Goal: Task Accomplishment & Management: Use online tool/utility

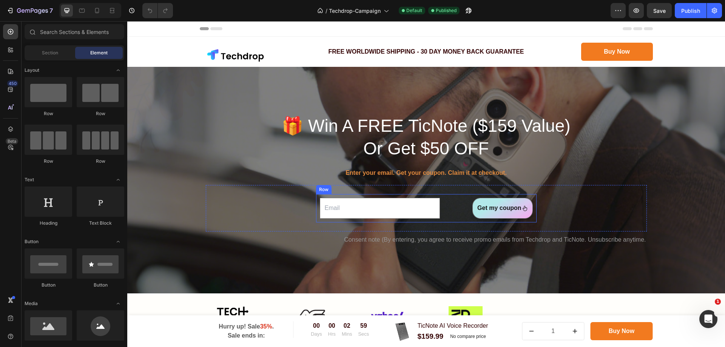
click at [451, 219] on div "Email Field Get my coupon Submit Button Row" at bounding box center [426, 208] width 221 height 28
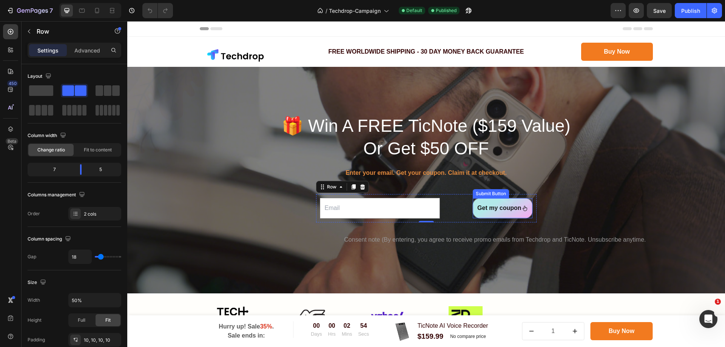
click at [473, 215] on div "Get my coupon Submit Button" at bounding box center [503, 208] width 60 height 21
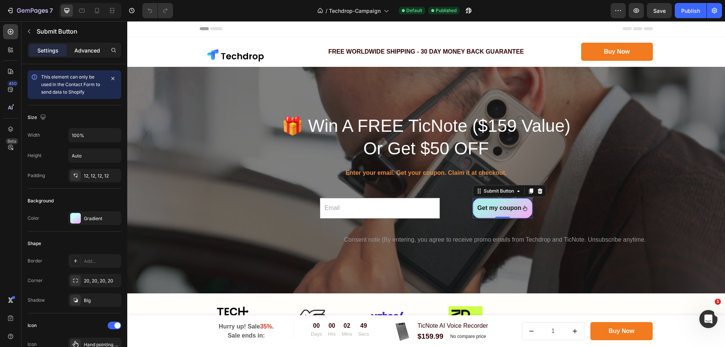
click at [77, 48] on p "Advanced" at bounding box center [87, 50] width 26 height 8
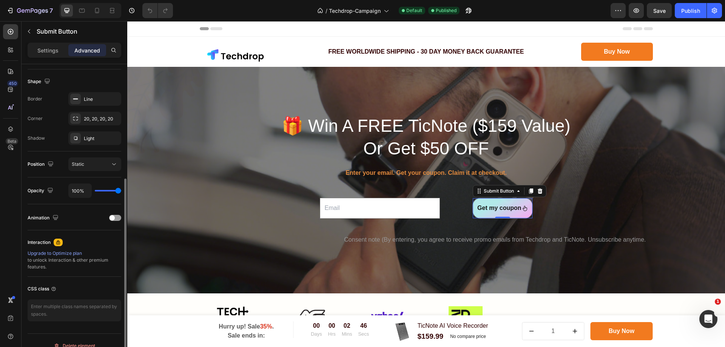
scroll to position [199, 0]
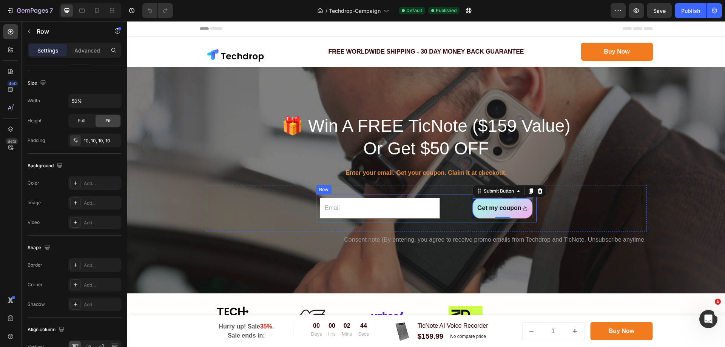
click at [438, 217] on div "Email Field Get my coupon Submit Button 0 Row" at bounding box center [426, 208] width 221 height 28
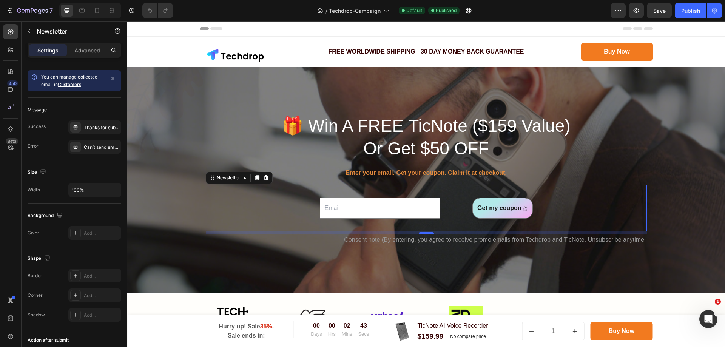
click at [258, 213] on div "Email Field Get my coupon Submit Button Row Newsletter 0" at bounding box center [426, 208] width 441 height 46
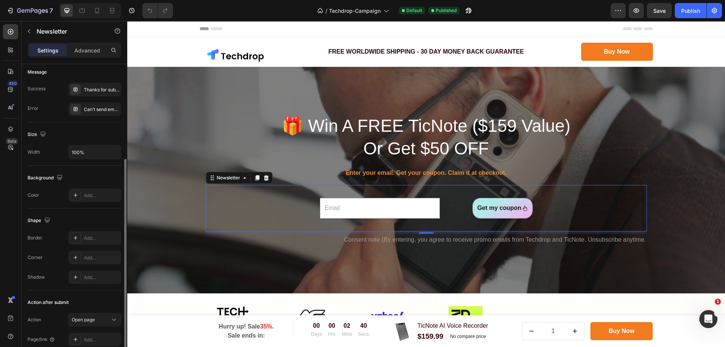
scroll to position [73, 0]
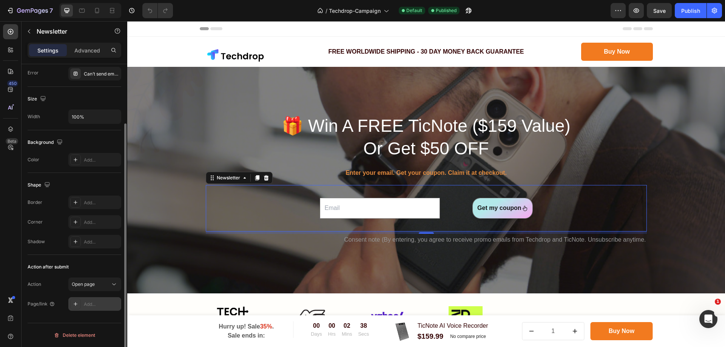
click at [76, 302] on icon at bounding box center [76, 304] width 6 height 6
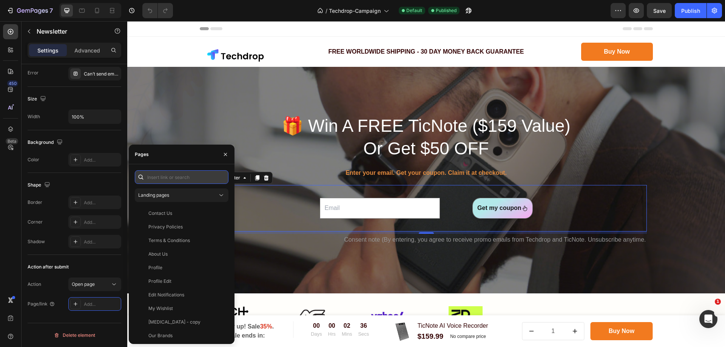
click at [184, 179] on input "text" at bounding box center [182, 177] width 94 height 14
paste input "https://ticnote.ai/products/ticnote-ai-voice-recorder-50"
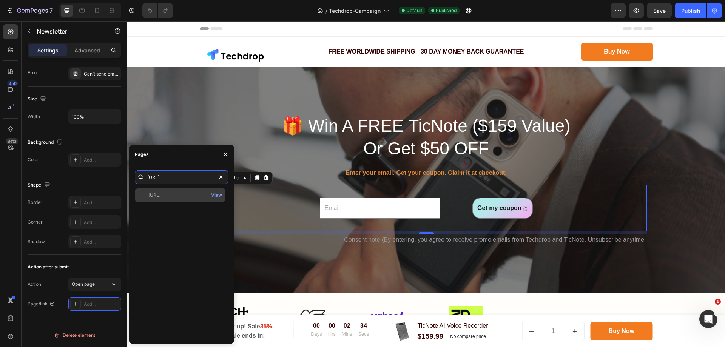
type input "https://ticnote.ai/products/ticnote-ai-voice-recorder-50"
click at [161, 196] on div "https://ticnote.ai/products/ticnote-ai-voice-recorder-50" at bounding box center [154, 195] width 12 height 7
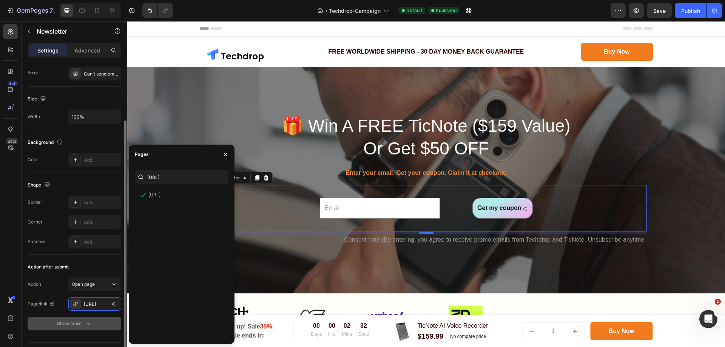
click at [86, 322] on icon "button" at bounding box center [89, 324] width 8 height 8
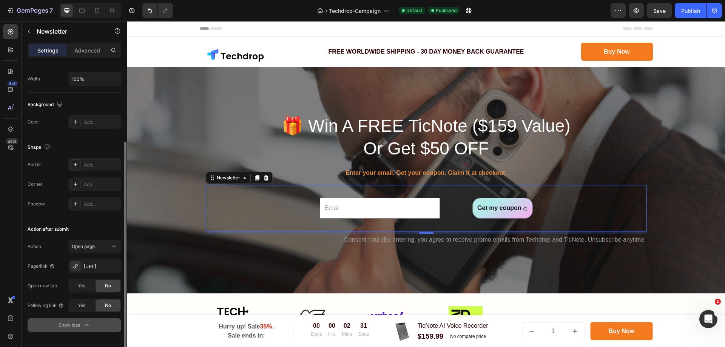
scroll to position [132, 0]
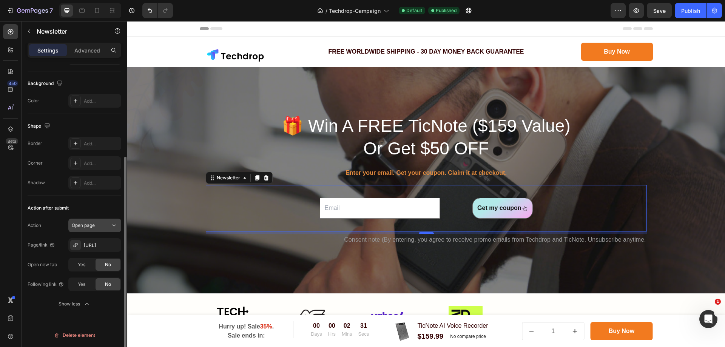
click at [112, 226] on icon at bounding box center [114, 226] width 8 height 8
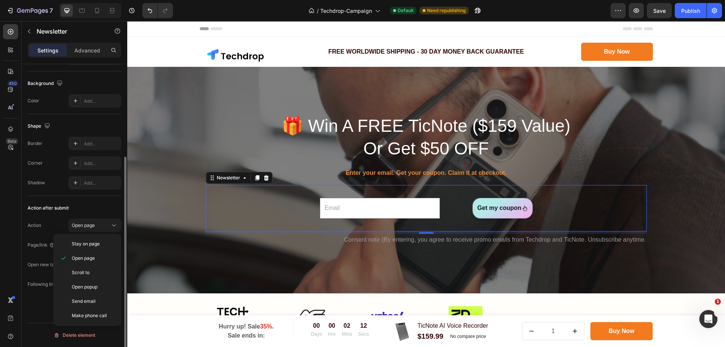
click at [55, 213] on div "Action after submit" at bounding box center [75, 208] width 94 height 12
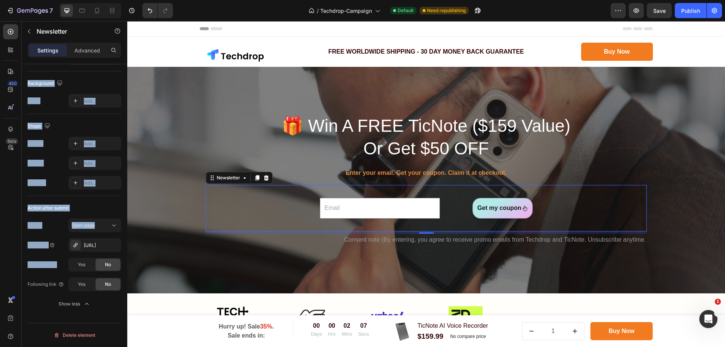
drag, startPoint x: 58, startPoint y: 263, endPoint x: 20, endPoint y: 266, distance: 38.7
click at [20, 266] on div "450 Beta Sections(18) Elements(83) Section Element Hero Section Product Detail …" at bounding box center [63, 184] width 127 height 326
click at [8, 260] on div "450 Beta" at bounding box center [10, 158] width 15 height 269
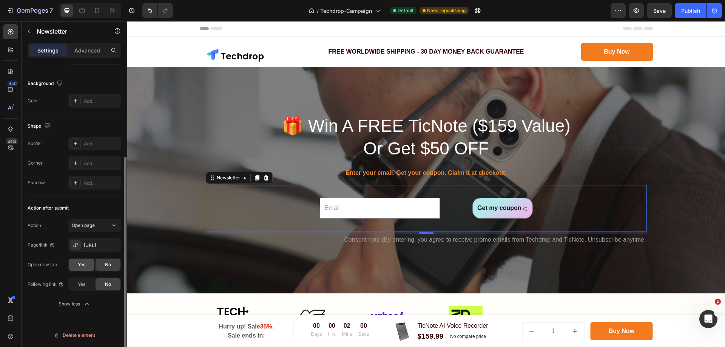
click at [87, 268] on div "Yes" at bounding box center [81, 265] width 25 height 12
click at [82, 289] on div "Yes" at bounding box center [81, 284] width 25 height 12
click at [85, 307] on icon "button" at bounding box center [87, 304] width 8 height 8
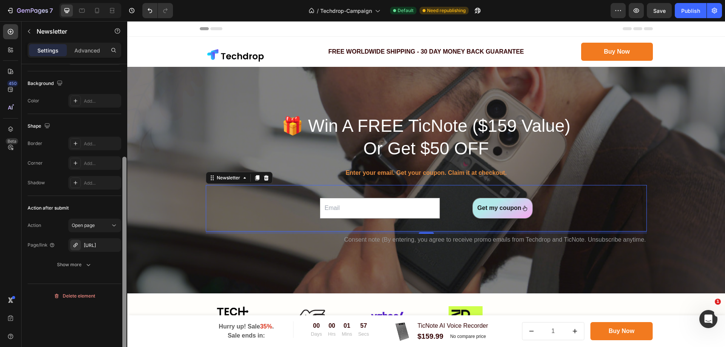
scroll to position [19, 0]
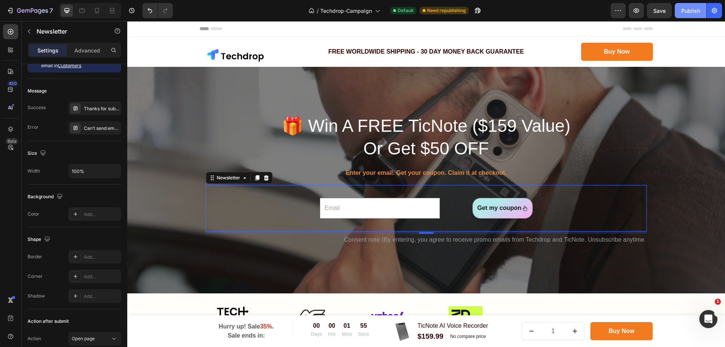
click at [691, 7] on div "Publish" at bounding box center [691, 11] width 19 height 8
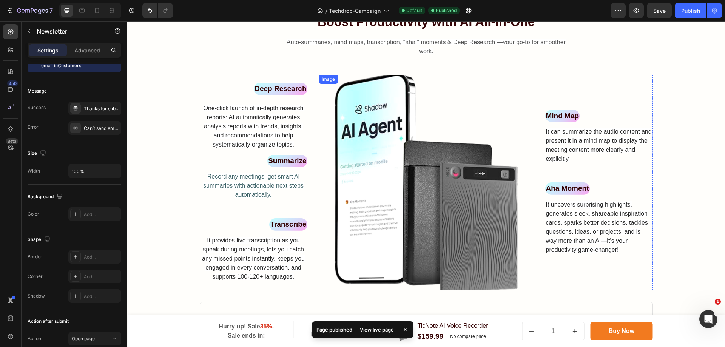
scroll to position [416, 0]
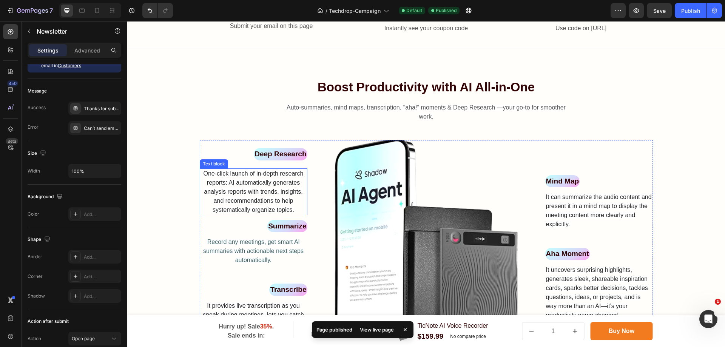
click at [272, 170] on span "One-click launch of in-depth research reports: AI automatically generates analy…" at bounding box center [253, 191] width 100 height 43
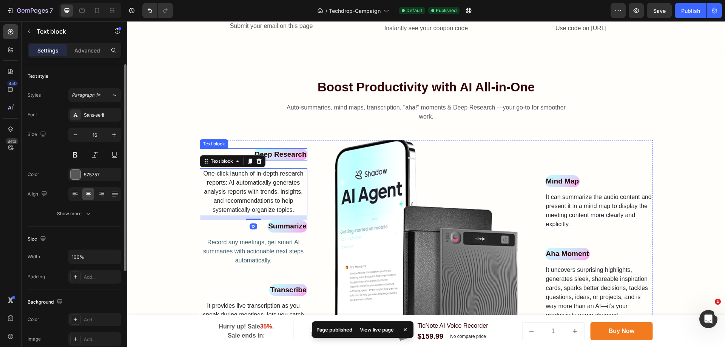
click at [287, 149] on p "Deep Research" at bounding box center [281, 154] width 52 height 11
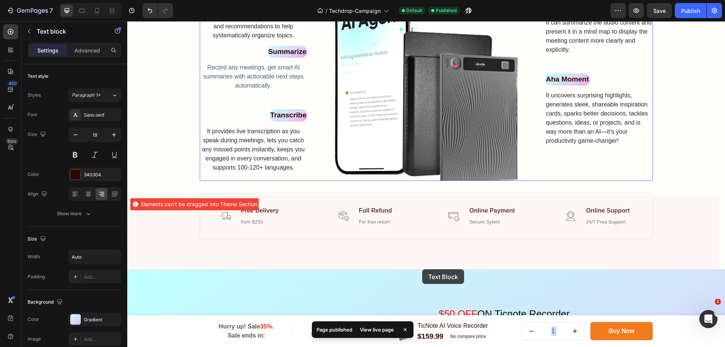
scroll to position [604, 0]
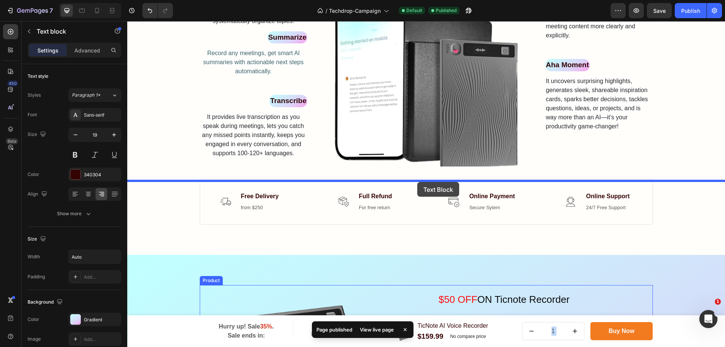
copy div "Header Hurry up! Sale 35% . Sale ends in: Text block 00 Days 00 Hrs 01 Mins 46 …"
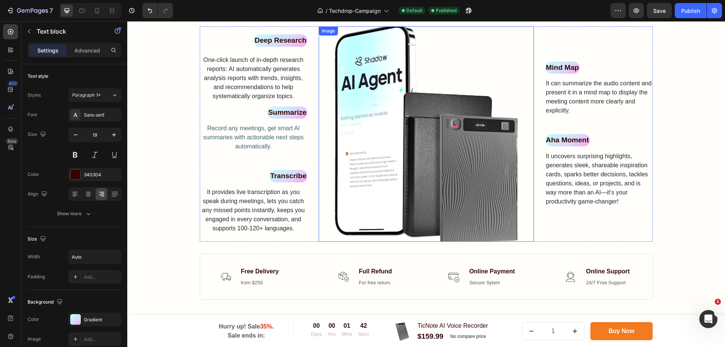
scroll to position [529, 0]
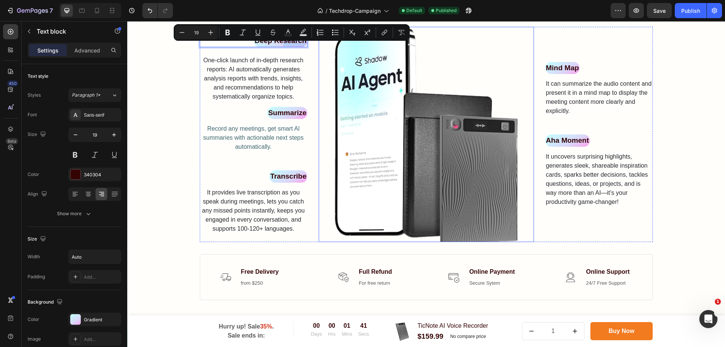
drag, startPoint x: 282, startPoint y: 33, endPoint x: 360, endPoint y: 156, distance: 145.4
click at [253, 59] on span "One-click launch of in-depth research reports: AI automatically generates analy…" at bounding box center [253, 78] width 100 height 43
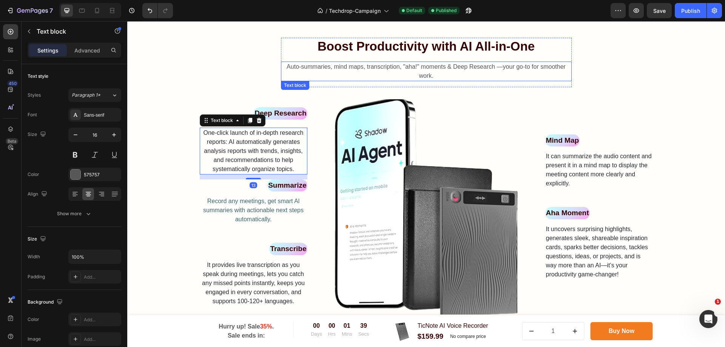
scroll to position [453, 0]
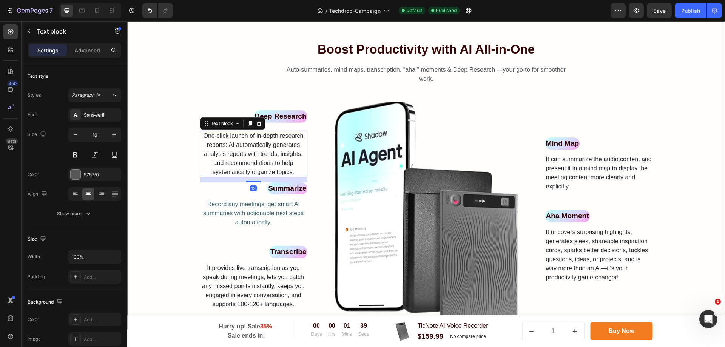
drag, startPoint x: 290, startPoint y: 99, endPoint x: 290, endPoint y: 105, distance: 5.3
click at [289, 102] on div "Boost Productivity with AI All-in-One Heading Auto-summaries, mind maps, transc…" at bounding box center [426, 182] width 587 height 283
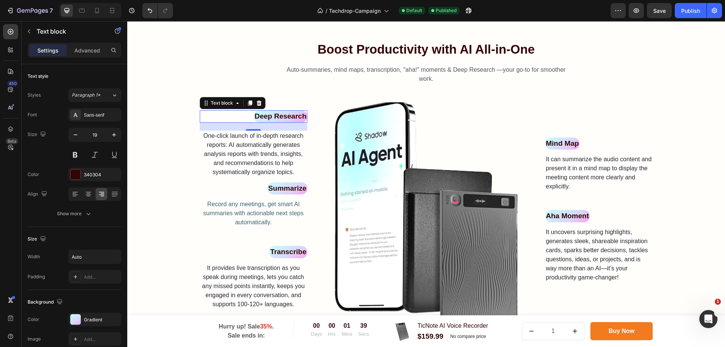
click at [286, 111] on p "Deep Research" at bounding box center [281, 116] width 52 height 11
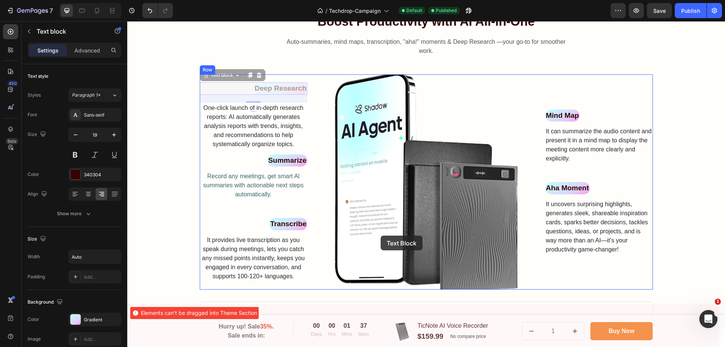
scroll to position [567, 0]
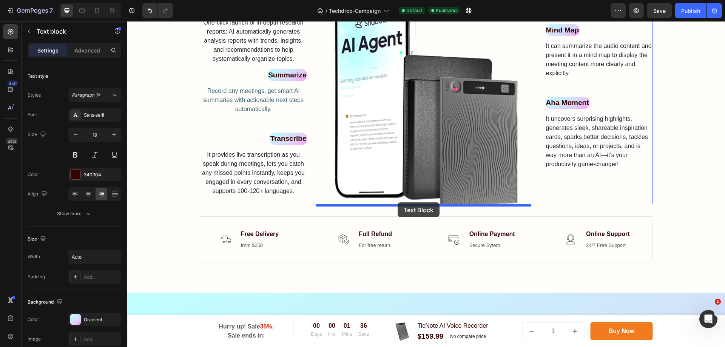
drag, startPoint x: 237, startPoint y: 107, endPoint x: 398, endPoint y: 203, distance: 187.4
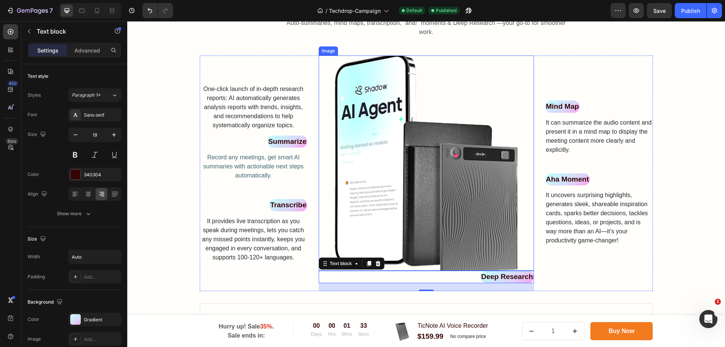
scroll to position [566, 0]
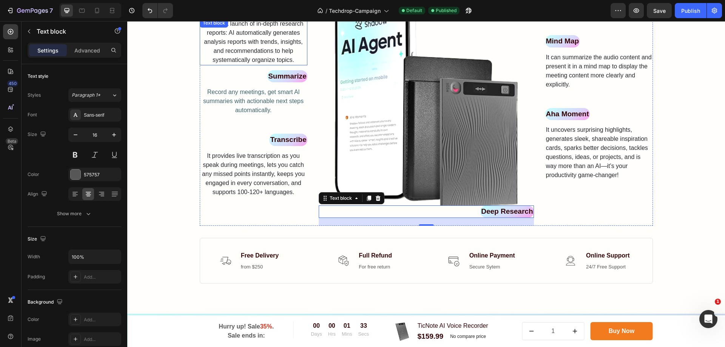
click at [268, 50] on span "One-click launch of in-depth research reports: AI automatically generates analy…" at bounding box center [253, 41] width 100 height 43
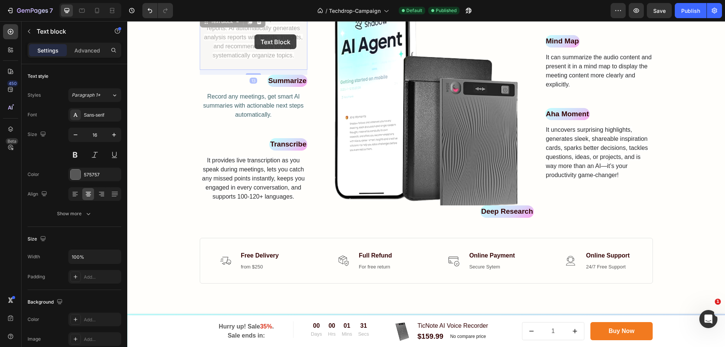
scroll to position [546, 0]
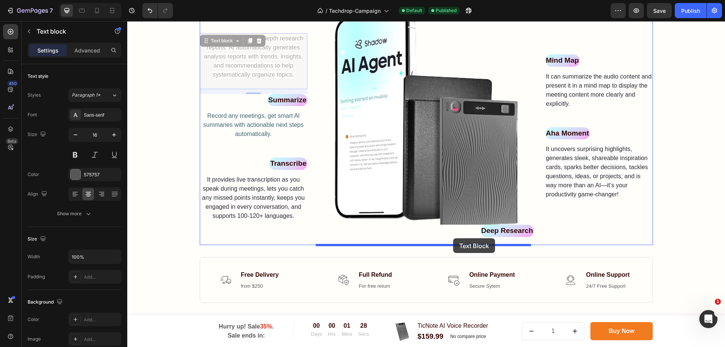
drag, startPoint x: 214, startPoint y: 39, endPoint x: 453, endPoint y: 238, distance: 312.0
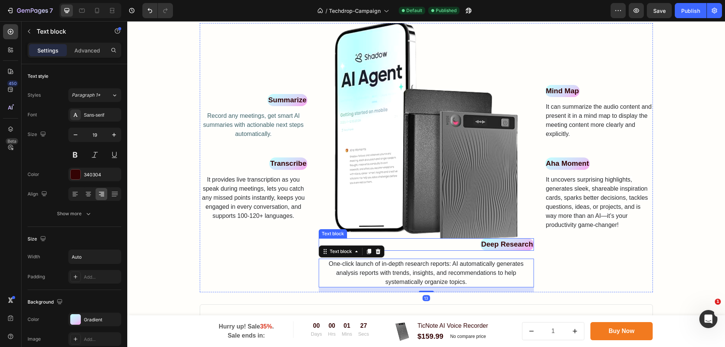
click at [514, 246] on p "Deep Research" at bounding box center [507, 244] width 52 height 11
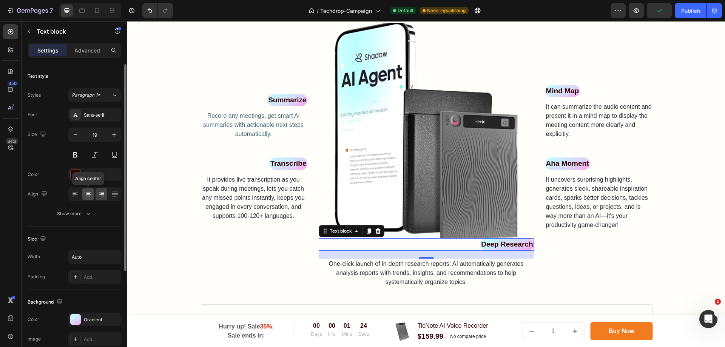
click at [89, 196] on icon at bounding box center [89, 196] width 4 height 1
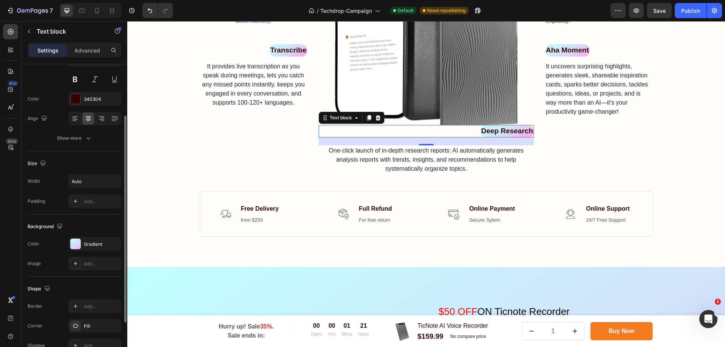
scroll to position [143, 0]
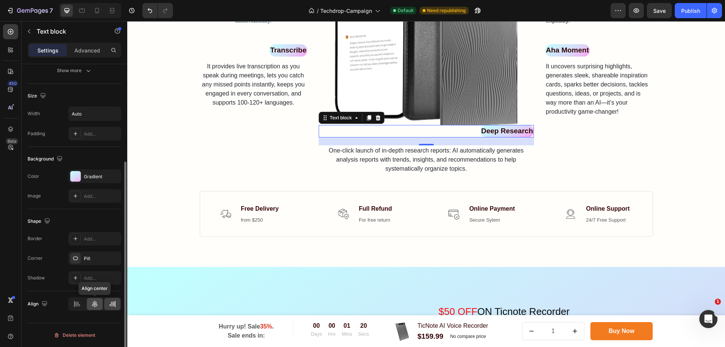
click at [97, 301] on icon at bounding box center [95, 304] width 8 height 8
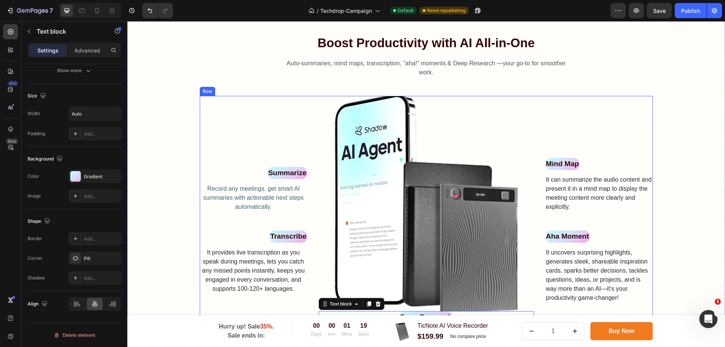
scroll to position [457, 0]
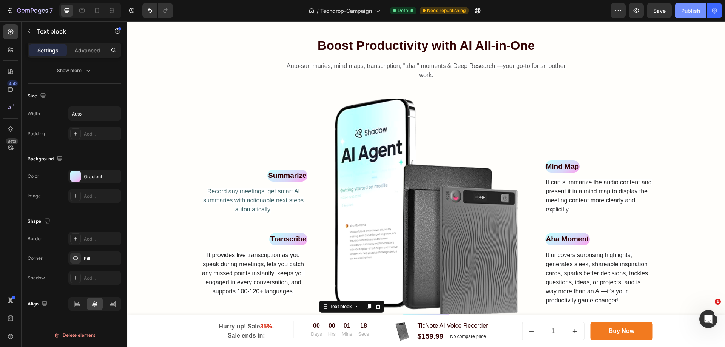
click at [690, 8] on div "Publish" at bounding box center [691, 11] width 19 height 8
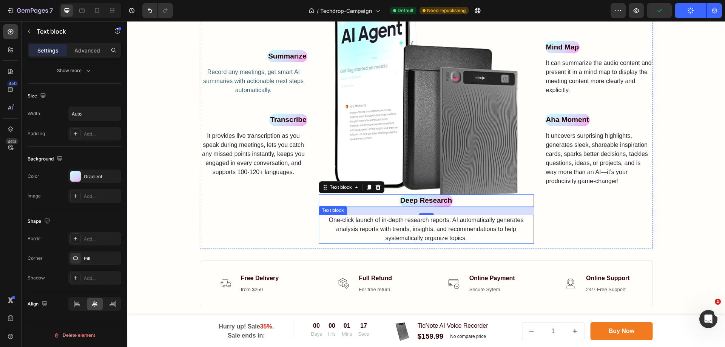
scroll to position [533, 0]
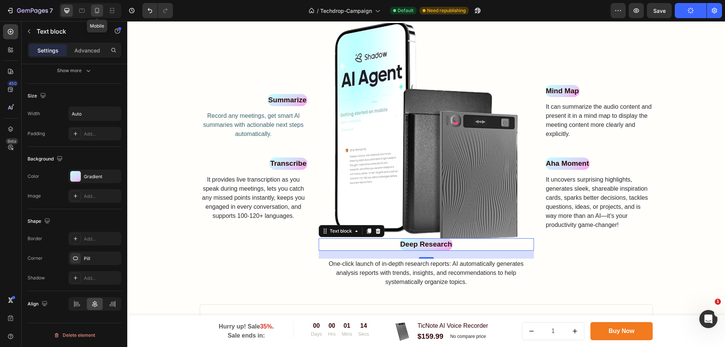
click at [93, 8] on div at bounding box center [97, 11] width 12 height 12
type input "17"
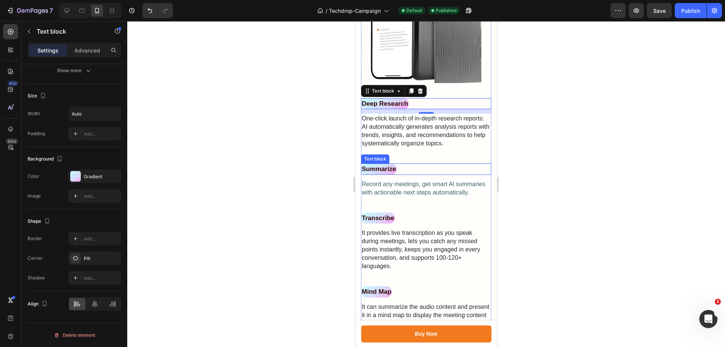
scroll to position [554, 0]
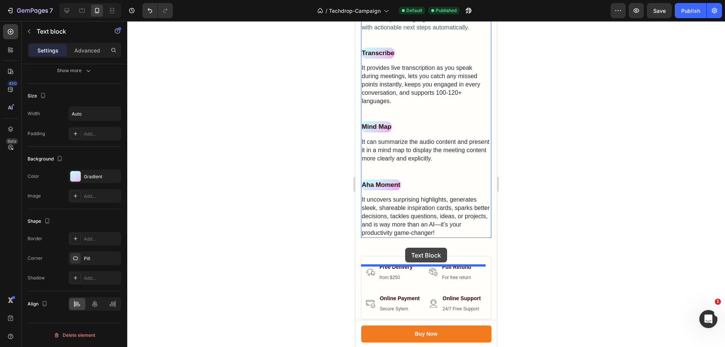
drag, startPoint x: 396, startPoint y: 167, endPoint x: 405, endPoint y: 246, distance: 79.5
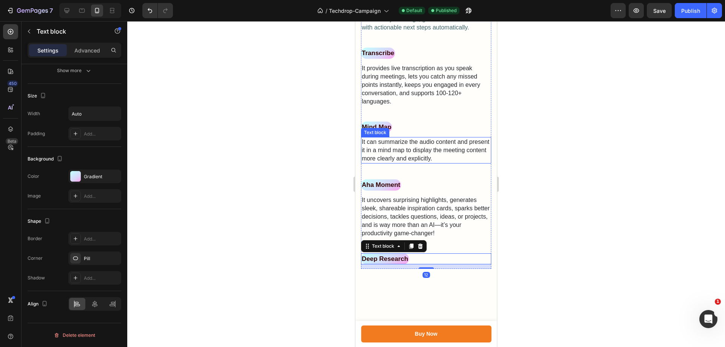
scroll to position [643, 0]
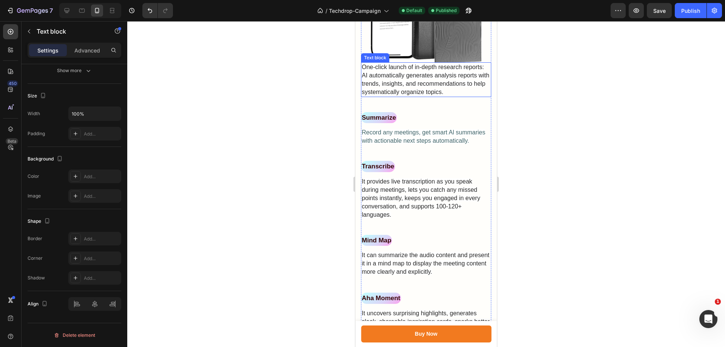
click at [416, 80] on span "One-click launch of in-depth research reports: AI automatically generates analy…" at bounding box center [426, 79] width 128 height 31
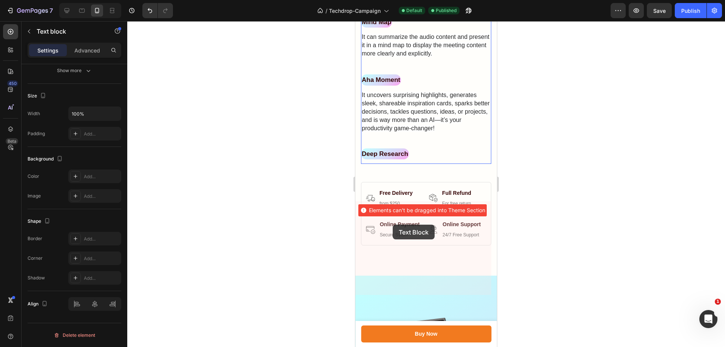
scroll to position [945, 0]
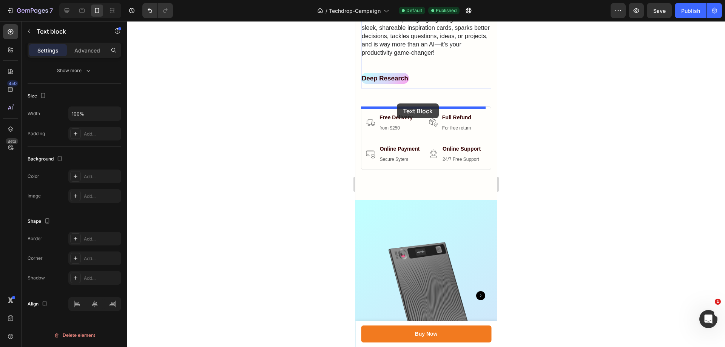
drag, startPoint x: 369, startPoint y: 52, endPoint x: 397, endPoint y: 104, distance: 58.6
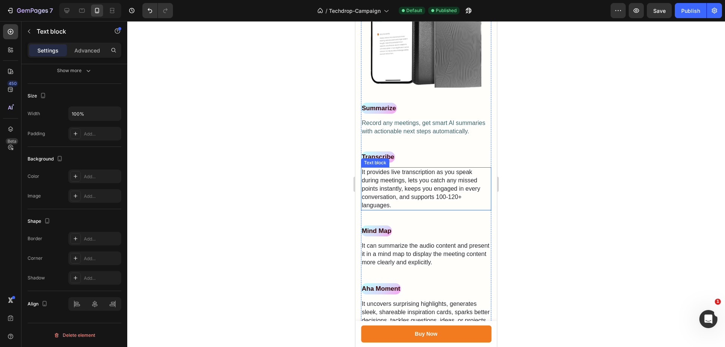
scroll to position [600, 0]
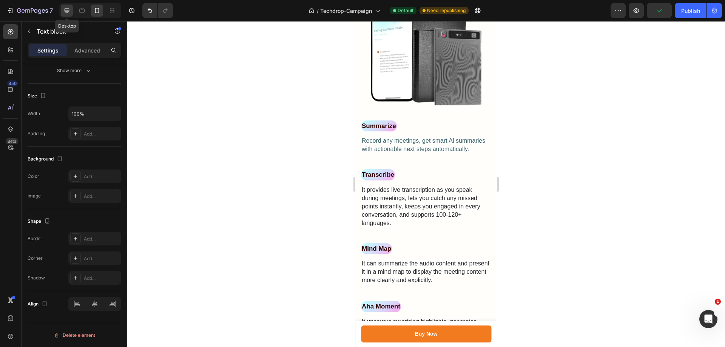
click at [71, 12] on div at bounding box center [67, 11] width 12 height 12
type input "16"
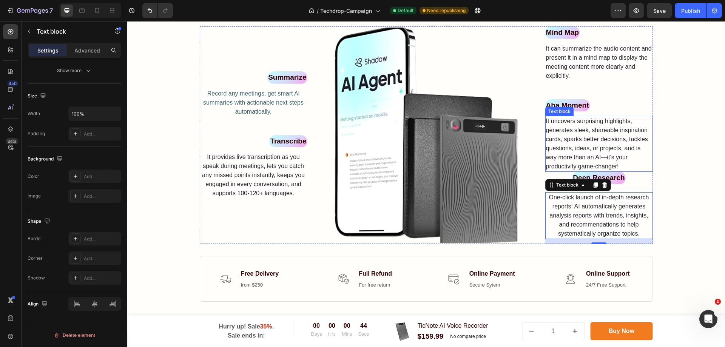
scroll to position [530, 0]
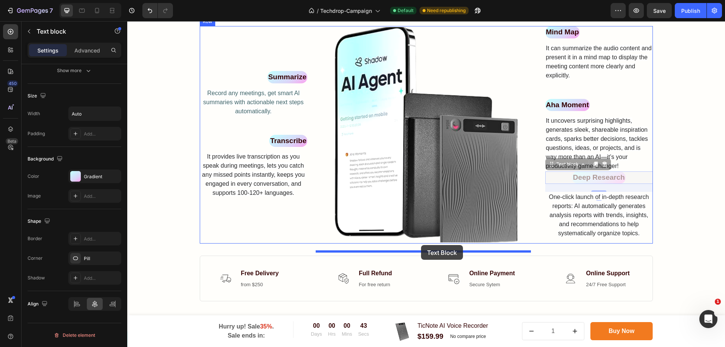
drag, startPoint x: 608, startPoint y: 185, endPoint x: 421, endPoint y: 245, distance: 195.8
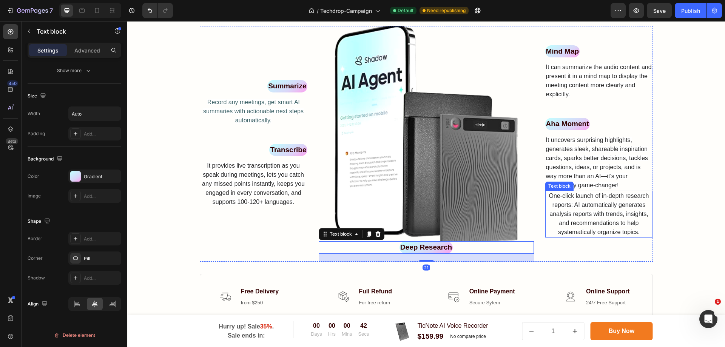
click at [602, 208] on span "One-click launch of in-depth research reports: AI automatically generates analy…" at bounding box center [599, 214] width 100 height 43
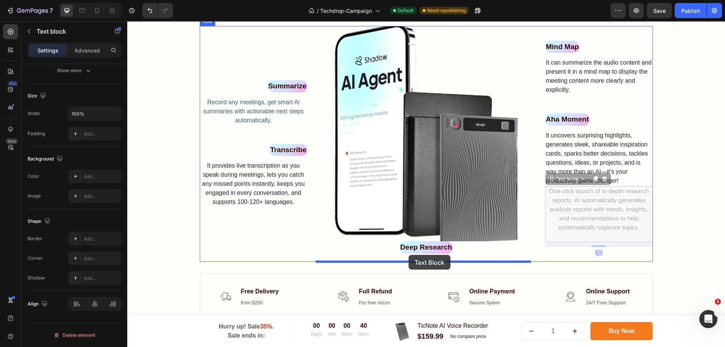
drag, startPoint x: 567, startPoint y: 183, endPoint x: 409, endPoint y: 255, distance: 174.3
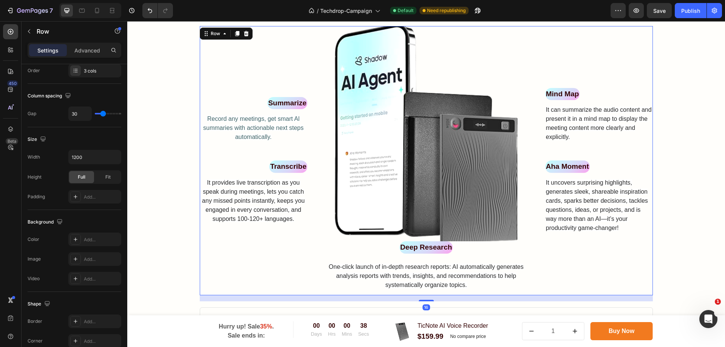
click at [623, 258] on div "Mind Map Text block It can summarize the audio content and present it in a mind…" at bounding box center [600, 160] width 108 height 269
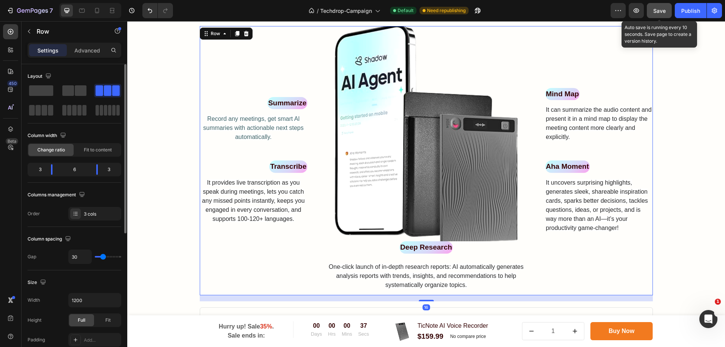
click at [657, 11] on span "Save" at bounding box center [660, 11] width 12 height 6
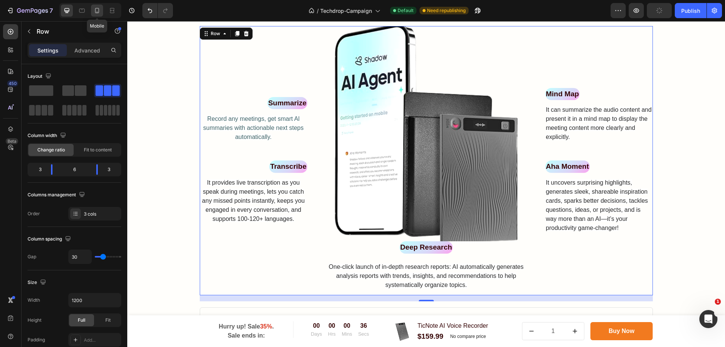
click at [97, 8] on icon at bounding box center [97, 10] width 4 height 5
type input "100%"
type input "0"
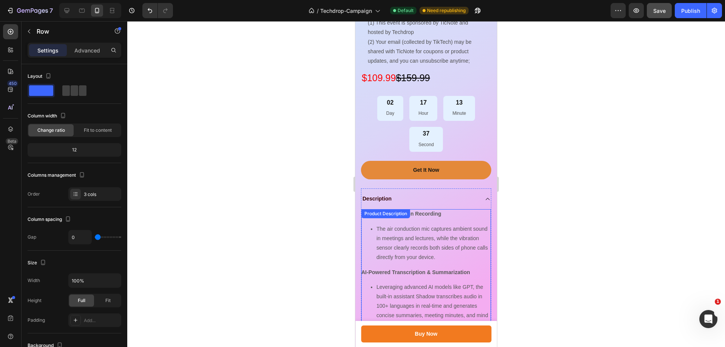
scroll to position [1661, 0]
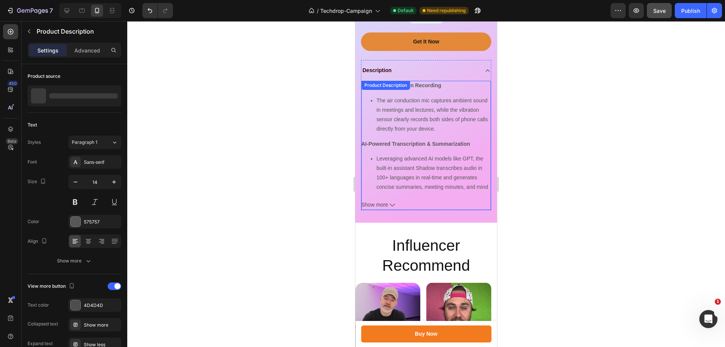
click at [388, 210] on span "Show more" at bounding box center [375, 204] width 27 height 9
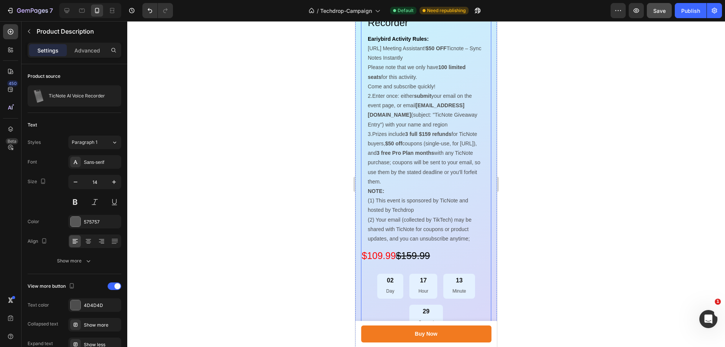
scroll to position [1321, 0]
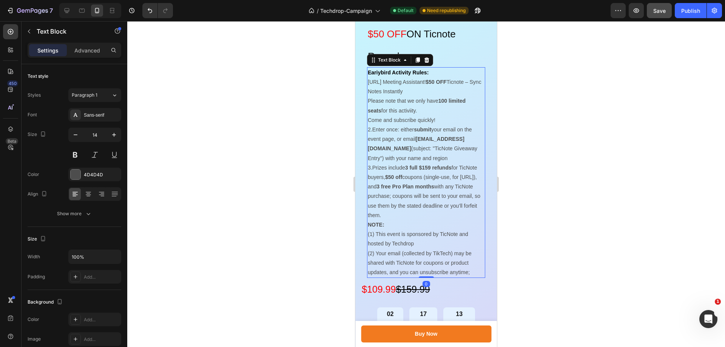
click at [422, 252] on p "Eariybird Activity Rules: 1.AI Meeting Assistant! $50 OFF Ticnote – Sync Notes …" at bounding box center [426, 172] width 117 height 209
click at [369, 242] on p "Eariybird Activity Rules: 1.AI Meeting Assistant! $50 OFF Ticnote – Sync Notes …" at bounding box center [426, 172] width 117 height 209
click at [413, 240] on p "Eariybird Activity Rules: 1.AI Meeting Assistant! $50 OFF Ticnote – Sync Notes …" at bounding box center [426, 172] width 117 height 209
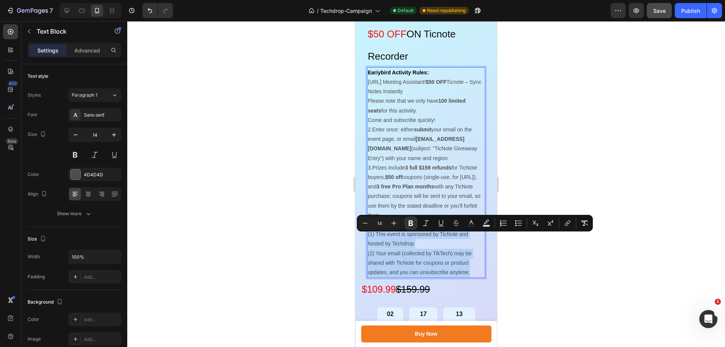
drag, startPoint x: 368, startPoint y: 238, endPoint x: 407, endPoint y: 297, distance: 69.8
click at [407, 277] on p "Eariybird Activity Rules: 1.AI Meeting Assistant! $50 OFF Ticnote – Sync Notes …" at bounding box center [426, 172] width 117 height 209
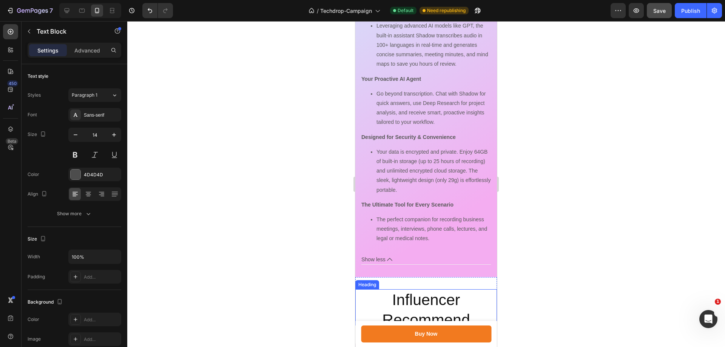
scroll to position [1850, 0]
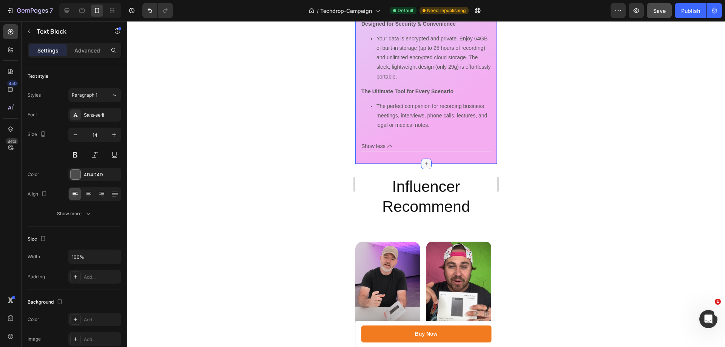
click at [424, 167] on icon at bounding box center [427, 164] width 6 height 6
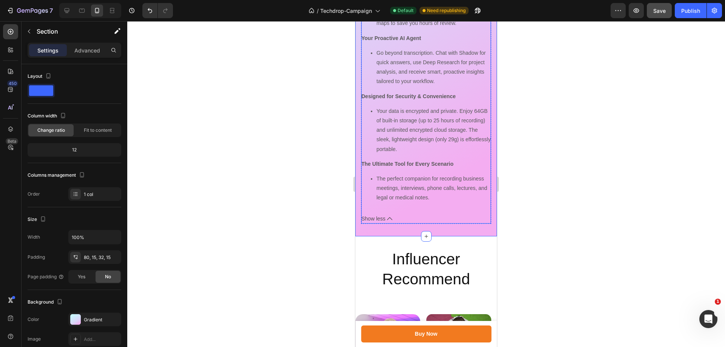
scroll to position [1774, 0]
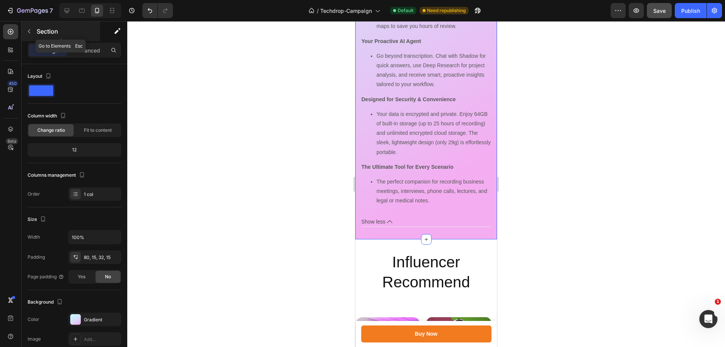
drag, startPoint x: 32, startPoint y: 28, endPoint x: 32, endPoint y: 39, distance: 10.6
click at [32, 39] on div "Section" at bounding box center [61, 32] width 79 height 20
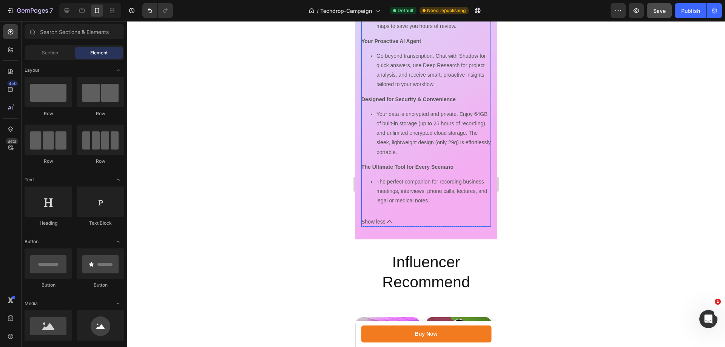
click at [427, 226] on div "Dual-Mode Precision Recording The air conduction mic captures ambient sound in …" at bounding box center [427, 68] width 130 height 316
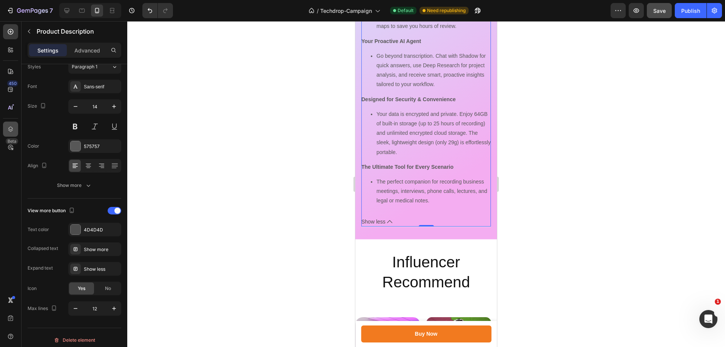
scroll to position [38, 0]
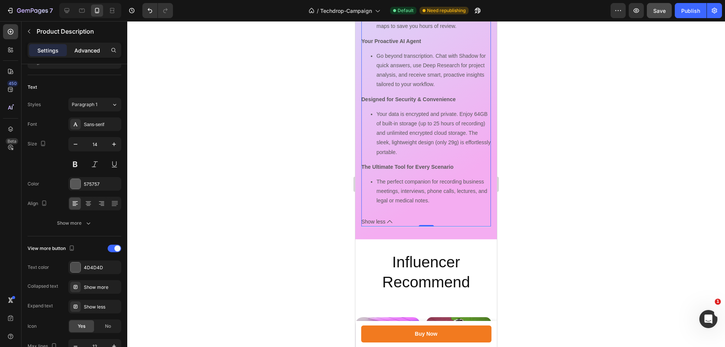
click at [87, 53] on p "Advanced" at bounding box center [87, 50] width 26 height 8
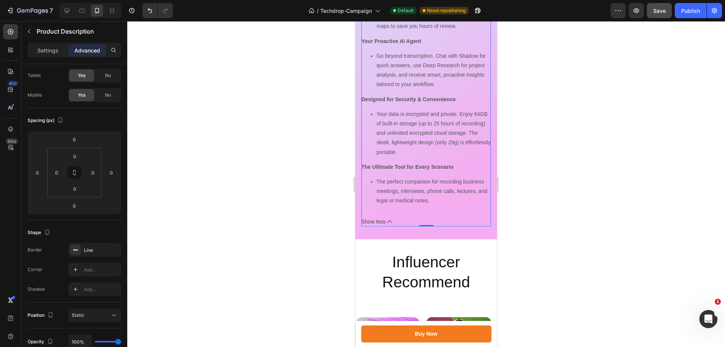
click at [395, 206] on li "The perfect companion for recording business meetings, interviews, phone calls,…" at bounding box center [434, 191] width 114 height 29
click at [42, 47] on p "Settings" at bounding box center [47, 50] width 21 height 8
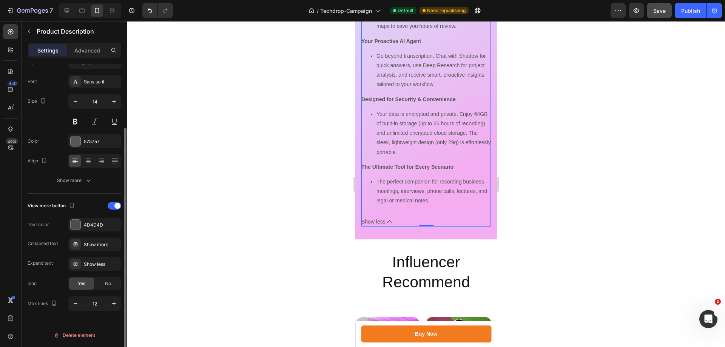
scroll to position [0, 0]
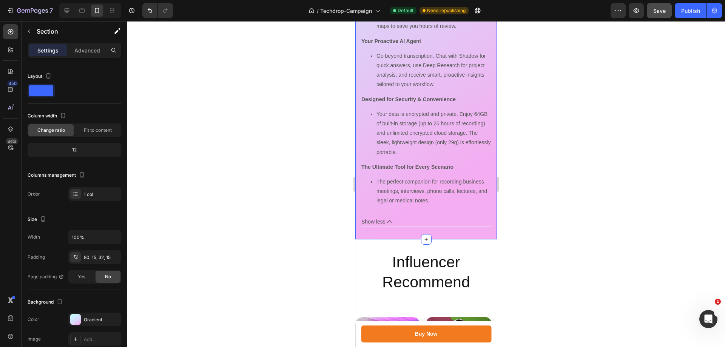
click at [400, 226] on div "Dual-Mode Precision Recording The air conduction mic captures ambient sound in …" at bounding box center [427, 68] width 130 height 316
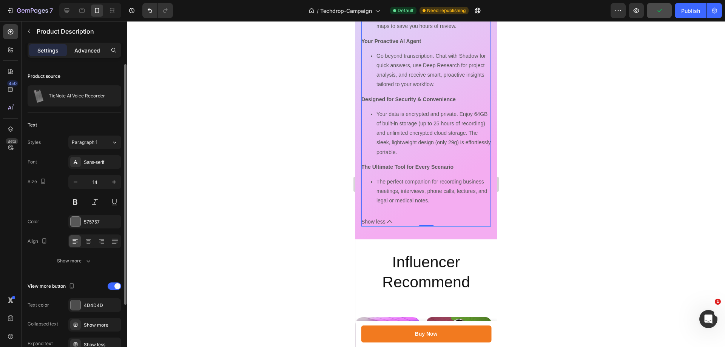
click at [95, 45] on div "Advanced" at bounding box center [87, 50] width 38 height 12
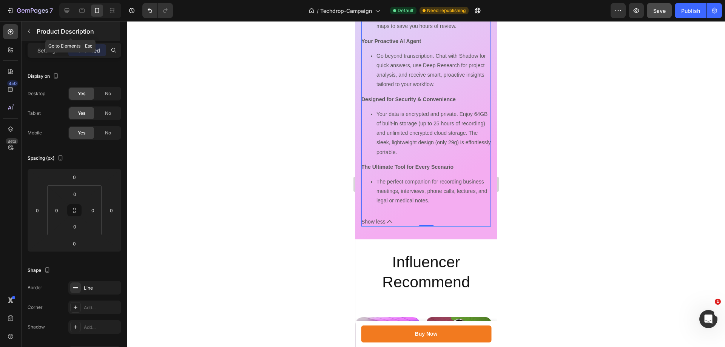
click at [32, 32] on button "button" at bounding box center [29, 31] width 12 height 12
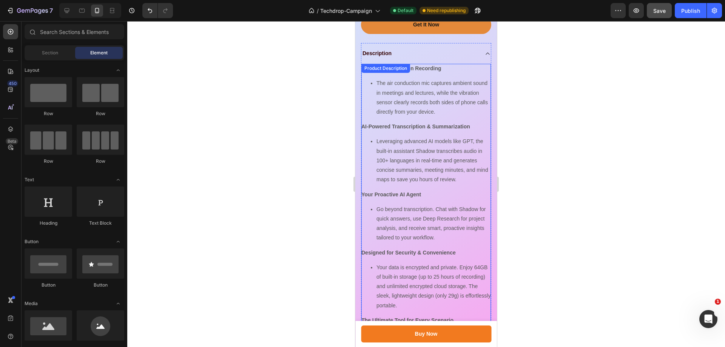
scroll to position [1547, 0]
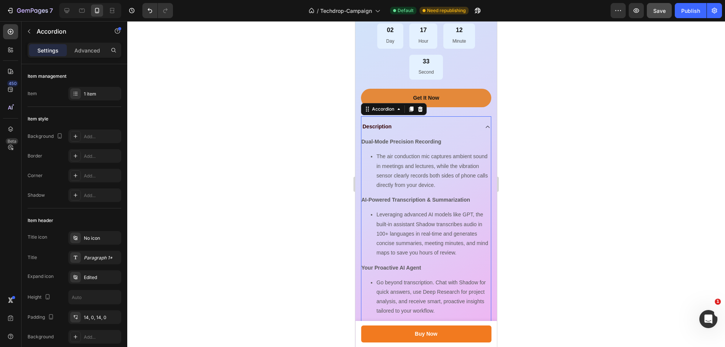
click at [430, 132] on div "Description" at bounding box center [420, 127] width 117 height 10
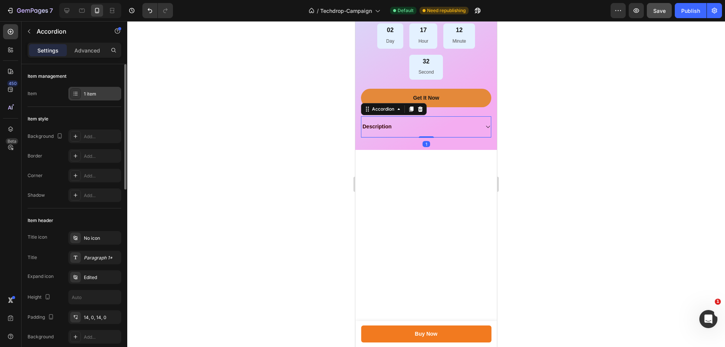
click at [94, 93] on div "1 item" at bounding box center [102, 94] width 36 height 7
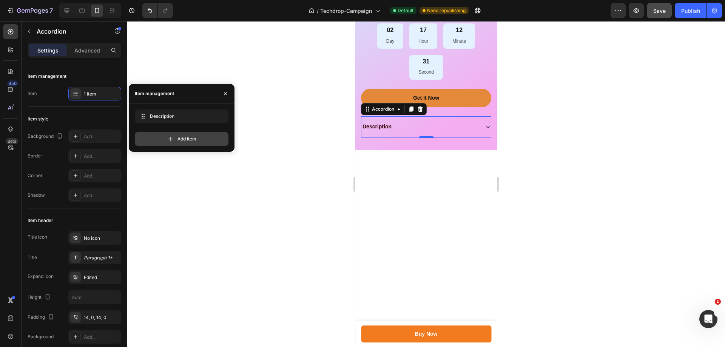
click at [163, 140] on div "Add item" at bounding box center [182, 139] width 94 height 14
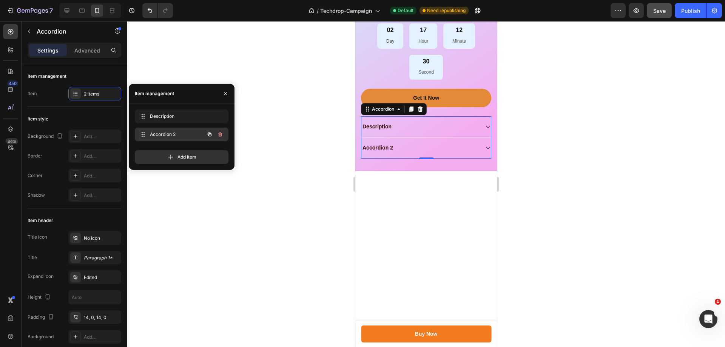
click at [182, 135] on span "Accordion 2" at bounding box center [171, 134] width 43 height 7
click at [170, 134] on span "Accordion 2" at bounding box center [171, 134] width 43 height 7
click at [170, 134] on span "Accordion 2" at bounding box center [176, 134] width 56 height 7
click at [182, 134] on span "Accordion 2" at bounding box center [176, 134] width 56 height 7
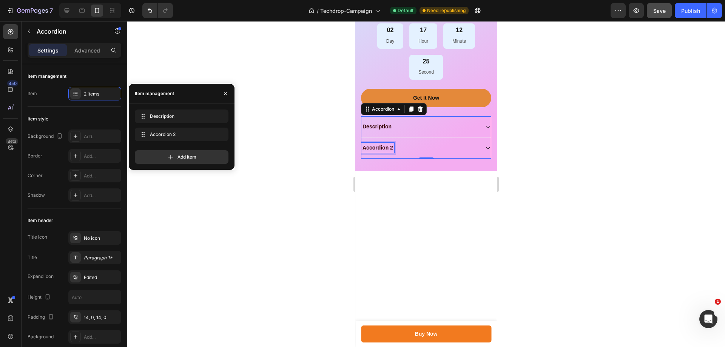
click at [385, 153] on div "Accordion 2" at bounding box center [378, 148] width 33 height 10
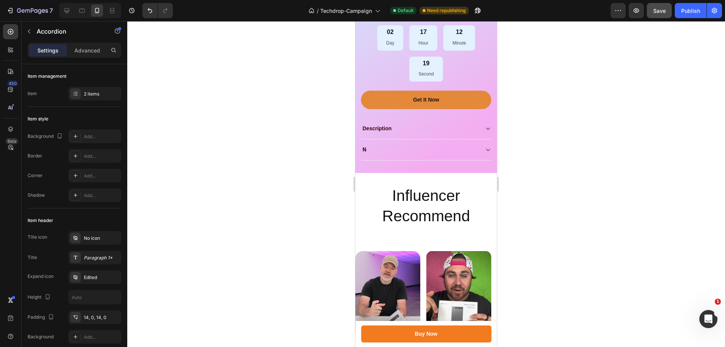
scroll to position [1544, 0]
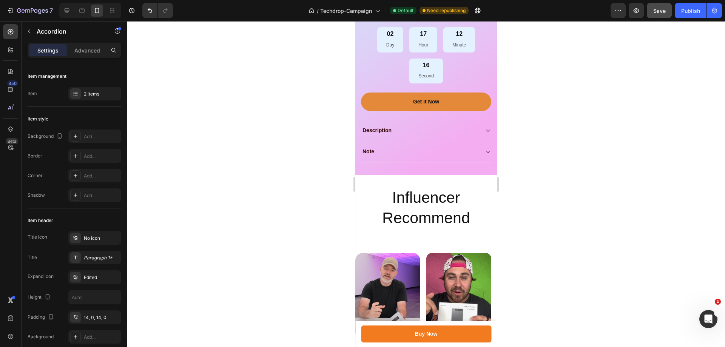
click at [445, 158] on div "Note" at bounding box center [427, 151] width 130 height 21
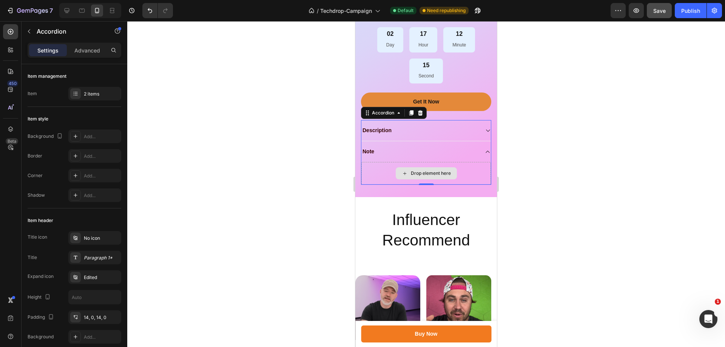
click at [418, 179] on div "Drop element here" at bounding box center [426, 173] width 61 height 12
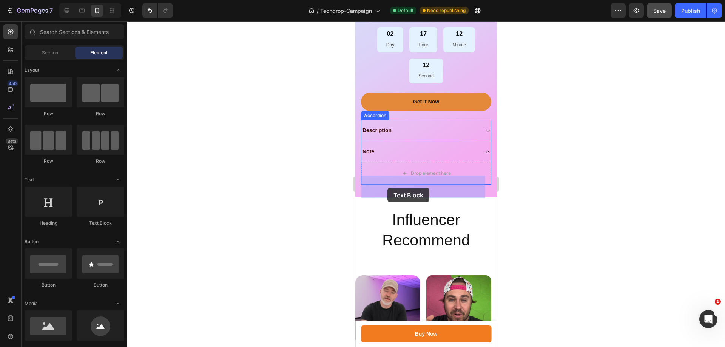
drag, startPoint x: 447, startPoint y: 230, endPoint x: 388, endPoint y: 188, distance: 72.8
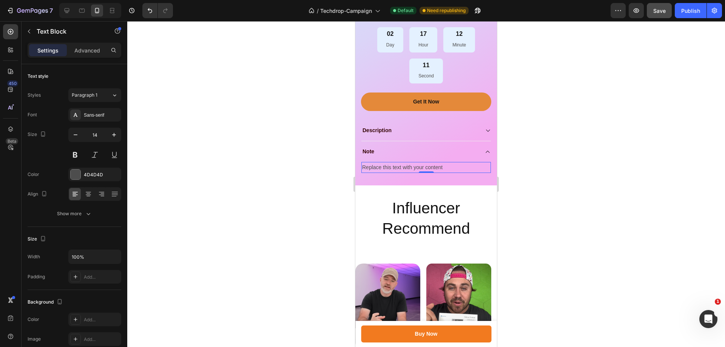
click at [429, 173] on div "Replace this text with your content" at bounding box center [427, 167] width 130 height 11
click at [429, 172] on p "Replace this text with your content" at bounding box center [426, 167] width 128 height 9
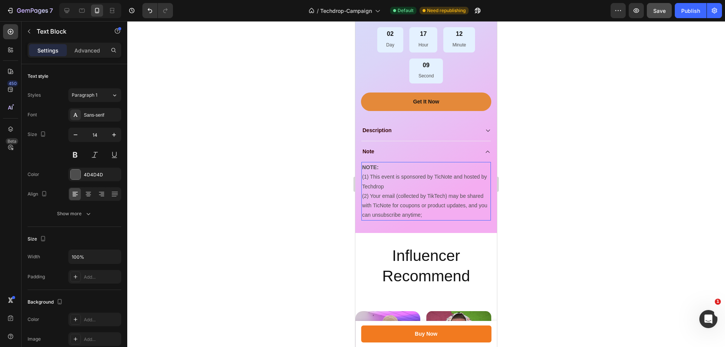
click at [572, 187] on div at bounding box center [426, 184] width 598 height 326
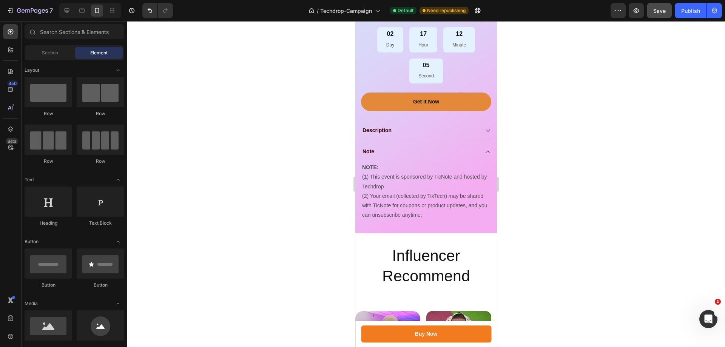
click at [577, 179] on div at bounding box center [426, 184] width 598 height 326
click at [666, 13] on button "Save" at bounding box center [659, 10] width 25 height 15
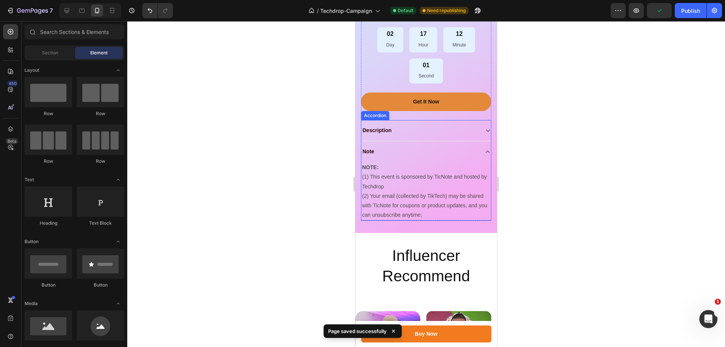
click at [485, 155] on icon at bounding box center [488, 152] width 6 height 6
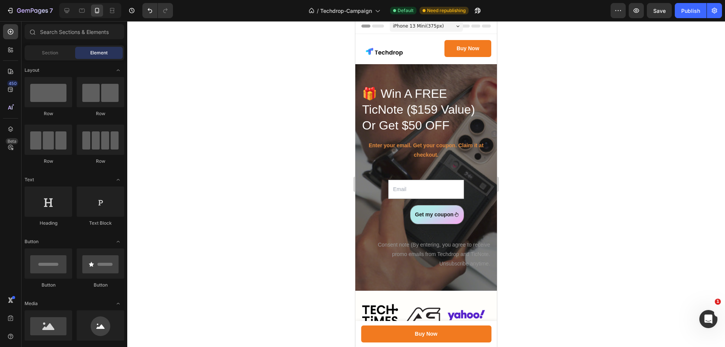
scroll to position [0, 0]
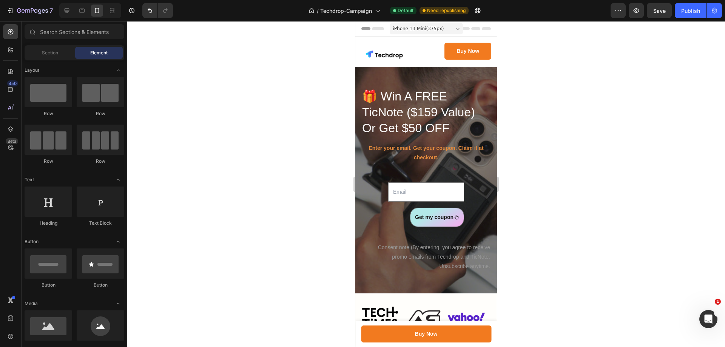
drag, startPoint x: 493, startPoint y: 233, endPoint x: 858, endPoint y: 83, distance: 394.4
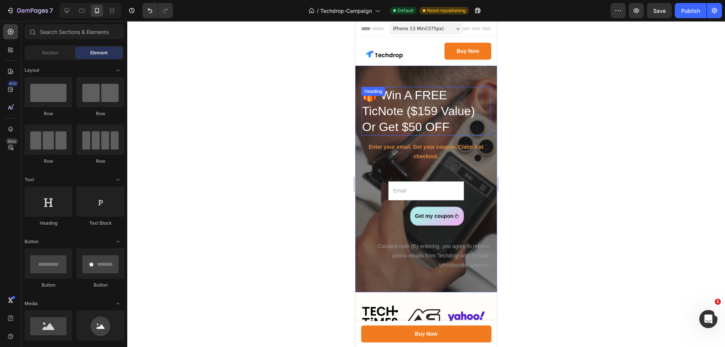
click at [434, 130] on h2 "🎁 Win A FREE TicNote ($159 Value) Or Get $50 OFF" at bounding box center [427, 111] width 130 height 49
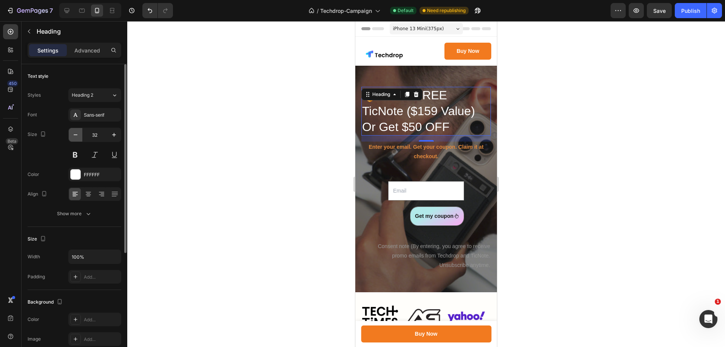
click at [73, 135] on icon "button" at bounding box center [76, 135] width 8 height 8
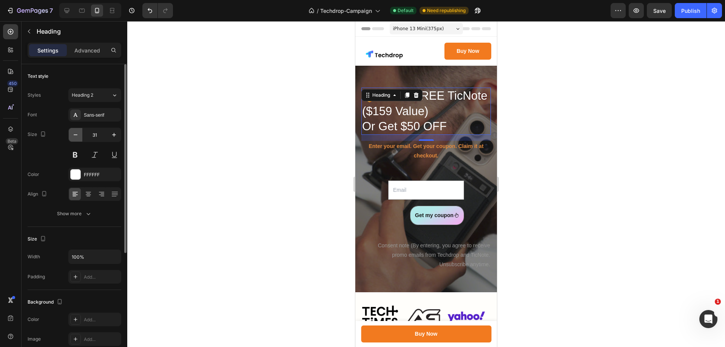
click at [73, 135] on icon "button" at bounding box center [76, 135] width 8 height 8
type input "30"
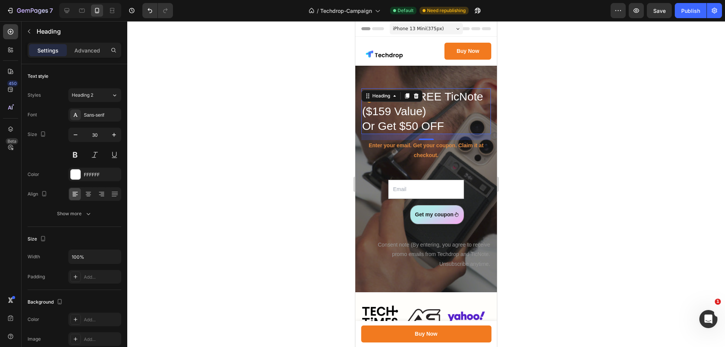
click at [596, 165] on div at bounding box center [426, 184] width 598 height 326
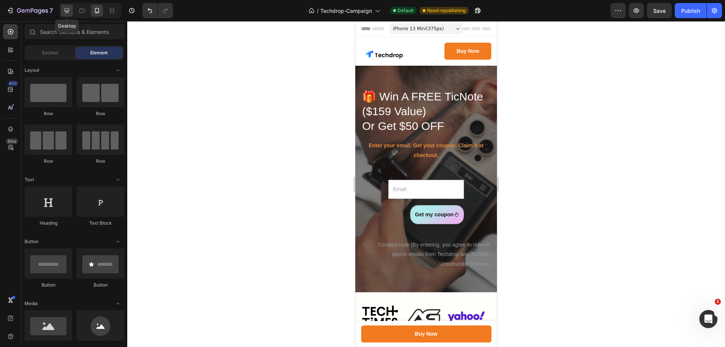
click at [71, 10] on div at bounding box center [67, 11] width 12 height 12
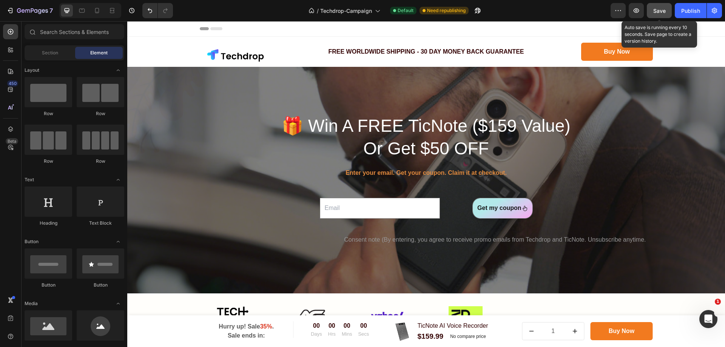
click at [651, 15] on button "Save" at bounding box center [659, 10] width 25 height 15
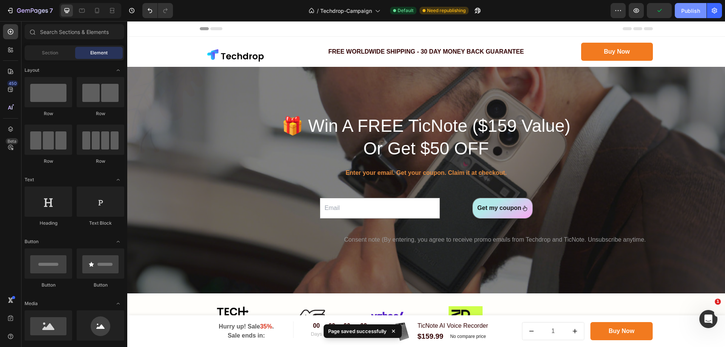
click at [689, 14] on div "Publish" at bounding box center [691, 11] width 19 height 8
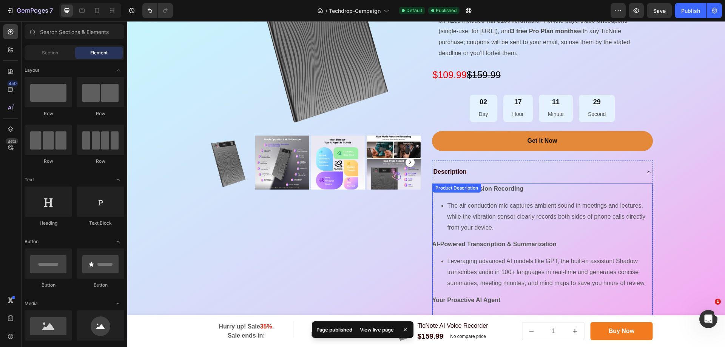
scroll to position [1133, 0]
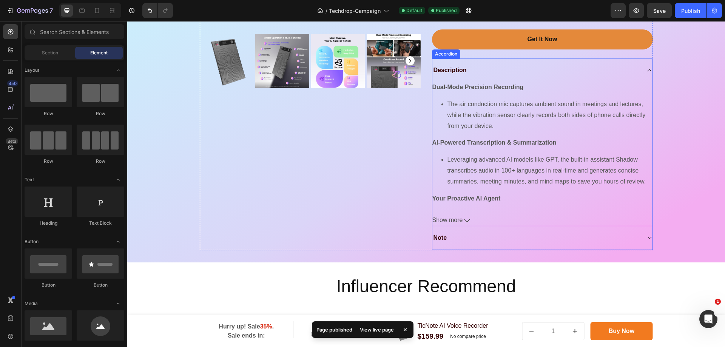
click at [602, 73] on div "Description" at bounding box center [537, 70] width 208 height 11
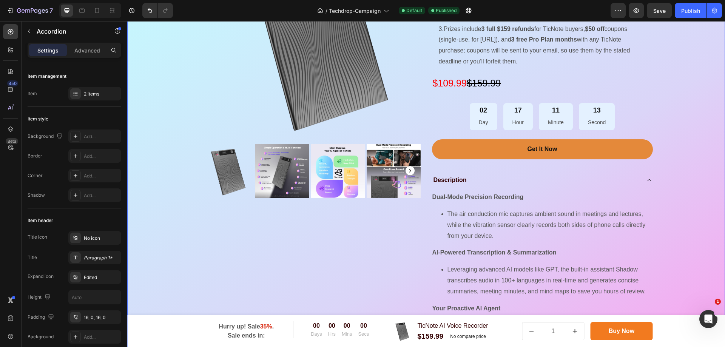
scroll to position [1061, 0]
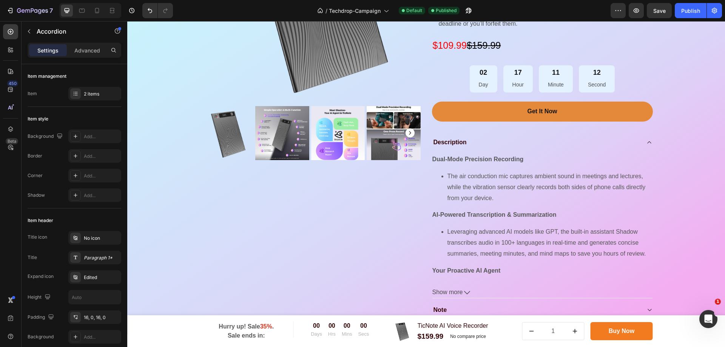
click at [648, 142] on icon at bounding box center [650, 142] width 6 height 6
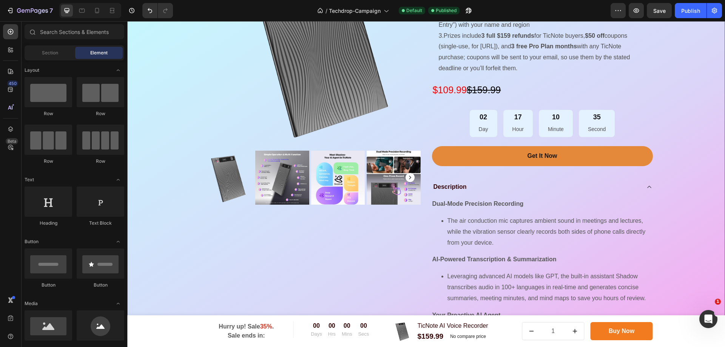
scroll to position [1016, 0]
click at [642, 187] on div "Description" at bounding box center [543, 187] width 220 height 23
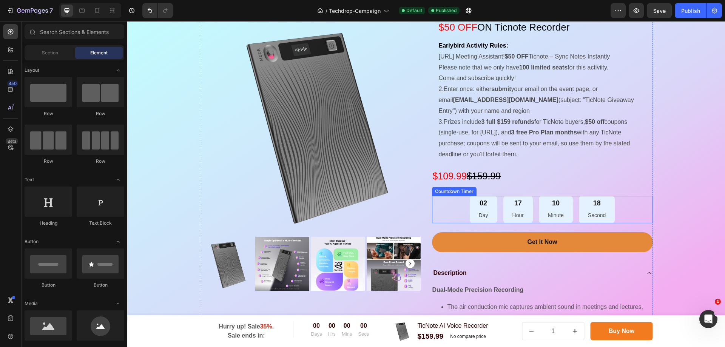
scroll to position [934, 0]
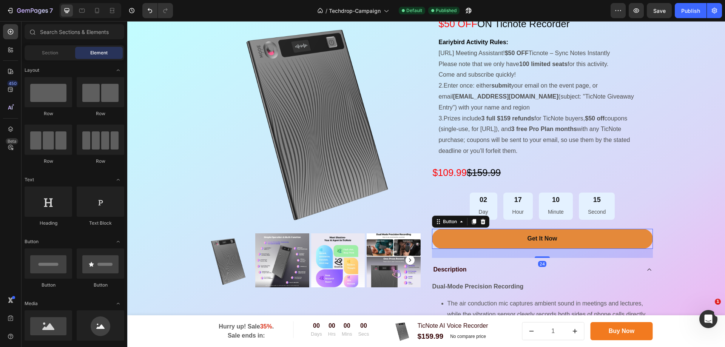
click at [432, 232] on div "Get It Now Button 24" at bounding box center [542, 239] width 221 height 20
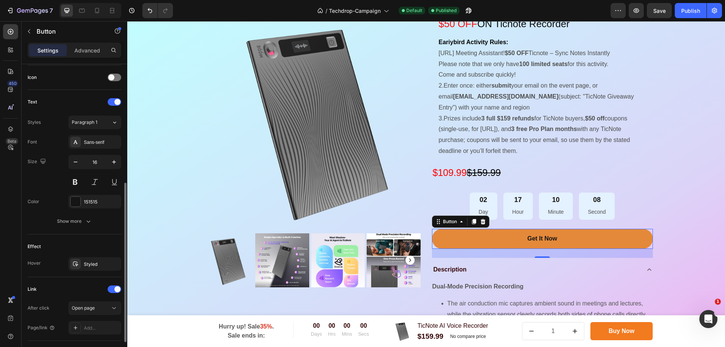
scroll to position [277, 0]
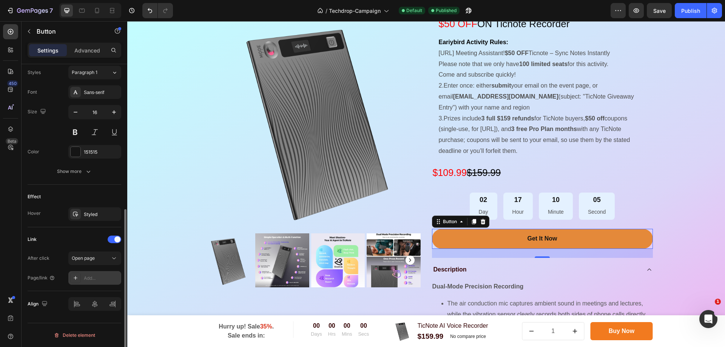
click at [77, 275] on icon at bounding box center [76, 278] width 6 height 6
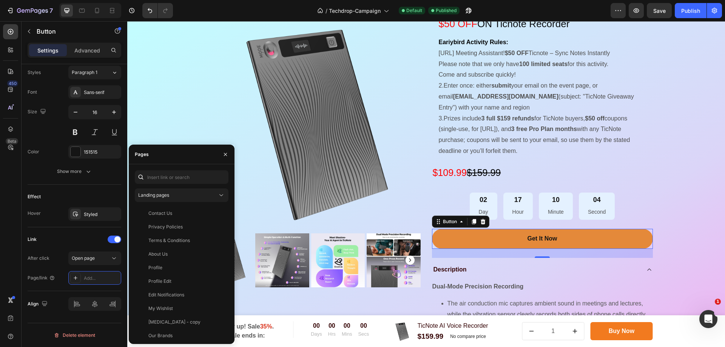
click at [180, 170] on div "Landing pages Contact Us View Privacy Policies View Terms & Conditions View Abo…" at bounding box center [182, 254] width 106 height 180
click at [178, 176] on input "text" at bounding box center [182, 177] width 94 height 14
paste input "https://ticnote.ai/products/ticnote-ai-voice-recorder-30"
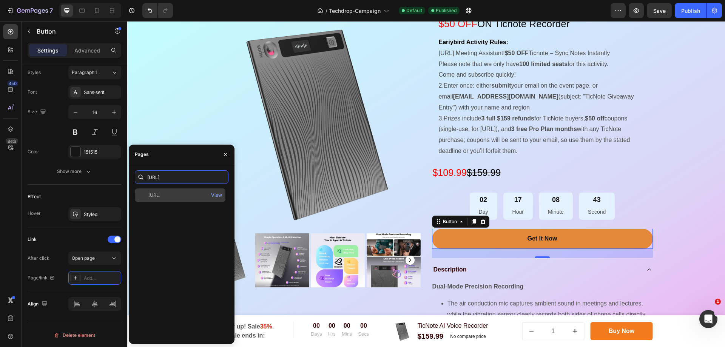
type input "https://ticnote.ai/products/ticnote-ai-voice-recorder-30"
click at [161, 195] on div "https://ticnote.ai/products/ticnote-ai-voice-recorder-30" at bounding box center [154, 195] width 12 height 7
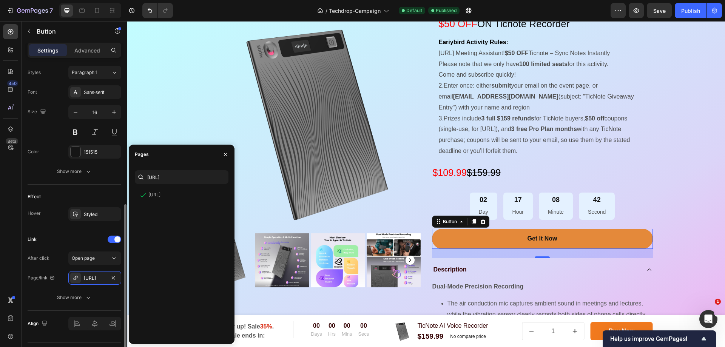
scroll to position [296, 0]
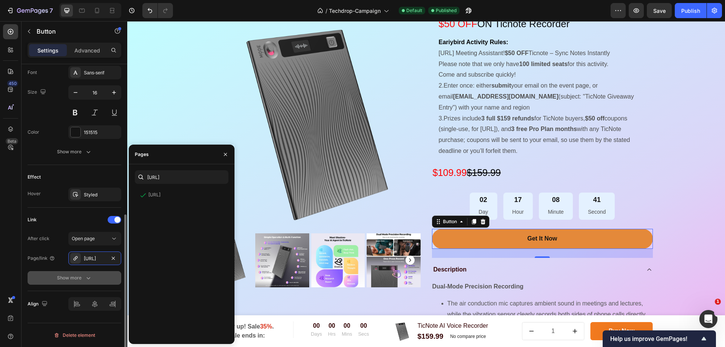
click at [83, 282] on button "Show more" at bounding box center [75, 278] width 94 height 14
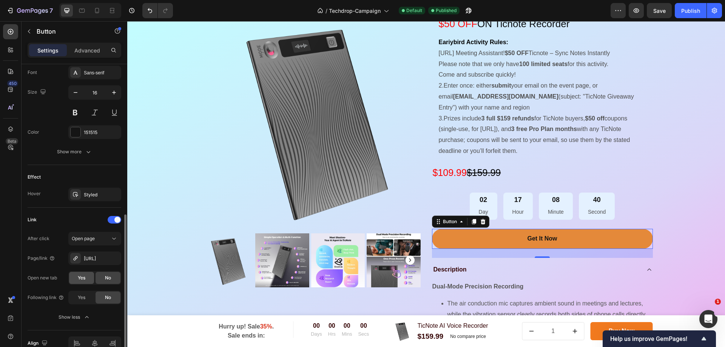
click at [81, 279] on span "Yes" at bounding box center [82, 278] width 8 height 7
click at [89, 295] on div "Yes" at bounding box center [81, 298] width 25 height 12
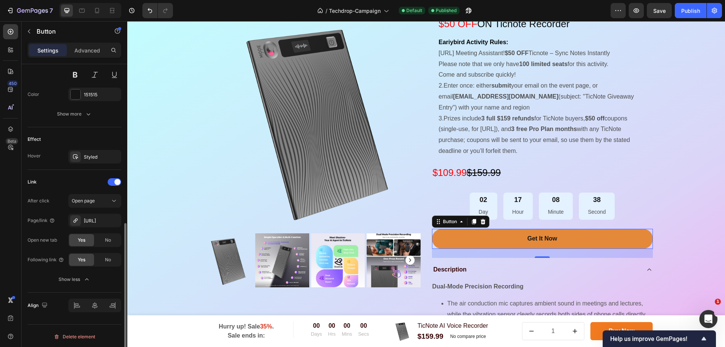
scroll to position [335, 0]
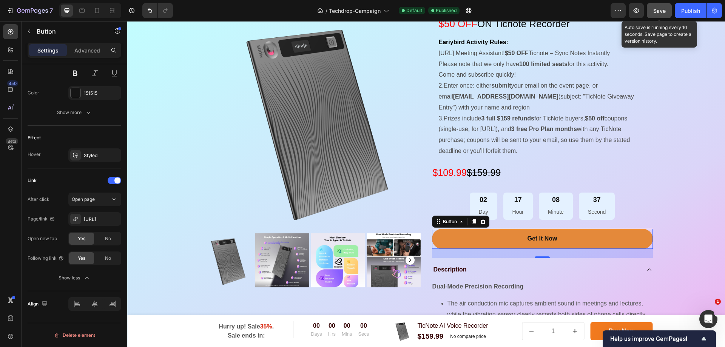
click at [666, 13] on button "Save" at bounding box center [659, 10] width 25 height 15
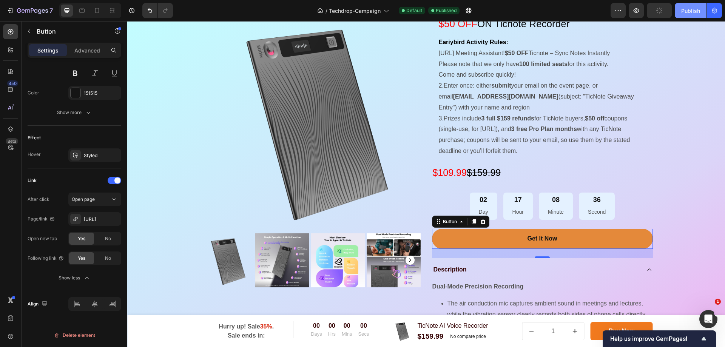
drag, startPoint x: 688, startPoint y: 12, endPoint x: 536, endPoint y: 15, distance: 151.5
click at [688, 12] on div "Publish" at bounding box center [691, 11] width 19 height 8
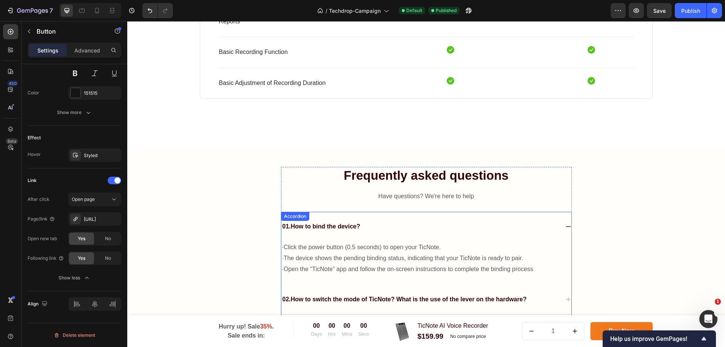
scroll to position [2112, 0]
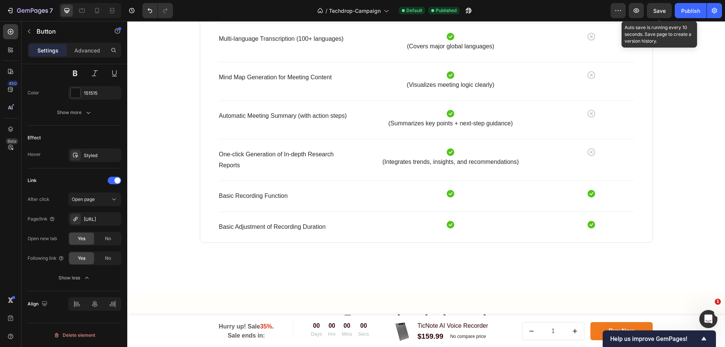
click at [662, 14] on span "Save" at bounding box center [660, 11] width 12 height 6
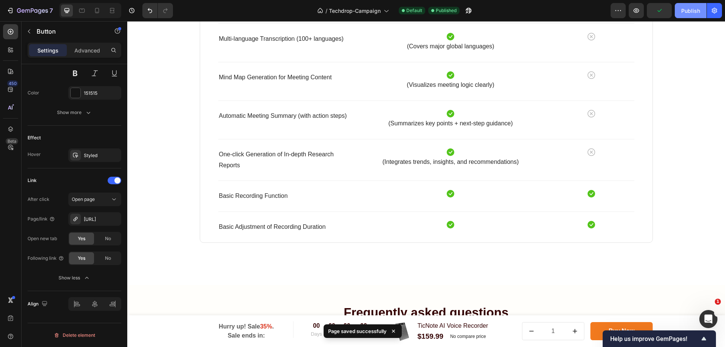
click at [683, 9] on div "Publish" at bounding box center [691, 11] width 19 height 8
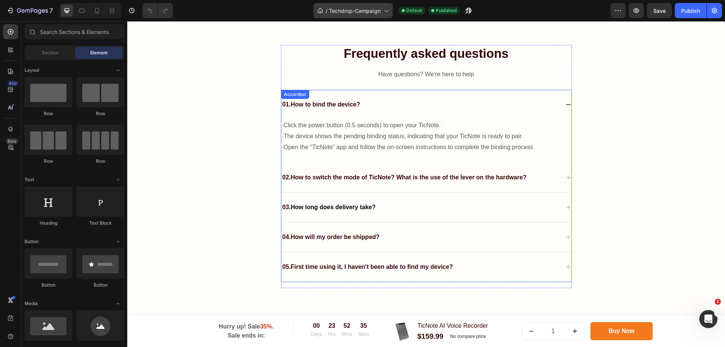
scroll to position [2252, 0]
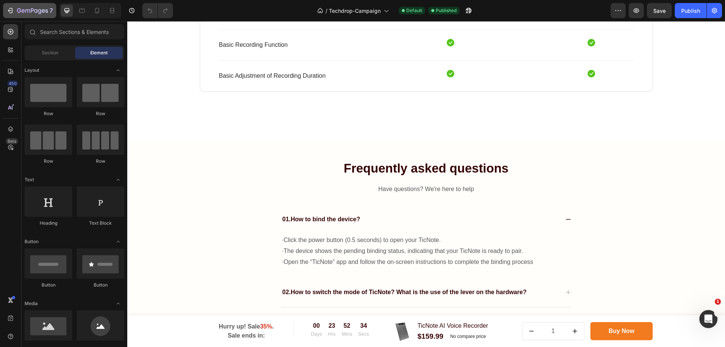
click at [8, 8] on icon "button" at bounding box center [10, 11] width 8 height 8
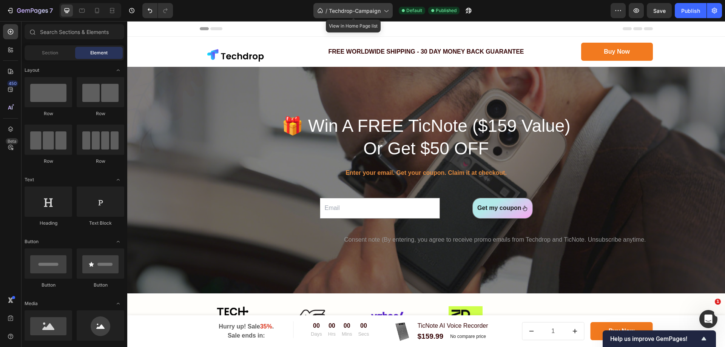
click at [390, 14] on div "/ Techdrop-Campaign" at bounding box center [353, 10] width 79 height 15
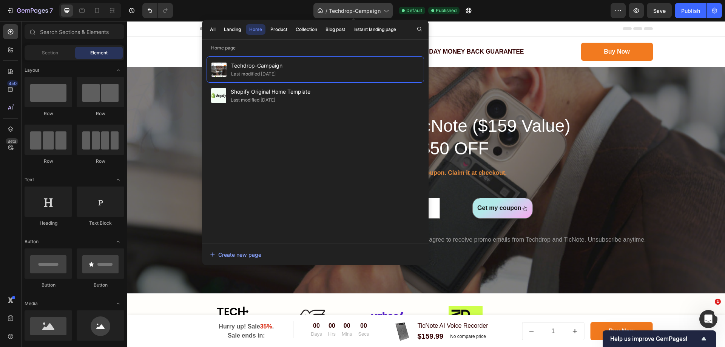
click at [389, 12] on icon at bounding box center [386, 11] width 8 height 8
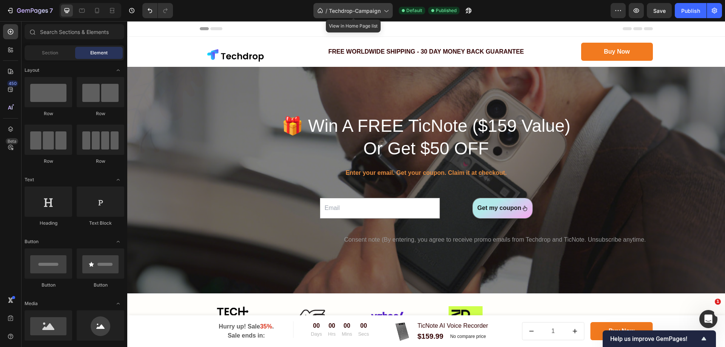
click at [387, 12] on icon at bounding box center [386, 11] width 8 height 8
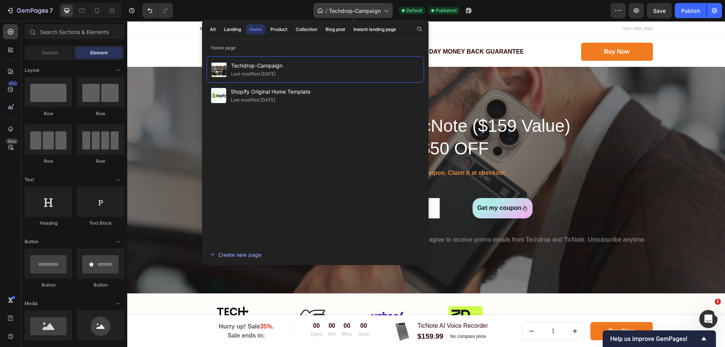
click at [387, 12] on icon at bounding box center [386, 11] width 8 height 8
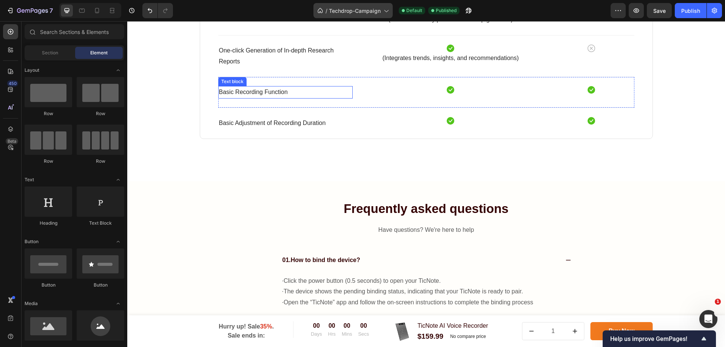
scroll to position [2074, 0]
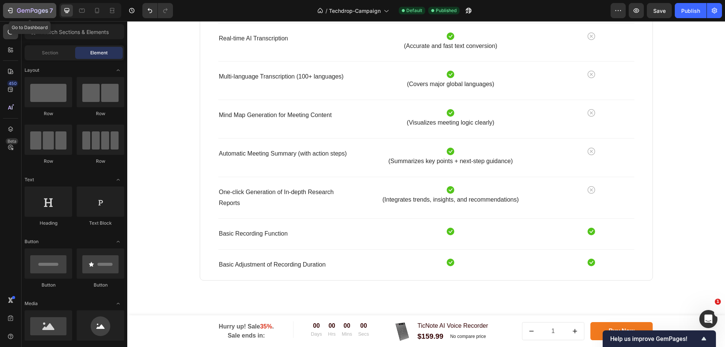
click at [7, 8] on icon "button" at bounding box center [10, 11] width 8 height 8
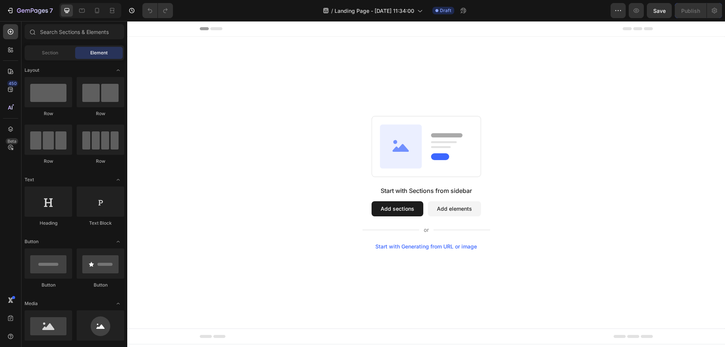
click at [398, 213] on button "Add sections" at bounding box center [398, 208] width 52 height 15
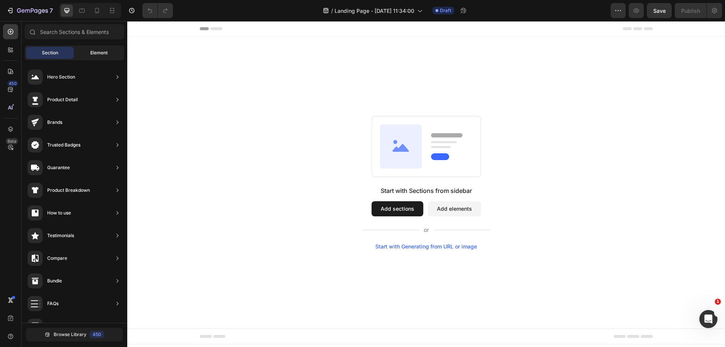
click at [94, 57] on div "Element" at bounding box center [99, 53] width 48 height 12
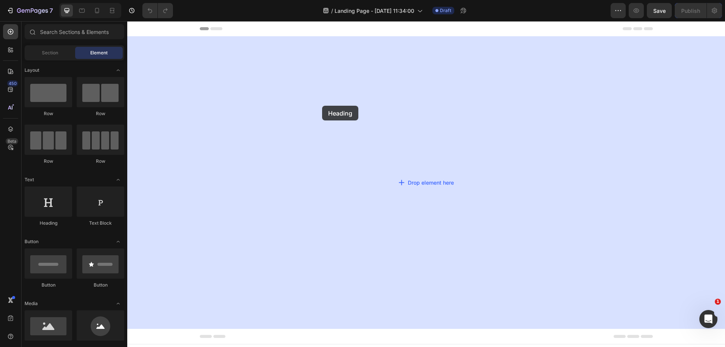
drag, startPoint x: 189, startPoint y: 228, endPoint x: 322, endPoint y: 106, distance: 181.0
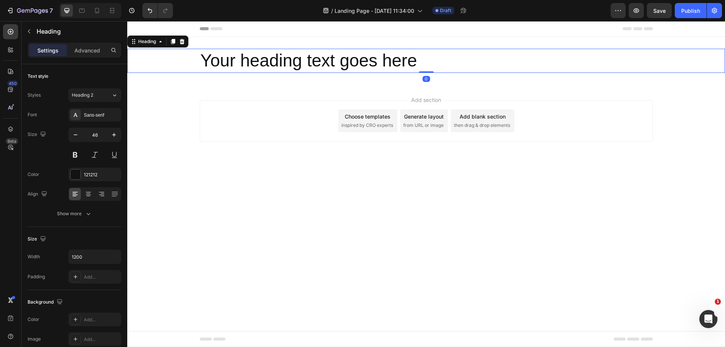
click at [456, 59] on h2 "Your heading text goes here" at bounding box center [426, 61] width 453 height 24
click at [456, 59] on p "Your heading text goes here" at bounding box center [427, 60] width 452 height 23
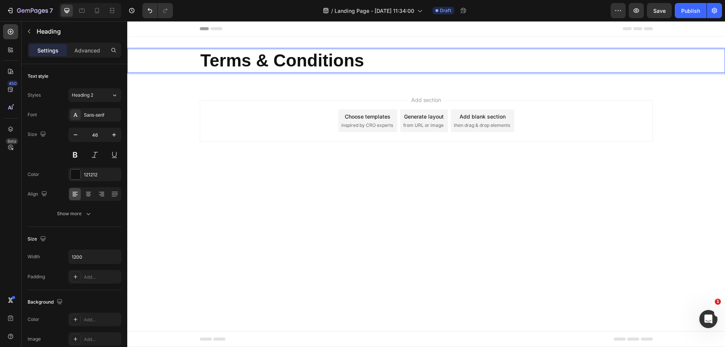
click at [213, 122] on div "Add section Choose templates inspired by CRO experts Generate layout from URL o…" at bounding box center [426, 121] width 453 height 42
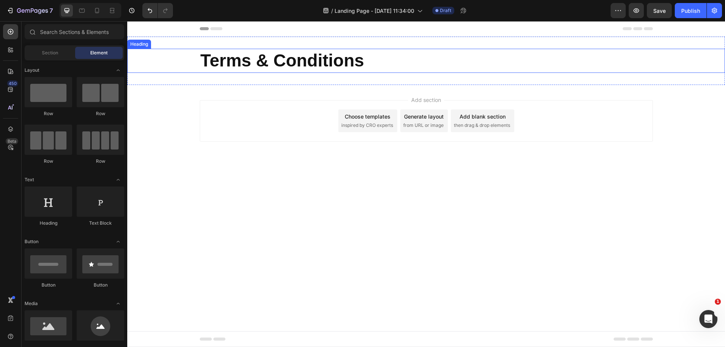
click at [177, 67] on div "⁠⁠⁠⁠⁠⁠⁠ Terms & Conditions" at bounding box center [426, 61] width 598 height 24
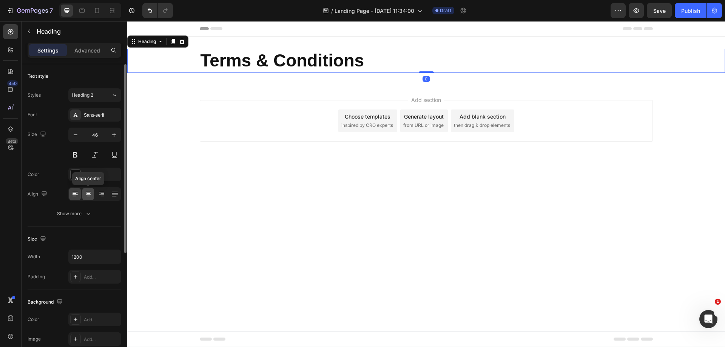
click at [92, 192] on icon at bounding box center [89, 194] width 8 height 8
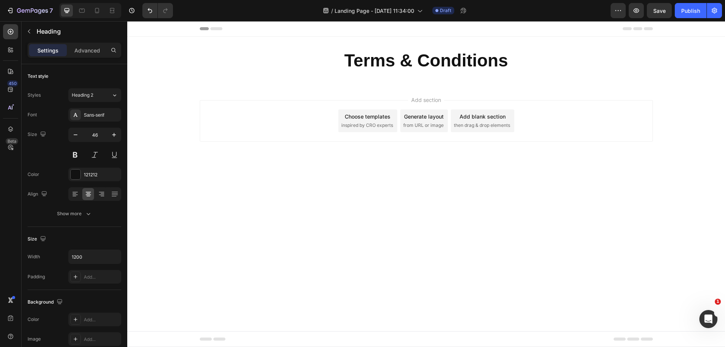
click at [548, 196] on body "Header ⁠⁠⁠⁠⁠⁠⁠ Terms & Conditions Heading 0 Section 1 Root Start with Sections …" at bounding box center [426, 184] width 598 height 326
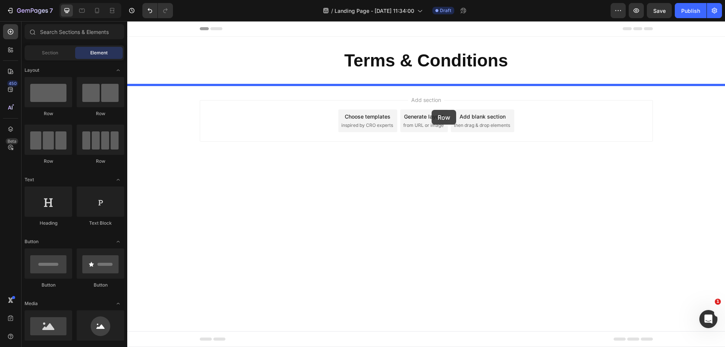
drag, startPoint x: 171, startPoint y: 116, endPoint x: 432, endPoint y: 110, distance: 261.1
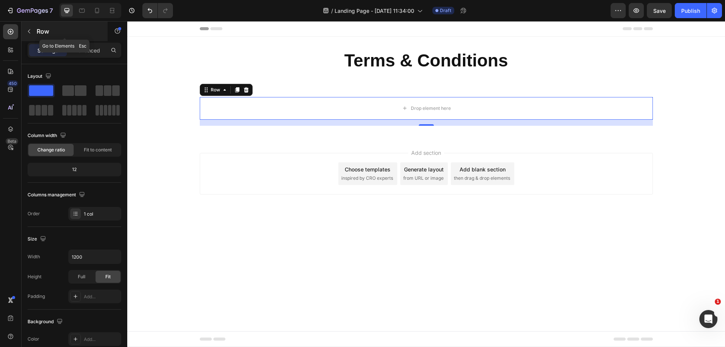
click at [44, 30] on p "Row" at bounding box center [69, 31] width 64 height 9
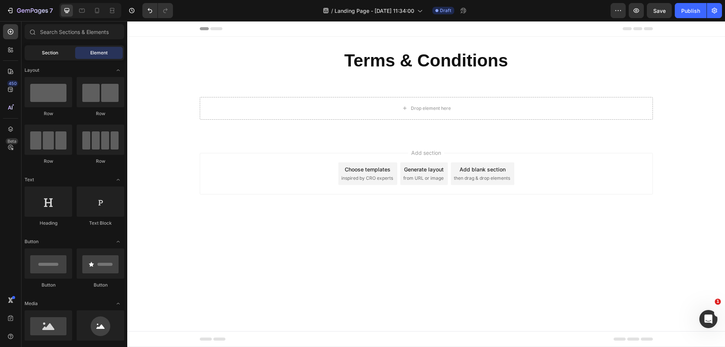
click at [66, 56] on div "Section" at bounding box center [50, 53] width 48 height 12
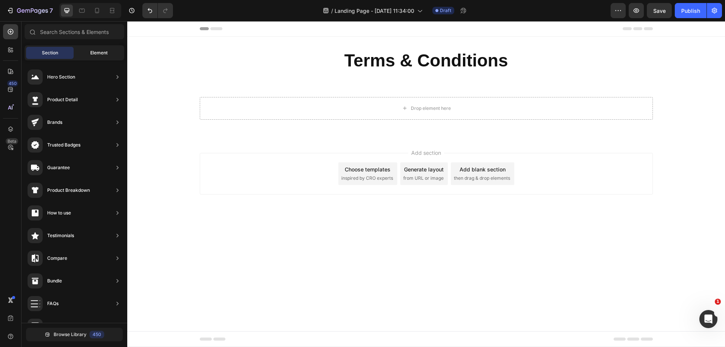
click at [96, 53] on span "Element" at bounding box center [98, 52] width 17 height 7
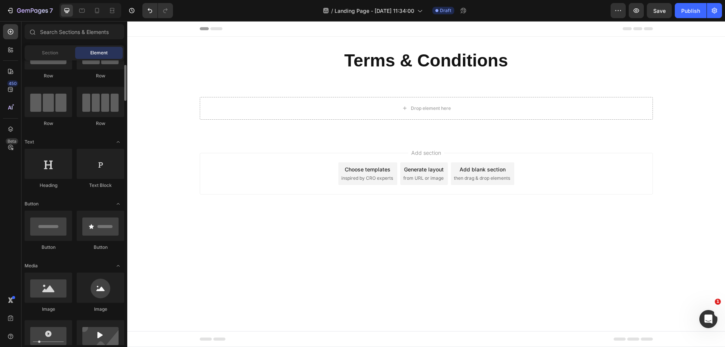
scroll to position [76, 0]
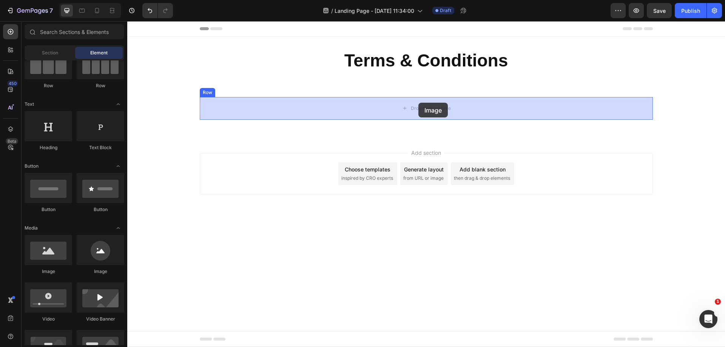
drag, startPoint x: 183, startPoint y: 281, endPoint x: 419, endPoint y: 103, distance: 295.4
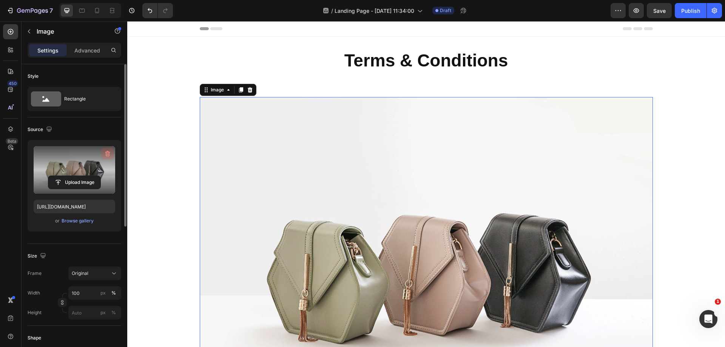
click at [110, 150] on button "button" at bounding box center [108, 154] width 12 height 12
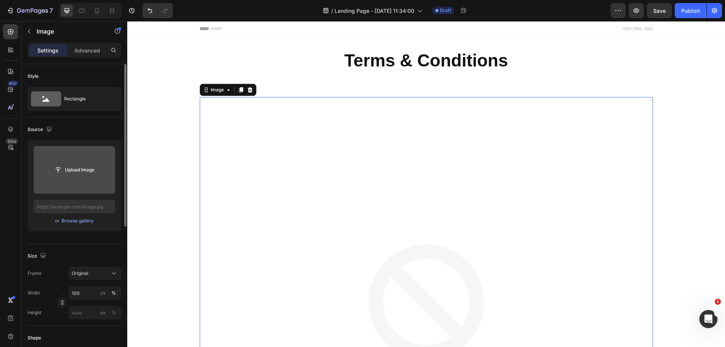
click at [72, 168] on input "file" at bounding box center [74, 170] width 52 height 13
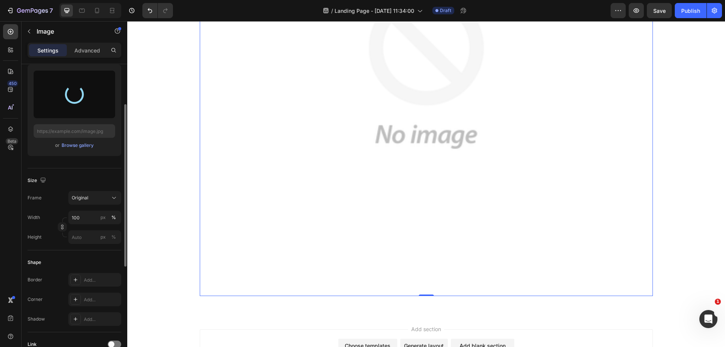
scroll to position [302, 0]
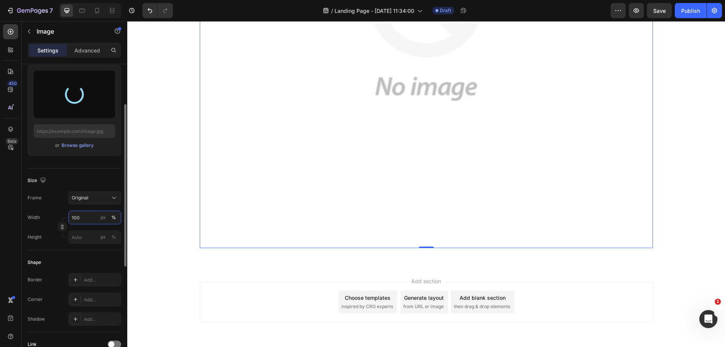
click at [90, 220] on input "100" at bounding box center [94, 218] width 53 height 14
click at [101, 201] on div "Original" at bounding box center [90, 198] width 37 height 7
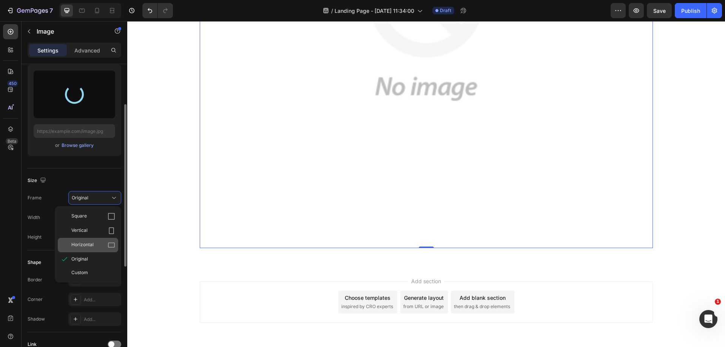
click at [104, 248] on div "Horizontal" at bounding box center [93, 245] width 44 height 8
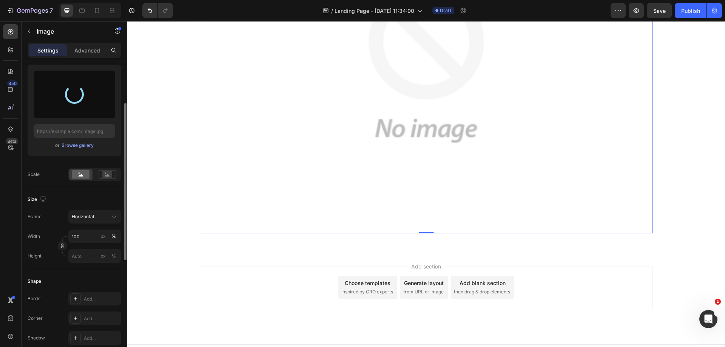
scroll to position [217, 0]
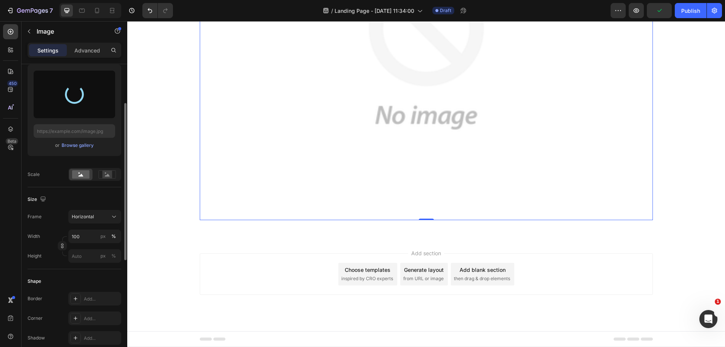
type input "https://cdn.shopify.com/s/files/1/0504/2572/5116/files/gempages_583483304917861…"
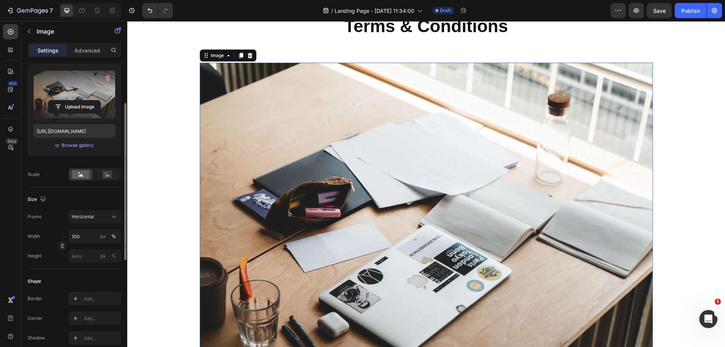
scroll to position [28, 0]
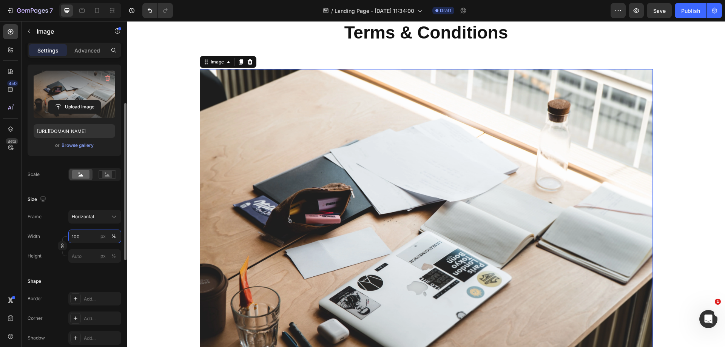
click at [88, 237] on input "100" at bounding box center [94, 237] width 53 height 14
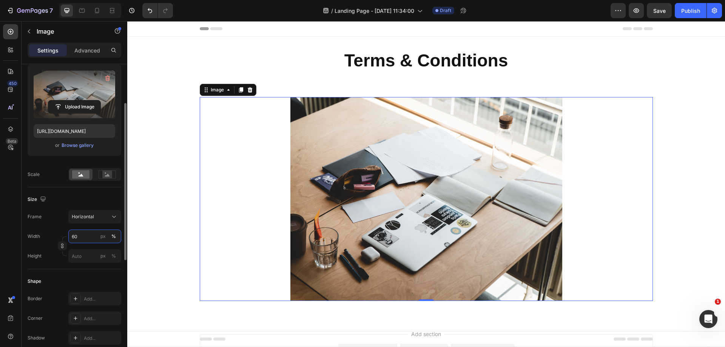
scroll to position [113, 0]
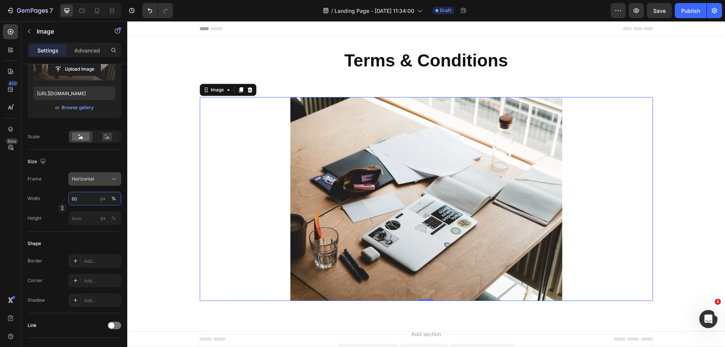
type input "60"
click at [101, 180] on div "Horizontal" at bounding box center [90, 179] width 37 height 7
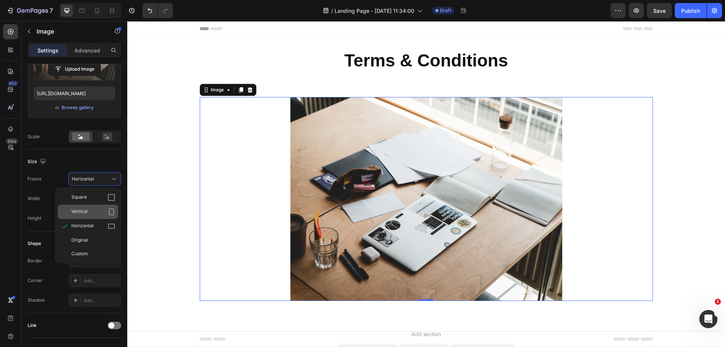
click at [95, 210] on div "Vertical" at bounding box center [93, 212] width 44 height 8
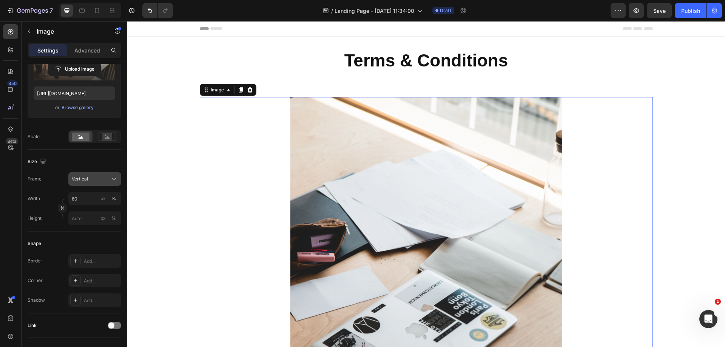
click at [116, 179] on icon at bounding box center [114, 179] width 8 height 8
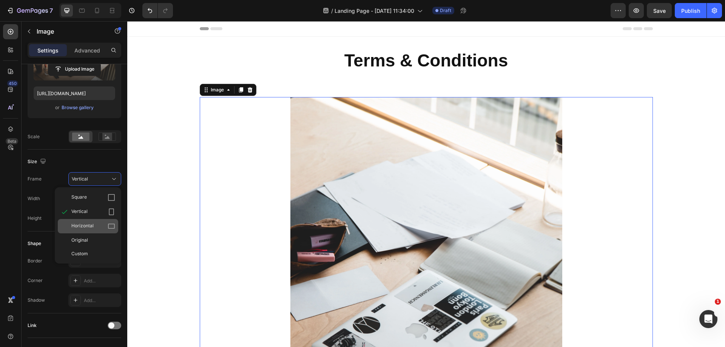
click at [104, 226] on div "Horizontal" at bounding box center [93, 227] width 44 height 8
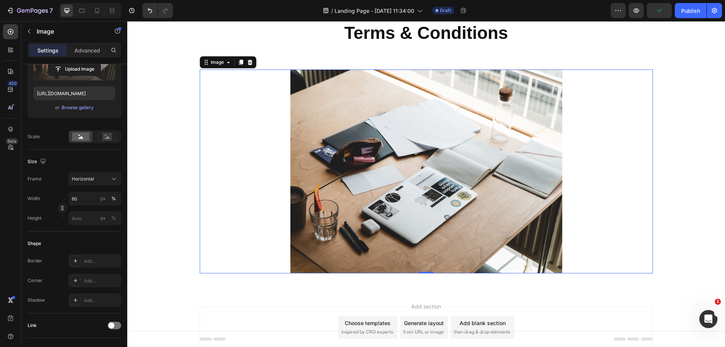
scroll to position [65, 0]
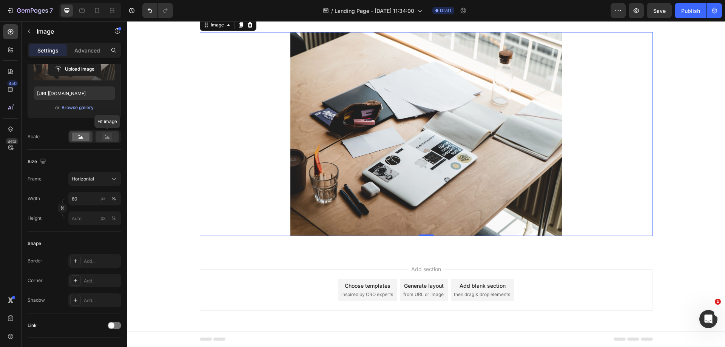
click at [107, 138] on icon at bounding box center [107, 137] width 5 height 3
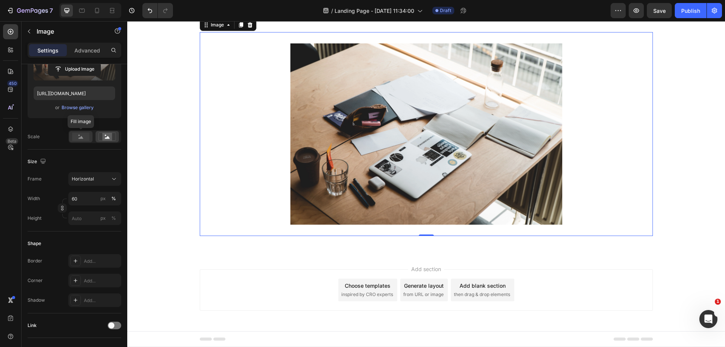
click at [72, 138] on icon at bounding box center [80, 137] width 17 height 8
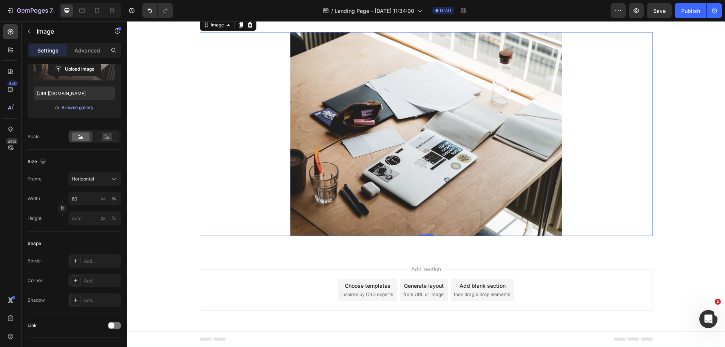
scroll to position [151, 0]
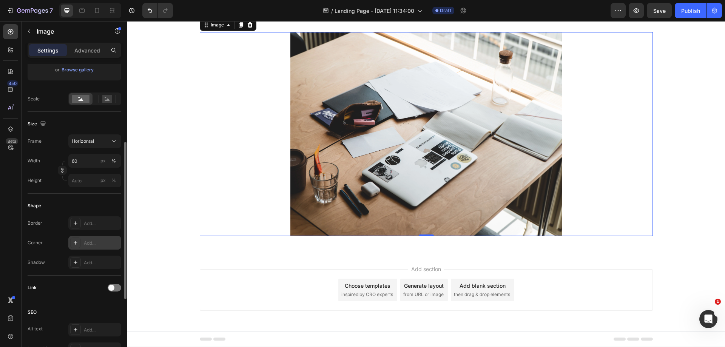
click at [81, 242] on div "Add..." at bounding box center [94, 243] width 53 height 14
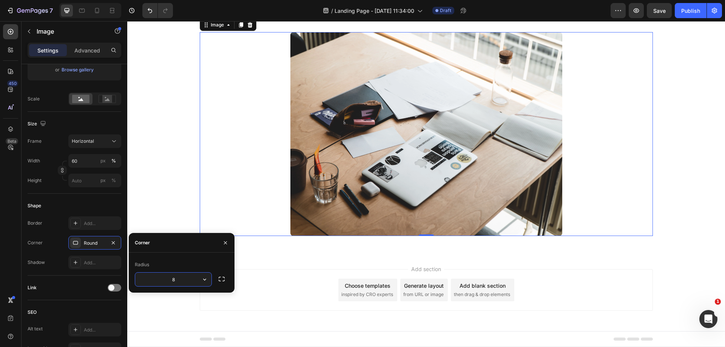
click at [192, 279] on input "8" at bounding box center [173, 280] width 76 height 14
drag, startPoint x: 272, startPoint y: 303, endPoint x: 257, endPoint y: 300, distance: 16.0
type input "20"
click at [264, 141] on div at bounding box center [426, 134] width 453 height 204
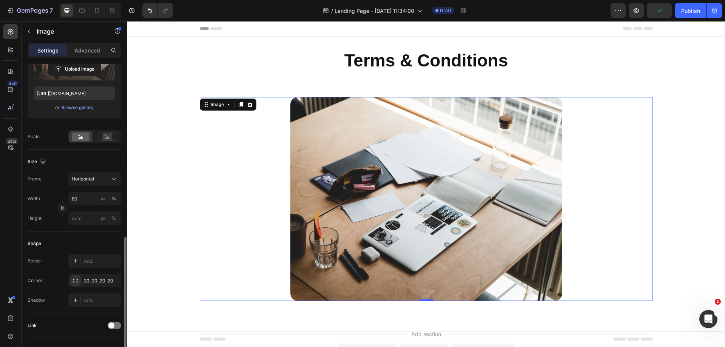
scroll to position [189, 0]
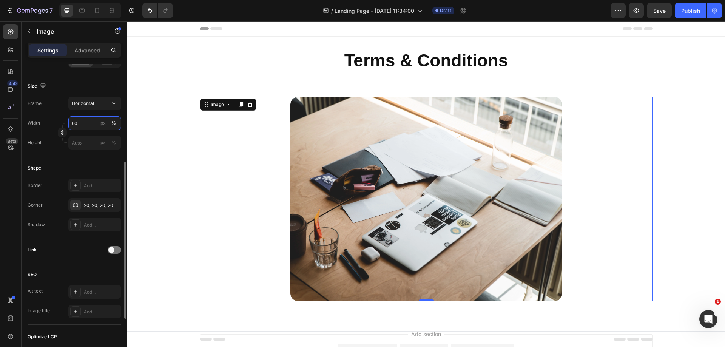
click at [84, 121] on input "60" at bounding box center [94, 123] width 53 height 14
click at [82, 166] on div "Shape" at bounding box center [75, 168] width 94 height 12
click at [110, 97] on button "Horizontal" at bounding box center [94, 104] width 53 height 14
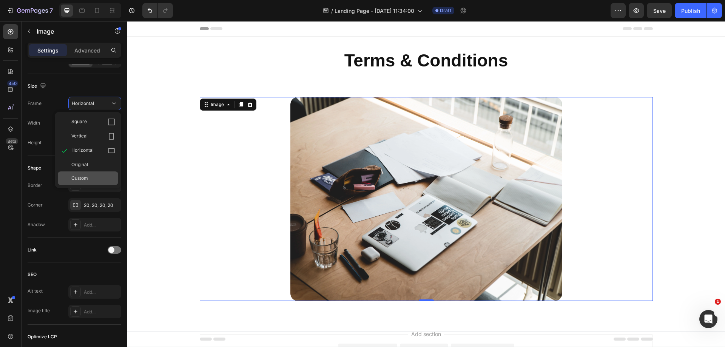
click at [85, 179] on span "Custom" at bounding box center [79, 178] width 17 height 7
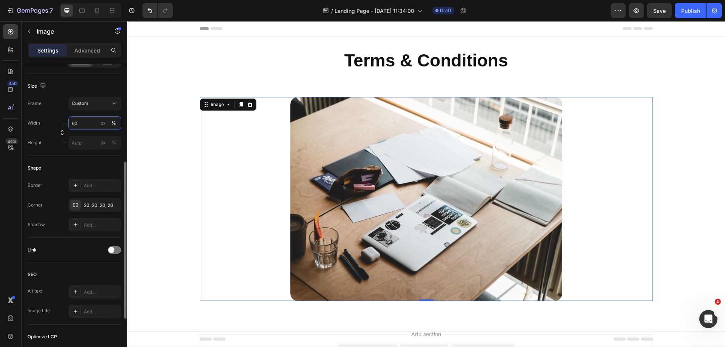
click at [85, 125] on input "60" at bounding box center [94, 123] width 53 height 14
drag, startPoint x: 89, startPoint y: 124, endPoint x: 67, endPoint y: 121, distance: 22.1
click at [67, 121] on div "Width 60 px %" at bounding box center [75, 123] width 94 height 14
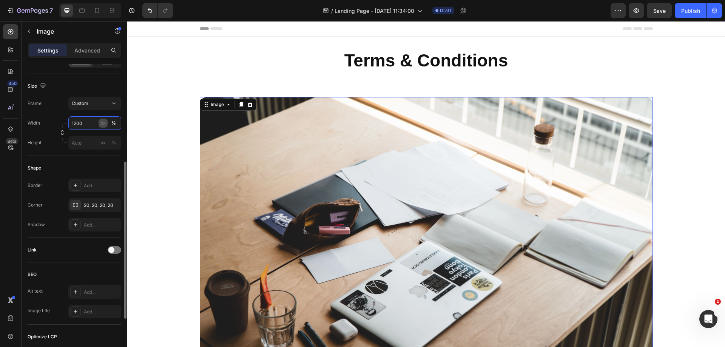
type input "1200"
click at [104, 122] on div "px" at bounding box center [102, 123] width 5 height 7
click at [73, 143] on input "px %" at bounding box center [94, 143] width 53 height 14
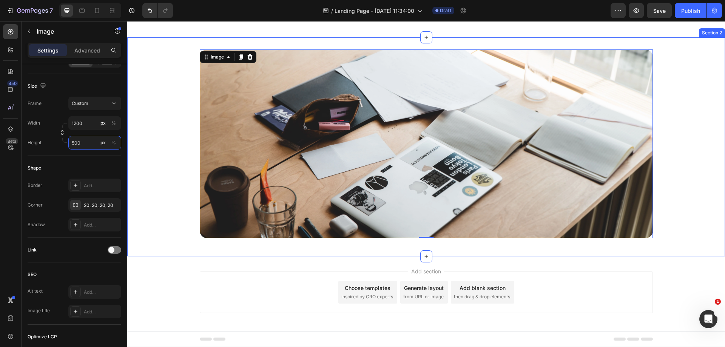
scroll to position [50, 0]
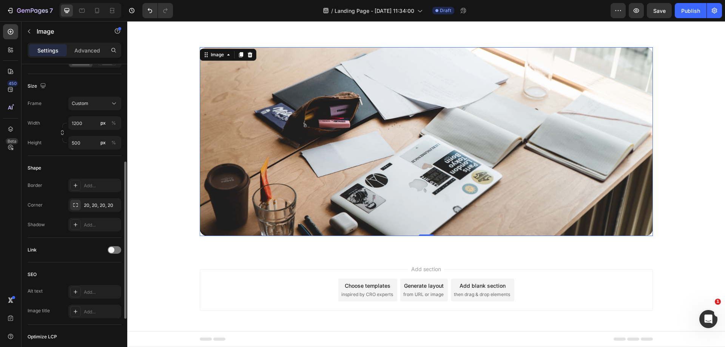
click at [102, 85] on div "Size" at bounding box center [75, 86] width 94 height 12
click at [97, 13] on icon at bounding box center [97, 10] width 4 height 5
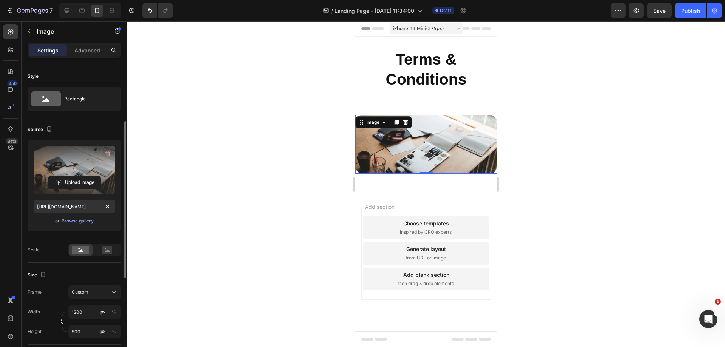
scroll to position [113, 0]
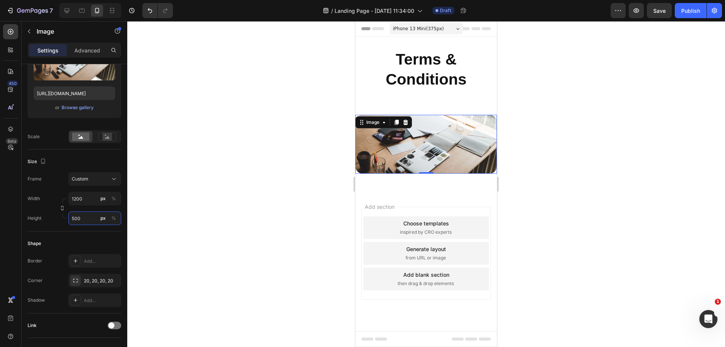
click at [87, 219] on input "500" at bounding box center [94, 219] width 53 height 14
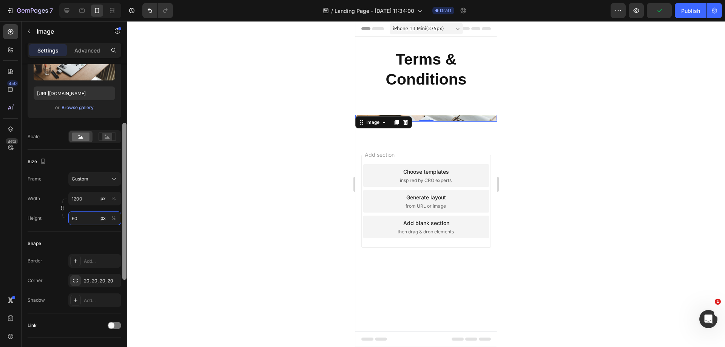
type input "600"
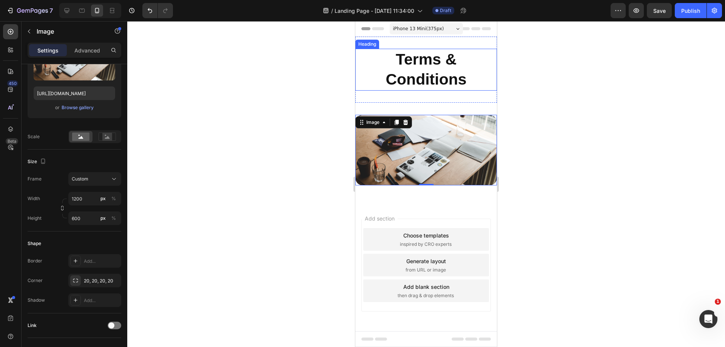
click at [464, 81] on strong "Terms & Conditions" at bounding box center [426, 69] width 81 height 37
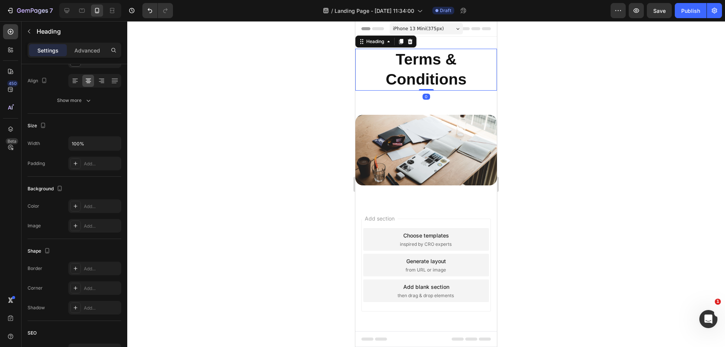
scroll to position [0, 0]
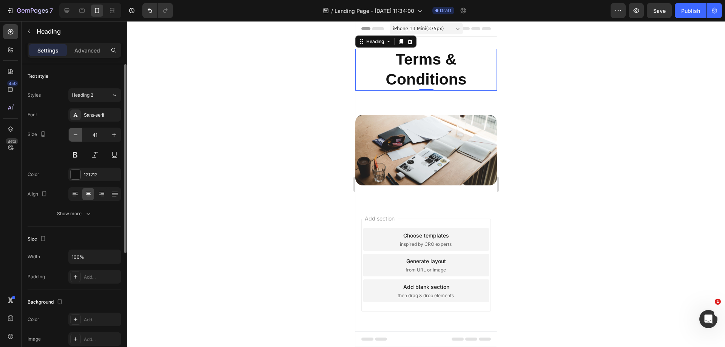
click at [79, 139] on button "button" at bounding box center [76, 135] width 14 height 14
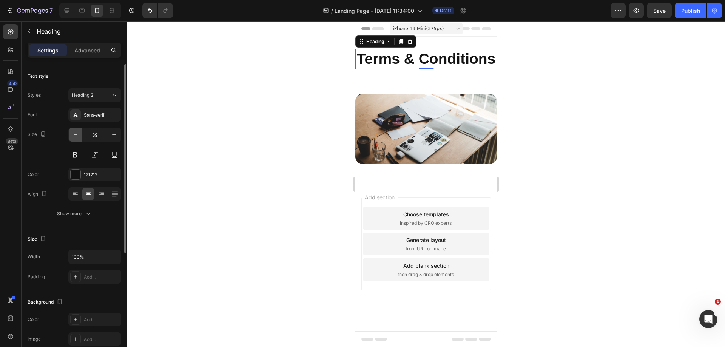
click at [77, 138] on icon "button" at bounding box center [76, 135] width 8 height 8
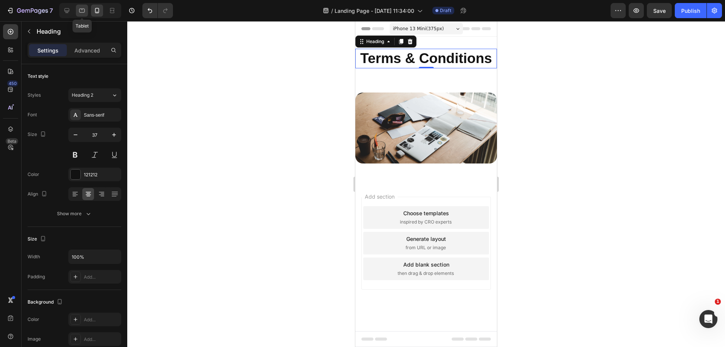
click at [81, 10] on icon at bounding box center [82, 11] width 8 height 8
type input "46"
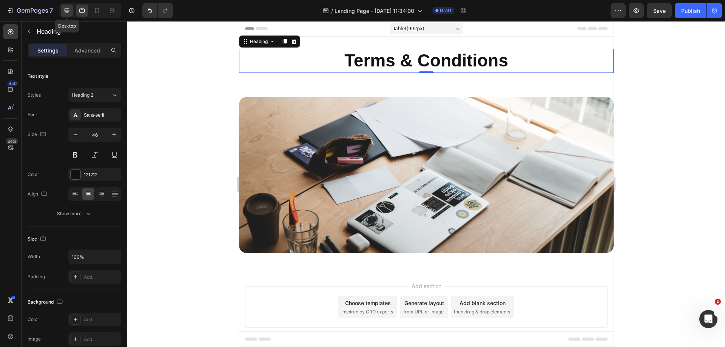
scroll to position [1, 0]
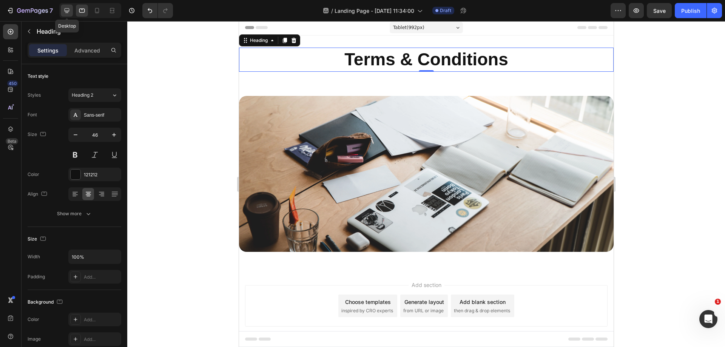
click at [65, 11] on icon at bounding box center [67, 10] width 5 height 5
type input "1200"
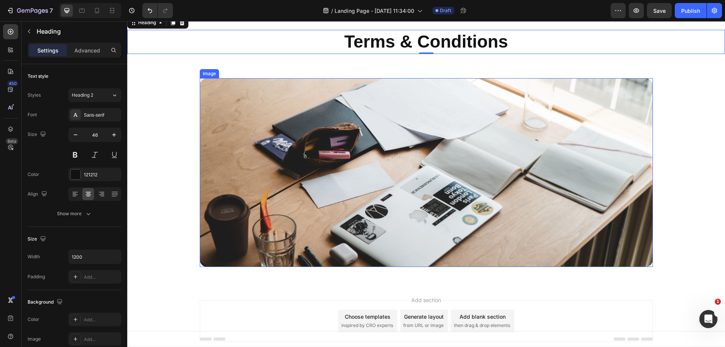
scroll to position [50, 0]
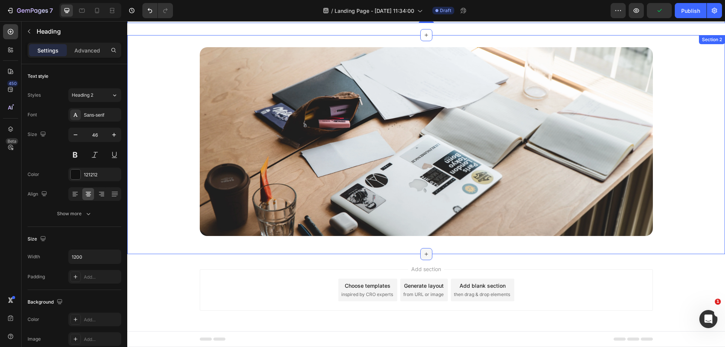
click at [424, 252] on icon at bounding box center [427, 254] width 6 height 6
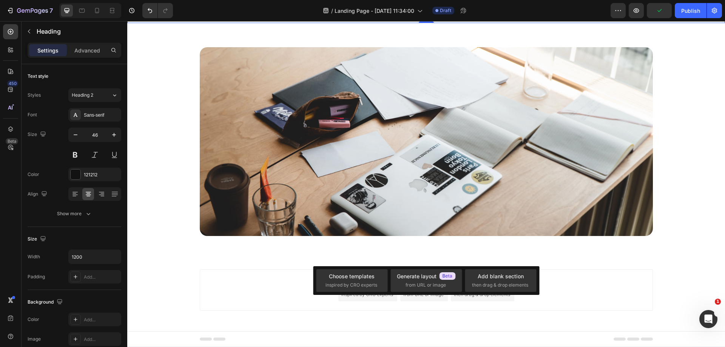
click at [223, 255] on div "Add section Choose templates inspired by CRO experts Generate layout from URL o…" at bounding box center [426, 300] width 598 height 93
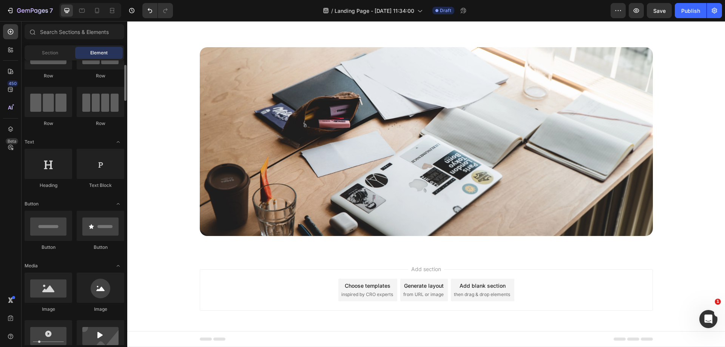
scroll to position [0, 0]
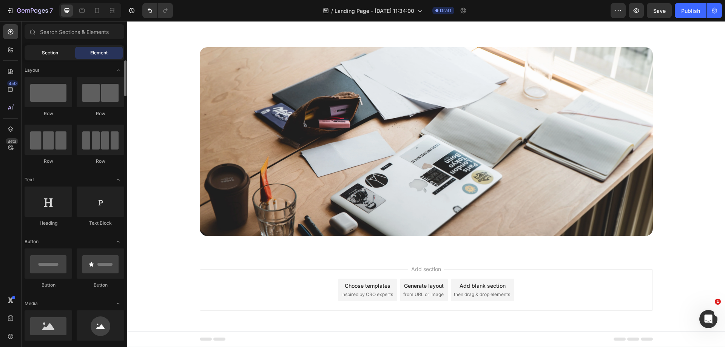
click at [57, 53] on span "Section" at bounding box center [50, 52] width 16 height 7
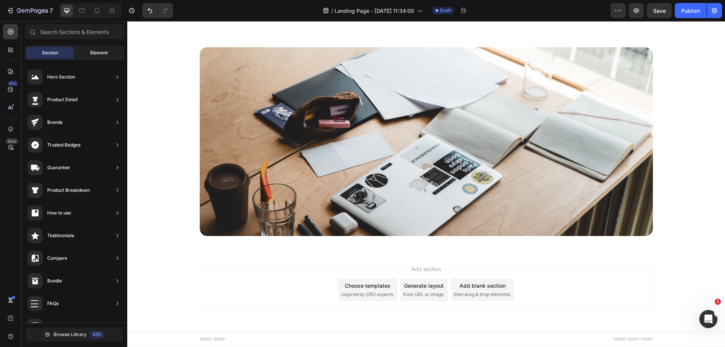
click at [94, 49] on div "Element" at bounding box center [99, 53] width 48 height 12
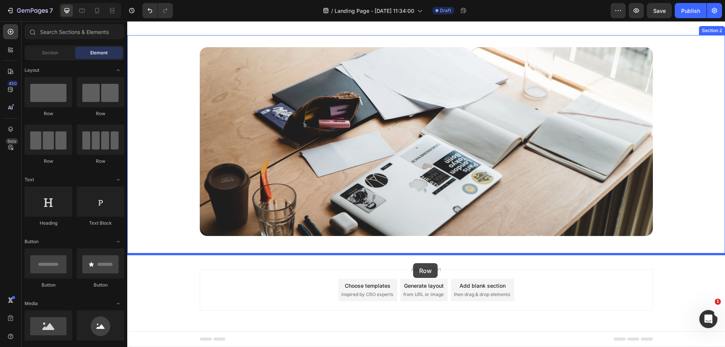
drag, startPoint x: 182, startPoint y: 117, endPoint x: 413, endPoint y: 263, distance: 273.4
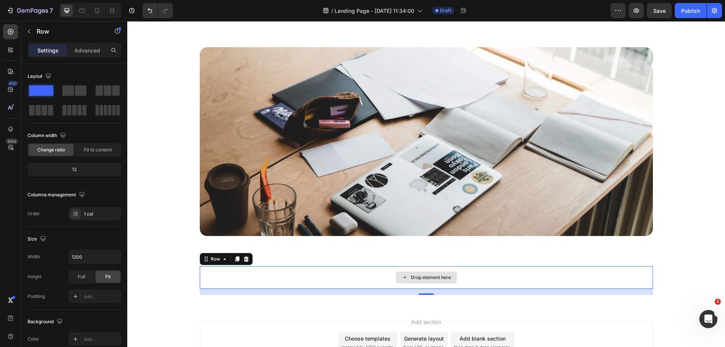
click at [345, 281] on div "Drop element here" at bounding box center [426, 277] width 453 height 23
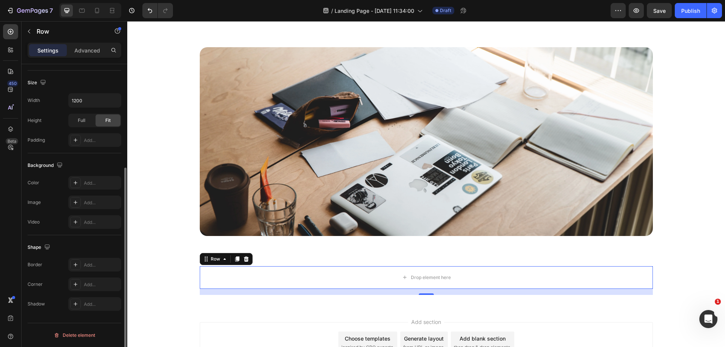
scroll to position [5, 0]
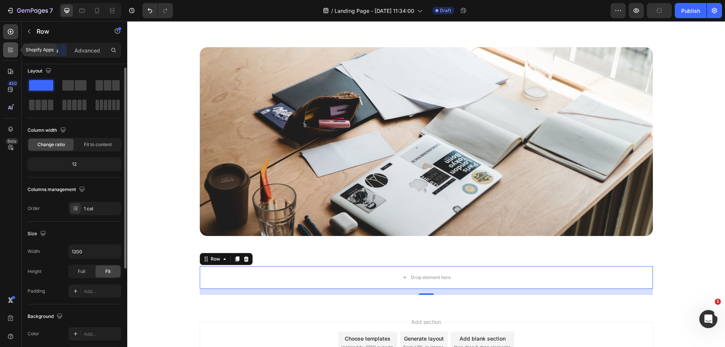
click at [8, 47] on icon at bounding box center [11, 50] width 8 height 8
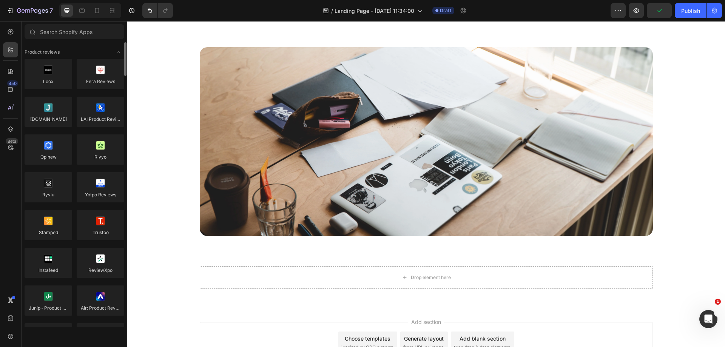
scroll to position [38, 0]
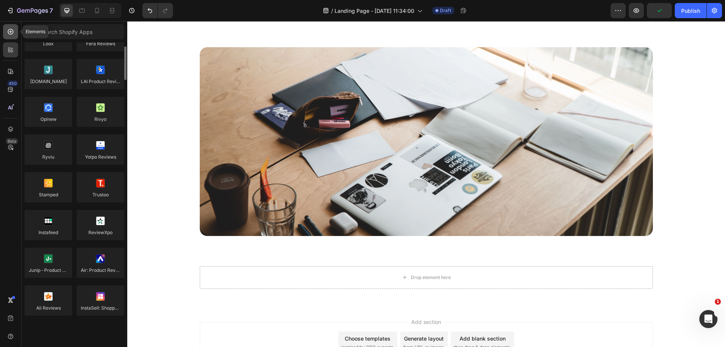
click at [12, 38] on div at bounding box center [10, 31] width 15 height 15
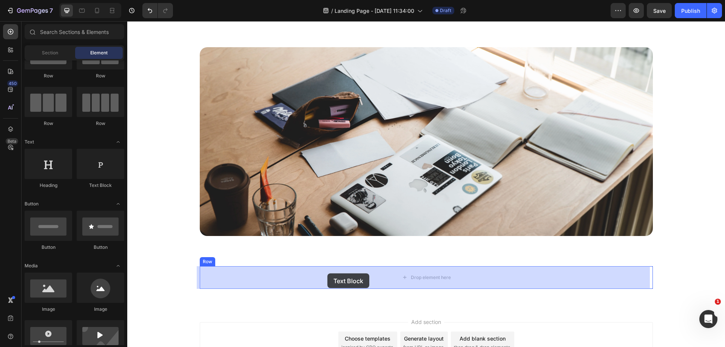
drag, startPoint x: 227, startPoint y: 186, endPoint x: 328, endPoint y: 274, distance: 133.6
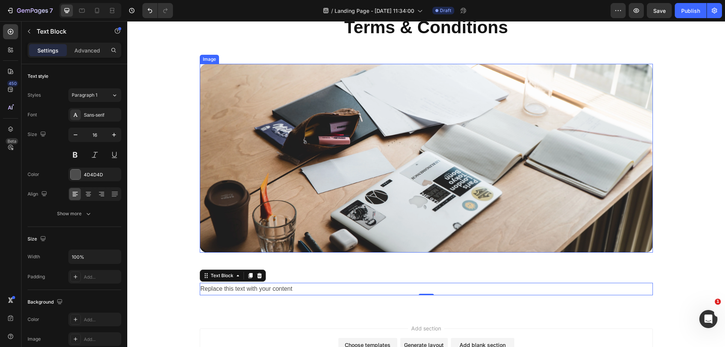
scroll to position [33, 0]
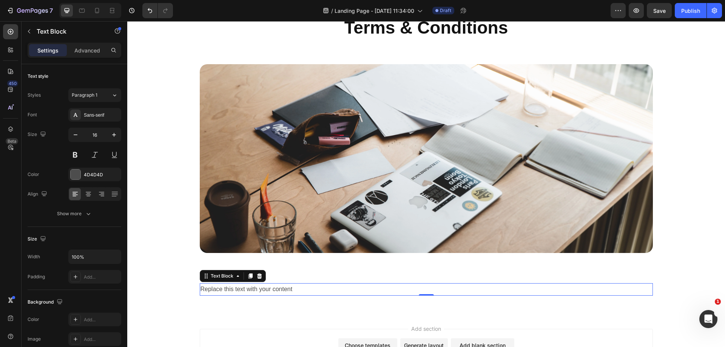
click at [288, 286] on div "Replace this text with your content" at bounding box center [426, 289] width 453 height 12
drag, startPoint x: 300, startPoint y: 288, endPoint x: 190, endPoint y: 290, distance: 109.6
click at [190, 290] on div "Replace this text with your content Text Block 0 Row" at bounding box center [426, 292] width 598 height 19
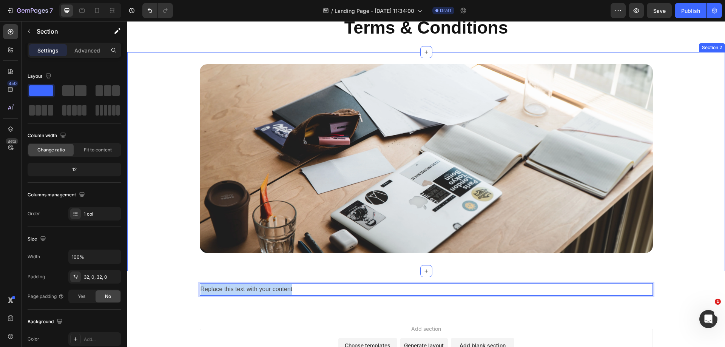
click at [671, 118] on div "Image Row" at bounding box center [426, 161] width 598 height 195
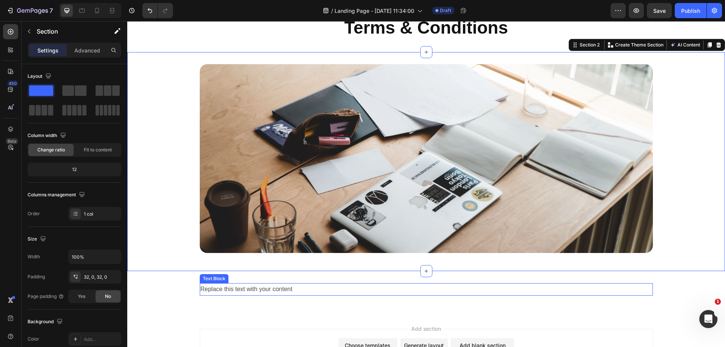
click at [312, 291] on p "Replace this text with your content" at bounding box center [427, 289] width 452 height 11
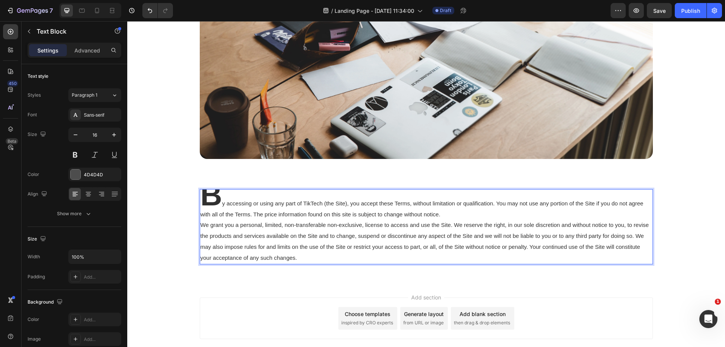
scroll to position [164, 0]
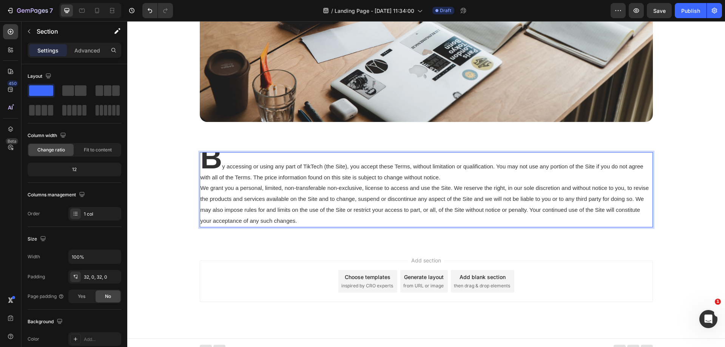
click at [626, 245] on div "B y accessing or using any part of TikTech (the Site), you accept these Terms, …" at bounding box center [426, 192] width 598 height 105
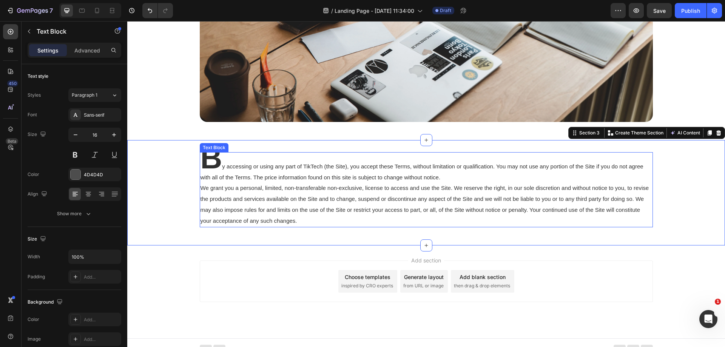
click at [566, 218] on p "B y accessing or using any part of TikTech (the Site), you accept these Terms, …" at bounding box center [427, 190] width 452 height 74
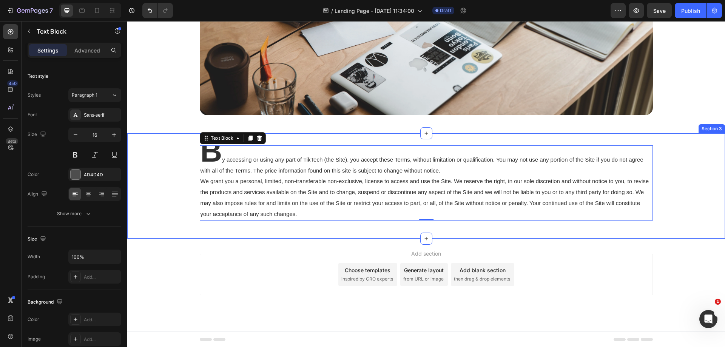
scroll to position [173, 0]
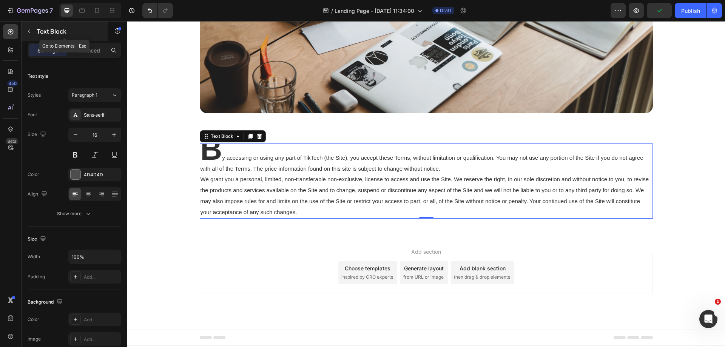
click at [30, 33] on icon "button" at bounding box center [29, 31] width 2 height 4
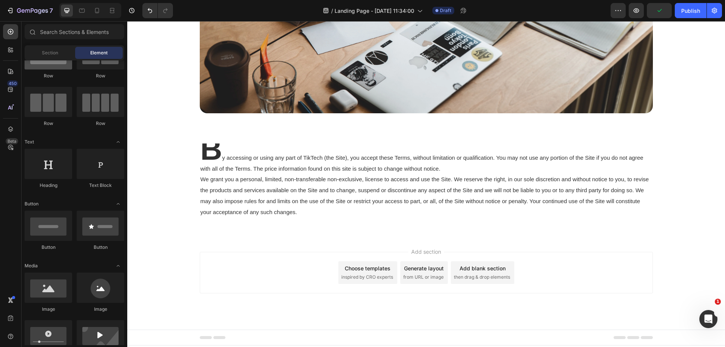
scroll to position [0, 0]
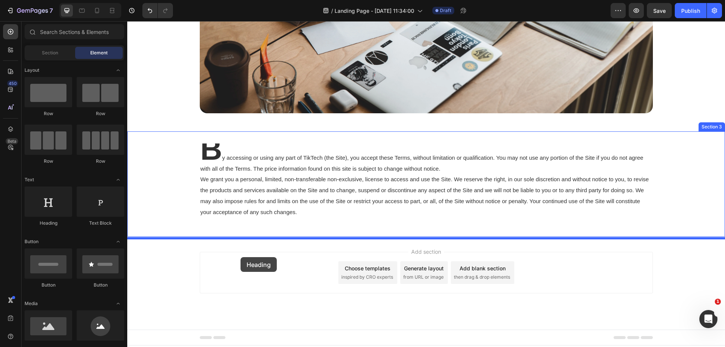
drag, startPoint x: 190, startPoint y: 227, endPoint x: 242, endPoint y: 255, distance: 58.8
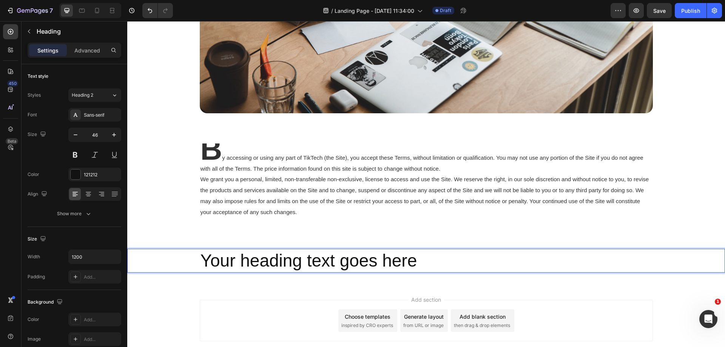
click at [425, 263] on h2 "Your heading text goes here" at bounding box center [426, 261] width 453 height 24
click at [439, 263] on p "Your heading text goes here" at bounding box center [427, 261] width 452 height 23
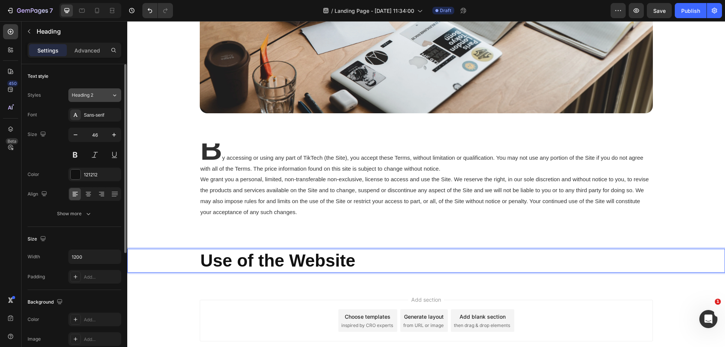
click at [110, 93] on div "Heading 2" at bounding box center [92, 95] width 40 height 7
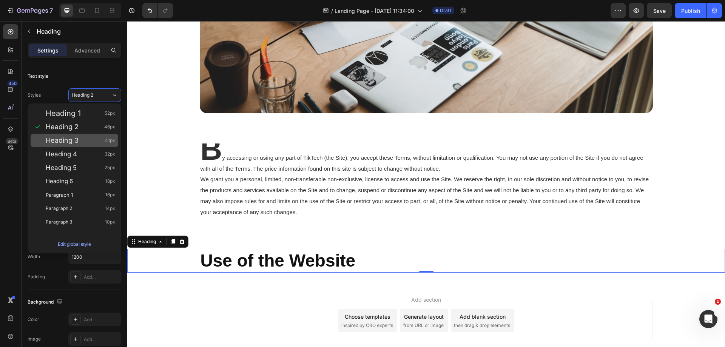
click at [88, 143] on div "Heading 3 41px" at bounding box center [81, 141] width 70 height 8
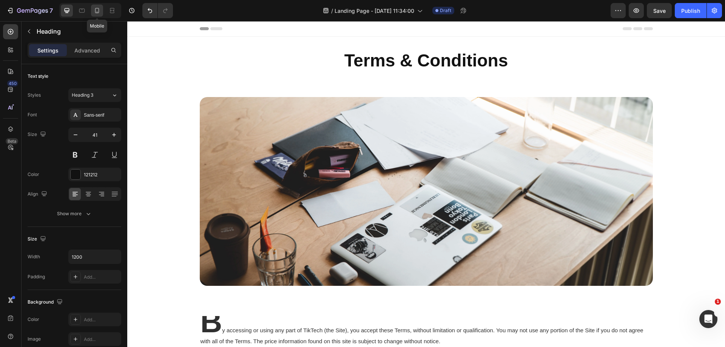
click at [94, 10] on icon at bounding box center [97, 11] width 8 height 8
type input "36"
type input "100%"
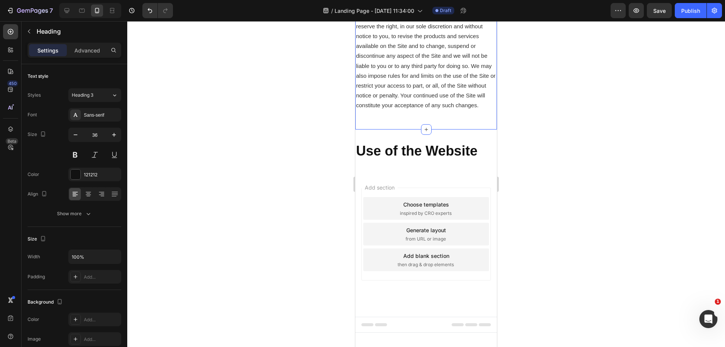
scroll to position [238, 0]
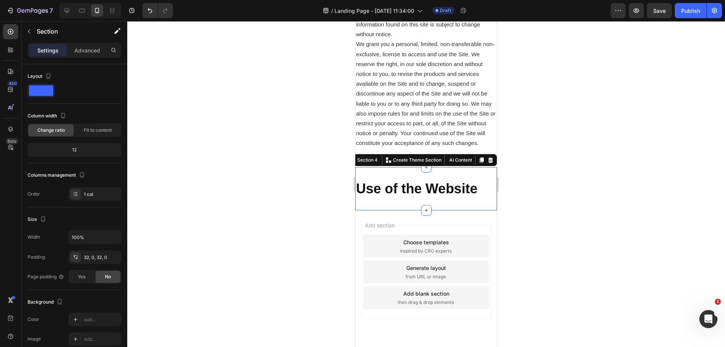
click at [410, 187] on div "Use of the Website Heading Section 4 Create Theme Section AI Content Write with…" at bounding box center [427, 188] width 142 height 43
click at [74, 153] on div "12" at bounding box center [74, 150] width 91 height 11
click at [78, 148] on div "12" at bounding box center [74, 150] width 91 height 11
drag, startPoint x: 75, startPoint y: 150, endPoint x: 59, endPoint y: 149, distance: 16.3
click at [59, 149] on div "12" at bounding box center [74, 150] width 91 height 11
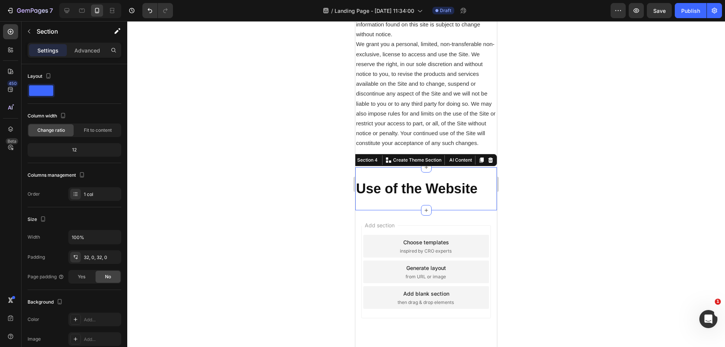
drag, startPoint x: 424, startPoint y: 224, endPoint x: 427, endPoint y: 219, distance: 5.2
click at [427, 211] on div "Use of the Website Heading Section 4 Create Theme Section AI Content Write with…" at bounding box center [427, 188] width 142 height 43
click at [54, 151] on div "12" at bounding box center [74, 150] width 91 height 11
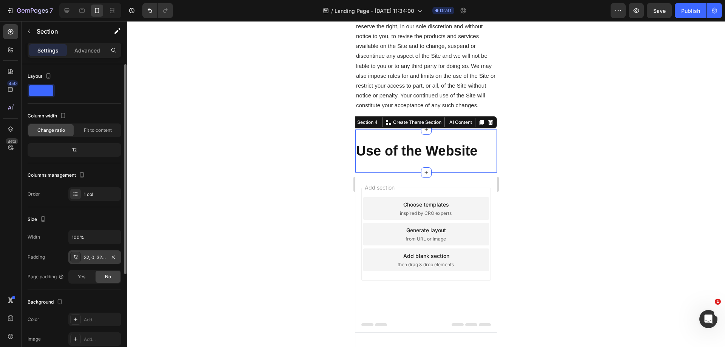
click at [86, 258] on div "32, 0, 32, 0" at bounding box center [95, 257] width 22 height 7
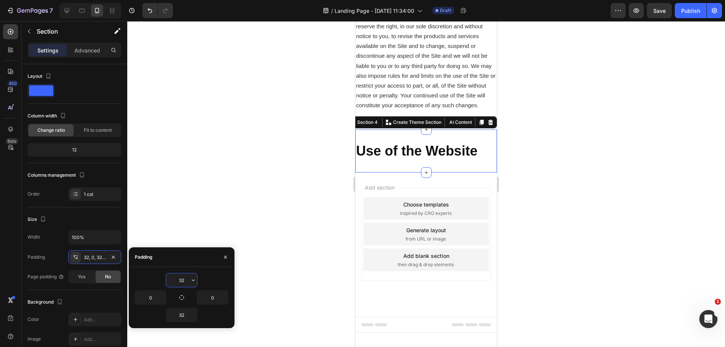
click at [186, 279] on input "32" at bounding box center [181, 281] width 31 height 14
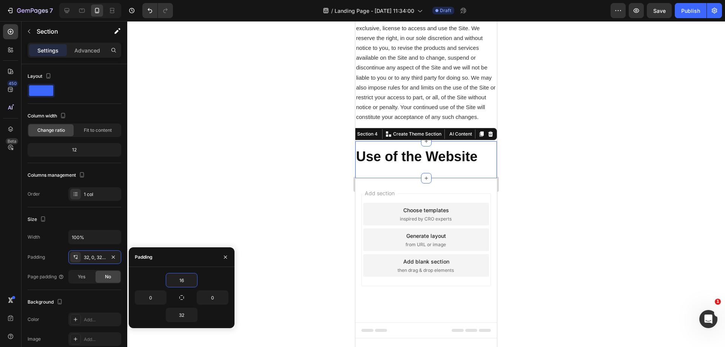
scroll to position [270, 0]
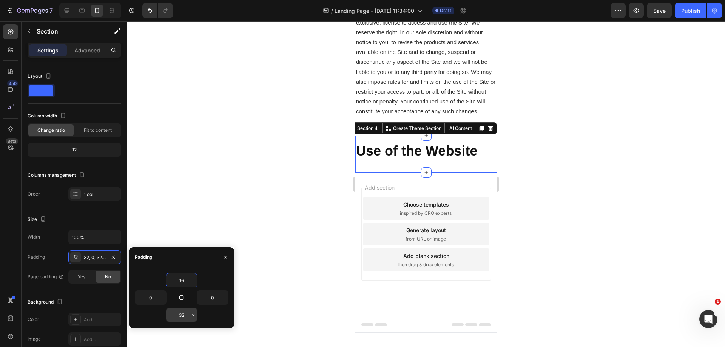
type input "16"
click at [185, 314] on input "32" at bounding box center [181, 315] width 31 height 14
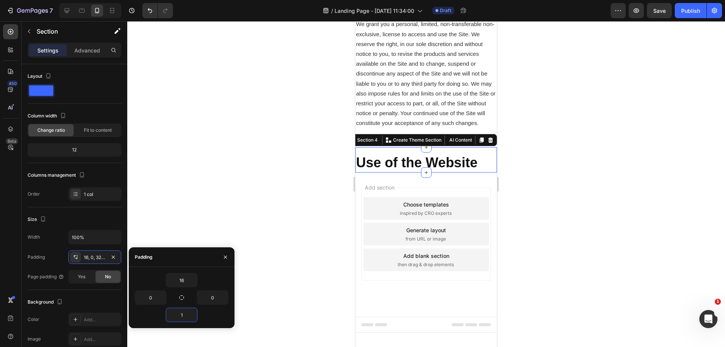
type input "16"
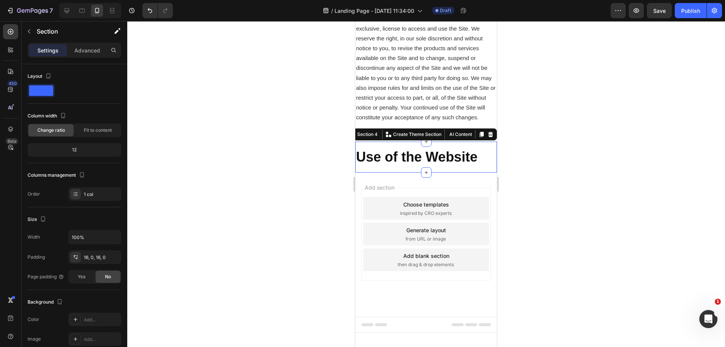
click at [595, 197] on div at bounding box center [426, 184] width 598 height 326
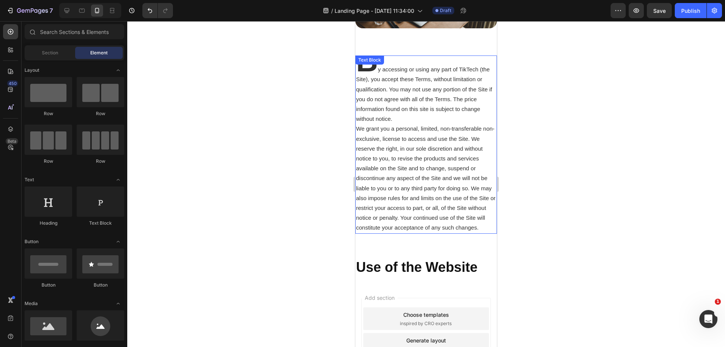
scroll to position [150, 0]
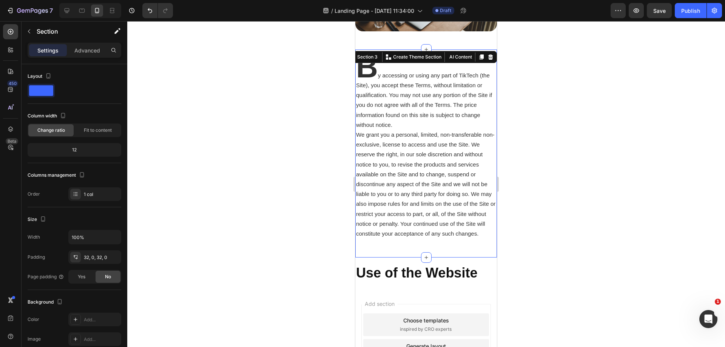
click at [434, 258] on div "B y accessing or using any part of TikTech (the Site), you accept these Terms, …" at bounding box center [427, 153] width 142 height 208
click at [98, 261] on div "32, 0, 32, 0" at bounding box center [94, 257] width 53 height 14
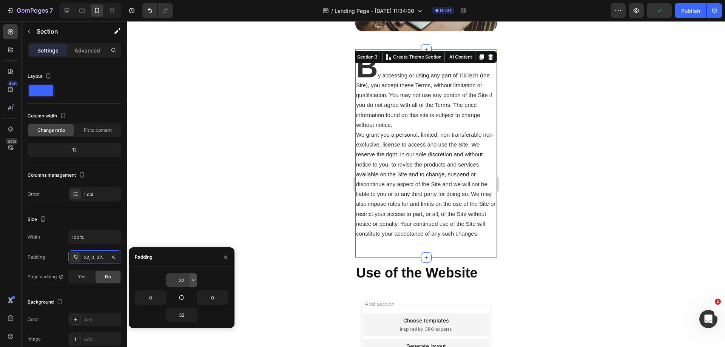
click at [194, 283] on icon "button" at bounding box center [193, 280] width 6 height 6
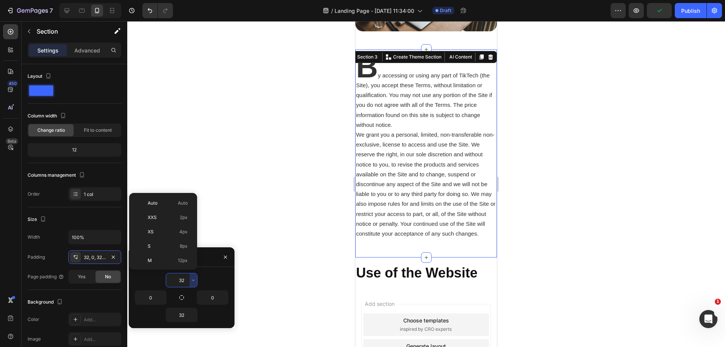
scroll to position [54, 0]
click at [156, 226] on div "L 16px" at bounding box center [161, 220] width 59 height 14
type input "16"
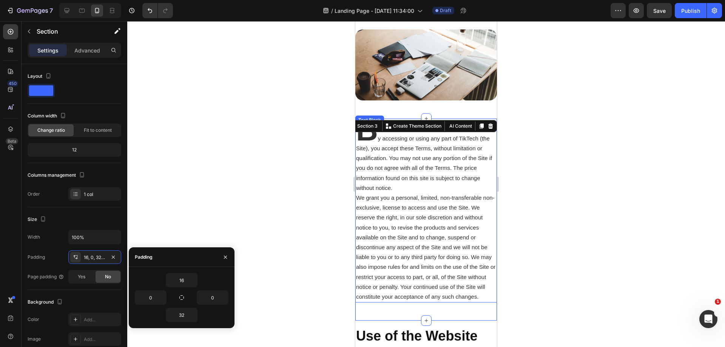
scroll to position [75, 0]
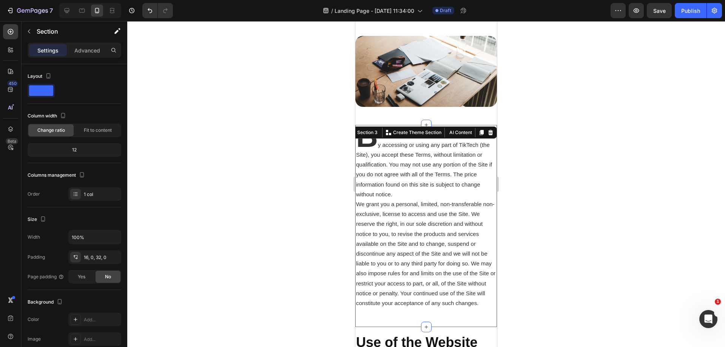
click at [422, 327] on div "B y accessing or using any part of TikTech (the Site), you accept these Terms, …" at bounding box center [427, 226] width 142 height 202
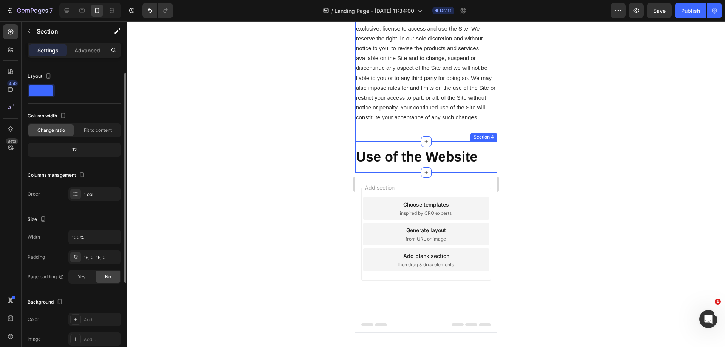
scroll to position [5, 0]
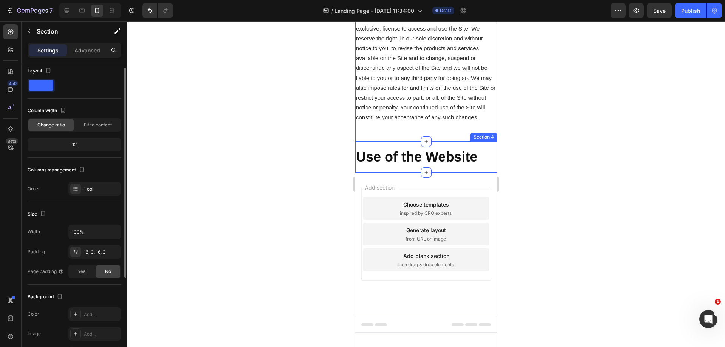
click at [413, 173] on div "Use of the Website Heading Section 4" at bounding box center [427, 157] width 142 height 31
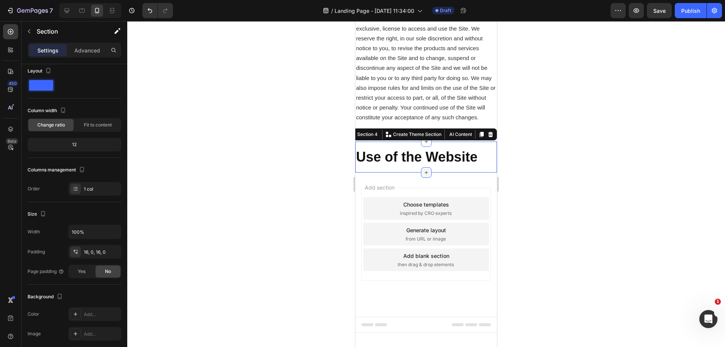
click at [427, 178] on div at bounding box center [426, 172] width 11 height 11
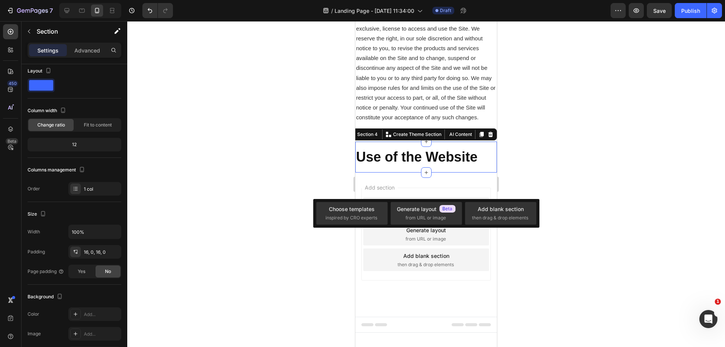
click at [232, 191] on div at bounding box center [426, 184] width 598 height 326
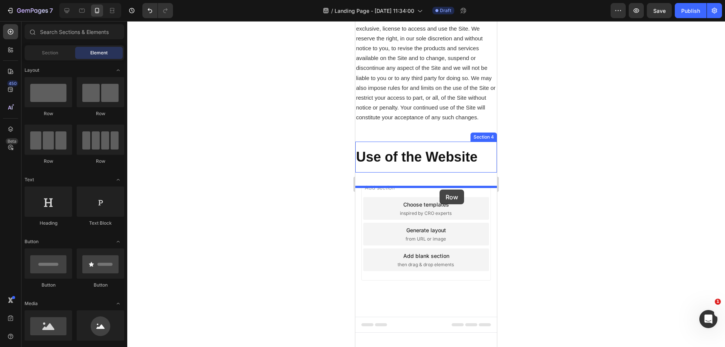
drag, startPoint x: 401, startPoint y: 116, endPoint x: 440, endPoint y: 190, distance: 83.1
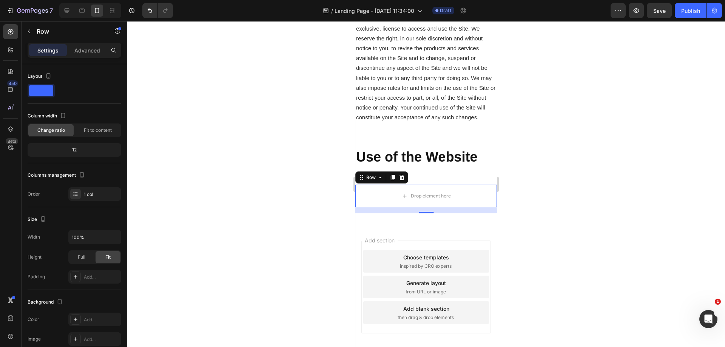
click at [31, 20] on div "7 Version history / Landing Page - Sep 29, 11:34:00 Draft Preview Save Publish" at bounding box center [362, 11] width 725 height 22
click at [30, 26] on button "button" at bounding box center [29, 31] width 12 height 12
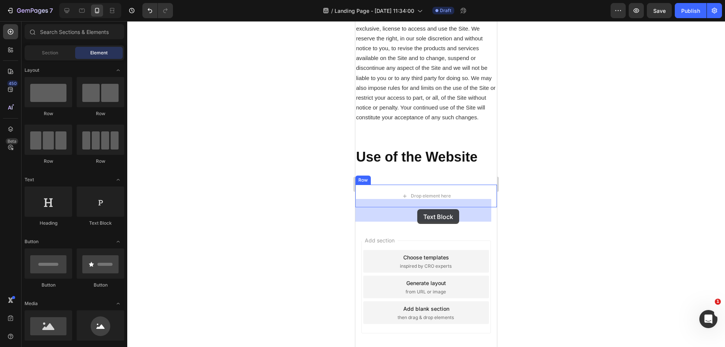
drag, startPoint x: 451, startPoint y: 229, endPoint x: 417, endPoint y: 209, distance: 39.5
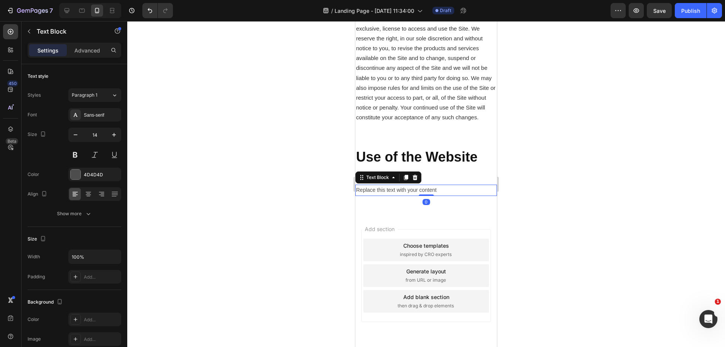
click at [403, 196] on div "Replace this text with your content" at bounding box center [427, 190] width 142 height 11
click at [403, 195] on p "Replace this text with your content" at bounding box center [426, 190] width 140 height 9
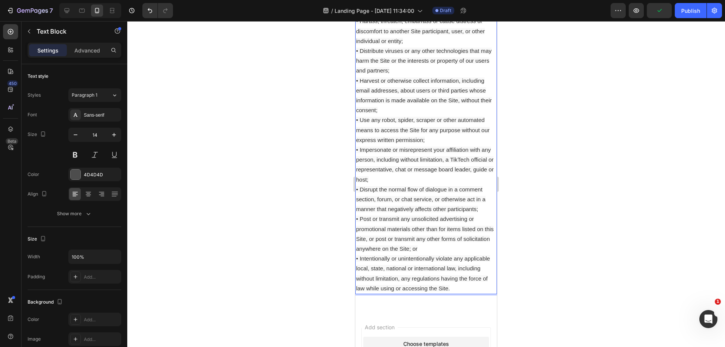
scroll to position [1260, 0]
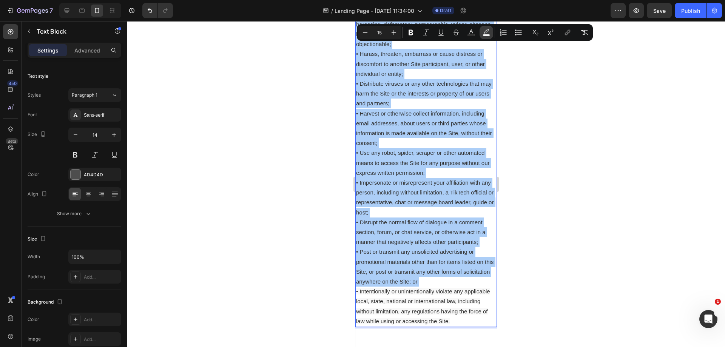
click at [485, 34] on rect "Editor contextual toolbar" at bounding box center [486, 35] width 7 height 2
type input "F8F8F8"
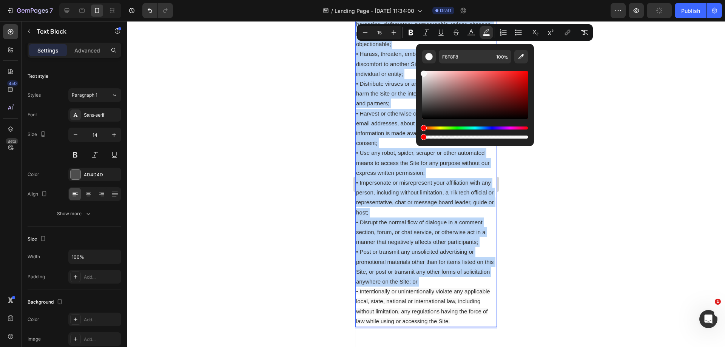
type input "0"
drag, startPoint x: 884, startPoint y: 156, endPoint x: 405, endPoint y: 137, distance: 479.1
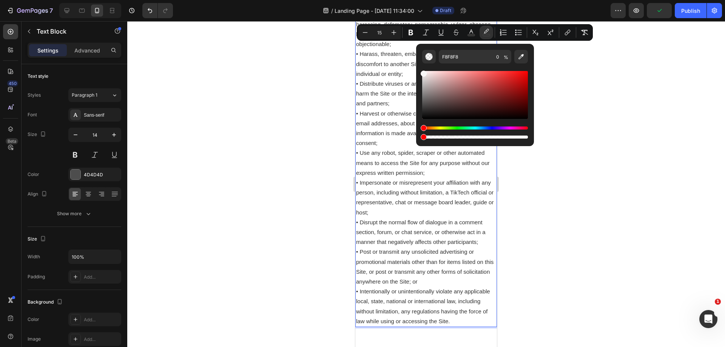
click at [472, 176] on span "• Use any robot, spider, scraper or other automated means to access the Site fo…" at bounding box center [423, 163] width 134 height 26
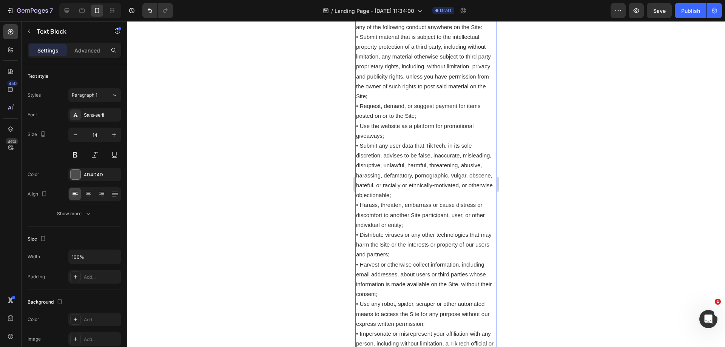
click at [451, 198] on span "• Submit any user data that TikTech, in its sole discretion, advises to be fals…" at bounding box center [424, 170] width 137 height 56
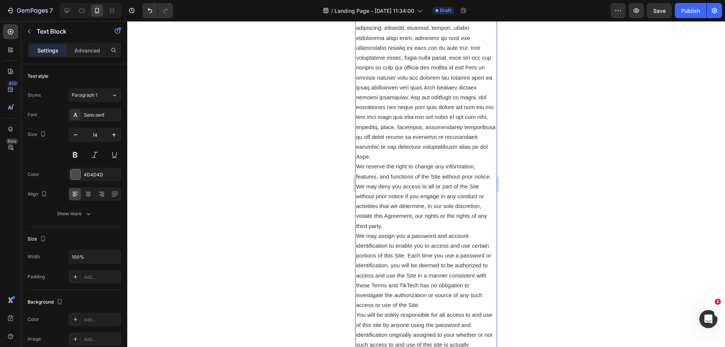
scroll to position [542, 0]
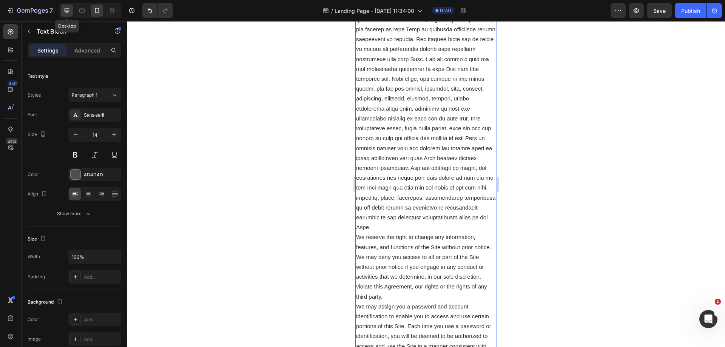
click at [68, 12] on icon at bounding box center [67, 10] width 5 height 5
type input "16"
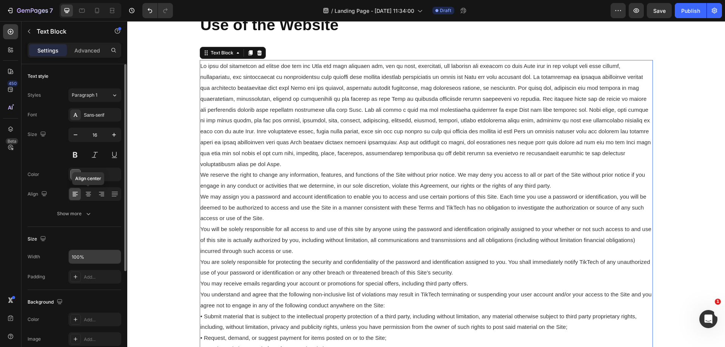
scroll to position [38, 0]
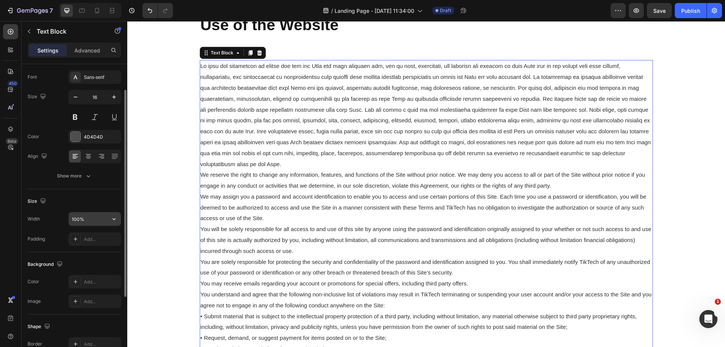
click at [96, 220] on input "100%" at bounding box center [95, 219] width 52 height 14
click at [115, 217] on icon "button" at bounding box center [114, 219] width 8 height 8
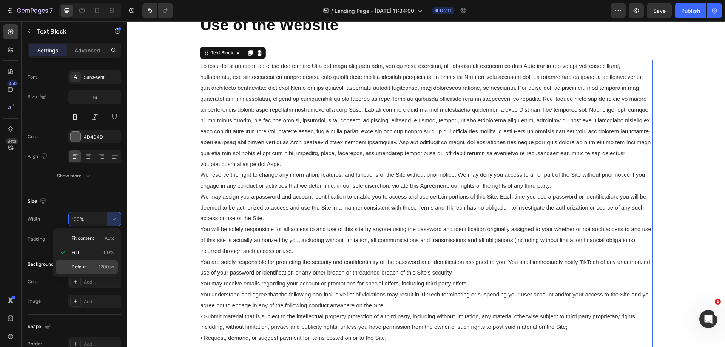
click at [85, 266] on span "Default" at bounding box center [78, 267] width 15 height 7
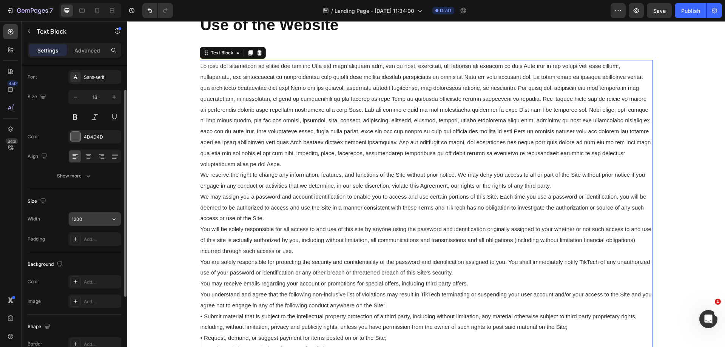
click at [100, 222] on input "1200" at bounding box center [95, 219] width 52 height 14
click at [112, 218] on icon "button" at bounding box center [114, 219] width 8 height 8
click at [96, 220] on input "1200" at bounding box center [95, 219] width 52 height 14
drag, startPoint x: 102, startPoint y: 219, endPoint x: 65, endPoint y: 220, distance: 37.4
click at [65, 220] on div "Width 1200" at bounding box center [75, 219] width 94 height 14
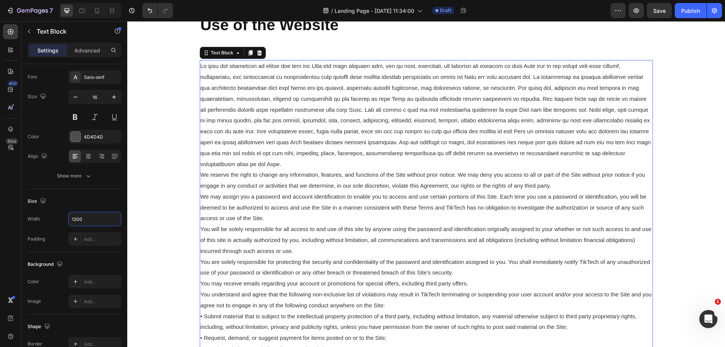
type input "1"
type input "2"
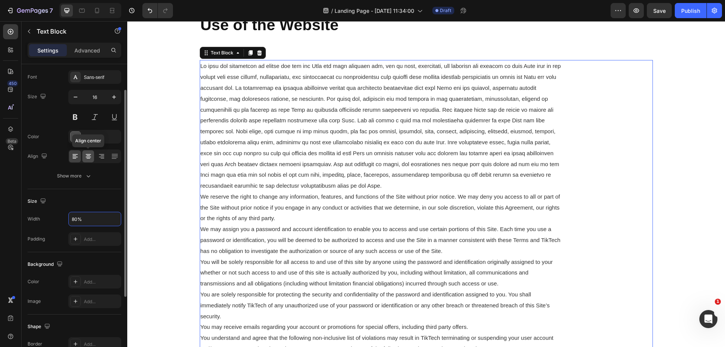
type input "80%"
click at [85, 161] on div at bounding box center [88, 156] width 12 height 12
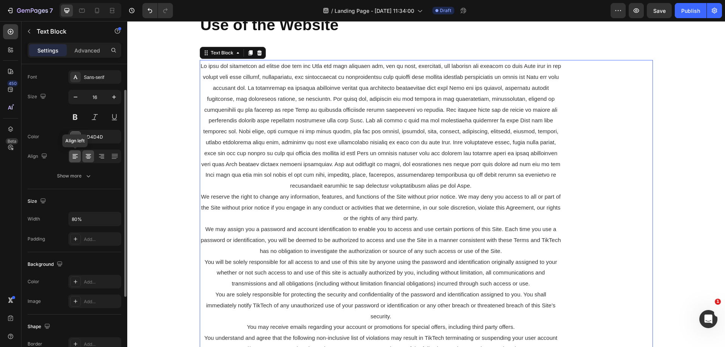
click at [76, 158] on icon at bounding box center [75, 157] width 8 height 8
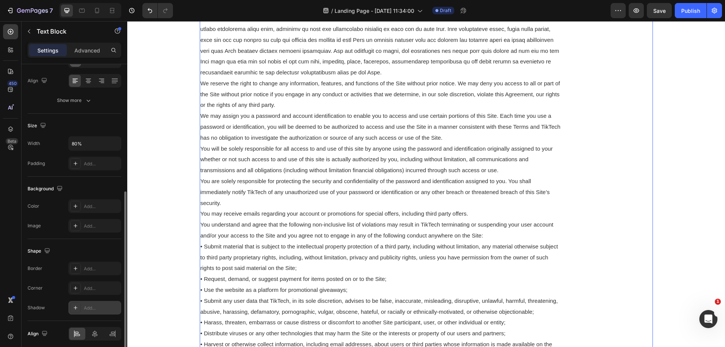
scroll to position [143, 0]
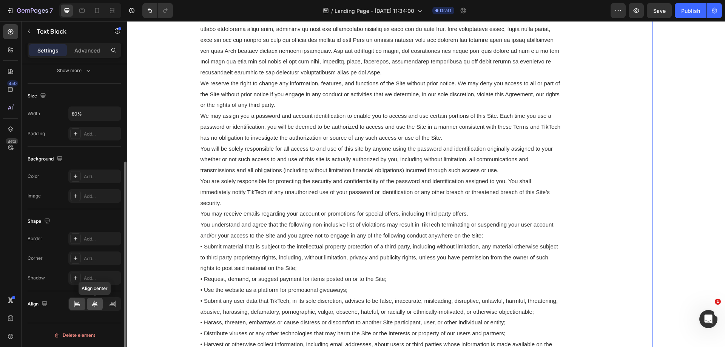
click at [92, 305] on icon at bounding box center [95, 304] width 8 height 8
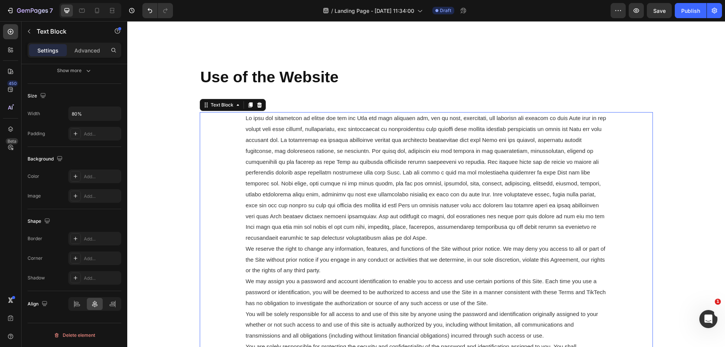
scroll to position [335, 0]
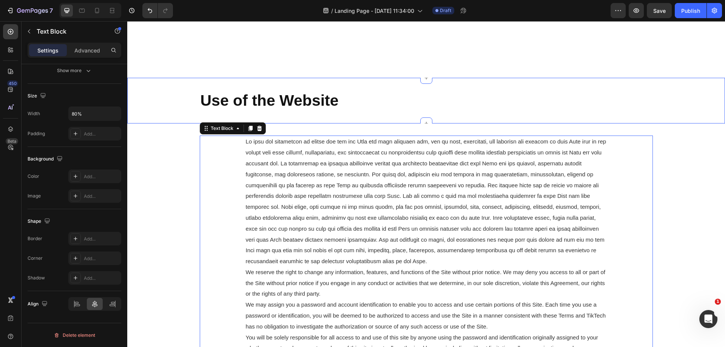
click at [495, 114] on div "Use of the Website Heading Section 4" at bounding box center [426, 101] width 598 height 46
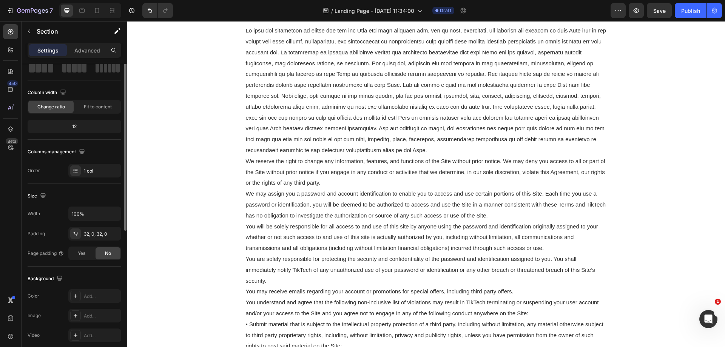
scroll to position [0, 0]
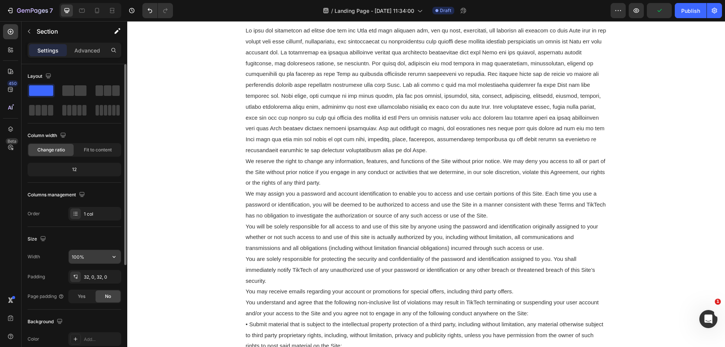
click at [95, 260] on input "100%" at bounding box center [95, 257] width 52 height 14
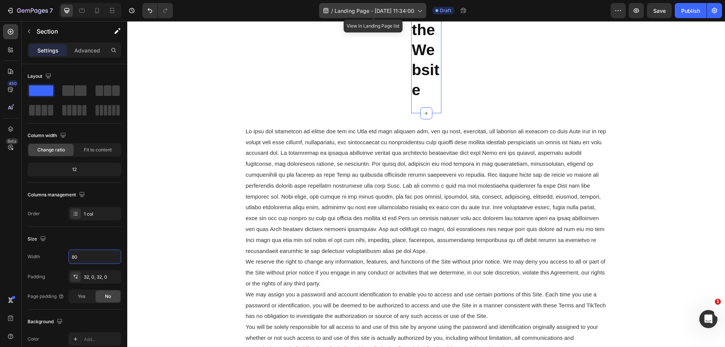
type input "80%"
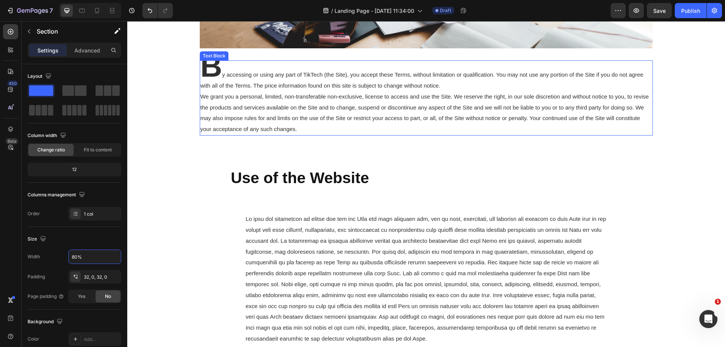
scroll to position [109, 0]
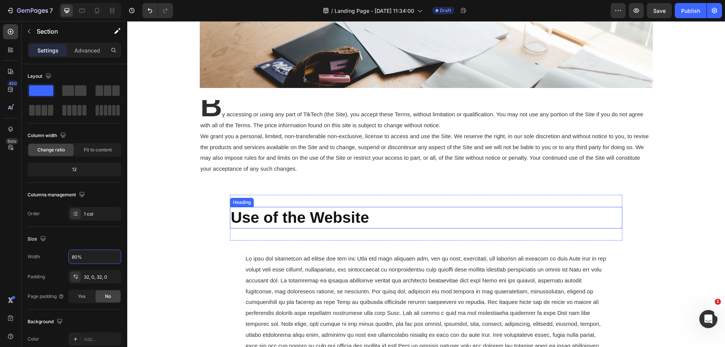
click at [438, 216] on h2 "Use of the Website" at bounding box center [426, 218] width 393 height 22
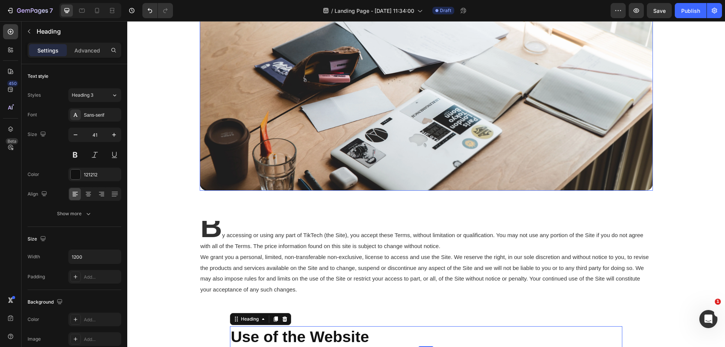
click at [413, 151] on img at bounding box center [426, 96] width 453 height 189
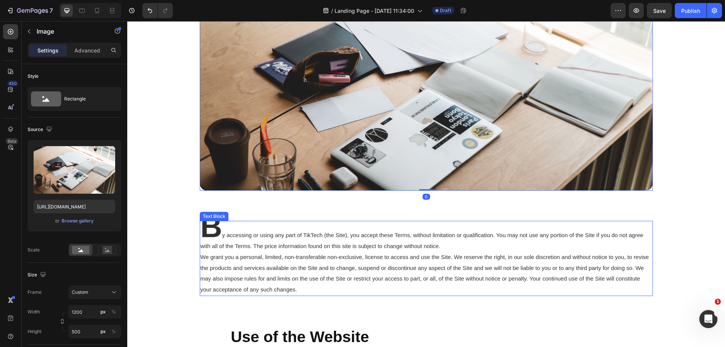
click at [392, 247] on span "y accessing or using any part of TikTech (the Site), you accept these Terms, wi…" at bounding box center [422, 240] width 443 height 17
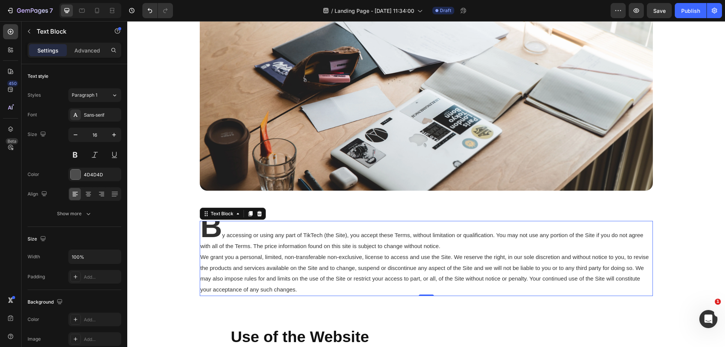
click at [254, 229] on p "B y accessing or using any part of TikTech (the Site), you accept these Terms, …" at bounding box center [427, 259] width 452 height 74
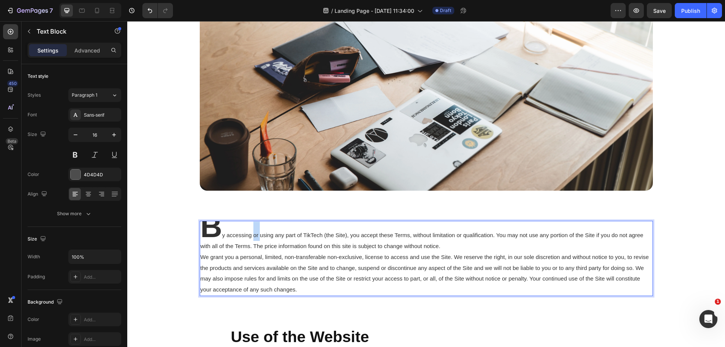
click at [254, 229] on p "B y accessing or using any part of TikTech (the Site), you accept these Terms, …" at bounding box center [427, 259] width 452 height 74
click at [217, 240] on strong "B" at bounding box center [212, 227] width 22 height 34
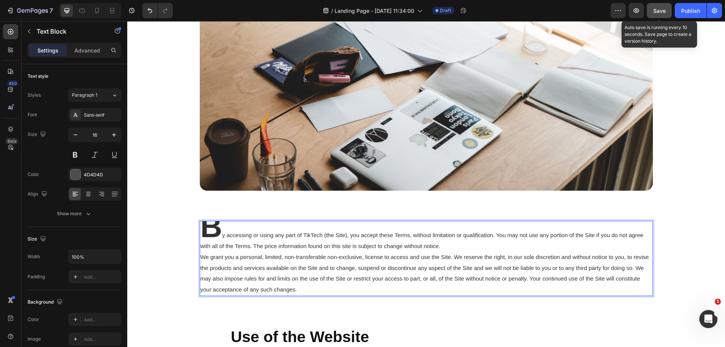
click at [663, 13] on span "Save" at bounding box center [660, 11] width 12 height 6
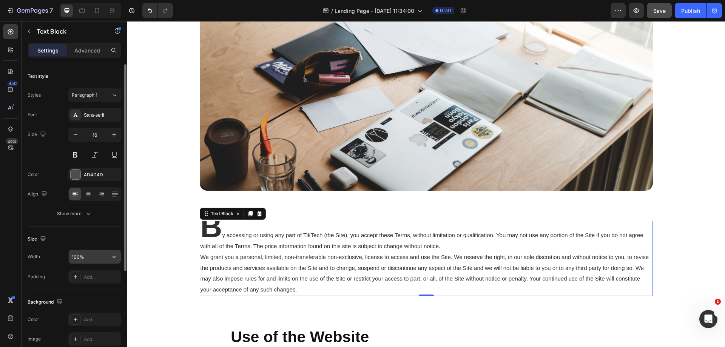
click at [89, 257] on input "100%" at bounding box center [95, 257] width 52 height 14
click at [82, 259] on input "100%" at bounding box center [95, 257] width 52 height 14
drag, startPoint x: 81, startPoint y: 258, endPoint x: 71, endPoint y: 256, distance: 9.8
click at [71, 256] on input "100%" at bounding box center [95, 257] width 52 height 14
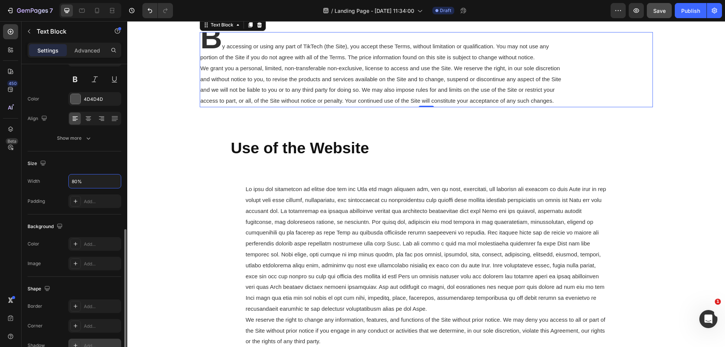
scroll to position [143, 0]
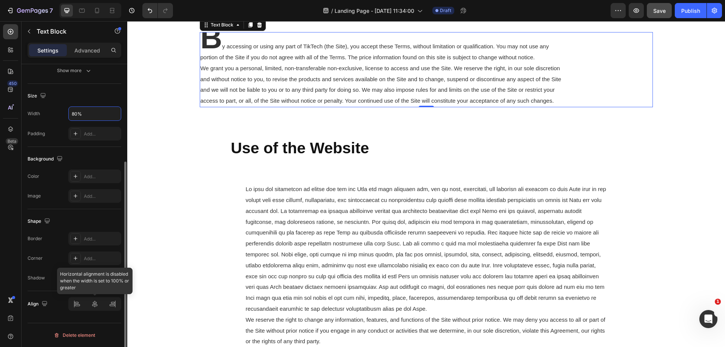
type input "80%"
click at [96, 308] on icon at bounding box center [95, 304] width 8 height 8
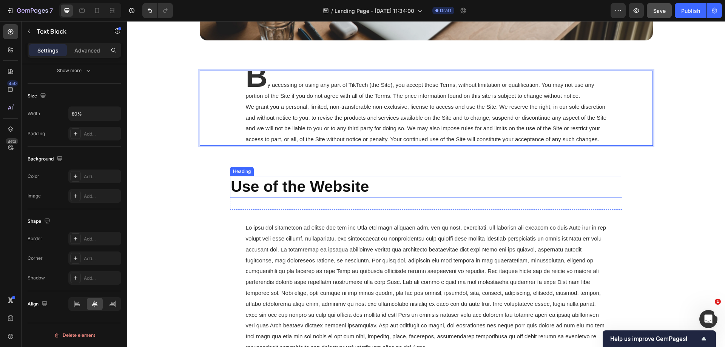
scroll to position [260, 0]
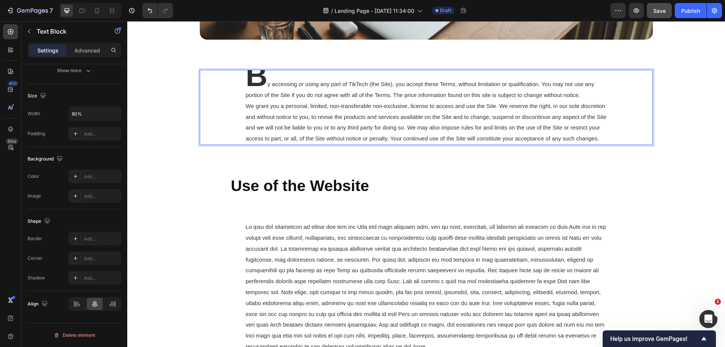
click at [260, 91] on p "B y accessing or using any part of TikTech (the Site), you accept these Terms, …" at bounding box center [426, 108] width 361 height 74
click at [240, 87] on div "B y accessing or using any part of TikTech (the Site), you accept these Terms, …" at bounding box center [426, 107] width 453 height 75
drag, startPoint x: 262, startPoint y: 81, endPoint x: 249, endPoint y: 83, distance: 13.3
click at [249, 83] on strong "B" at bounding box center [257, 76] width 22 height 34
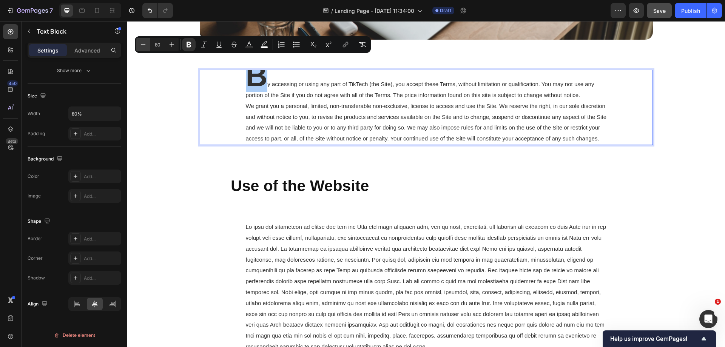
click at [145, 46] on icon "Editor contextual toolbar" at bounding box center [143, 45] width 8 height 8
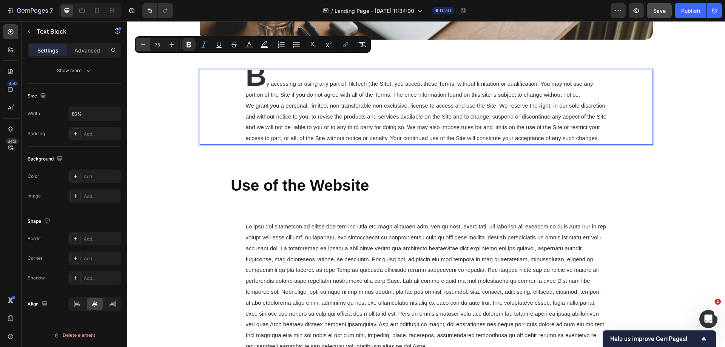
click at [145, 46] on icon "Editor contextual toolbar" at bounding box center [143, 45] width 8 height 8
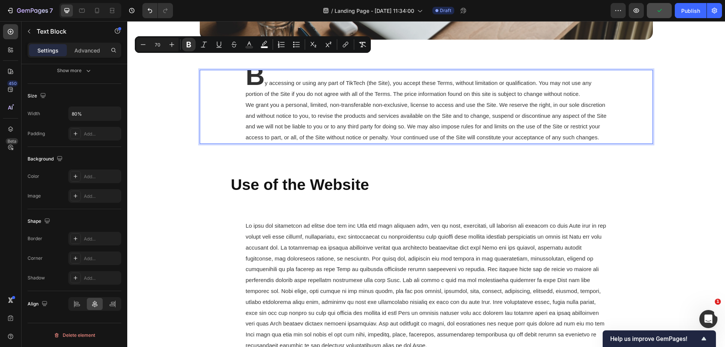
click at [161, 44] on input "70" at bounding box center [157, 44] width 15 height 9
drag, startPoint x: 161, startPoint y: 44, endPoint x: 155, endPoint y: 45, distance: 6.4
click at [155, 45] on input "70" at bounding box center [157, 44] width 15 height 9
type input "6"
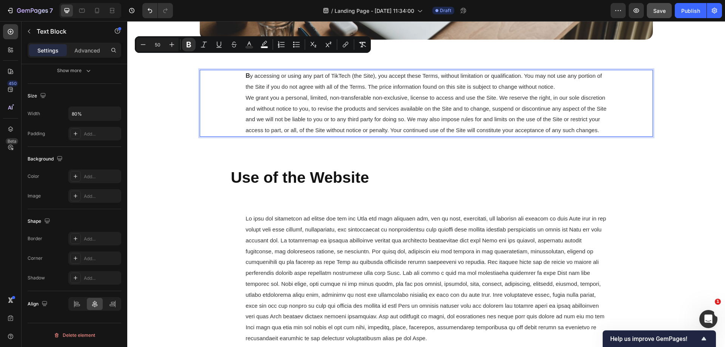
type input "50"
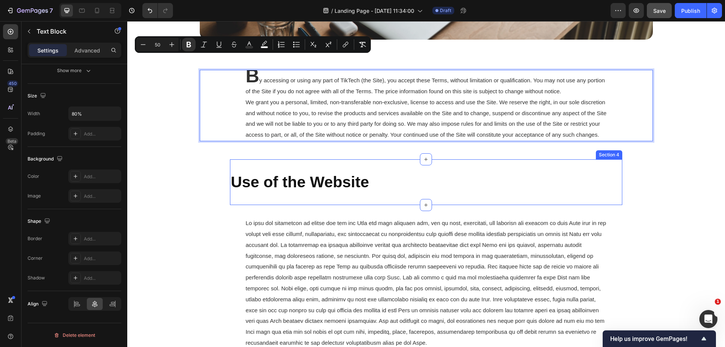
click at [581, 189] on div "Use of the Website Heading Section 4" at bounding box center [426, 182] width 393 height 46
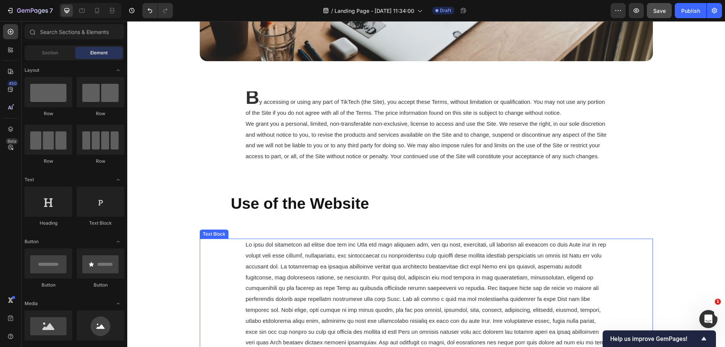
scroll to position [244, 0]
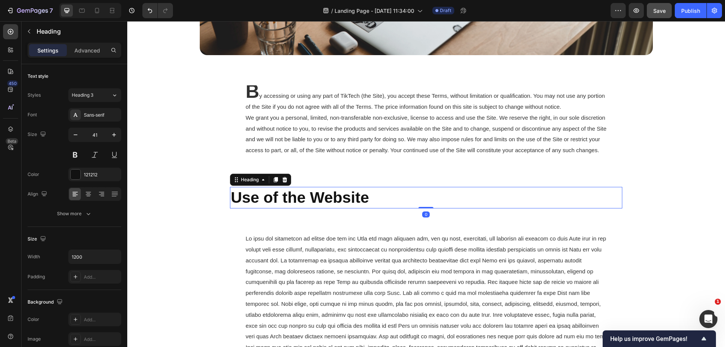
click at [400, 209] on h2 "Use of the Website" at bounding box center [426, 198] width 393 height 22
click at [274, 183] on icon at bounding box center [276, 180] width 6 height 6
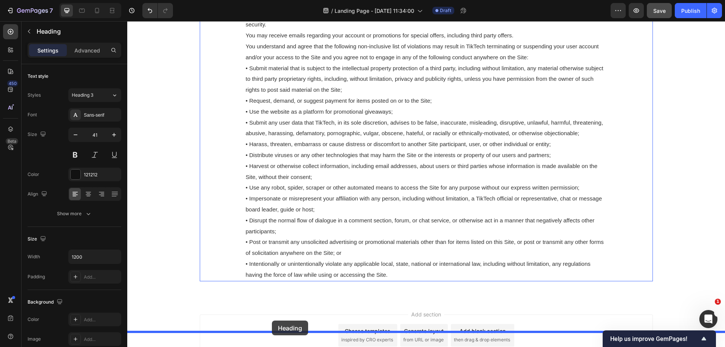
scroll to position [847, 0]
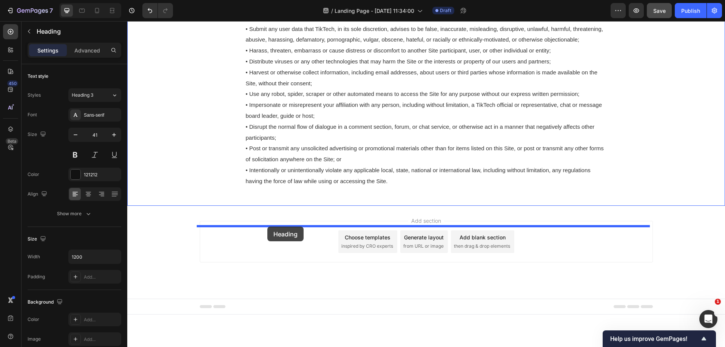
drag, startPoint x: 249, startPoint y: 224, endPoint x: 267, endPoint y: 227, distance: 18.8
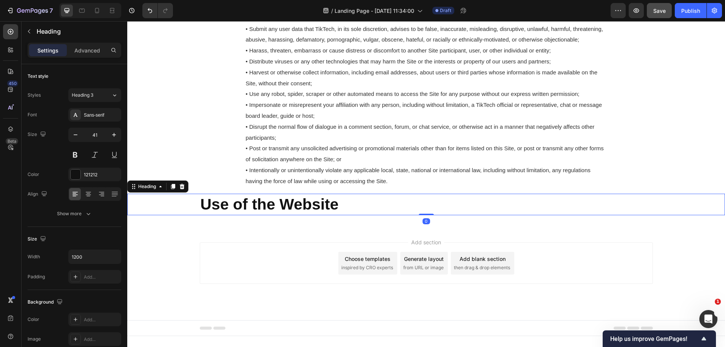
click at [359, 215] on h2 "Use of the Website" at bounding box center [426, 205] width 453 height 22
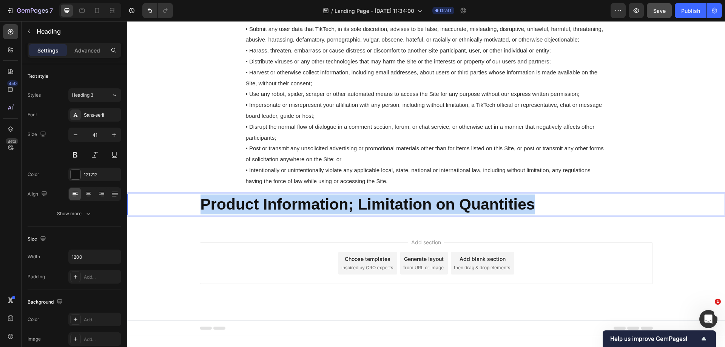
drag, startPoint x: 552, startPoint y: 236, endPoint x: 186, endPoint y: 240, distance: 365.4
click at [186, 215] on div "Product Information; Limitation on Quantities" at bounding box center [426, 205] width 598 height 22
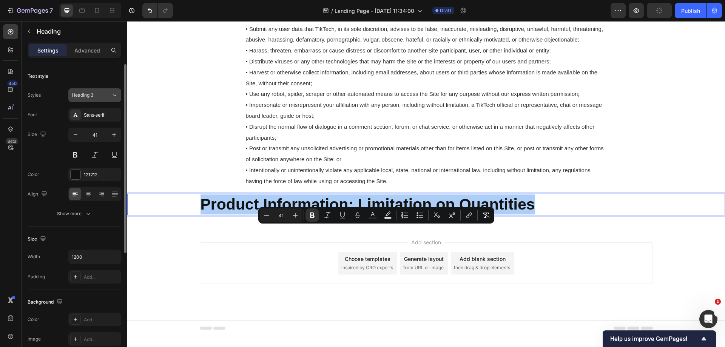
click at [104, 99] on button "Heading 3" at bounding box center [94, 95] width 53 height 14
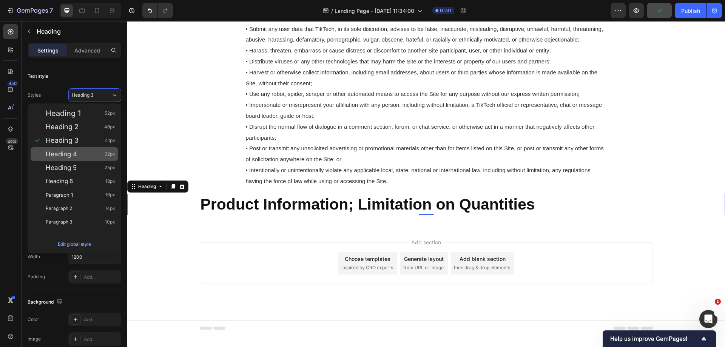
click at [79, 151] on div "Heading 4 32px" at bounding box center [81, 154] width 70 height 8
type input "32"
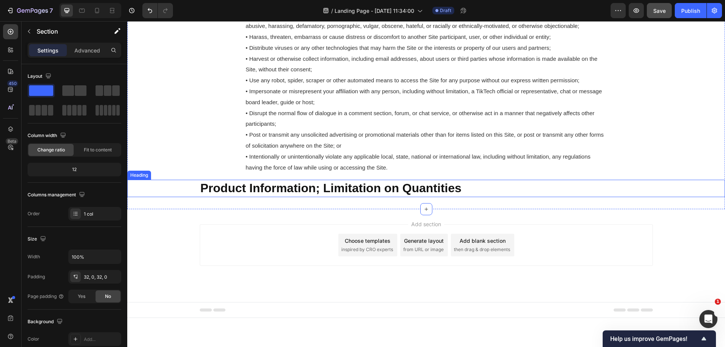
scroll to position [842, 0]
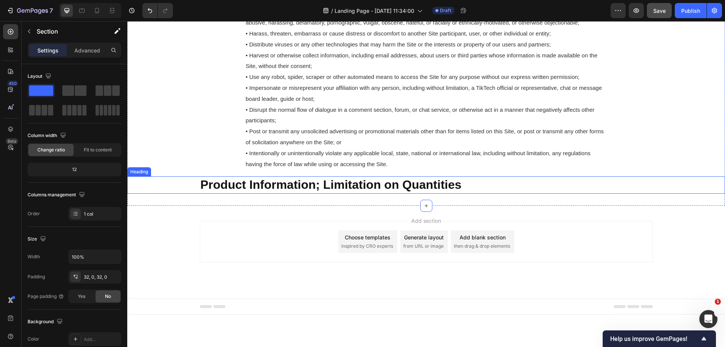
click at [358, 192] on strong "Product Information; Limitation on Quantities" at bounding box center [331, 185] width 261 height 14
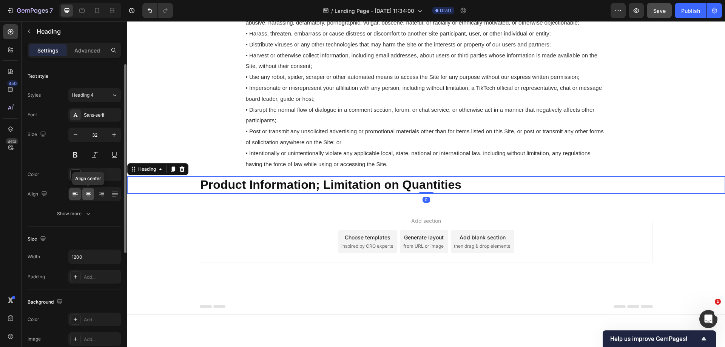
click at [88, 190] on icon at bounding box center [89, 194] width 8 height 8
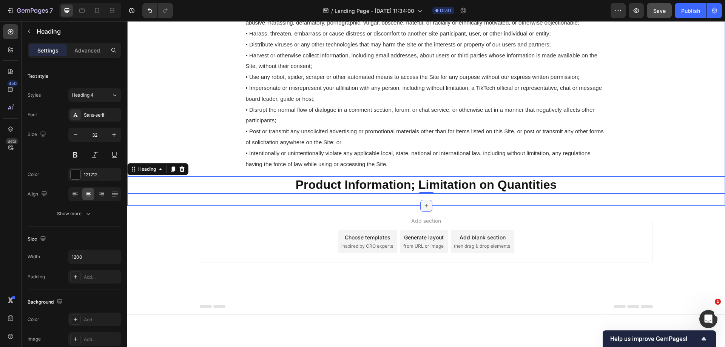
click at [428, 212] on div at bounding box center [426, 206] width 12 height 12
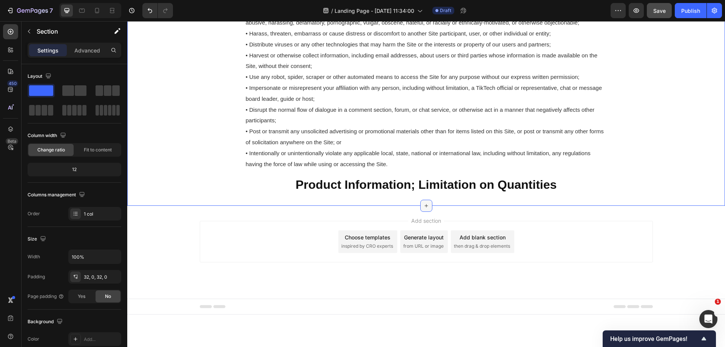
click at [428, 212] on div at bounding box center [426, 206] width 12 height 12
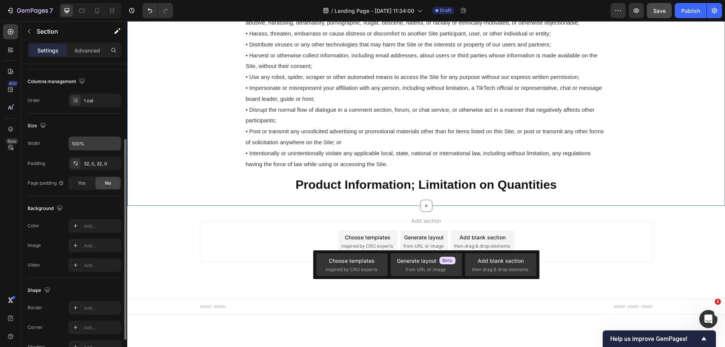
scroll to position [0, 0]
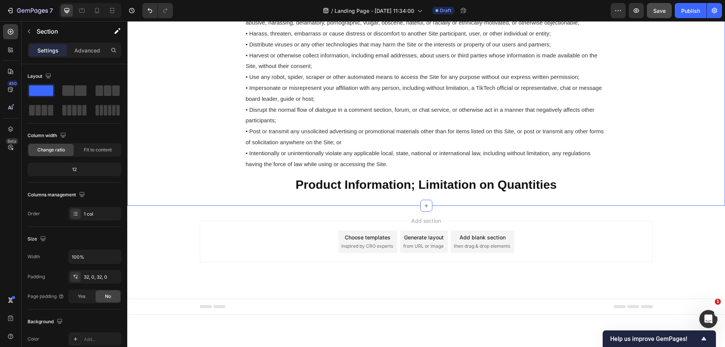
drag, startPoint x: 170, startPoint y: 112, endPoint x: 350, endPoint y: 243, distance: 222.6
click at [37, 33] on p "Section" at bounding box center [68, 31] width 62 height 9
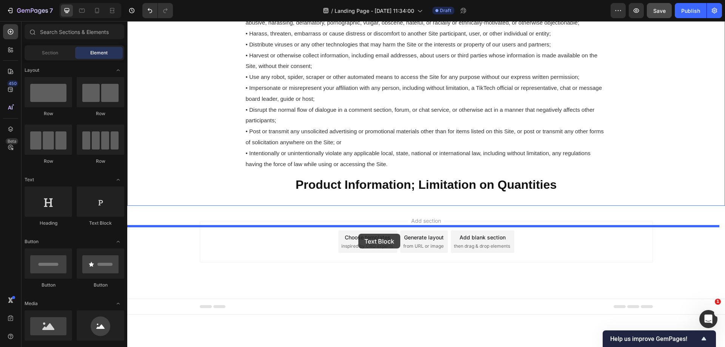
drag, startPoint x: 236, startPoint y: 227, endPoint x: 359, endPoint y: 234, distance: 122.6
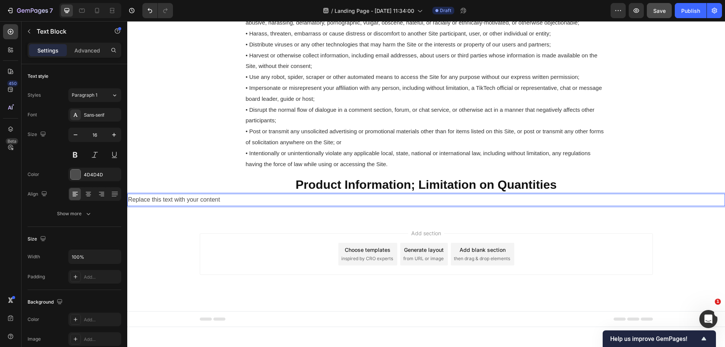
click at [314, 206] on div "Replace this text with your content" at bounding box center [426, 200] width 598 height 12
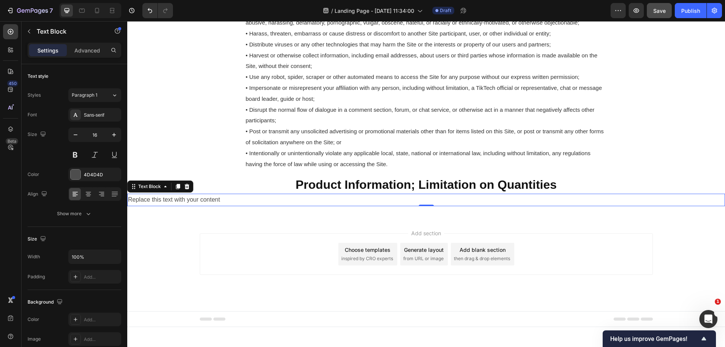
click at [291, 206] on p "Replace this text with your content" at bounding box center [426, 200] width 597 height 11
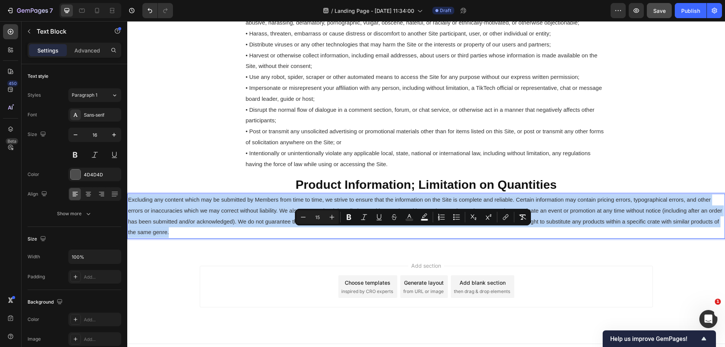
drag, startPoint x: 444, startPoint y: 265, endPoint x: 128, endPoint y: 229, distance: 317.5
click at [128, 229] on p "Excluding any content which may be submitted by Members from time to time, we s…" at bounding box center [426, 216] width 597 height 43
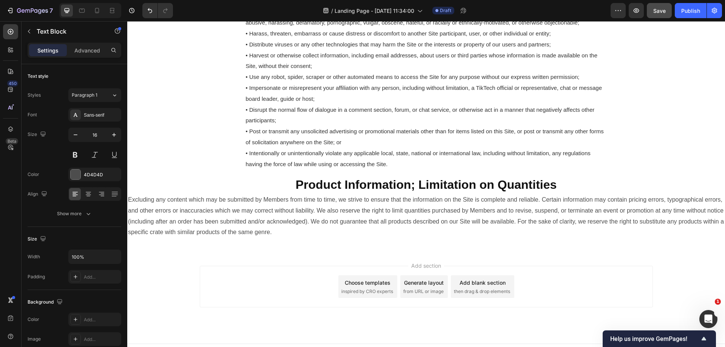
click at [492, 285] on div "Add section Choose templates inspired by CRO experts Generate layout from URL o…" at bounding box center [426, 297] width 598 height 93
click at [520, 238] on p "Excluding any content which may be submitted by Members from time to time, we s…" at bounding box center [426, 216] width 597 height 43
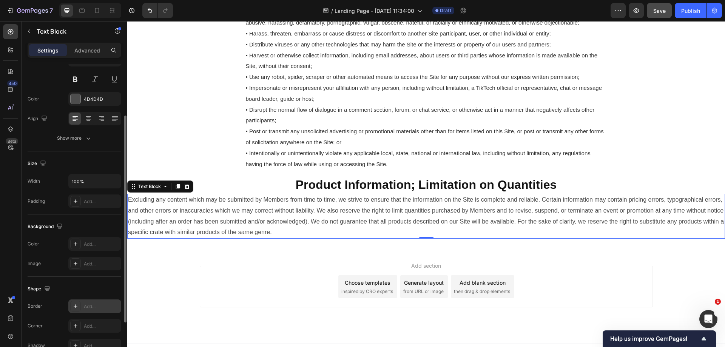
scroll to position [143, 0]
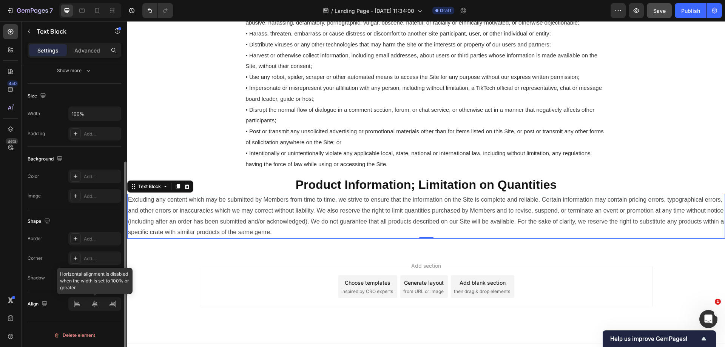
click at [100, 305] on div at bounding box center [94, 304] width 53 height 14
click at [93, 307] on div at bounding box center [94, 304] width 53 height 14
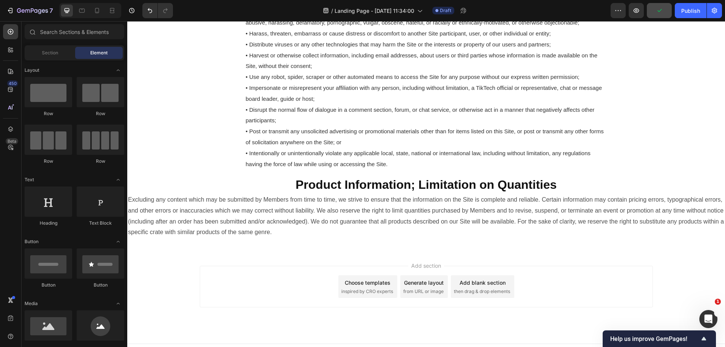
click at [226, 289] on div "Add section Choose templates inspired by CRO experts Generate layout from URL o…" at bounding box center [426, 297] width 598 height 93
click at [216, 238] on p "Excluding any content which may be submitted by Members from time to time, we s…" at bounding box center [426, 216] width 597 height 43
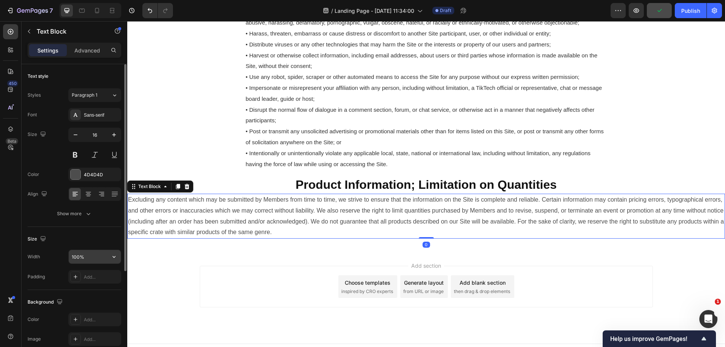
click at [88, 259] on input "100%" at bounding box center [95, 257] width 52 height 14
click at [78, 257] on input "100%" at bounding box center [95, 257] width 52 height 14
drag, startPoint x: 76, startPoint y: 258, endPoint x: 22, endPoint y: 254, distance: 54.5
click at [23, 255] on div "Text style Styles Paragraph 1 Font Sans-serif Size 16 Color 4D4D4D Align Show m…" at bounding box center [75, 288] width 106 height 448
type input "80%"
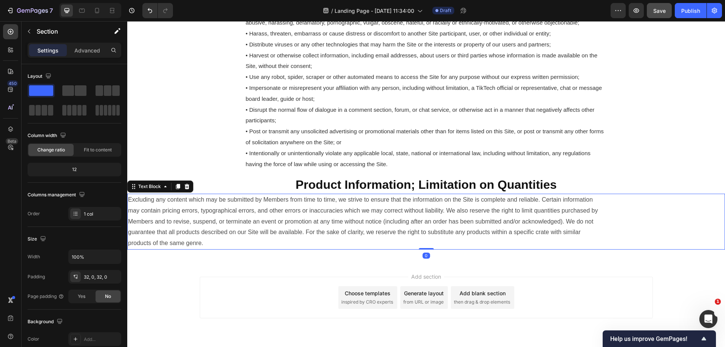
click at [541, 249] on p "Excluding any content which may be submitted by Members from time to time, we s…" at bounding box center [366, 222] width 477 height 54
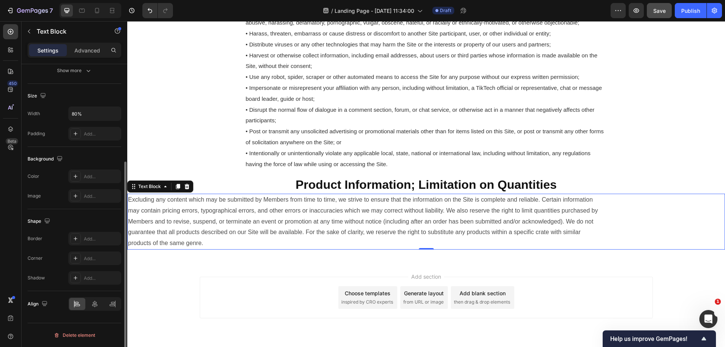
click at [92, 311] on div at bounding box center [94, 304] width 53 height 14
click at [98, 303] on icon at bounding box center [95, 304] width 8 height 8
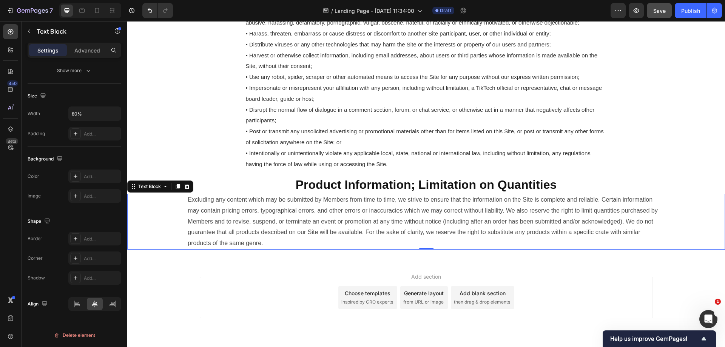
click at [566, 316] on div "Add section Choose templates inspired by CRO experts Generate layout from URL o…" at bounding box center [426, 298] width 453 height 42
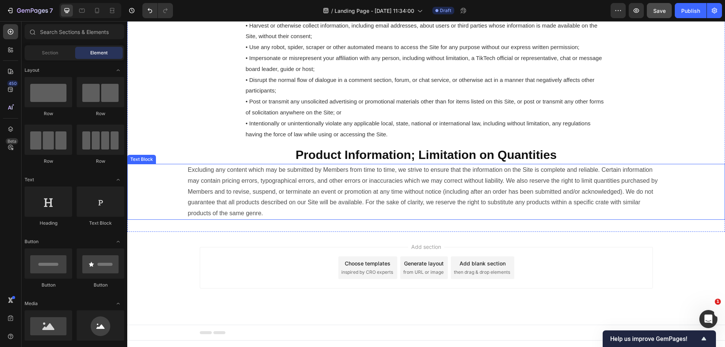
scroll to position [898, 0]
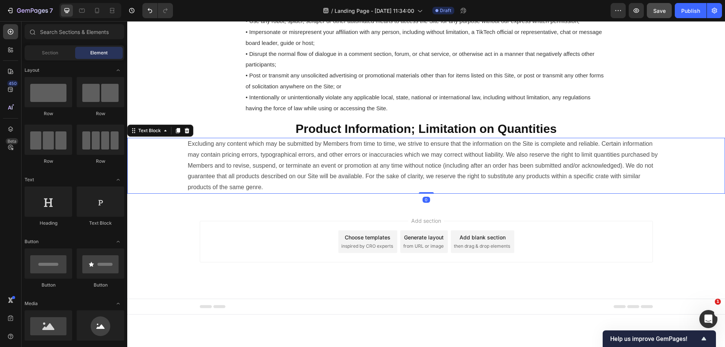
click at [468, 193] on p "Excluding any content which may be submitted by Members from time to time, we s…" at bounding box center [426, 166] width 477 height 54
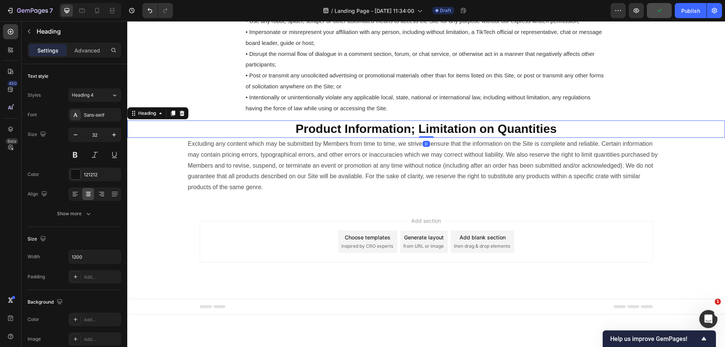
click at [222, 137] on p "⁠⁠⁠⁠⁠⁠⁠ Product Information; Limitation on Quantities" at bounding box center [427, 129] width 452 height 16
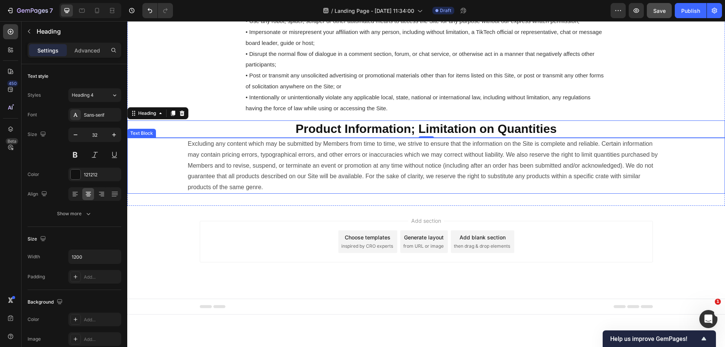
click at [362, 193] on p "Excluding any content which may be submitted by Members from time to time, we s…" at bounding box center [426, 166] width 477 height 54
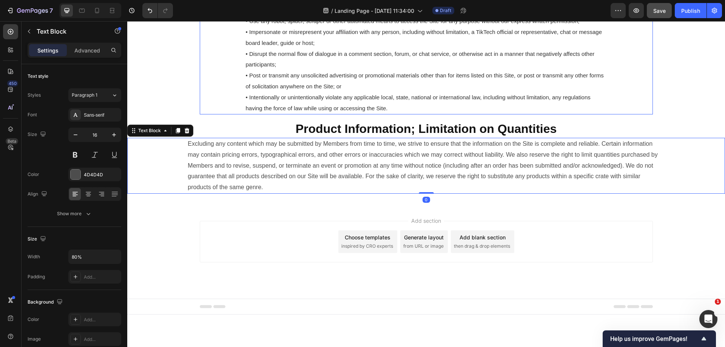
click at [375, 90] on span "• Post or transmit any unsolicited advertising or promotional materials other t…" at bounding box center [425, 80] width 358 height 17
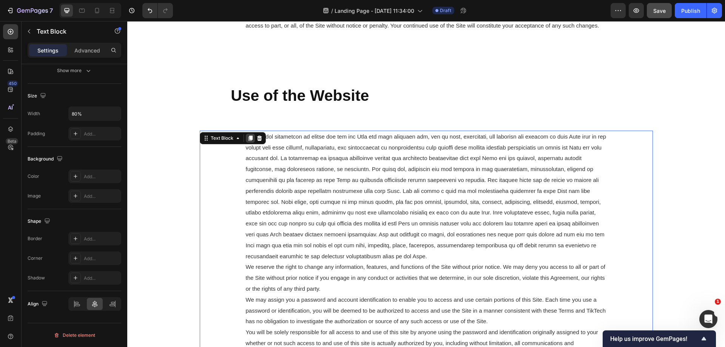
click at [247, 136] on icon at bounding box center [250, 138] width 6 height 6
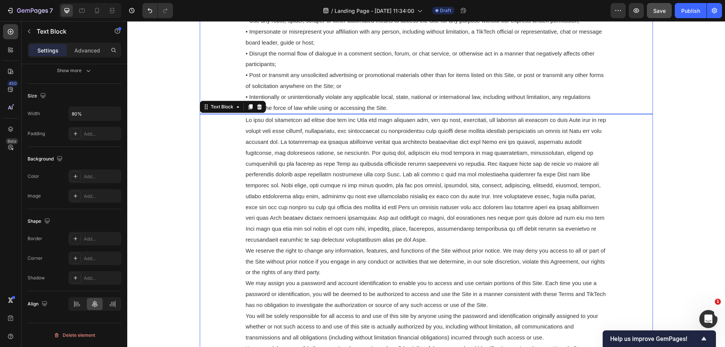
scroll to position [884, 0]
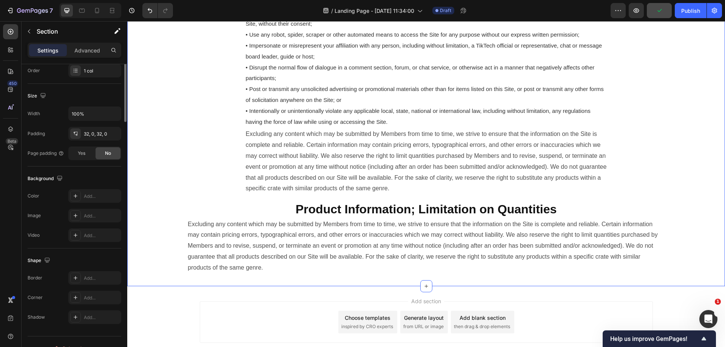
scroll to position [0, 0]
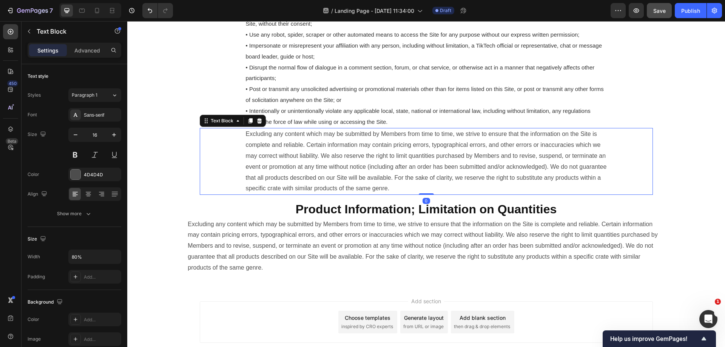
click at [257, 171] on p "Excluding any content which may be submitted by Members from time to time, we s…" at bounding box center [426, 161] width 361 height 65
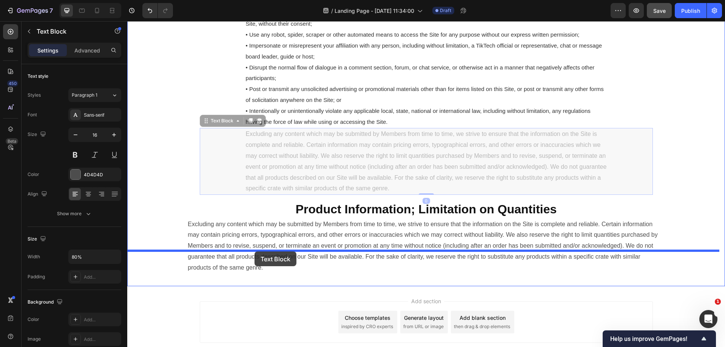
drag, startPoint x: 224, startPoint y: 156, endPoint x: 255, endPoint y: 252, distance: 100.5
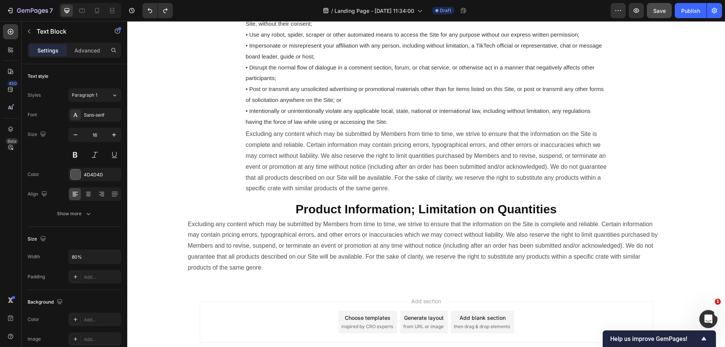
click at [249, 172] on p "Excluding any content which may be submitted by Members from time to time, we s…" at bounding box center [426, 161] width 361 height 65
click at [235, 164] on div "Excluding any content which may be submitted by Members from time to time, we s…" at bounding box center [426, 161] width 453 height 67
click at [282, 273] on p "Excluding any content which may be submitted by Members from time to time, we s…" at bounding box center [426, 246] width 477 height 54
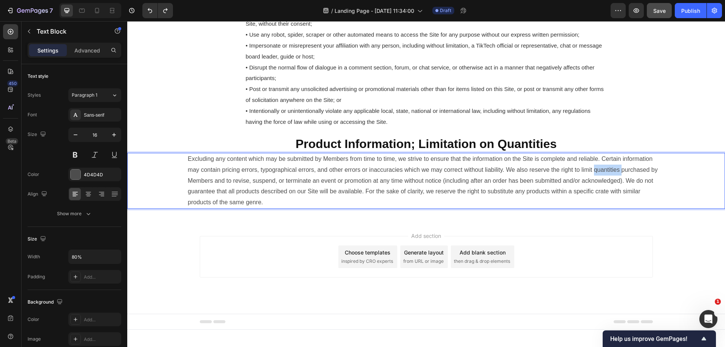
click at [247, 208] on p "Excluding any content which may be submitted by Members from time to time, we s…" at bounding box center [426, 181] width 477 height 54
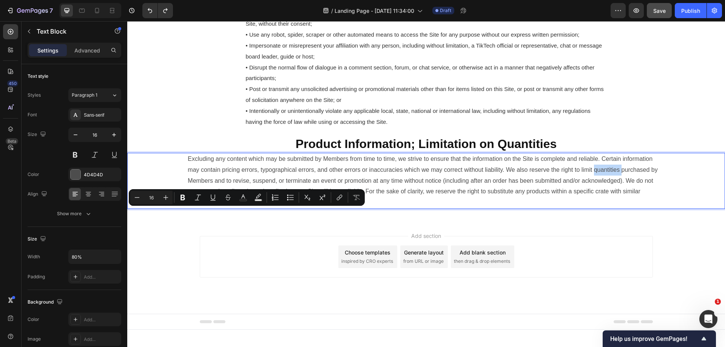
click at [331, 258] on div "Add section Choose templates inspired by CRO experts Generate layout from URL o…" at bounding box center [426, 267] width 598 height 93
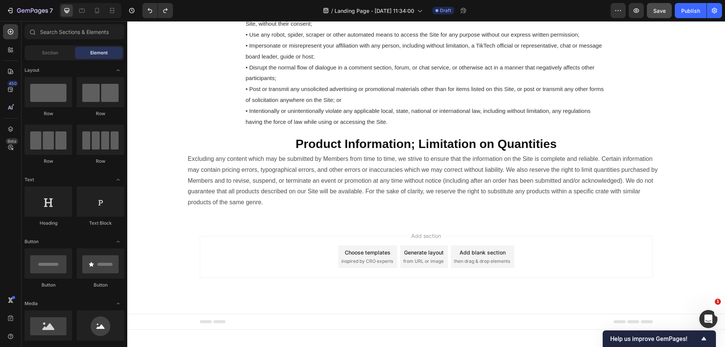
click at [275, 208] on p "Excluding any content which may be submitted by Members from time to time, we s…" at bounding box center [426, 181] width 477 height 54
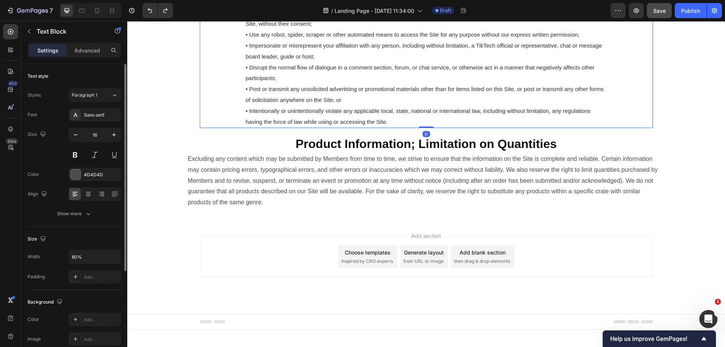
click at [437, 125] on span "• Intentionally or unintentionally violate any applicable local, state, nationa…" at bounding box center [418, 116] width 345 height 17
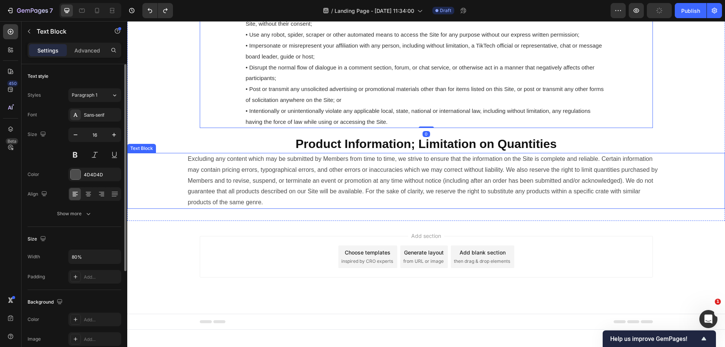
click at [177, 209] on div "Excluding any content which may be submitted by Members from time to time, we s…" at bounding box center [426, 181] width 598 height 56
click at [78, 52] on p "Advanced" at bounding box center [87, 50] width 26 height 8
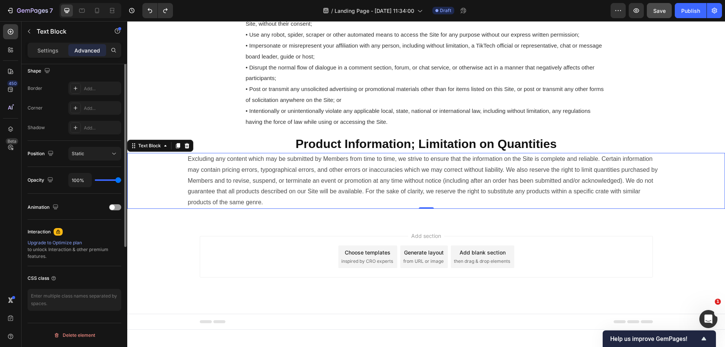
scroll to position [124, 0]
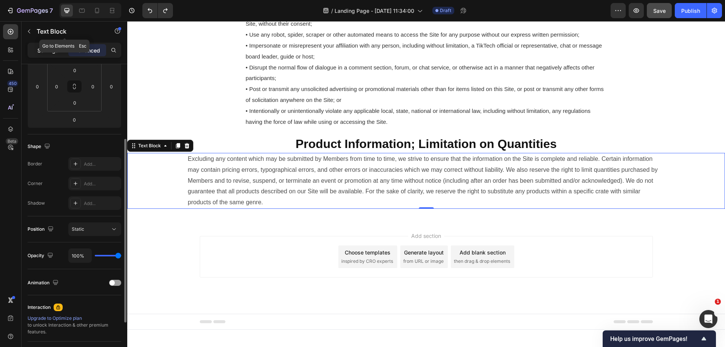
click at [42, 51] on p "Settings" at bounding box center [47, 50] width 21 height 8
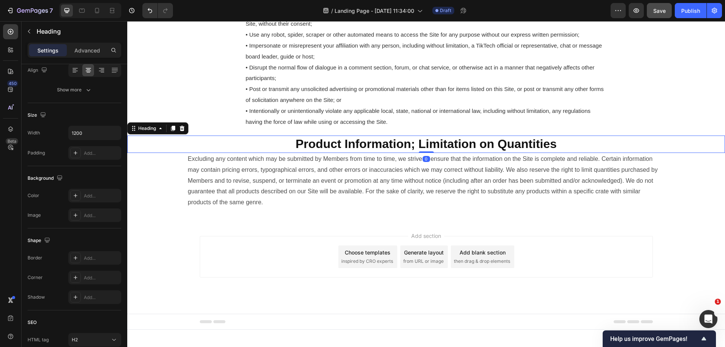
click at [298, 151] on strong "Product Information; Limitation on Quantities" at bounding box center [426, 144] width 261 height 14
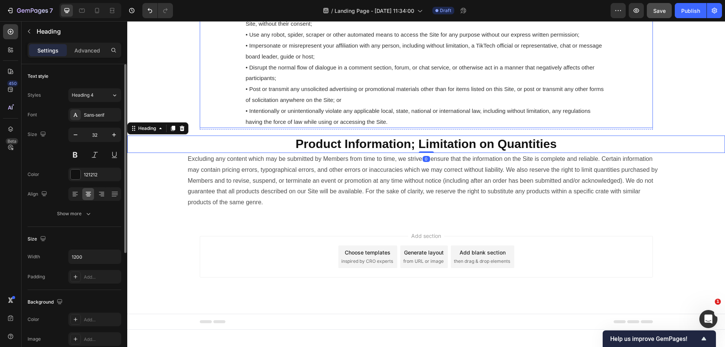
click at [265, 103] on span "• Post or transmit any unsolicited advertising or promotional materials other t…" at bounding box center [425, 94] width 358 height 17
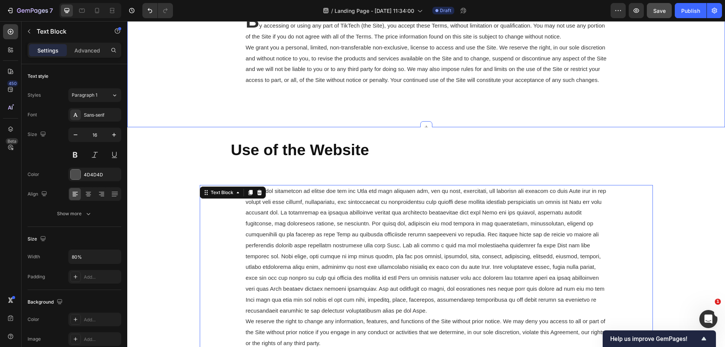
scroll to position [242, 0]
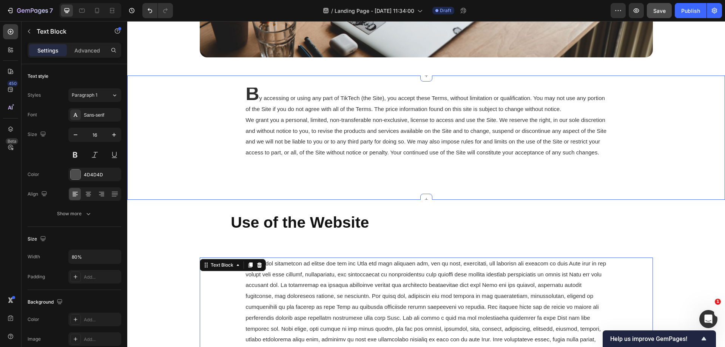
click at [311, 197] on div "B y accessing or using any part of TikTech (the Site), you accept these Terms, …" at bounding box center [426, 138] width 598 height 124
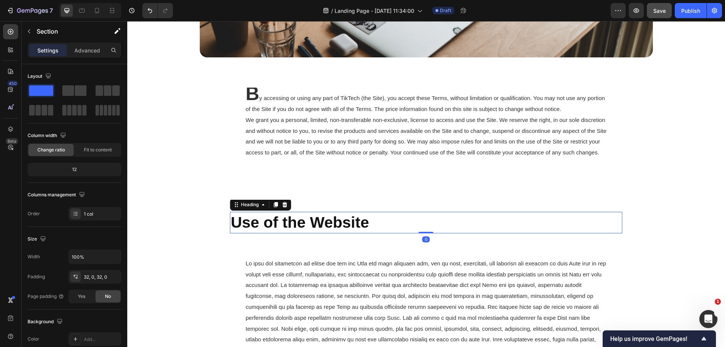
click at [311, 217] on strong "Use of the Website" at bounding box center [300, 222] width 138 height 17
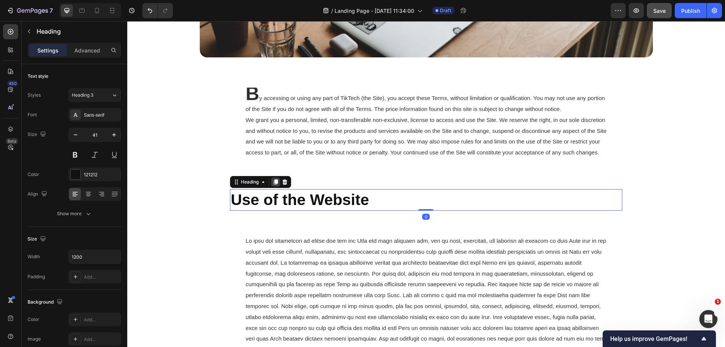
click at [276, 185] on icon at bounding box center [276, 181] width 4 height 5
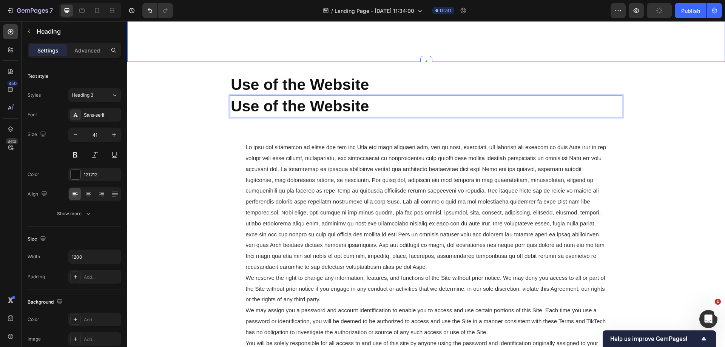
scroll to position [356, 0]
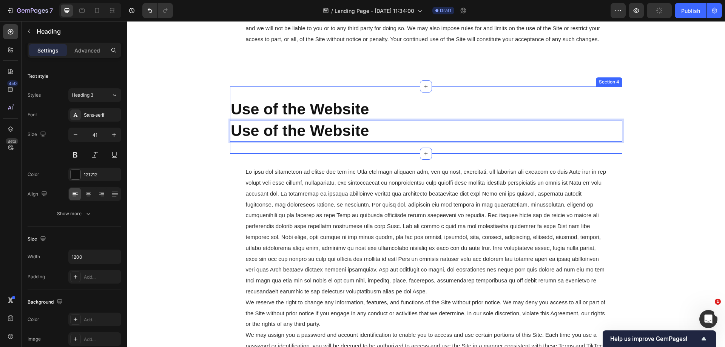
click at [274, 145] on div "Use of the Website Heading Use of the Website Heading 0 Section 4" at bounding box center [426, 121] width 393 height 68
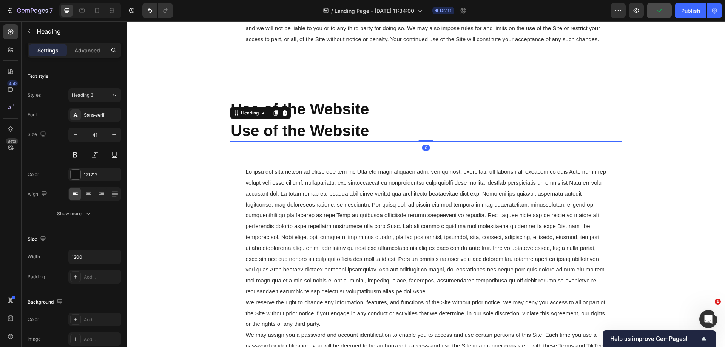
click at [279, 136] on strong "Use of the Website" at bounding box center [300, 130] width 138 height 17
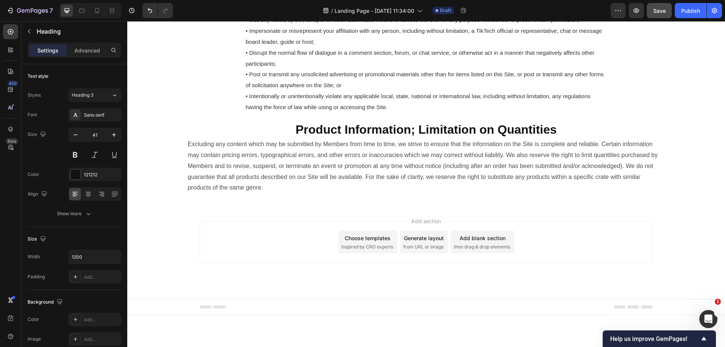
scroll to position [921, 0]
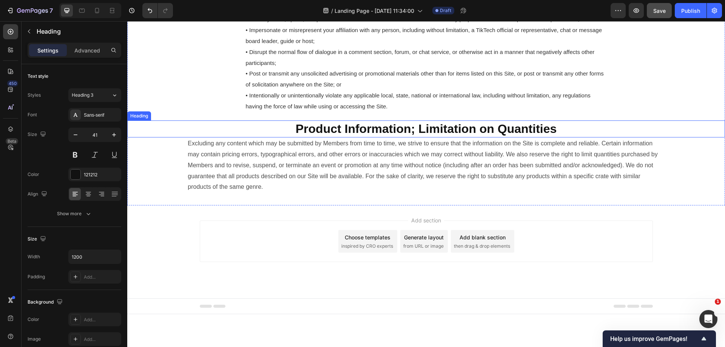
drag, startPoint x: 275, startPoint y: 112, endPoint x: 255, endPoint y: 161, distance: 52.5
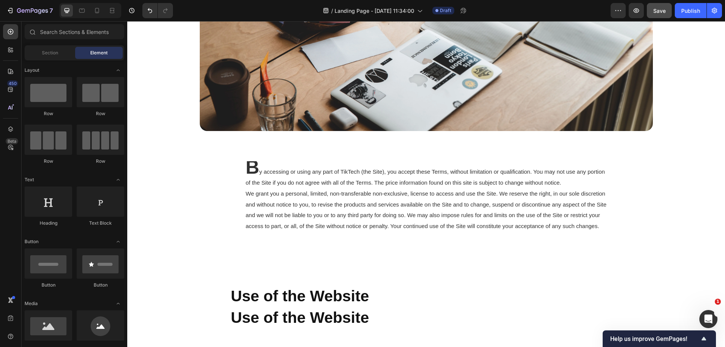
scroll to position [0, 0]
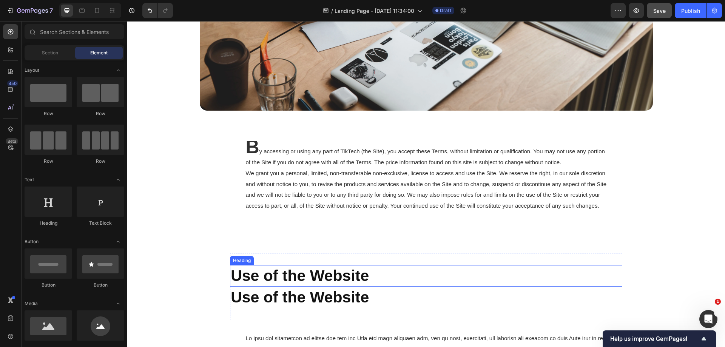
click at [291, 281] on strong "Use of the Website" at bounding box center [300, 275] width 138 height 17
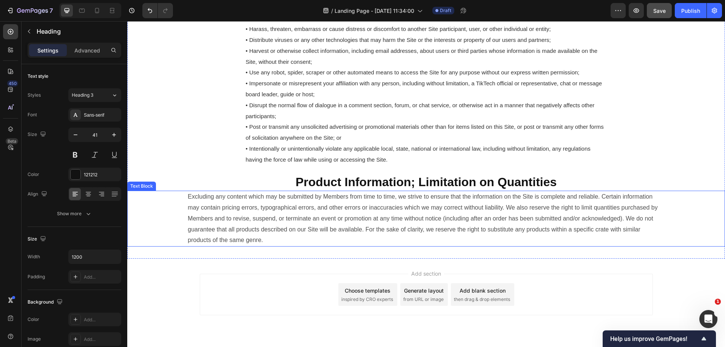
scroll to position [869, 0]
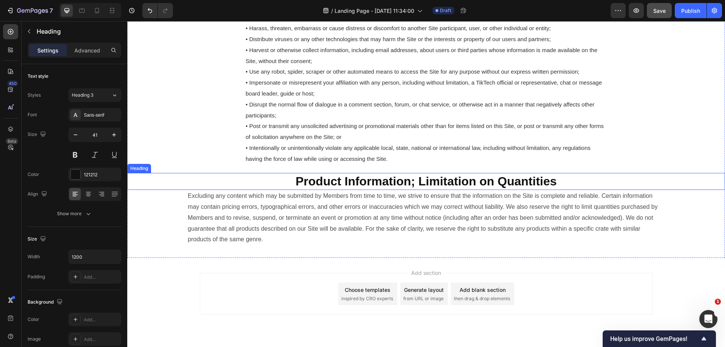
click at [342, 188] on strong "Product Information; Limitation on Quantities" at bounding box center [426, 182] width 261 height 14
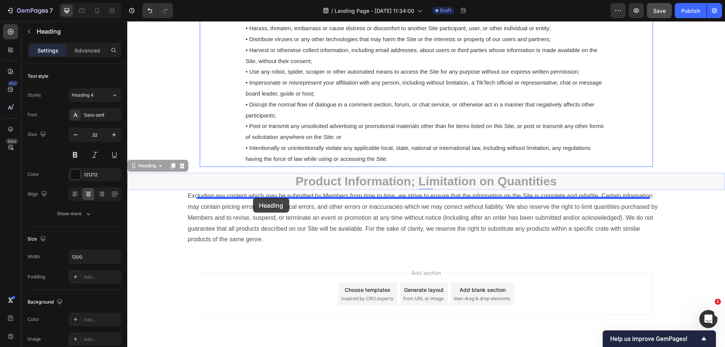
drag, startPoint x: 164, startPoint y: 214, endPoint x: 254, endPoint y: 198, distance: 90.5
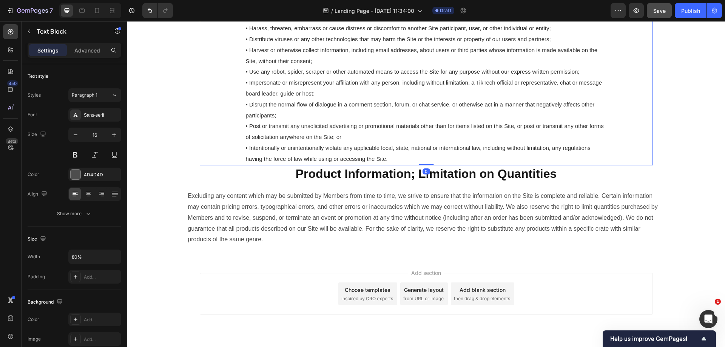
click at [376, 162] on span "• Intentionally or unintentionally violate any applicable local, state, nationa…" at bounding box center [418, 153] width 345 height 17
click at [395, 181] on strong "Product Information; Limitation on Quantities" at bounding box center [426, 174] width 261 height 14
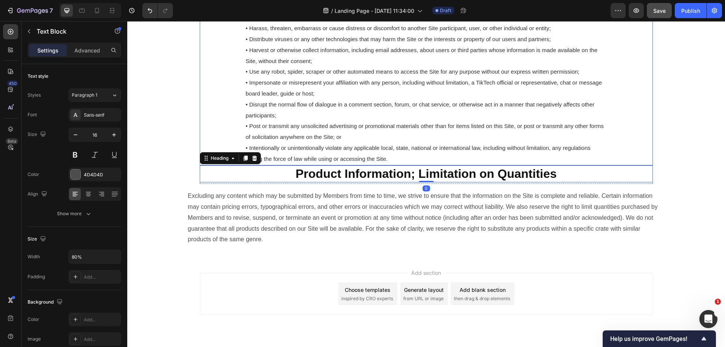
click at [416, 162] on span "• Intentionally or unintentionally violate any applicable local, state, nationa…" at bounding box center [418, 153] width 345 height 17
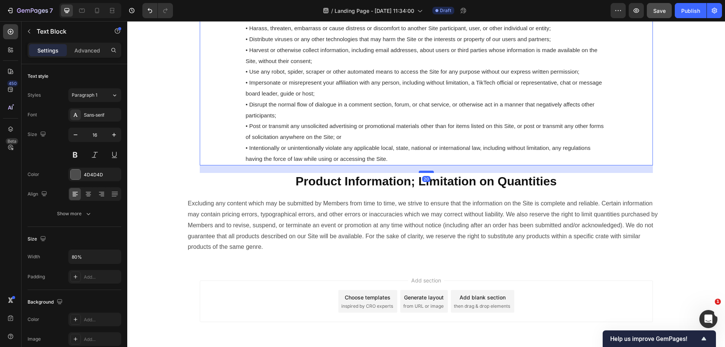
drag, startPoint x: 420, startPoint y: 197, endPoint x: 419, endPoint y: 204, distance: 7.6
click at [419, 173] on div at bounding box center [426, 172] width 15 height 2
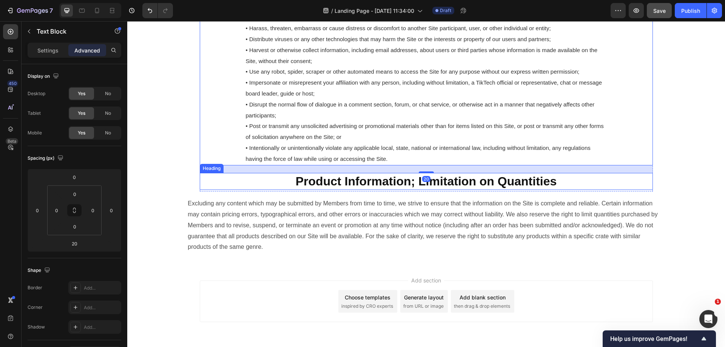
click at [376, 253] on p "Excluding any content which may be submitted by Members from time to time, we s…" at bounding box center [426, 225] width 477 height 54
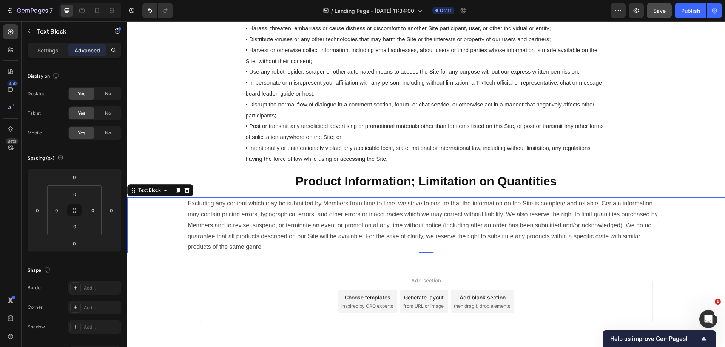
click at [297, 253] on p "Excluding any content which may be submitted by Members from time to time, we s…" at bounding box center [426, 225] width 477 height 54
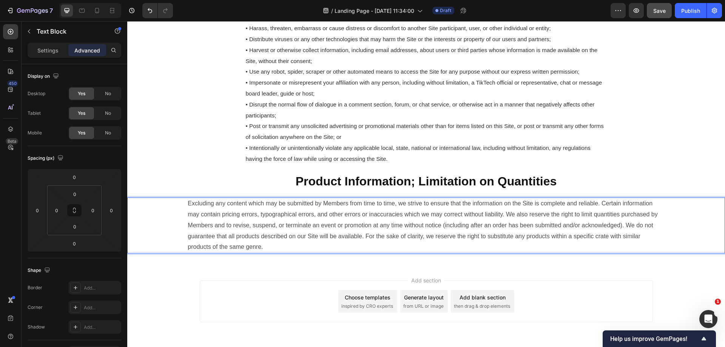
click at [198, 248] on p "Excluding any content which may be submitted by Members from time to time, we s…" at bounding box center [426, 225] width 477 height 54
click at [201, 250] on p "Excluding any content which may be submitted by Members from time to time, we s…" at bounding box center [426, 225] width 477 height 54
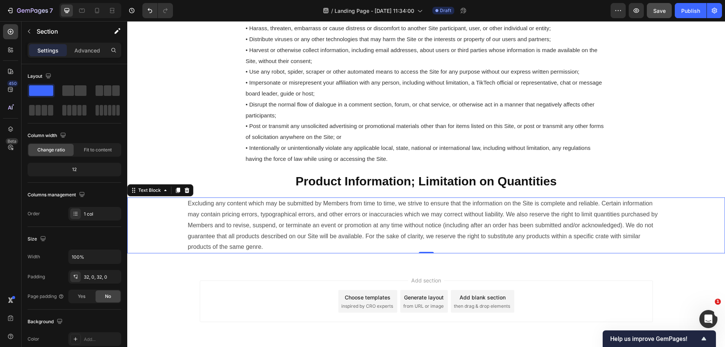
click at [161, 254] on div "Excluding any content which may be submitted by Members from time to time, we s…" at bounding box center [426, 226] width 598 height 56
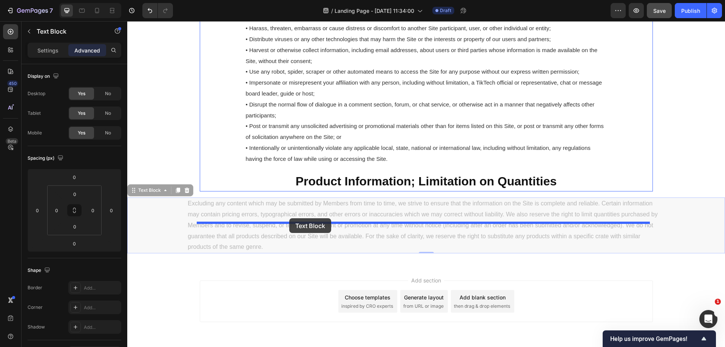
drag, startPoint x: 144, startPoint y: 225, endPoint x: 289, endPoint y: 218, distance: 146.0
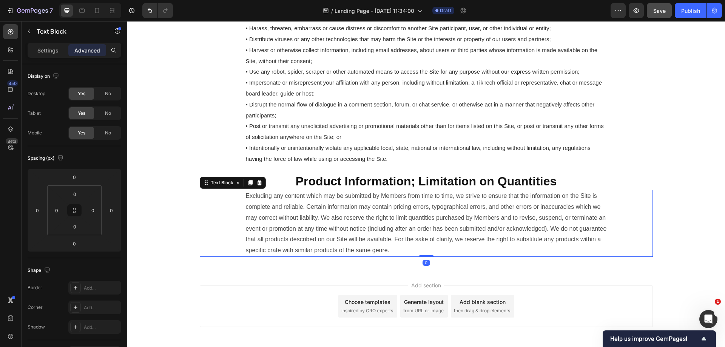
click at [462, 256] on p "Excluding any content which may be submitted by Members from time to time, we s…" at bounding box center [426, 223] width 361 height 65
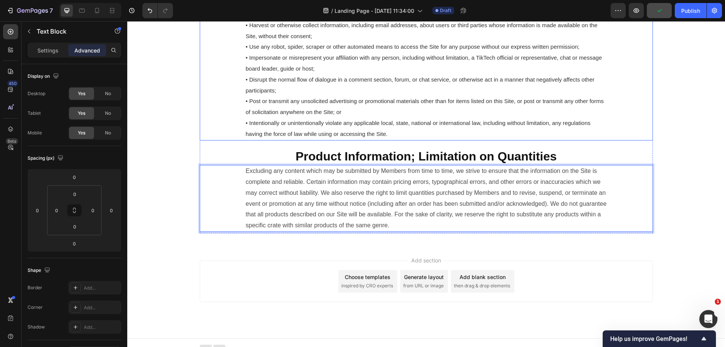
scroll to position [858, 0]
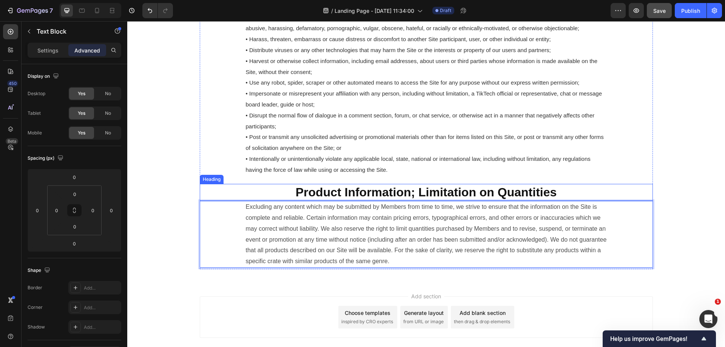
click at [396, 199] on strong "Product Information; Limitation on Quantities" at bounding box center [426, 193] width 261 height 14
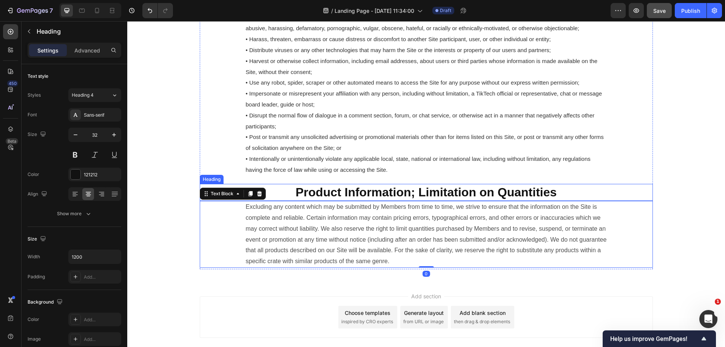
click at [421, 199] on strong "Product Information; Limitation on Quantities" at bounding box center [426, 193] width 261 height 14
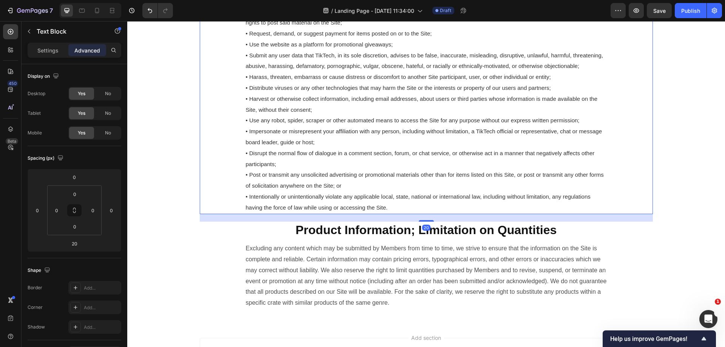
scroll to position [820, 0]
click at [653, 15] on button "Save" at bounding box center [659, 10] width 25 height 15
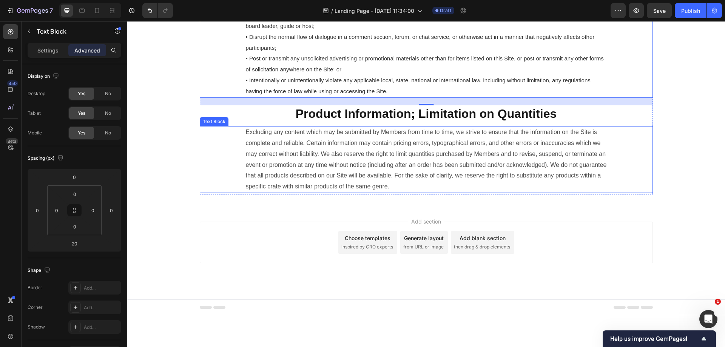
scroll to position [937, 0]
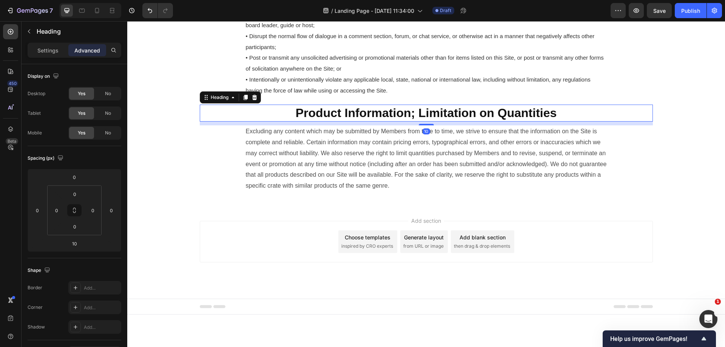
click at [405, 120] on strong "Product Information; Limitation on Quantities" at bounding box center [426, 113] width 261 height 14
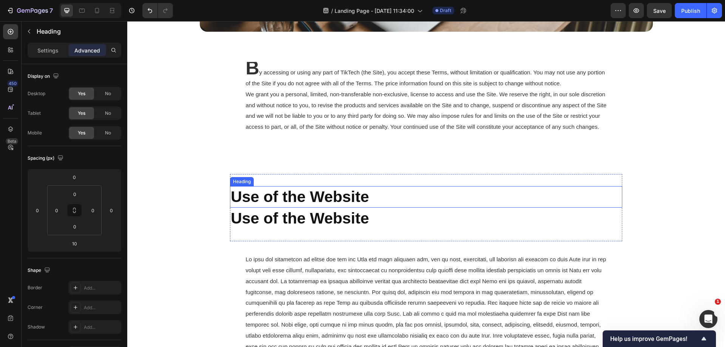
scroll to position [220, 0]
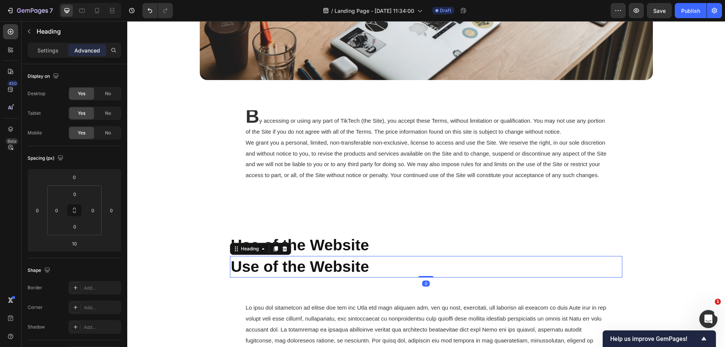
click at [358, 268] on strong "Use of the Website" at bounding box center [300, 266] width 138 height 17
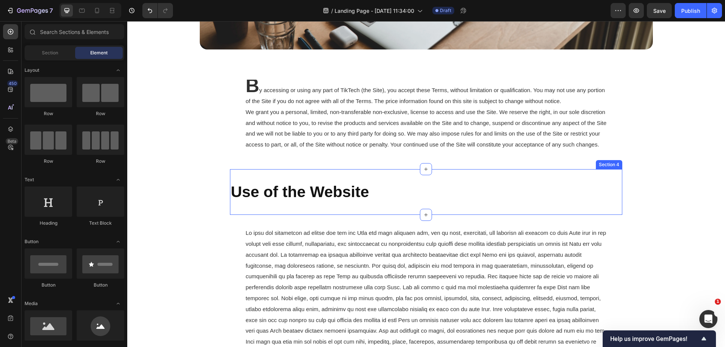
scroll to position [295, 0]
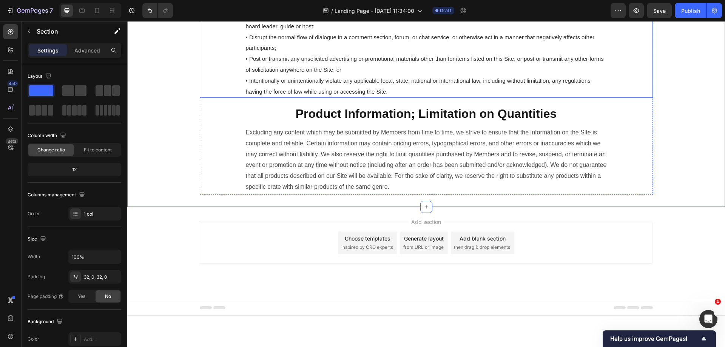
scroll to position [916, 0]
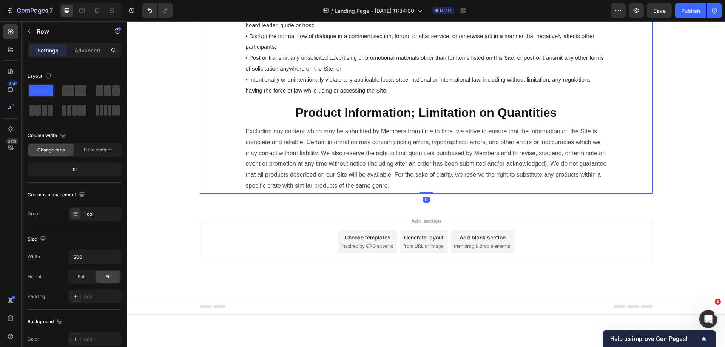
click at [376, 119] on strong "Product Information; Limitation on Quantities" at bounding box center [426, 113] width 261 height 14
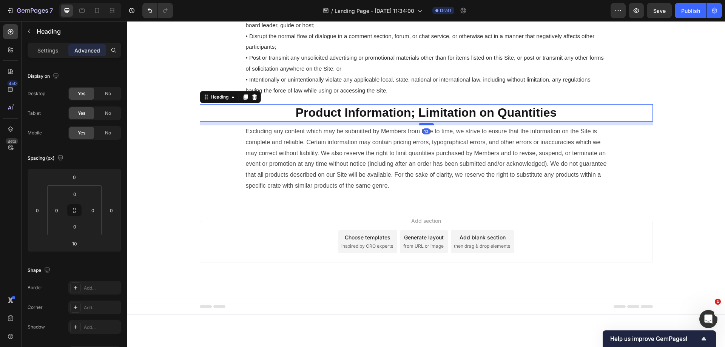
click at [425, 125] on div at bounding box center [426, 124] width 15 height 2
click at [423, 128] on div at bounding box center [426, 127] width 15 height 2
type input "16"
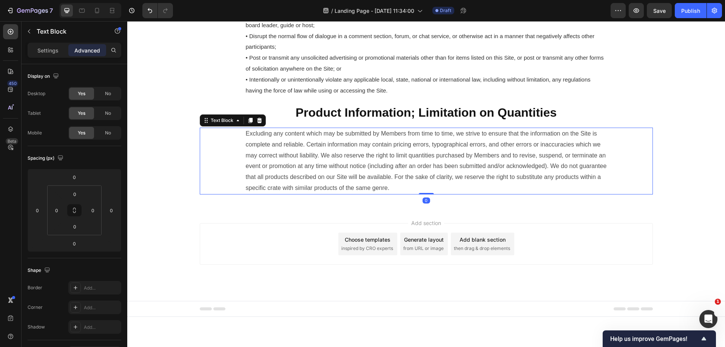
click at [625, 195] on div "Excluding any content which may be submitted by Members from time to time, we s…" at bounding box center [426, 161] width 453 height 67
click at [43, 36] on div "Text Block" at bounding box center [65, 32] width 86 height 20
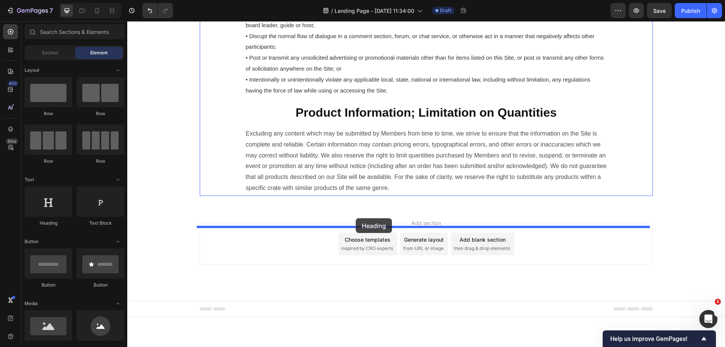
drag, startPoint x: 171, startPoint y: 225, endPoint x: 356, endPoint y: 218, distance: 184.9
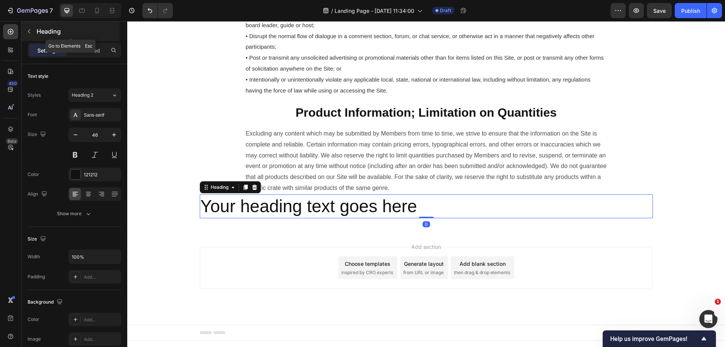
click at [30, 26] on button "button" at bounding box center [29, 31] width 12 height 12
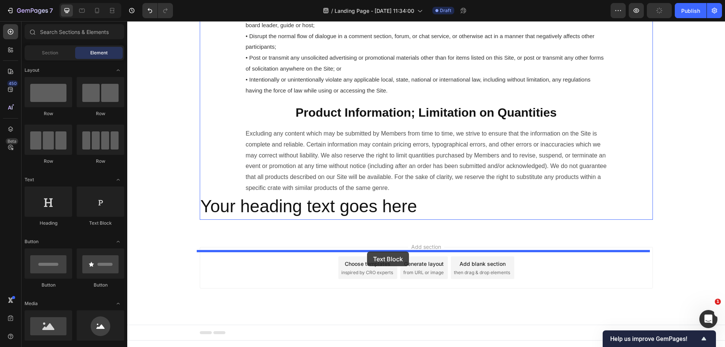
drag, startPoint x: 244, startPoint y: 230, endPoint x: 367, endPoint y: 252, distance: 125.4
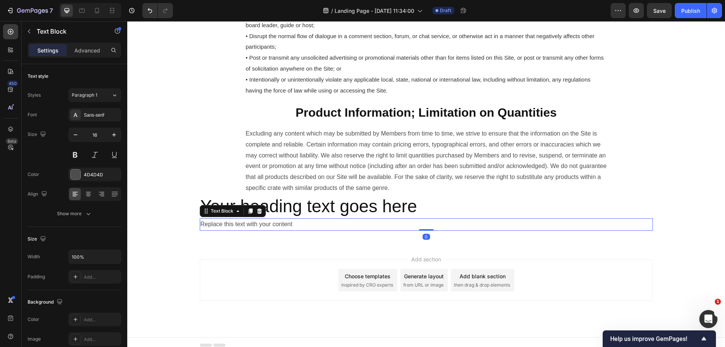
click at [417, 231] on div "Replace this text with your content" at bounding box center [426, 224] width 453 height 12
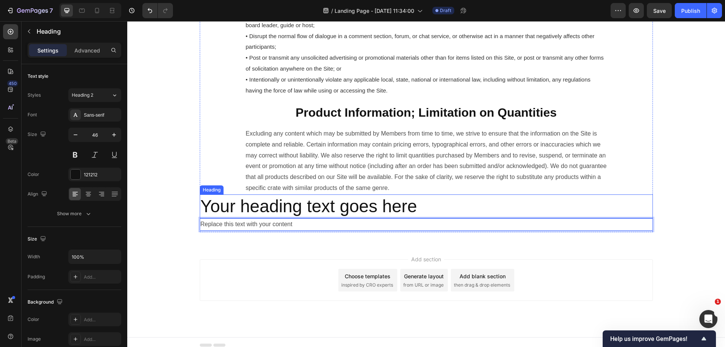
click at [441, 219] on h2 "Your heading text goes here" at bounding box center [426, 207] width 453 height 24
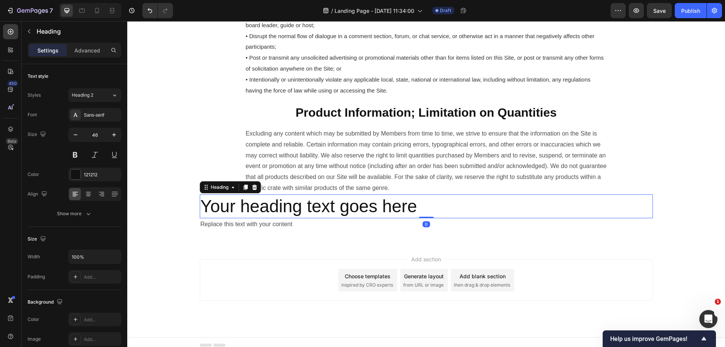
click at [441, 219] on h2 "Your heading text goes here" at bounding box center [426, 207] width 453 height 24
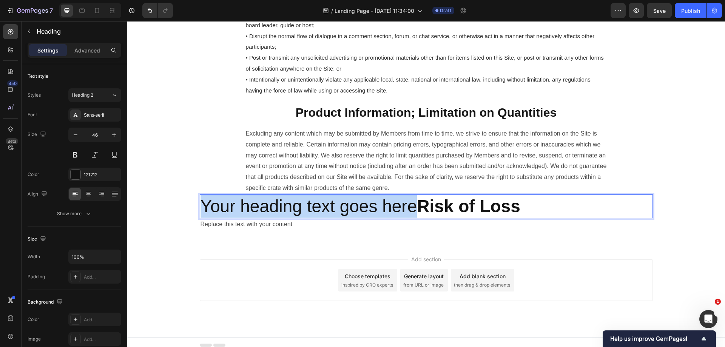
drag, startPoint x: 429, startPoint y: 241, endPoint x: 16, endPoint y: 237, distance: 413.3
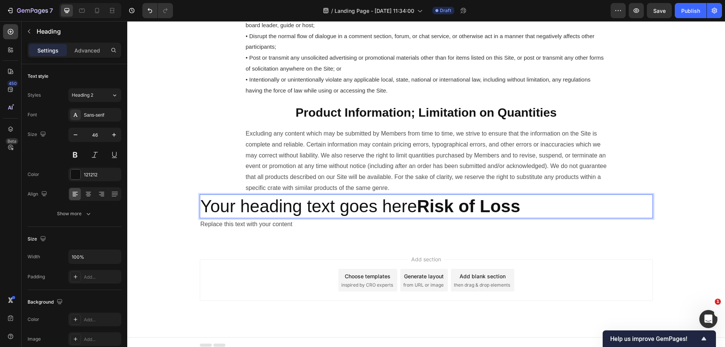
click at [609, 218] on p "Your heading text goes here Risk of Loss" at bounding box center [427, 206] width 452 height 23
click at [530, 194] on p "Excluding any content which may be submitted by Members from time to time, we s…" at bounding box center [426, 160] width 361 height 65
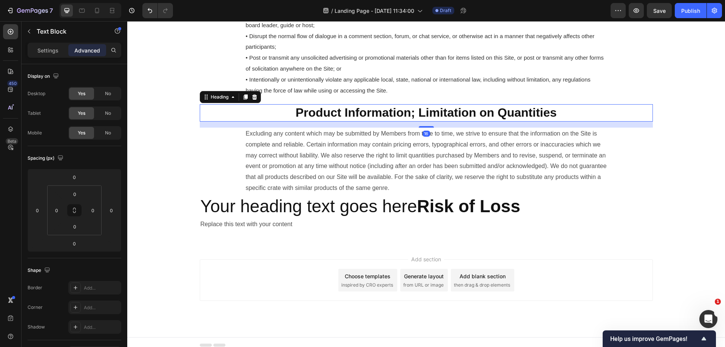
click at [509, 119] on strong "Product Information; Limitation on Quantities" at bounding box center [426, 113] width 261 height 14
drag, startPoint x: 243, startPoint y: 131, endPoint x: 257, endPoint y: 137, distance: 16.1
click at [244, 100] on icon at bounding box center [245, 97] width 4 height 5
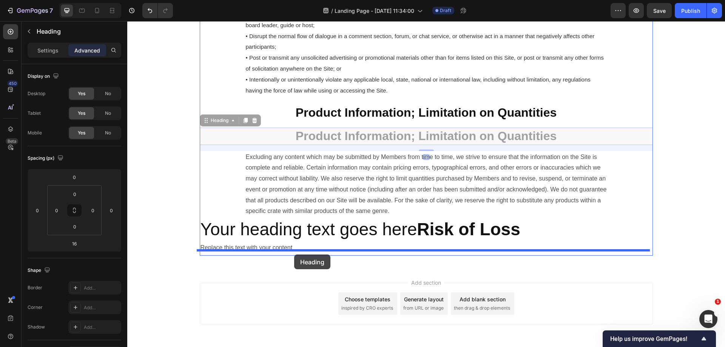
drag, startPoint x: 213, startPoint y: 153, endPoint x: 294, endPoint y: 255, distance: 130.2
type input "0"
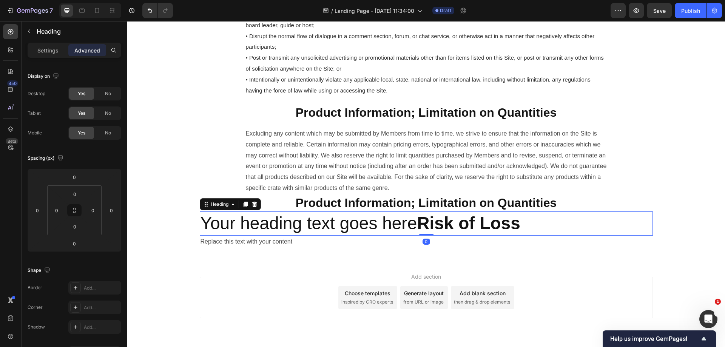
click at [550, 235] on p "Your heading text goes here Risk of Loss" at bounding box center [427, 223] width 452 height 23
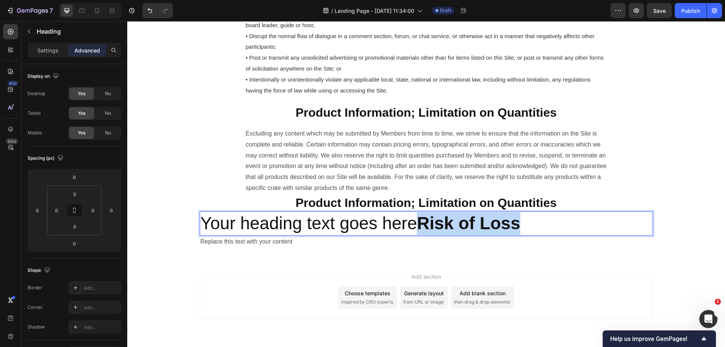
drag, startPoint x: 545, startPoint y: 261, endPoint x: 435, endPoint y: 260, distance: 109.9
click at [435, 235] on p "Your heading text goes here Risk of Loss" at bounding box center [427, 223] width 452 height 23
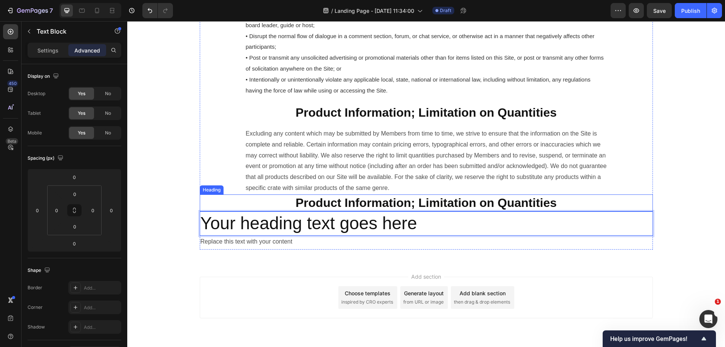
click at [565, 194] on p "Excluding any content which may be submitted by Members from time to time, we s…" at bounding box center [426, 160] width 361 height 65
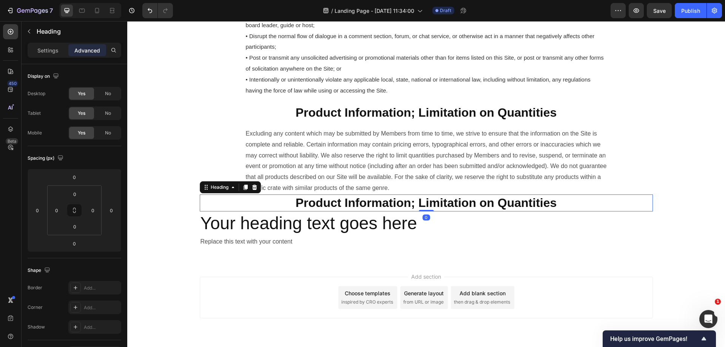
click at [575, 212] on h2 "Product Information; Limitation on Quantities" at bounding box center [426, 203] width 453 height 17
click at [576, 212] on h2 "Product Information; Limitation on Quantities" at bounding box center [426, 203] width 453 height 17
click at [576, 211] on p "Product Information; Limitation on Quantities" at bounding box center [427, 203] width 452 height 16
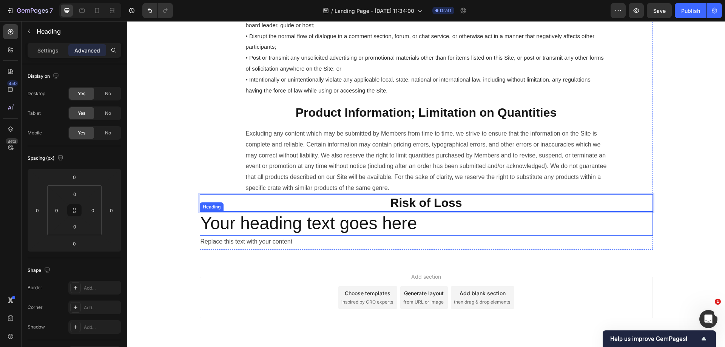
click at [461, 235] on p "Your heading text goes here" at bounding box center [427, 223] width 452 height 23
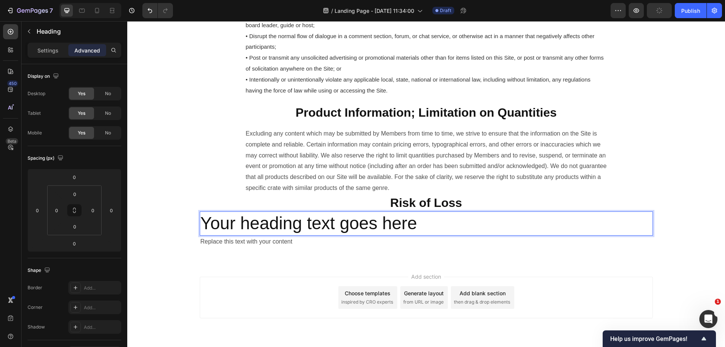
click at [605, 235] on p "Your heading text goes here" at bounding box center [427, 223] width 452 height 23
click at [466, 235] on p "Your heading text goes here" at bounding box center [427, 223] width 452 height 23
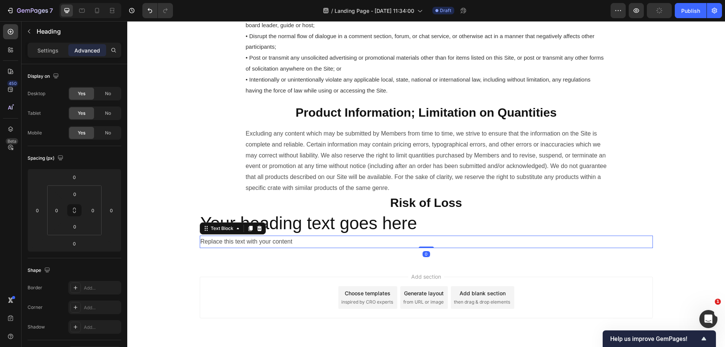
click at [293, 247] on p "Replace this text with your content" at bounding box center [427, 242] width 452 height 11
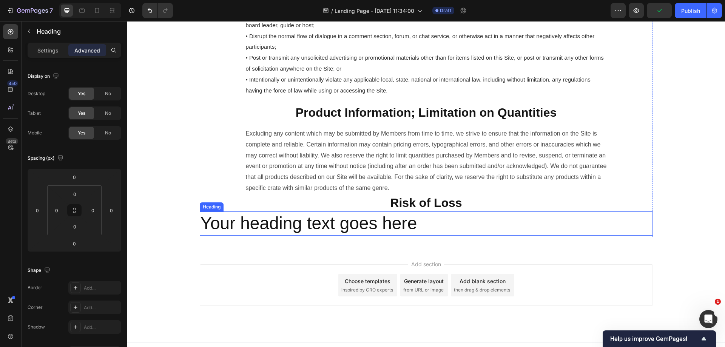
click at [292, 235] on p "Your heading text goes here" at bounding box center [427, 223] width 452 height 23
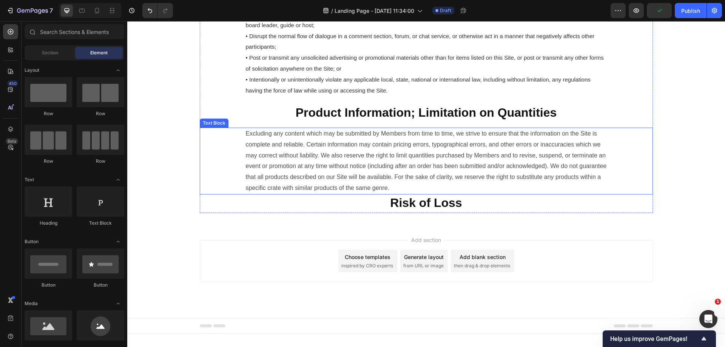
click at [344, 194] on p "Excluding any content which may be submitted by Members from time to time, we s…" at bounding box center [426, 160] width 361 height 65
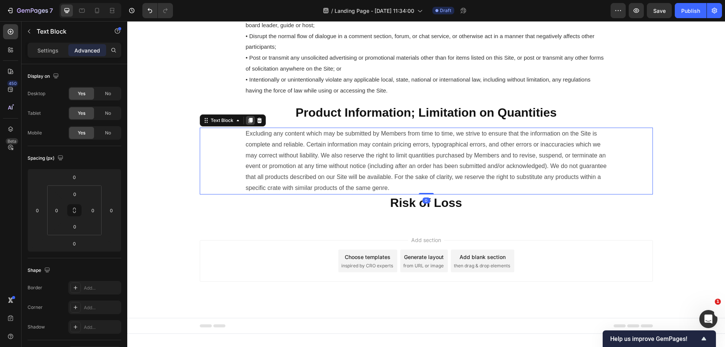
click at [246, 125] on div at bounding box center [250, 120] width 9 height 9
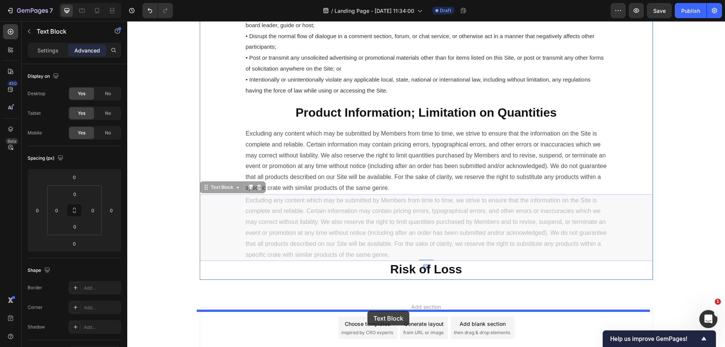
drag, startPoint x: 223, startPoint y: 222, endPoint x: 368, endPoint y: 311, distance: 169.4
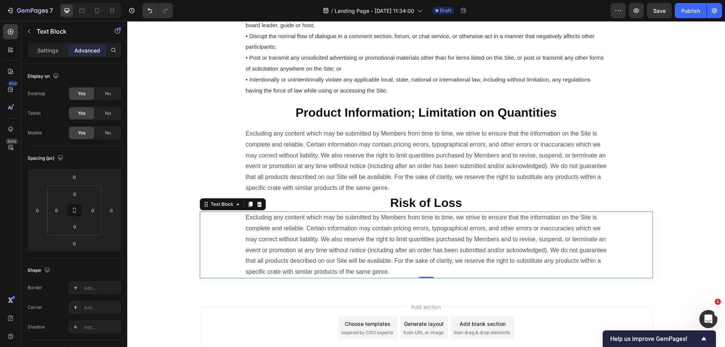
click at [545, 278] on p "Excluding any content which may be submitted by Members from time to time, we s…" at bounding box center [426, 244] width 361 height 65
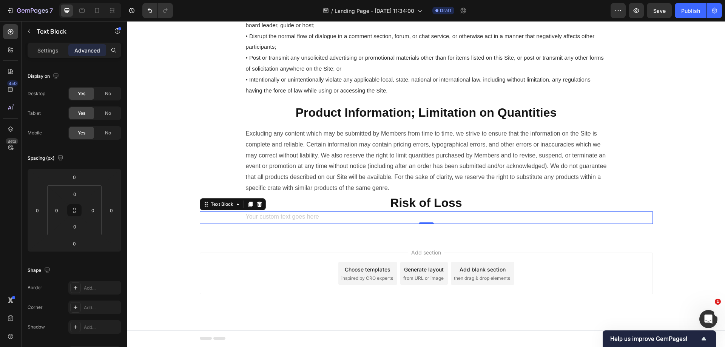
click at [425, 224] on div "Rich Text Editor. Editing area: main" at bounding box center [426, 218] width 363 height 12
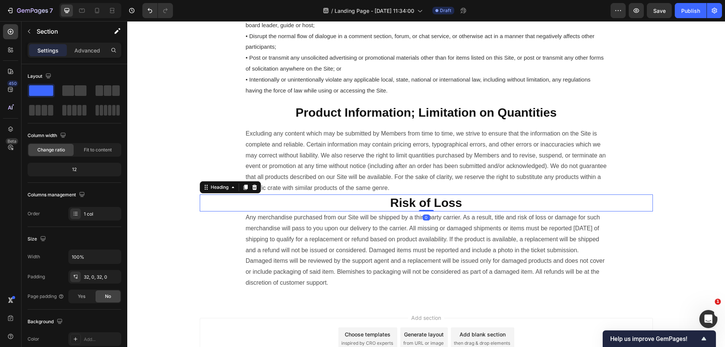
click at [456, 210] on strong "Risk of Loss" at bounding box center [426, 203] width 72 height 14
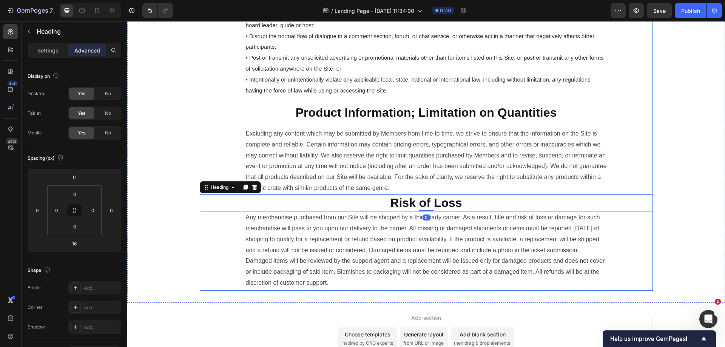
click at [443, 122] on h2 "Product Information; Limitation on Quantities" at bounding box center [426, 112] width 453 height 17
click at [425, 210] on strong "Risk of Loss" at bounding box center [426, 203] width 72 height 14
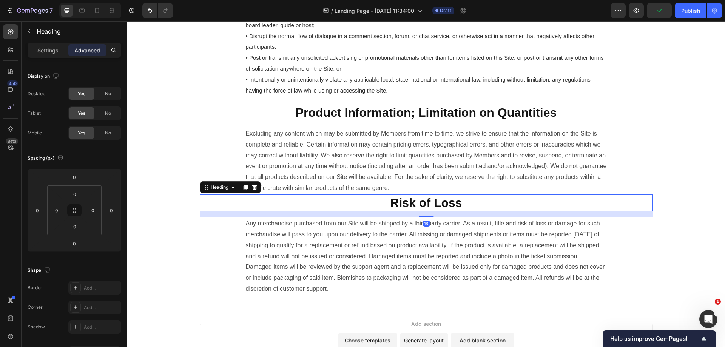
drag, startPoint x: 424, startPoint y: 243, endPoint x: 438, endPoint y: 249, distance: 15.6
click at [425, 218] on div at bounding box center [426, 217] width 15 height 2
type input "16"
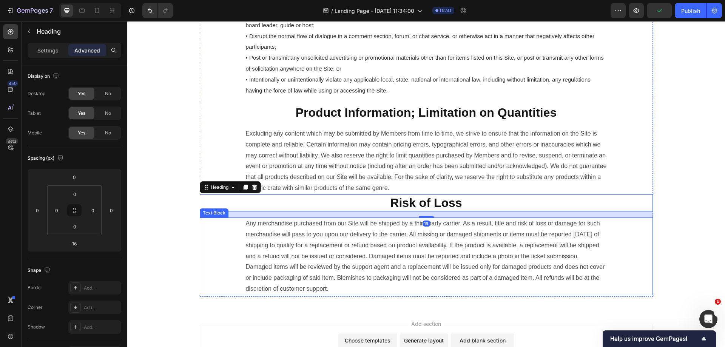
click at [649, 263] on div "Any merchandise purchased from our Site will be shipped by a third party carrie…" at bounding box center [426, 257] width 453 height 78
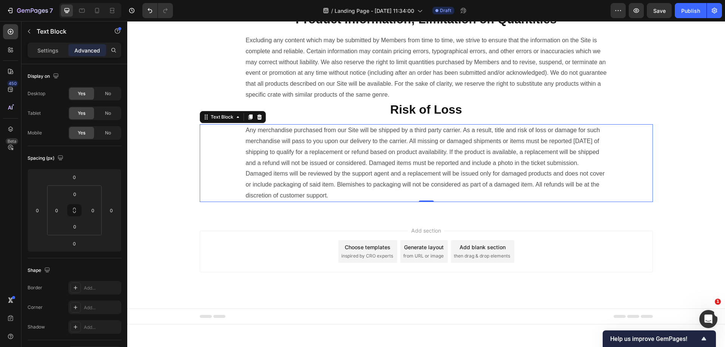
scroll to position [1019, 0]
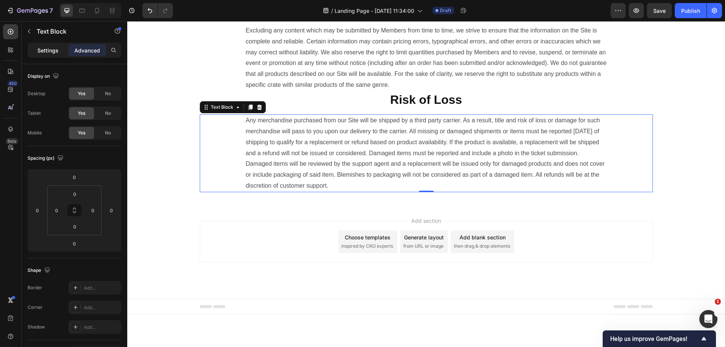
click at [39, 48] on p "Settings" at bounding box center [47, 50] width 21 height 8
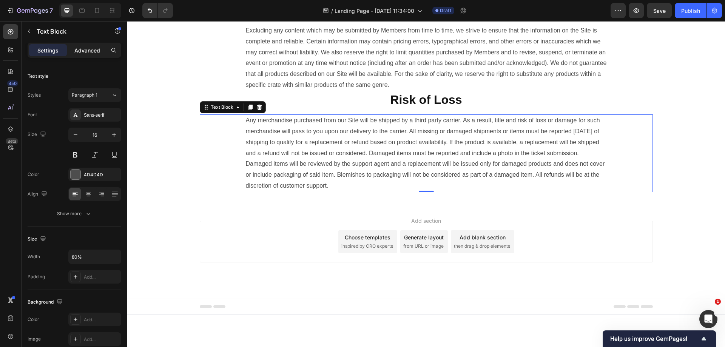
click at [76, 48] on p "Advanced" at bounding box center [87, 50] width 26 height 8
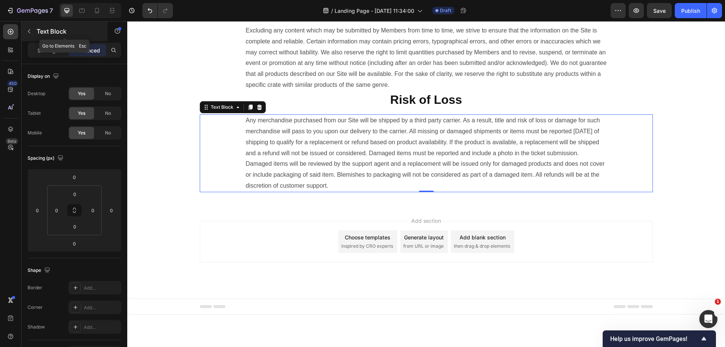
click at [27, 39] on div "Text Block" at bounding box center [65, 32] width 86 height 20
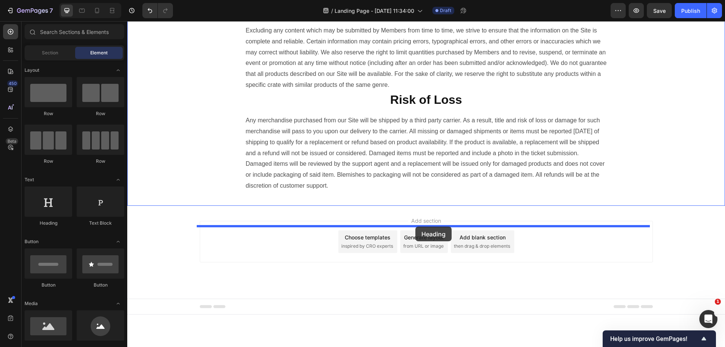
drag, startPoint x: 184, startPoint y: 236, endPoint x: 416, endPoint y: 227, distance: 231.8
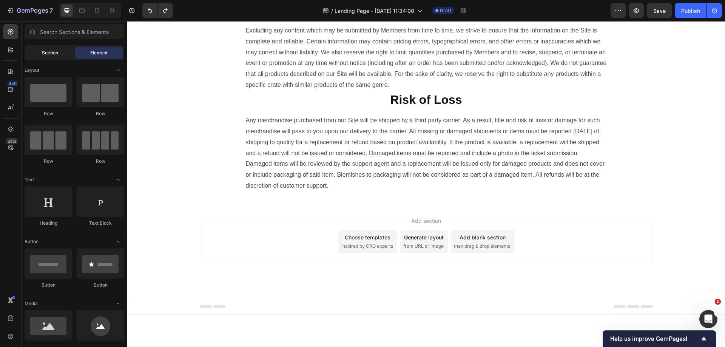
click at [53, 55] on span "Section" at bounding box center [50, 52] width 16 height 7
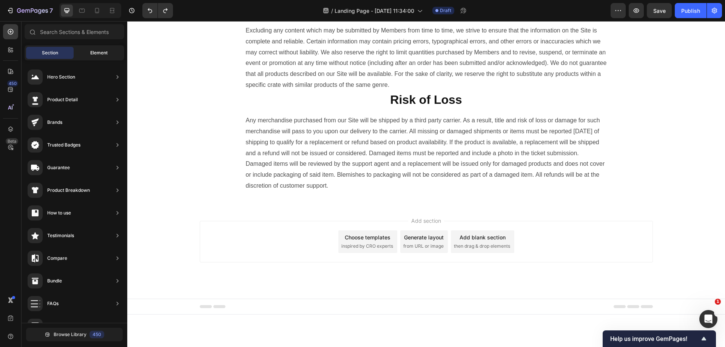
click at [95, 56] on span "Element" at bounding box center [98, 52] width 17 height 7
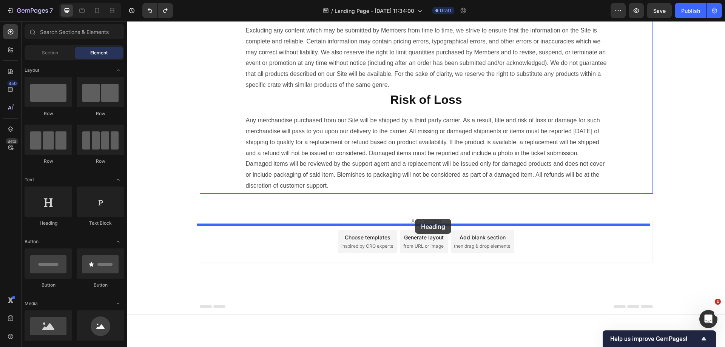
drag, startPoint x: 188, startPoint y: 230, endPoint x: 415, endPoint y: 219, distance: 227.3
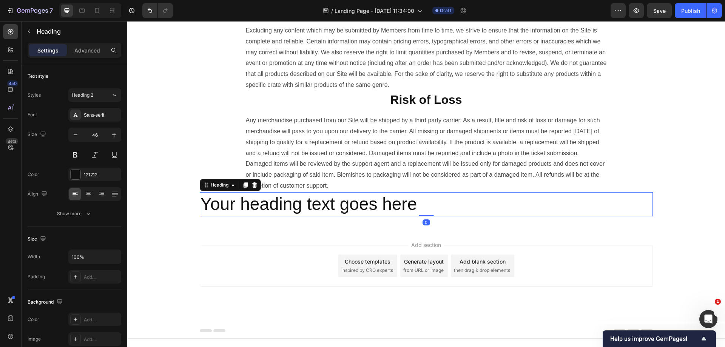
click at [439, 216] on h2 "Your heading text goes here" at bounding box center [426, 204] width 453 height 24
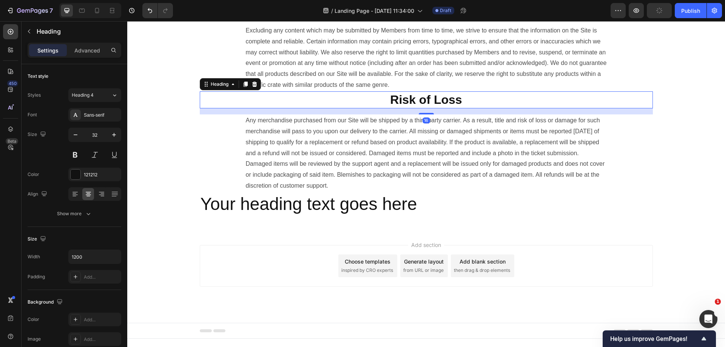
click at [403, 107] on strong "Risk of Loss" at bounding box center [426, 100] width 72 height 14
click at [245, 87] on icon at bounding box center [246, 84] width 6 height 6
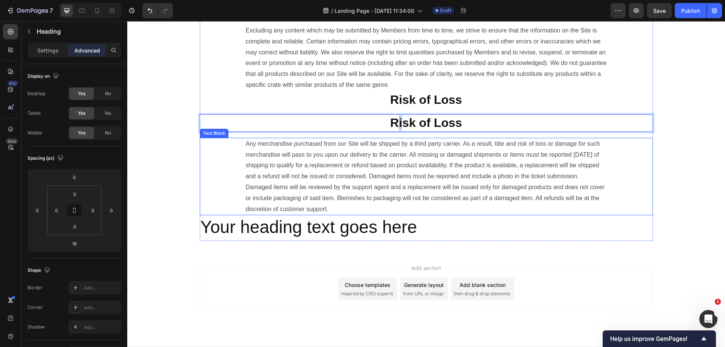
drag, startPoint x: 397, startPoint y: 158, endPoint x: 344, endPoint y: 157, distance: 52.9
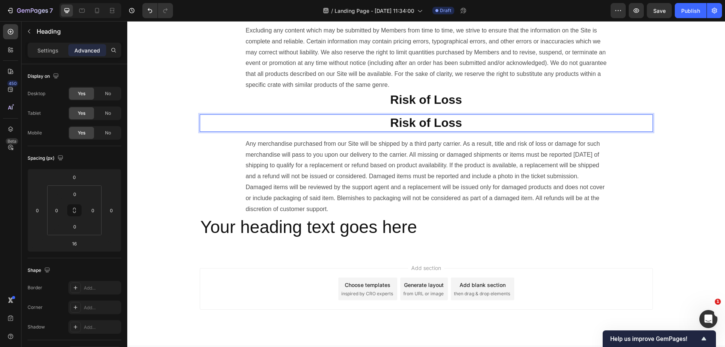
click at [241, 131] on p "Risk of Loss" at bounding box center [427, 123] width 452 height 16
click at [438, 107] on strong "Risk of Loss" at bounding box center [426, 100] width 72 height 14
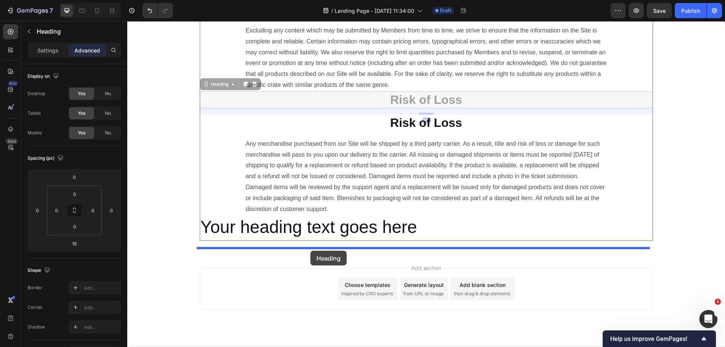
drag, startPoint x: 207, startPoint y: 120, endPoint x: 311, endPoint y: 251, distance: 167.3
type input "0"
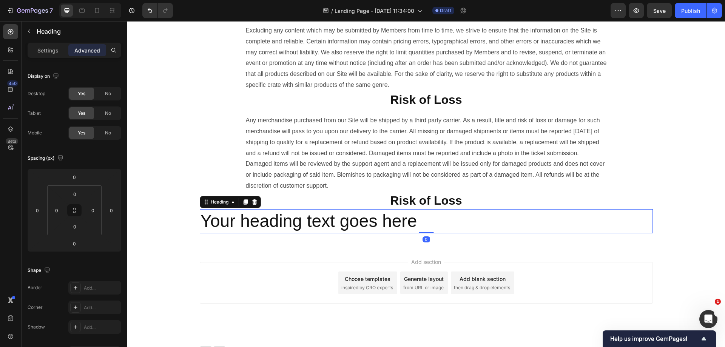
click at [495, 233] on p "Your heading text goes here" at bounding box center [427, 221] width 452 height 23
click at [255, 207] on div at bounding box center [254, 202] width 9 height 9
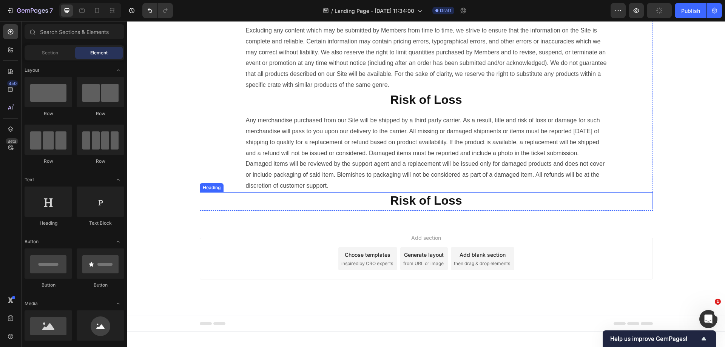
click at [492, 209] on p "⁠⁠⁠⁠⁠⁠⁠ Risk of Loss" at bounding box center [427, 201] width 452 height 16
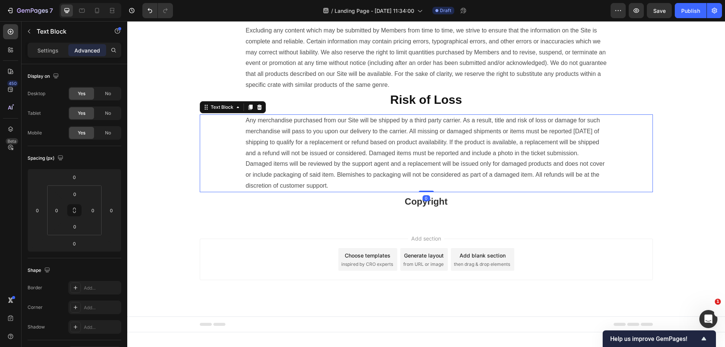
click at [425, 192] on p "Any merchandise purchased from our Site will be shipped by a third party carrie…" at bounding box center [426, 153] width 361 height 76
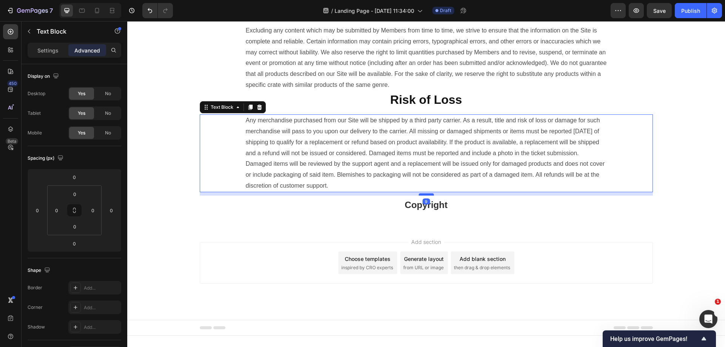
click at [426, 196] on div at bounding box center [426, 194] width 15 height 2
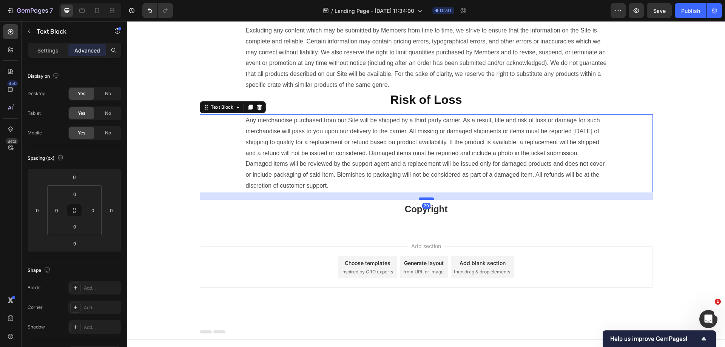
drag, startPoint x: 426, startPoint y: 227, endPoint x: 430, endPoint y: 232, distance: 5.4
click at [430, 200] on div at bounding box center [426, 199] width 15 height 2
type input "20"
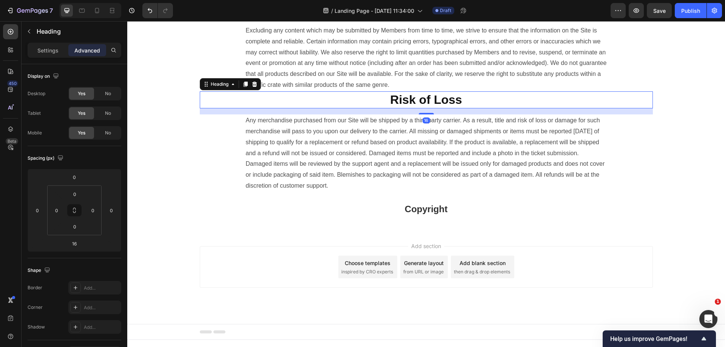
click at [432, 107] on strong "Risk of Loss" at bounding box center [426, 100] width 72 height 14
click at [428, 109] on h2 "⁠⁠⁠⁠⁠⁠⁠ Risk of Loss" at bounding box center [426, 99] width 453 height 17
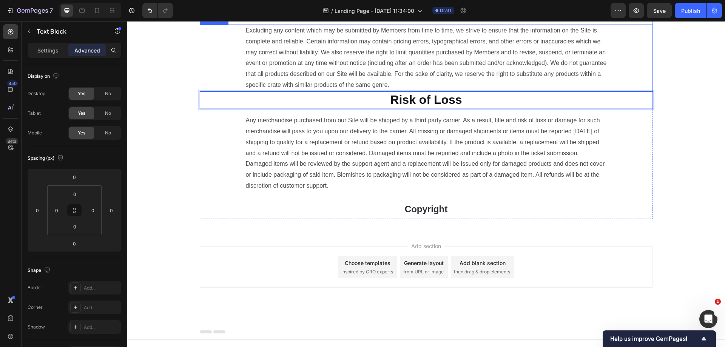
click at [427, 91] on p "Excluding any content which may be submitted by Members from time to time, we s…" at bounding box center [426, 57] width 361 height 65
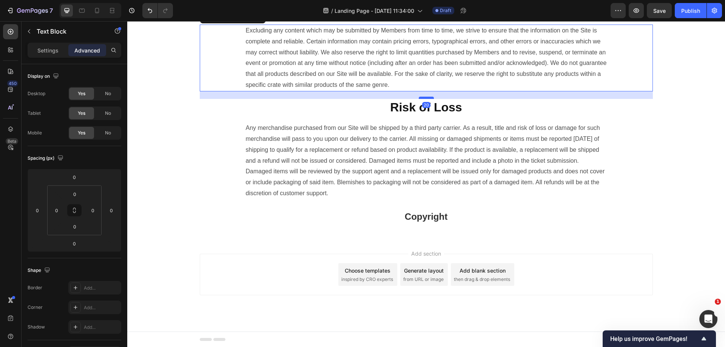
drag, startPoint x: 425, startPoint y: 123, endPoint x: 427, endPoint y: 130, distance: 7.8
click at [427, 99] on div at bounding box center [426, 98] width 15 height 2
type input "20"
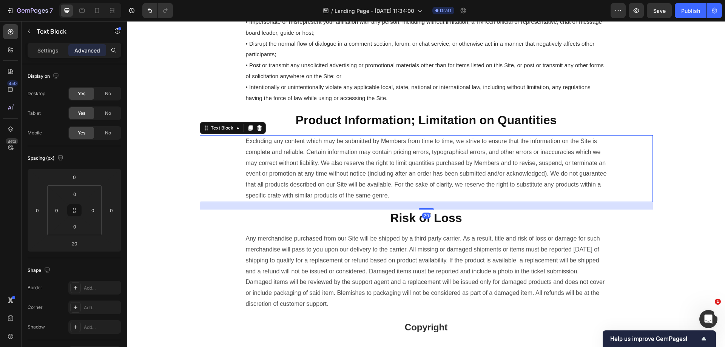
scroll to position [906, 0]
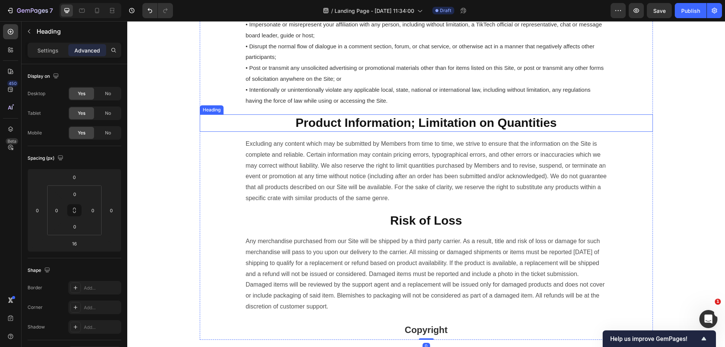
click at [437, 130] on strong "Product Information; Limitation on Quantities" at bounding box center [426, 123] width 261 height 14
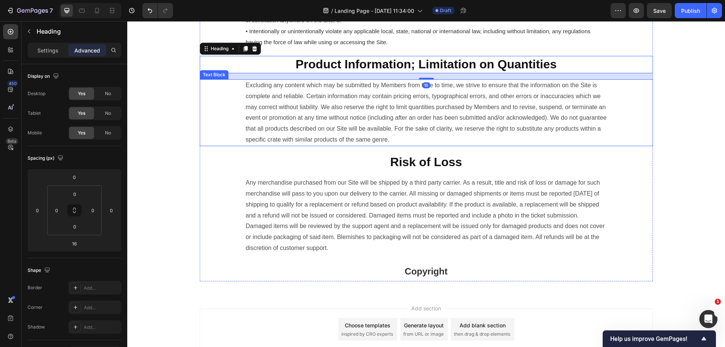
scroll to position [1053, 0]
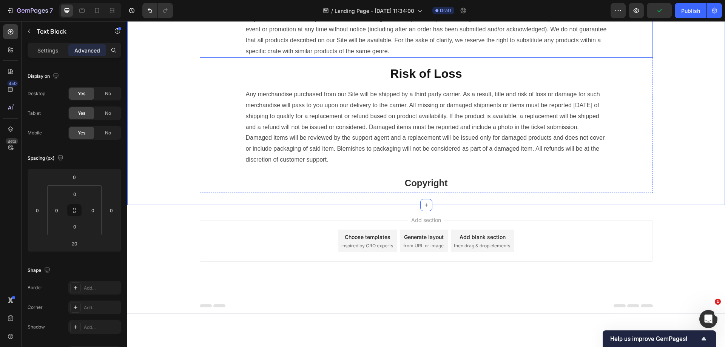
click at [359, 134] on p "Any merchandise purchased from our Site will be shipped by a third party carrie…" at bounding box center [426, 127] width 361 height 76
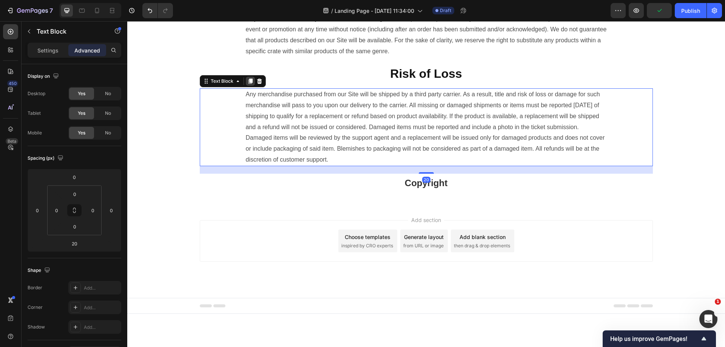
click at [249, 84] on icon at bounding box center [250, 81] width 4 height 5
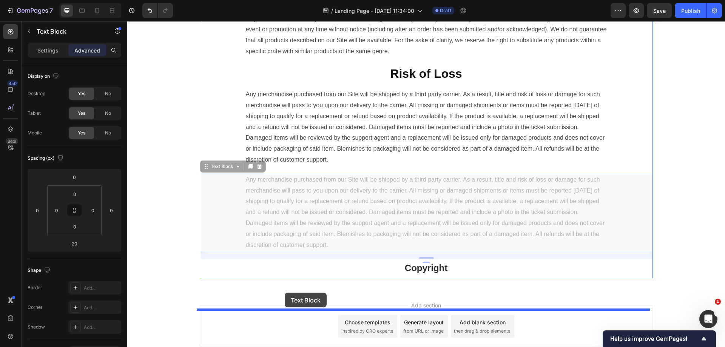
drag, startPoint x: 219, startPoint y: 199, endPoint x: 285, endPoint y: 293, distance: 114.7
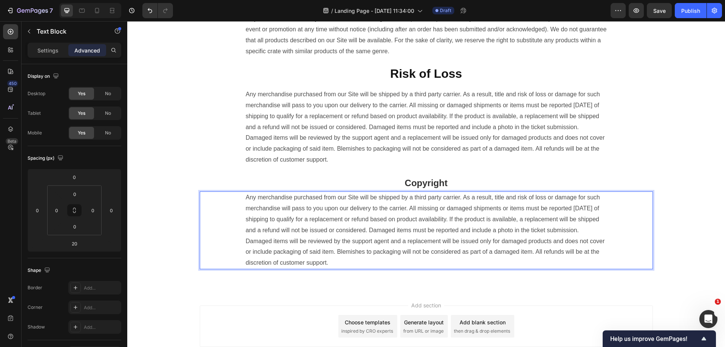
drag, startPoint x: 495, startPoint y: 284, endPoint x: 492, endPoint y: 280, distance: 4.8
click at [495, 269] on p "Any merchandise purchased from our Site will be shipped by a third party carrie…" at bounding box center [426, 230] width 361 height 76
click at [466, 235] on p "Any merchandise purchased from our Site will be shipped by a third party carrie…" at bounding box center [426, 230] width 361 height 76
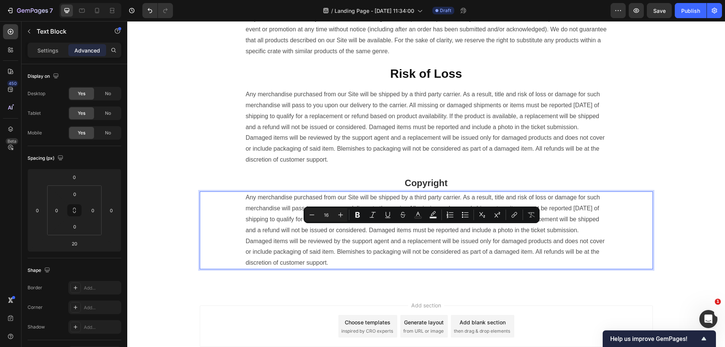
type input "15"
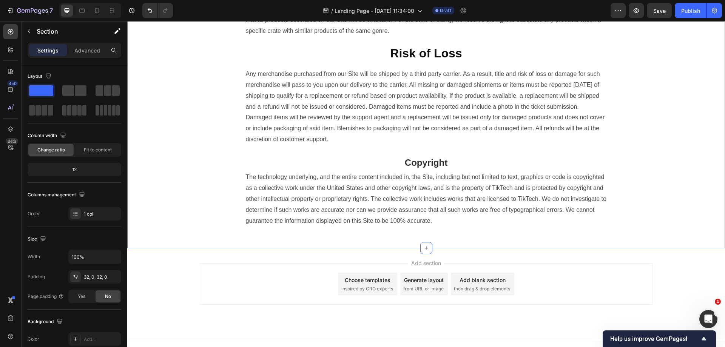
scroll to position [1090, 0]
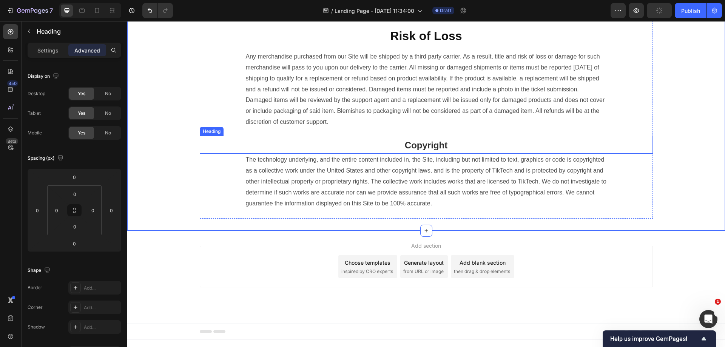
click at [413, 150] on strong "Copyright" at bounding box center [426, 145] width 43 height 10
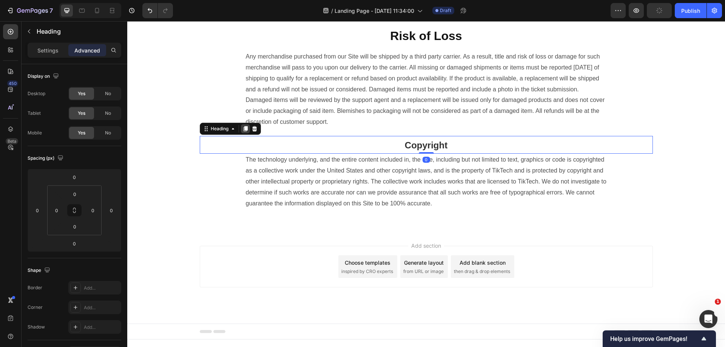
click at [243, 132] on icon at bounding box center [246, 129] width 6 height 6
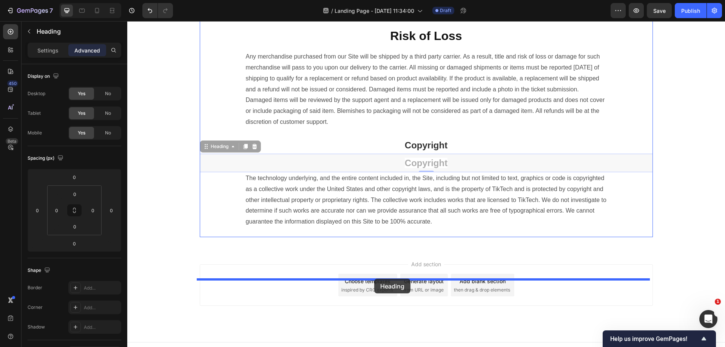
drag, startPoint x: 207, startPoint y: 181, endPoint x: 374, endPoint y: 279, distance: 194.4
type input "20"
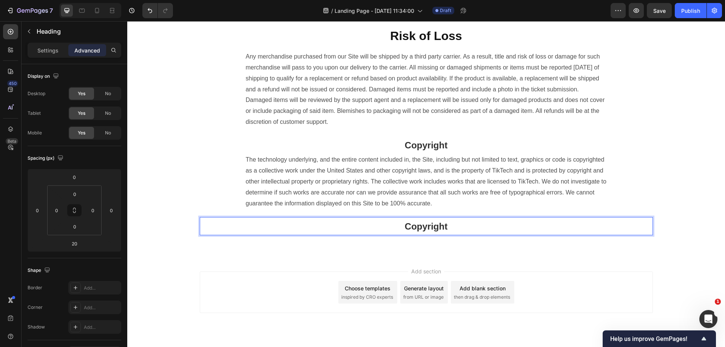
click at [483, 235] on h2 "Copyright" at bounding box center [426, 226] width 453 height 18
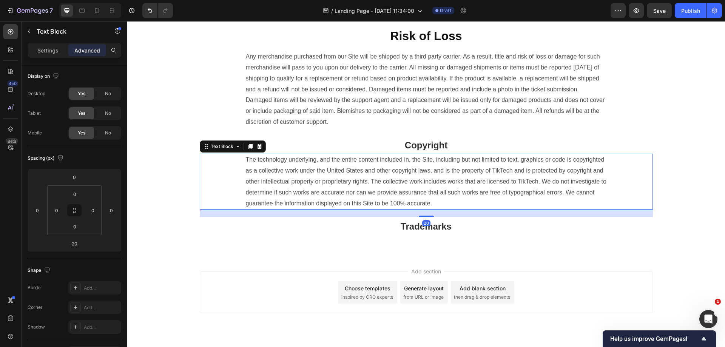
click at [517, 209] on p "The technology underlying, and the entire content included in, the Site, includ…" at bounding box center [426, 182] width 361 height 54
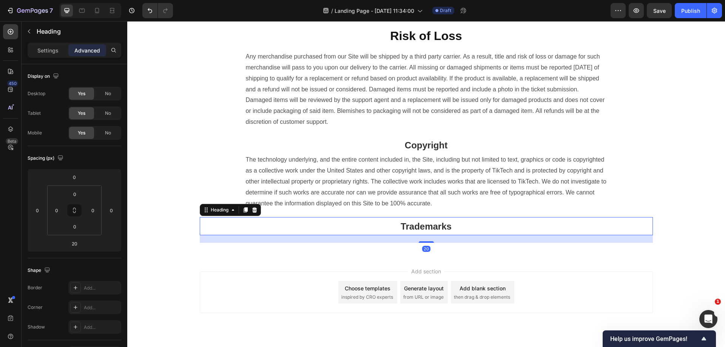
click at [451, 235] on p "⁠⁠⁠⁠⁠⁠⁠ Trademarks" at bounding box center [427, 226] width 452 height 17
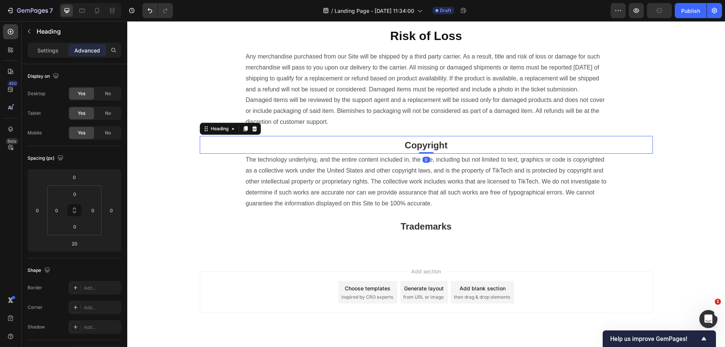
click at [415, 150] on strong "Copyright" at bounding box center [426, 145] width 43 height 10
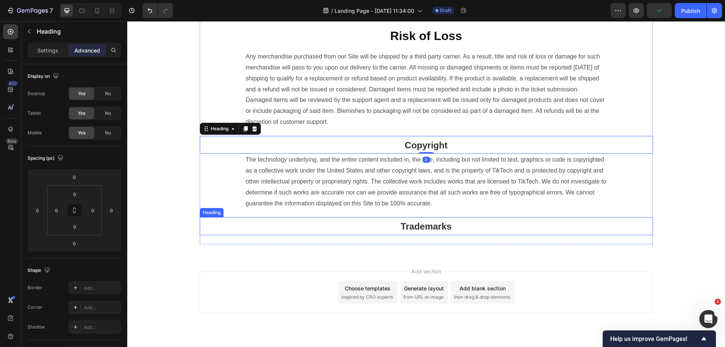
click at [459, 235] on p "⁠⁠⁠⁠⁠⁠⁠ Trademarks" at bounding box center [427, 226] width 452 height 17
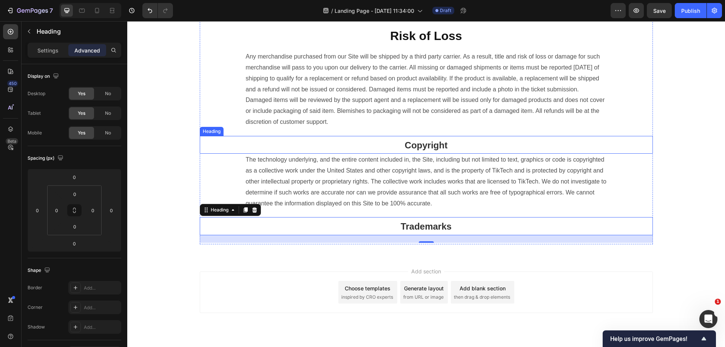
click at [443, 150] on strong "Copyright" at bounding box center [426, 145] width 43 height 10
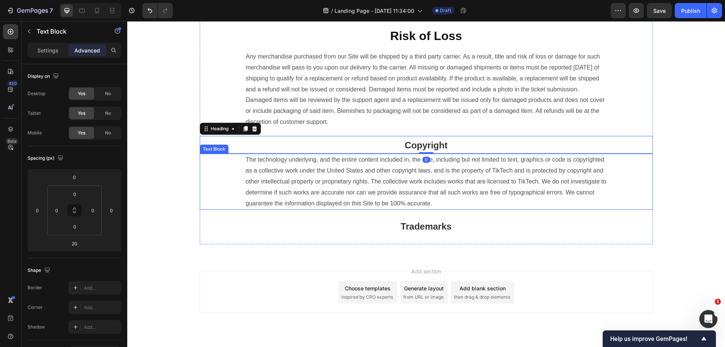
click at [375, 209] on p "The technology underlying, and the entire content included in, the Site, includ…" at bounding box center [426, 182] width 361 height 54
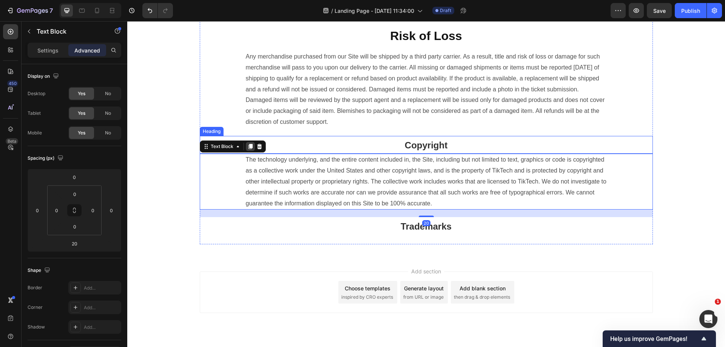
click at [251, 151] on div at bounding box center [250, 146] width 9 height 9
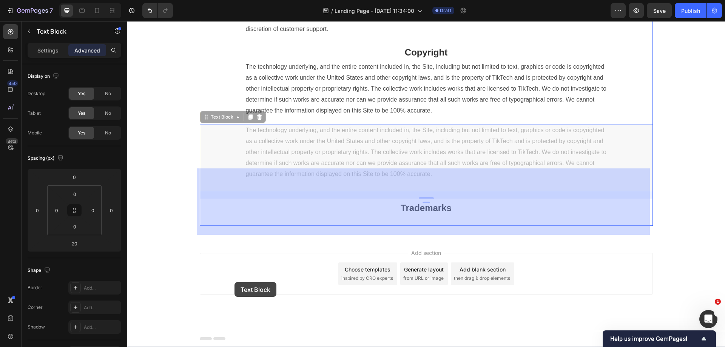
scroll to position [1204, 0]
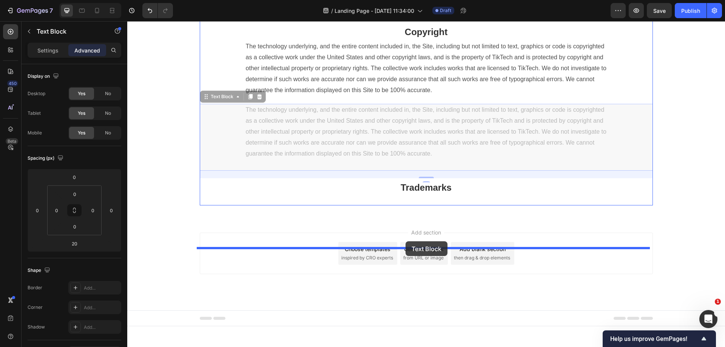
drag, startPoint x: 225, startPoint y: 255, endPoint x: 406, endPoint y: 241, distance: 181.4
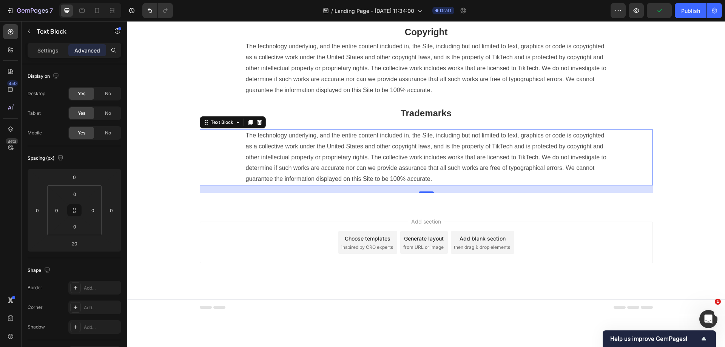
click at [297, 185] on p "The technology underlying, and the entire content included in, the Site, includ…" at bounding box center [426, 157] width 361 height 54
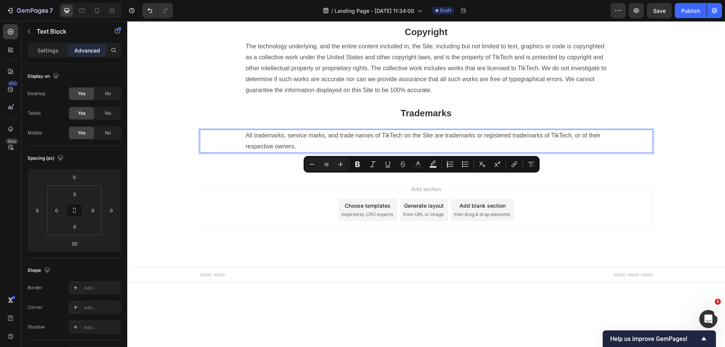
scroll to position [1184, 0]
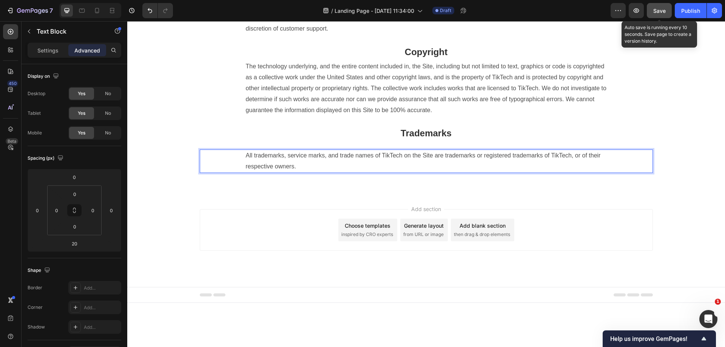
click at [666, 8] on span "Save" at bounding box center [660, 11] width 12 height 6
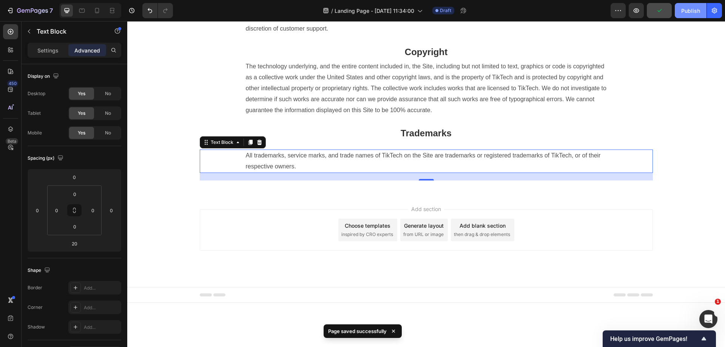
click at [695, 9] on div "Publish" at bounding box center [691, 11] width 19 height 8
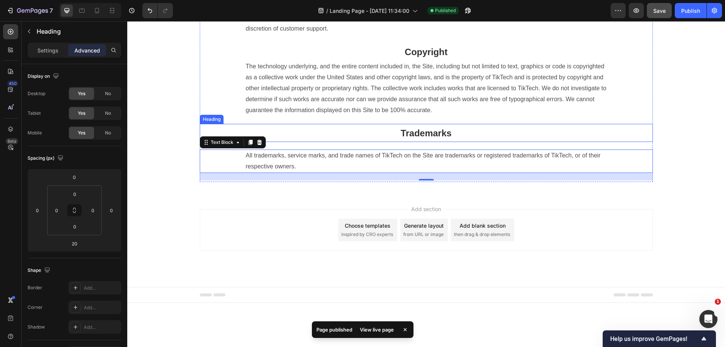
click at [384, 141] on p "⁠⁠⁠⁠⁠⁠⁠ Trademarks" at bounding box center [427, 133] width 452 height 17
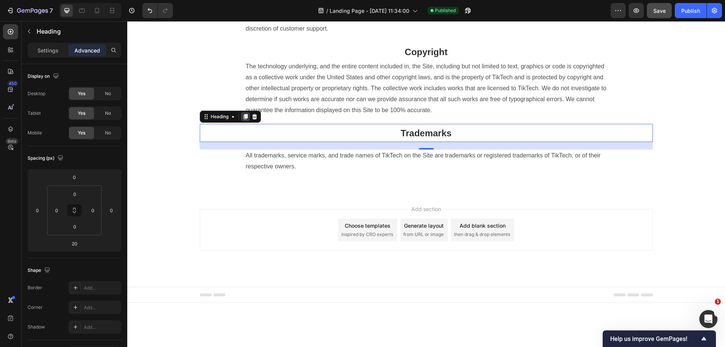
click at [243, 120] on icon at bounding box center [245, 116] width 4 height 5
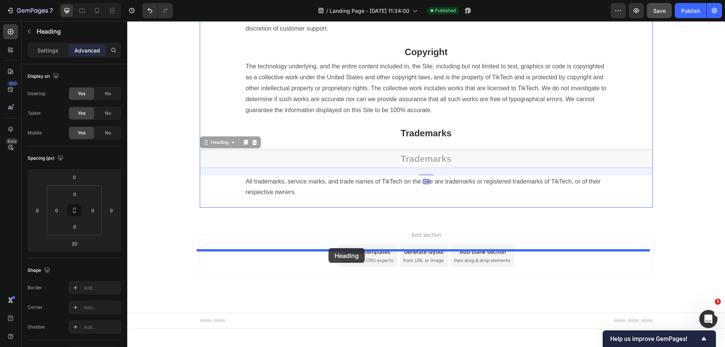
drag, startPoint x: 215, startPoint y: 187, endPoint x: 329, endPoint y: 248, distance: 130.1
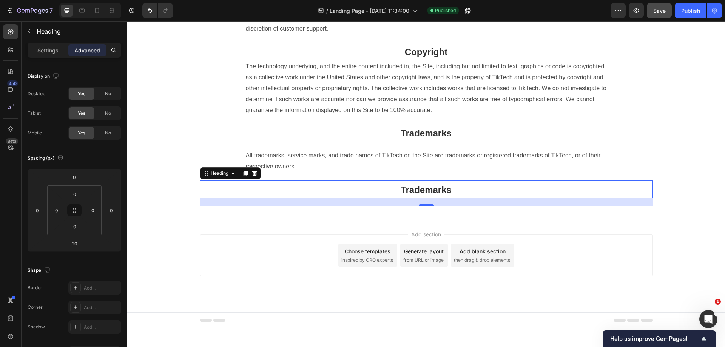
click at [471, 199] on h2 "Trademarks" at bounding box center [426, 190] width 453 height 18
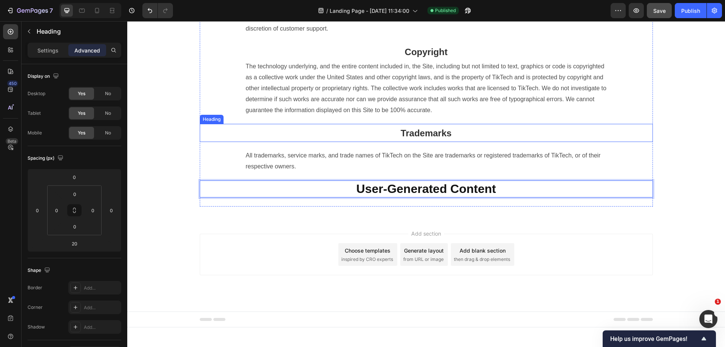
click at [464, 141] on p "⁠⁠⁠⁠⁠⁠⁠ Trademarks" at bounding box center [427, 133] width 452 height 17
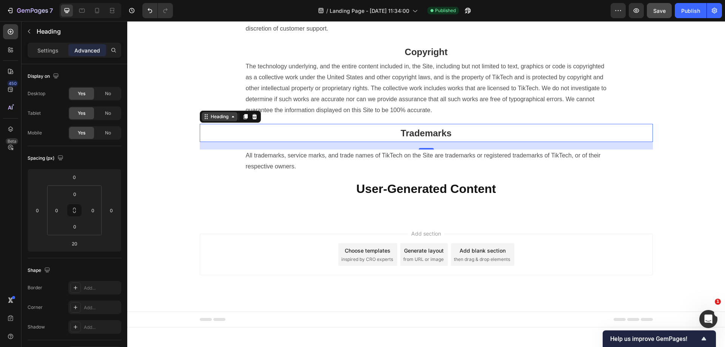
click at [233, 120] on icon at bounding box center [233, 117] width 6 height 6
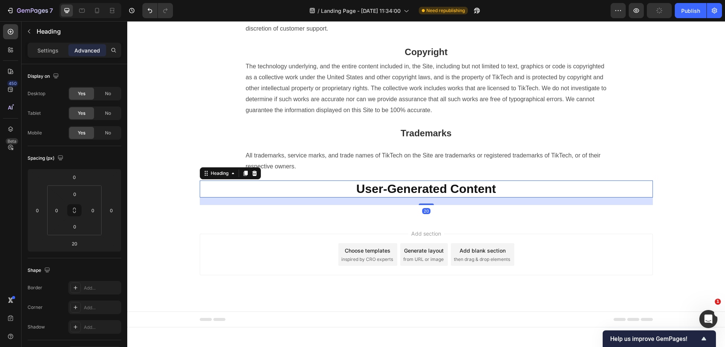
click at [376, 196] on strong "User-Generated Content" at bounding box center [427, 189] width 140 height 14
drag, startPoint x: 378, startPoint y: 235, endPoint x: 371, endPoint y: 235, distance: 6.4
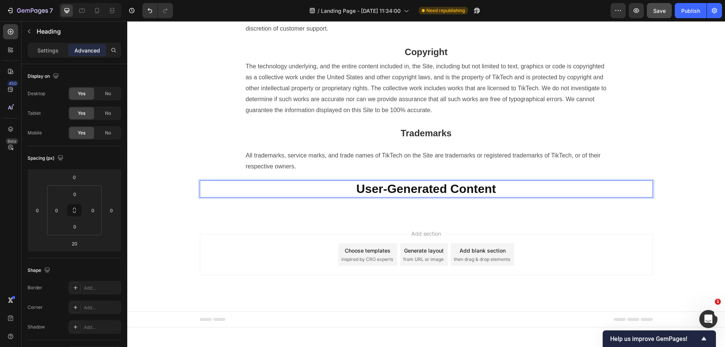
click at [500, 198] on h2 "User-Generated Content" at bounding box center [426, 189] width 453 height 17
drag, startPoint x: 509, startPoint y: 230, endPoint x: 301, endPoint y: 232, distance: 208.6
click at [301, 197] on p "User-Generated Content" at bounding box center [427, 189] width 452 height 16
drag, startPoint x: 501, startPoint y: 229, endPoint x: 348, endPoint y: 231, distance: 152.6
click at [348, 197] on p "User-Generated Content" at bounding box center [427, 189] width 452 height 16
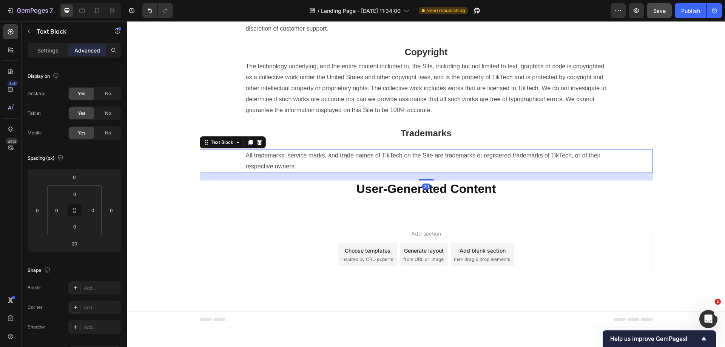
drag, startPoint x: 396, startPoint y: 199, endPoint x: 378, endPoint y: 196, distance: 18.4
click at [396, 172] on p "All trademarks, service marks, and trade names of TikTech on the Site are trade…" at bounding box center [426, 161] width 361 height 22
click at [247, 145] on icon at bounding box center [250, 142] width 6 height 6
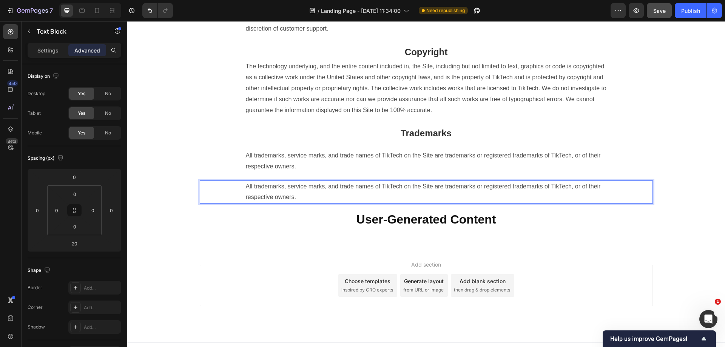
click at [328, 203] on p "All trademarks, service marks, and trade names of TikTech on the Site are trade…" at bounding box center [426, 192] width 361 height 22
click at [245, 204] on div "All trademarks, service marks, and trade names of TikTech on the Site are trade…" at bounding box center [426, 192] width 363 height 23
click at [207, 204] on div "All trademarks, service marks, and trade names of TikTech on the Site are trade…" at bounding box center [426, 192] width 453 height 23
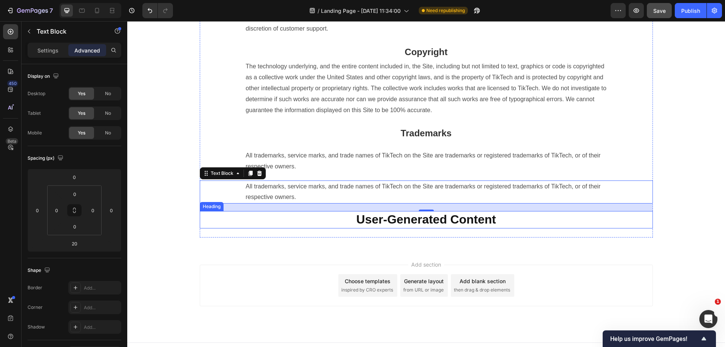
drag, startPoint x: 207, startPoint y: 218, endPoint x: 358, endPoint y: 268, distance: 158.8
drag, startPoint x: 212, startPoint y: 221, endPoint x: 394, endPoint y: 269, distance: 188.2
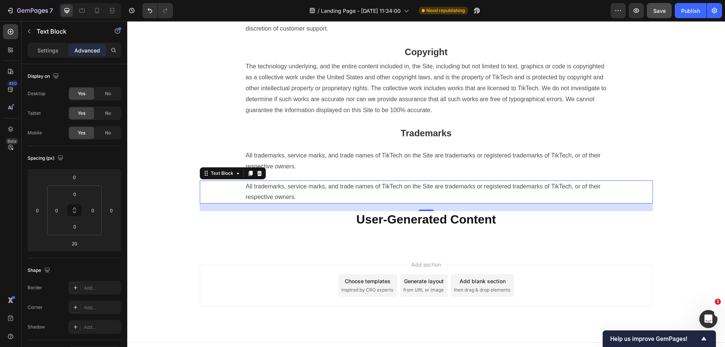
click at [342, 203] on p "All trademarks, service marks, and trade names of TikTech on the Site are trade…" at bounding box center [426, 192] width 361 height 22
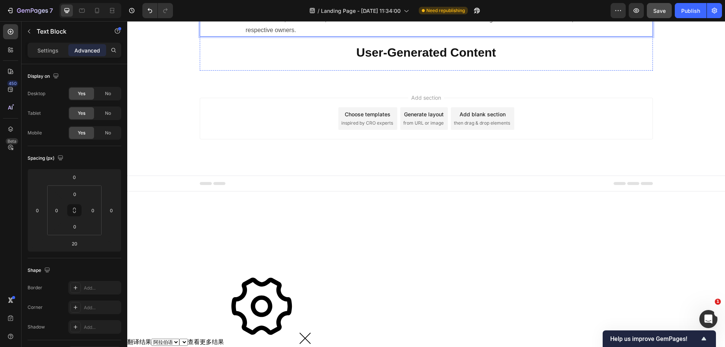
scroll to position [1239, 0]
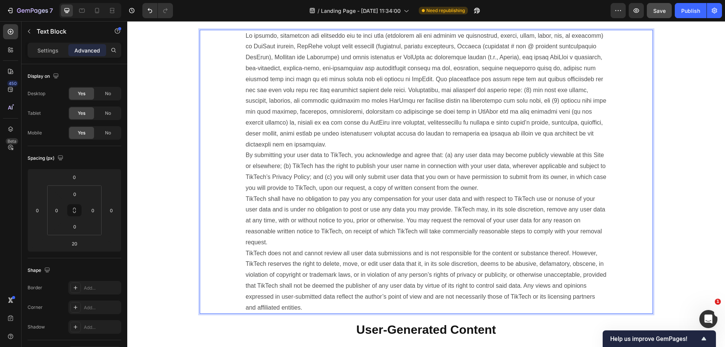
click at [339, 208] on p "By submitting your user data to TikTech, you acknowledge and agree that: (a) an…" at bounding box center [426, 172] width 361 height 283
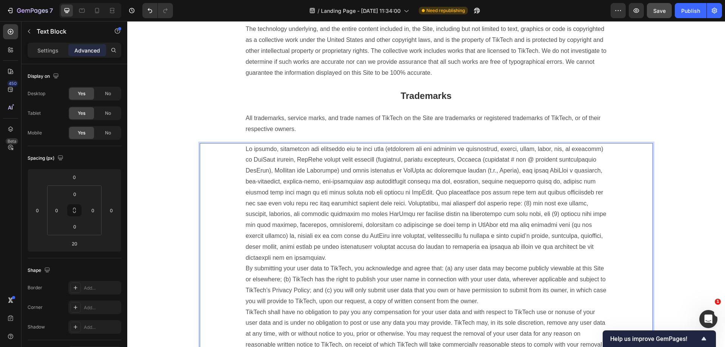
click at [410, 189] on p "By submitting your user data to TikTech, you acknowledge and agree that: (a) an…" at bounding box center [426, 285] width 361 height 283
click at [291, 218] on p "By submitting your user data to TikTech, you acknowledge and agree that: (a) an…" at bounding box center [426, 285] width 361 height 283
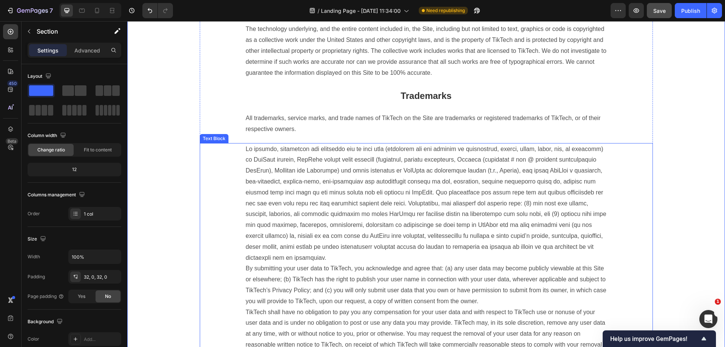
click at [236, 211] on div "By submitting your user data to TikTech, you acknowledge and agree that: (a) an…" at bounding box center [426, 285] width 453 height 284
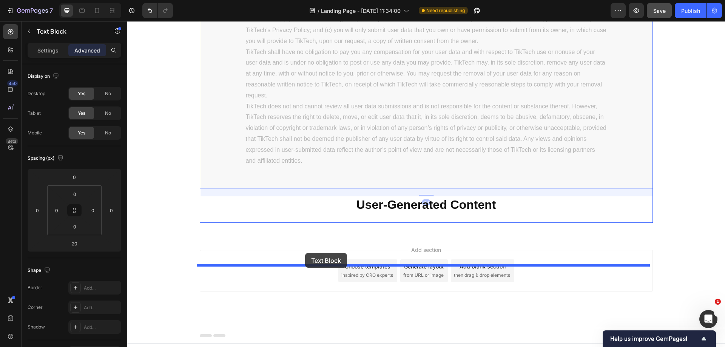
scroll to position [1522, 0]
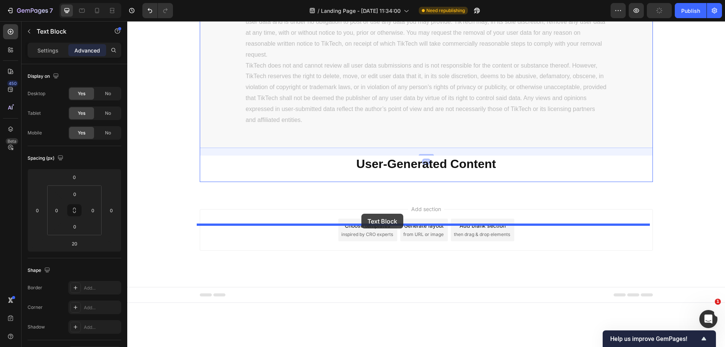
drag, startPoint x: 226, startPoint y: 183, endPoint x: 362, endPoint y: 214, distance: 139.1
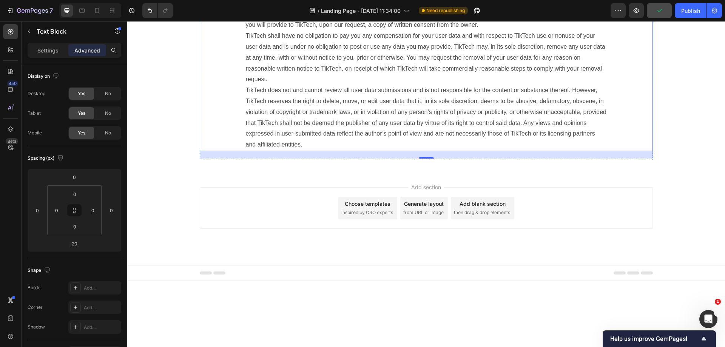
scroll to position [1209, 0]
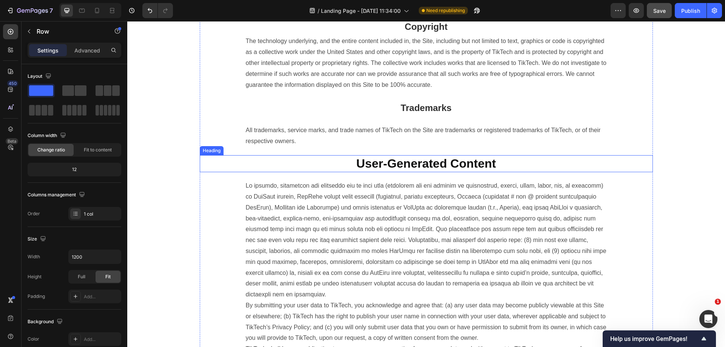
scroll to position [1246, 0]
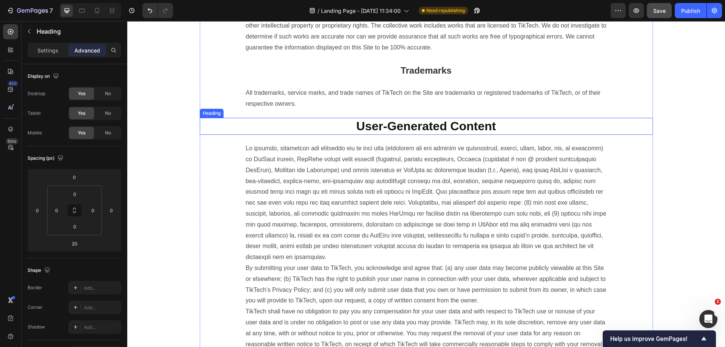
click at [504, 134] on p "⁠⁠⁠⁠⁠⁠⁠ User-Generated Content" at bounding box center [427, 127] width 452 height 16
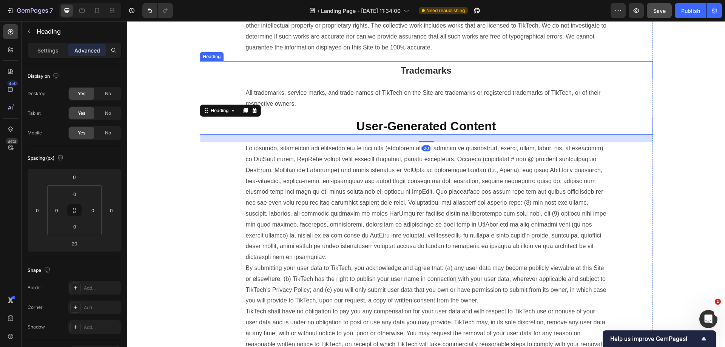
click at [471, 79] on p "⁠⁠⁠⁠⁠⁠⁠ Trademarks" at bounding box center [427, 70] width 452 height 17
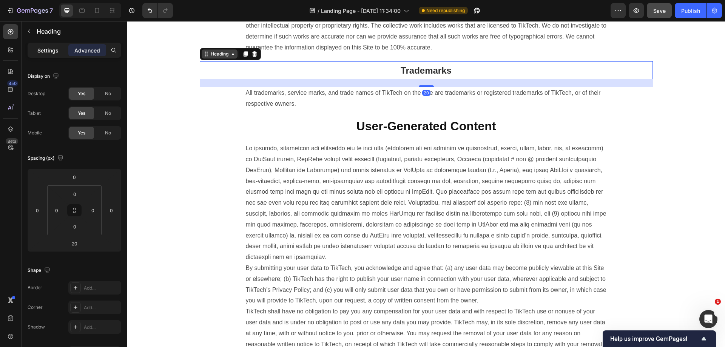
click at [40, 48] on p "Settings" at bounding box center [47, 50] width 21 height 8
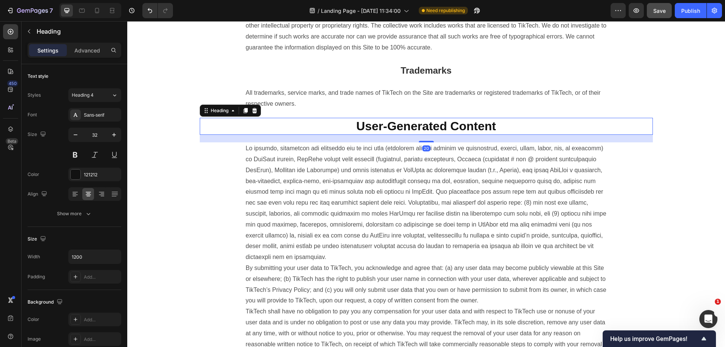
click at [461, 133] on strong "User-Generated Content" at bounding box center [427, 126] width 140 height 14
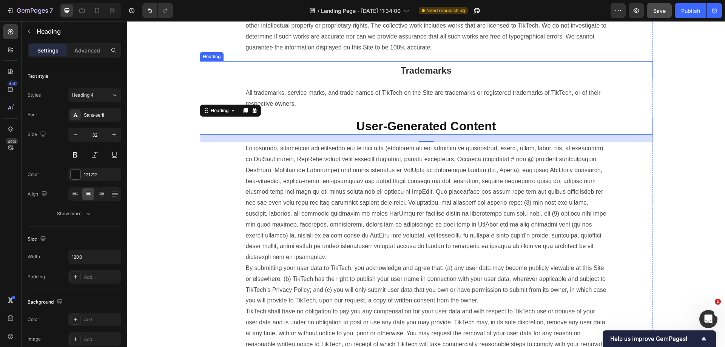
click at [424, 76] on strong "Trademarks" at bounding box center [426, 70] width 51 height 10
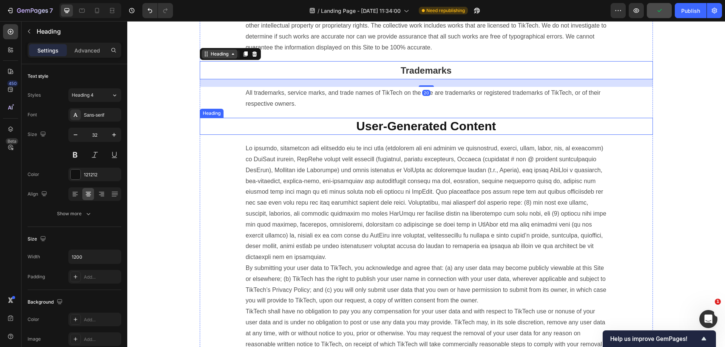
click at [499, 134] on p "⁠⁠⁠⁠⁠⁠⁠ User-Generated Content" at bounding box center [427, 127] width 452 height 16
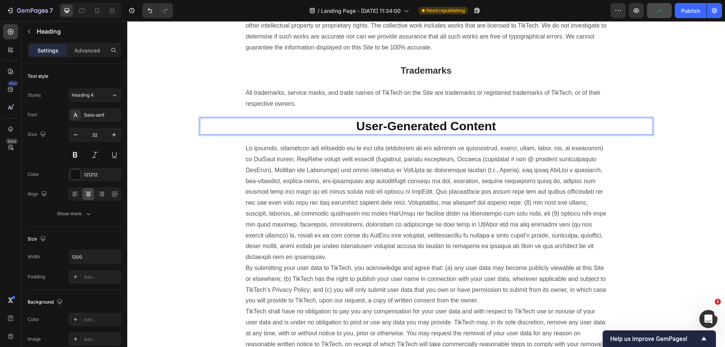
click at [509, 134] on p "User-Generated Content" at bounding box center [427, 127] width 452 height 16
drag, startPoint x: 513, startPoint y: 169, endPoint x: 338, endPoint y: 167, distance: 174.9
click at [338, 134] on p "User-Generated Content" at bounding box center [427, 127] width 452 height 16
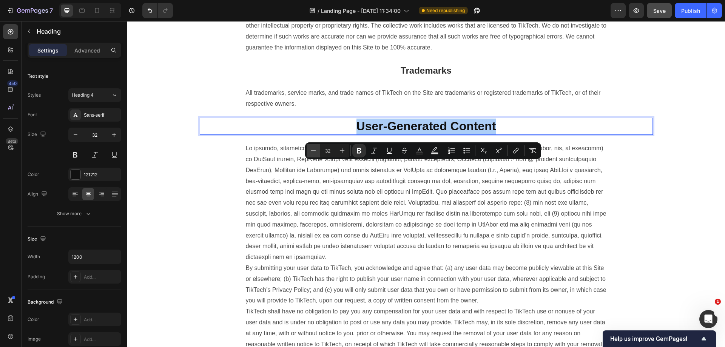
click at [315, 151] on icon "Editor contextual toolbar" at bounding box center [314, 151] width 8 height 8
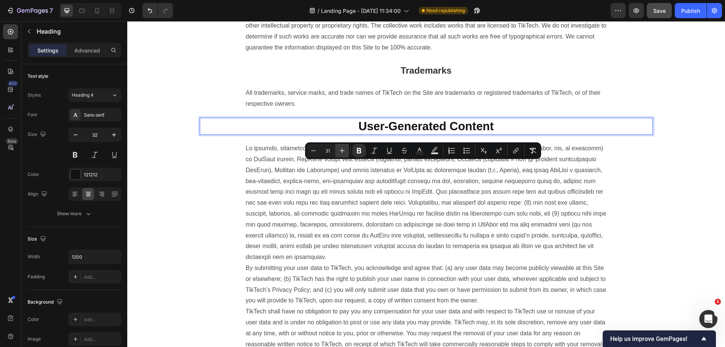
click at [345, 151] on icon "Editor contextual toolbar" at bounding box center [343, 151] width 8 height 8
type input "32"
click at [295, 209] on p "By submitting your user data to TikTech, you acknowledge and agree that: (a) an…" at bounding box center [426, 284] width 361 height 283
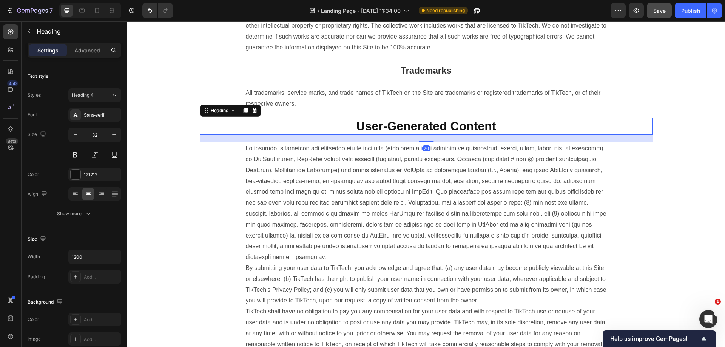
click at [514, 134] on p "⁠⁠⁠⁠⁠⁠⁠ User-Generated Content" at bounding box center [427, 127] width 452 height 16
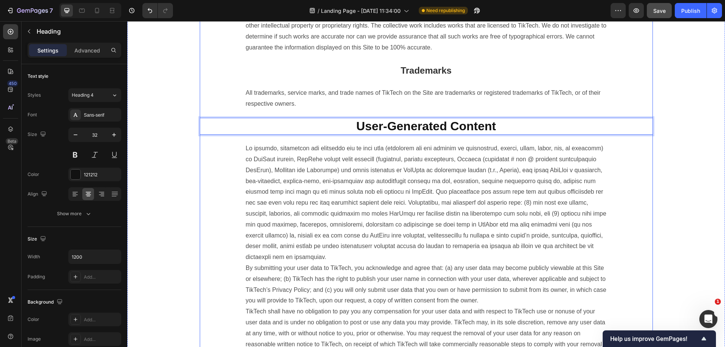
click at [470, 79] on p "⁠⁠⁠⁠⁠⁠⁠ Trademarks" at bounding box center [427, 70] width 452 height 17
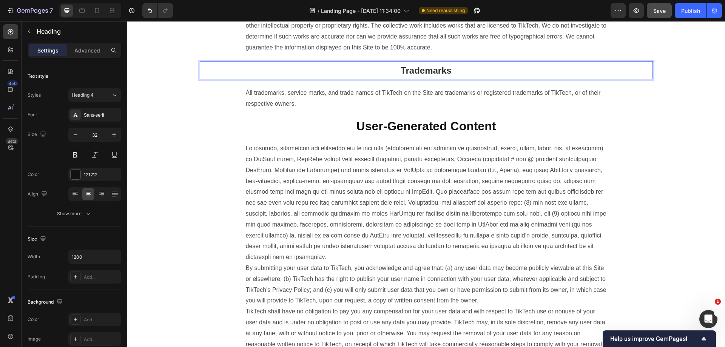
click at [470, 79] on p "Trademarks" at bounding box center [427, 70] width 452 height 17
drag, startPoint x: 478, startPoint y: 116, endPoint x: 377, endPoint y: 116, distance: 100.9
click at [377, 79] on p "Trademarks" at bounding box center [427, 70] width 452 height 17
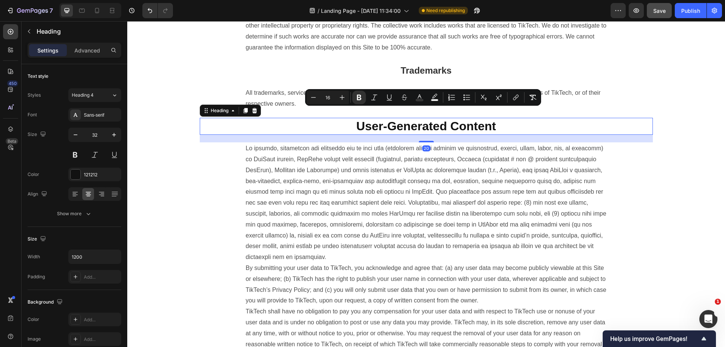
click at [532, 134] on p "⁠⁠⁠⁠⁠⁠⁠ User-Generated Content" at bounding box center [427, 127] width 452 height 16
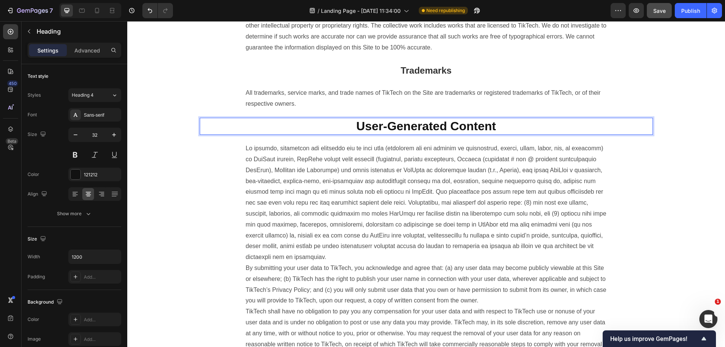
click at [515, 134] on p "User-Generated Content" at bounding box center [427, 127] width 452 height 16
drag, startPoint x: 529, startPoint y: 165, endPoint x: 321, endPoint y: 167, distance: 208.2
click at [321, 134] on p "User-Generated Content" at bounding box center [427, 127] width 452 height 16
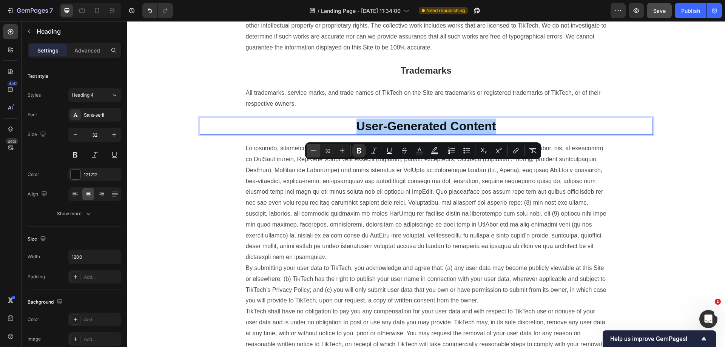
click at [312, 150] on icon "Editor contextual toolbar" at bounding box center [314, 151] width 8 height 8
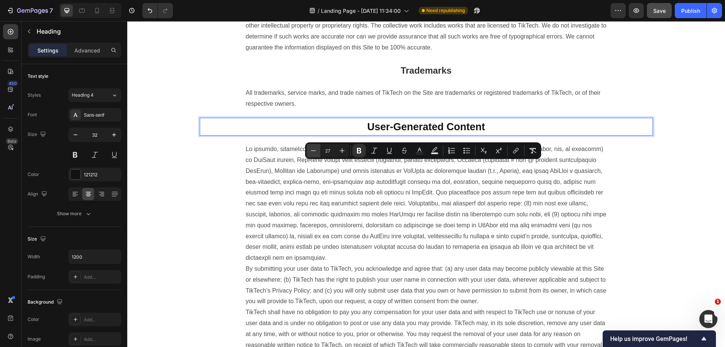
click at [312, 150] on icon "Editor contextual toolbar" at bounding box center [314, 151] width 8 height 8
type input "24"
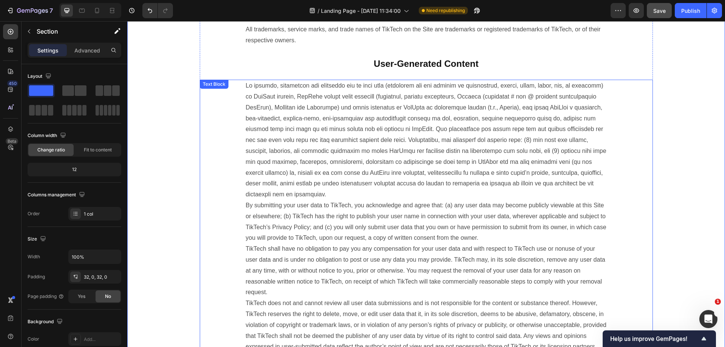
scroll to position [1297, 0]
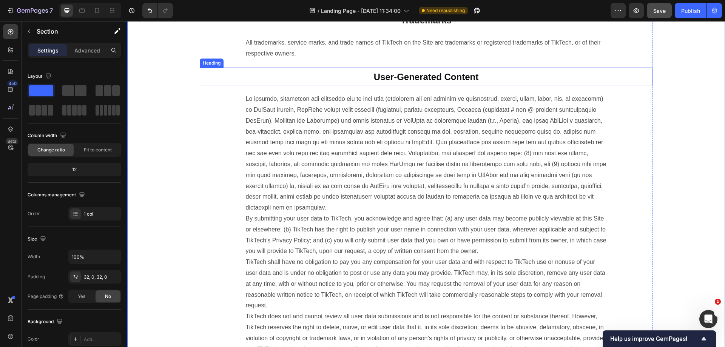
click at [419, 82] on strong "User-Generated Content" at bounding box center [426, 77] width 105 height 10
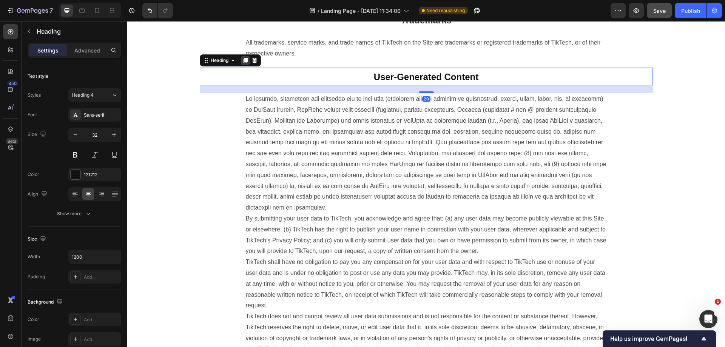
click at [244, 63] on icon at bounding box center [245, 60] width 4 height 5
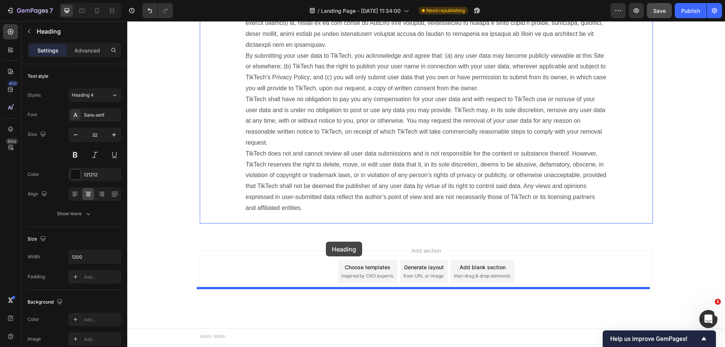
drag, startPoint x: 221, startPoint y: 133, endPoint x: 326, endPoint y: 242, distance: 151.2
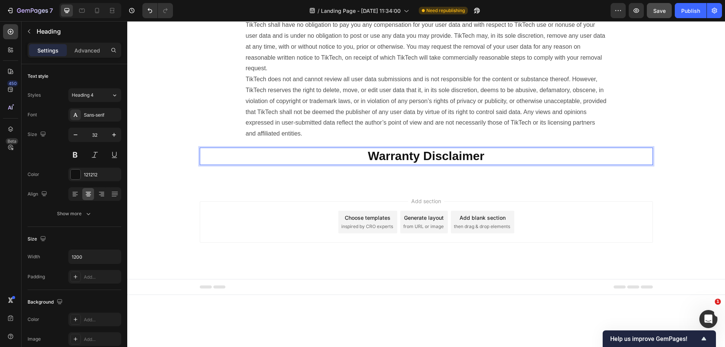
scroll to position [1535, 0]
drag, startPoint x: 448, startPoint y: 226, endPoint x: 341, endPoint y: 222, distance: 107.8
click at [341, 163] on p "Warranty Disclaimer" at bounding box center [427, 155] width 452 height 16
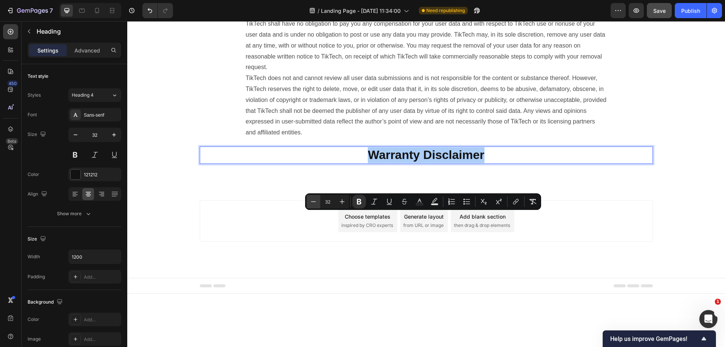
click at [311, 208] on button "Minus" at bounding box center [314, 202] width 14 height 14
click at [311, 205] on icon "Editor contextual toolbar" at bounding box center [314, 202] width 8 height 8
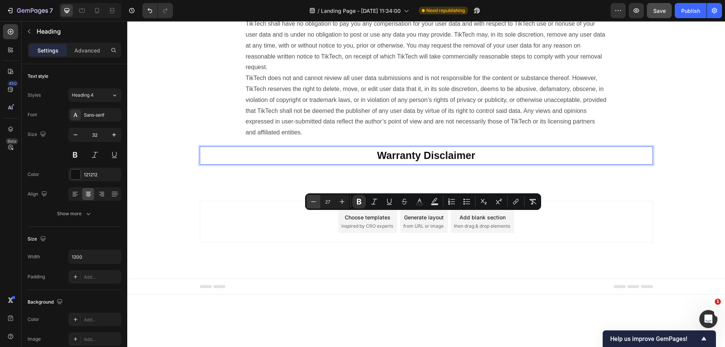
click at [311, 205] on icon "Editor contextual toolbar" at bounding box center [314, 202] width 8 height 8
type input "24"
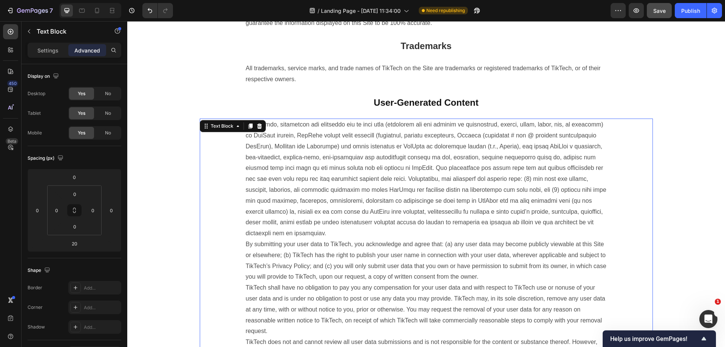
scroll to position [1271, 0]
click at [248, 129] on icon at bounding box center [250, 126] width 4 height 5
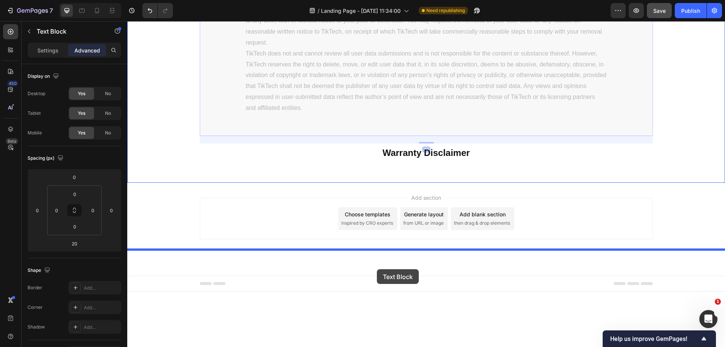
scroll to position [1863, 0]
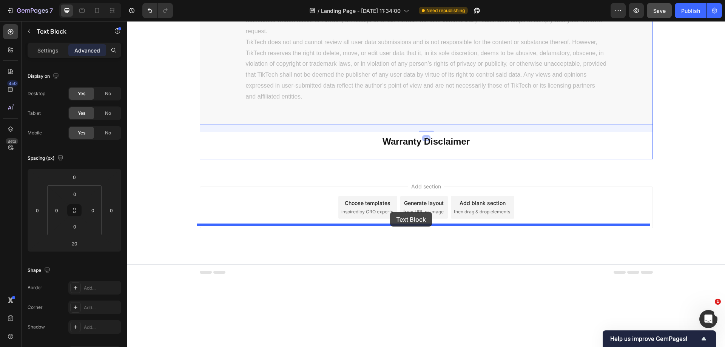
drag, startPoint x: 225, startPoint y: 42, endPoint x: 390, endPoint y: 212, distance: 237.0
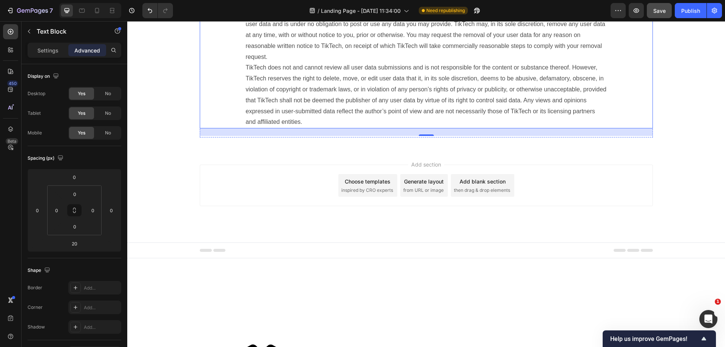
scroll to position [1549, 0]
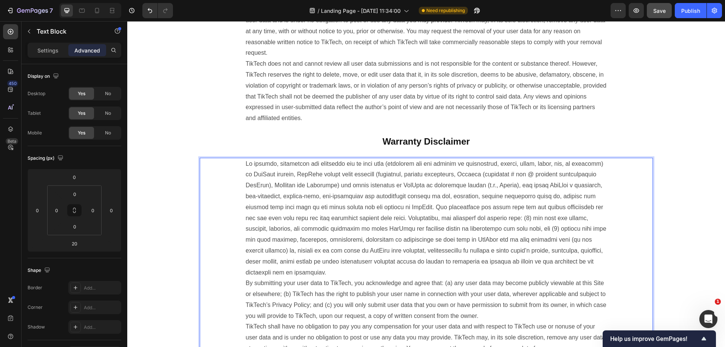
click at [407, 236] on p "By submitting your user data to TikTech, you acknowledge and agree that: (a) an…" at bounding box center [426, 300] width 361 height 283
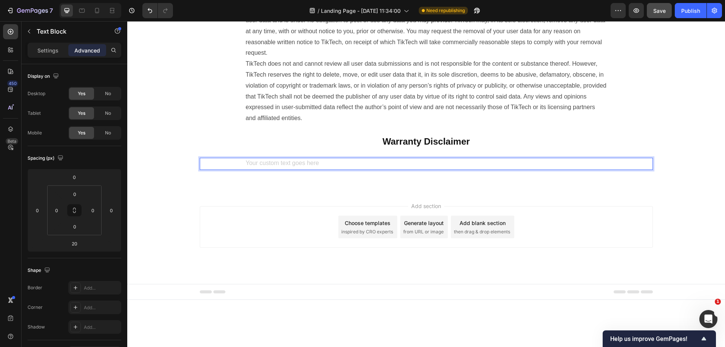
click at [365, 170] on div "Rich Text Editor. Editing area: main" at bounding box center [426, 164] width 363 height 12
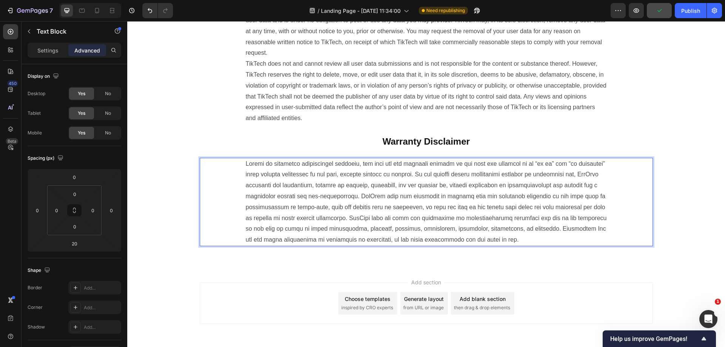
scroll to position [1656, 0]
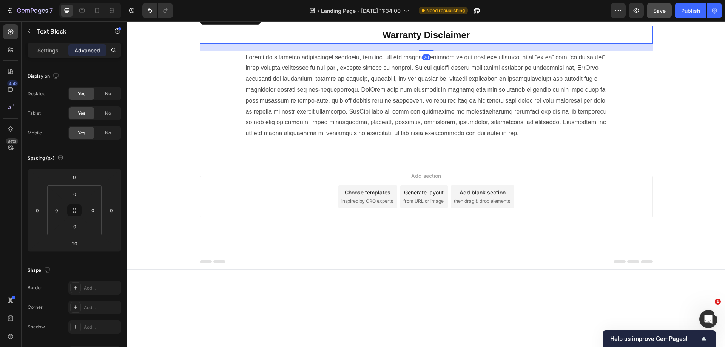
click at [411, 40] on strong "Warranty Disclaimer" at bounding box center [426, 35] width 87 height 10
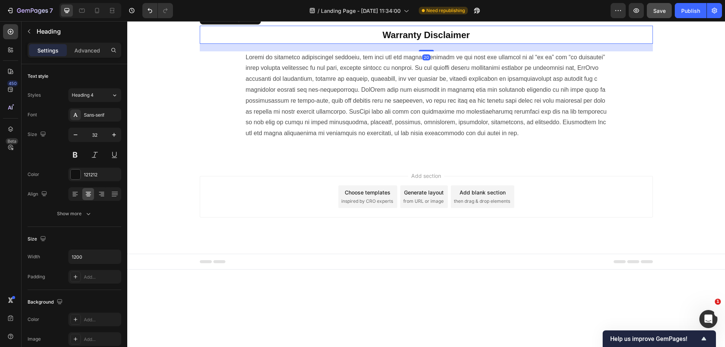
click at [434, 40] on strong "Warranty Disclaimer" at bounding box center [426, 35] width 87 height 10
click at [243, 22] on icon at bounding box center [246, 18] width 6 height 6
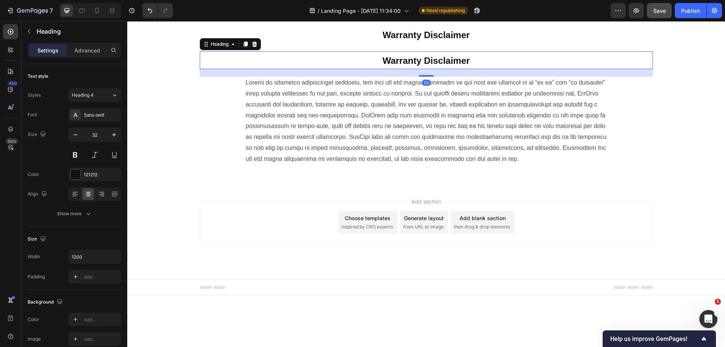
click at [309, 70] on h2 "Warranty Disclaimer" at bounding box center [426, 60] width 453 height 18
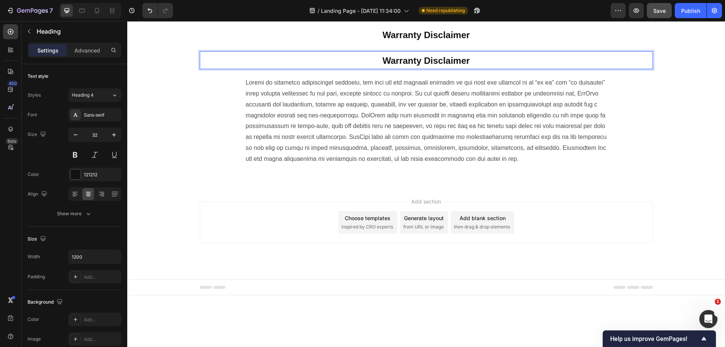
click at [317, 43] on p "⁠⁠⁠⁠⁠⁠⁠ Warranty Disclaimer" at bounding box center [427, 34] width 452 height 17
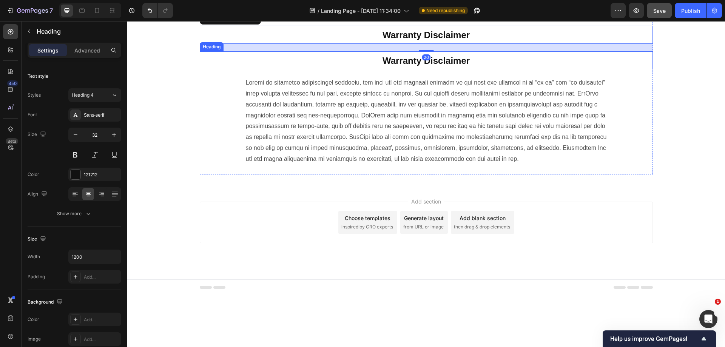
click at [275, 69] on p "⁠⁠⁠⁠⁠⁠⁠ Warranty Disclaimer" at bounding box center [427, 60] width 452 height 17
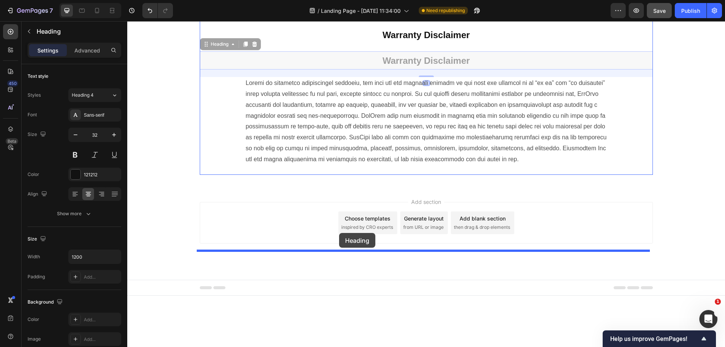
drag, startPoint x: 205, startPoint y: 112, endPoint x: 339, endPoint y: 233, distance: 181.1
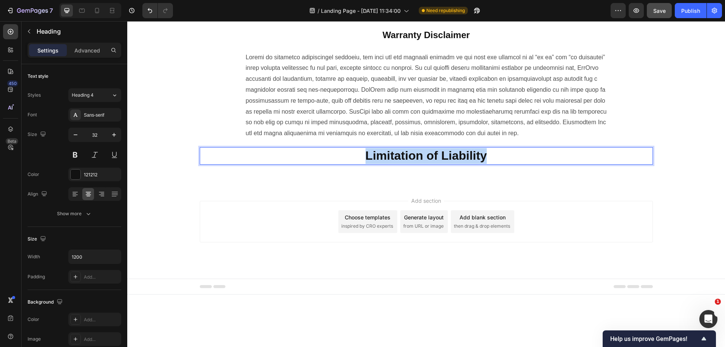
drag, startPoint x: 493, startPoint y: 228, endPoint x: 356, endPoint y: 234, distance: 137.3
click at [357, 164] on p "Limitation of Liability" at bounding box center [427, 156] width 452 height 16
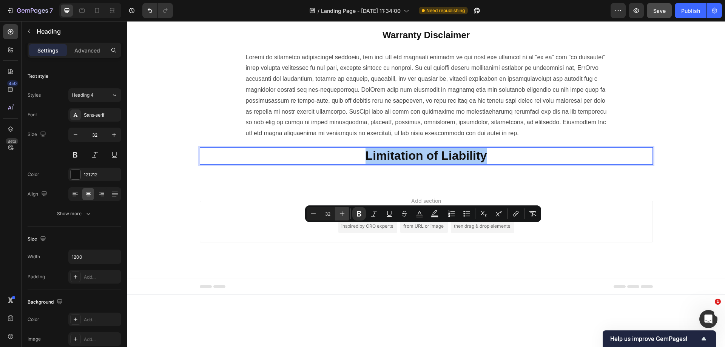
drag, startPoint x: 326, startPoint y: 215, endPoint x: 337, endPoint y: 213, distance: 10.6
click at [336, 215] on div "Minus 32 Plus" at bounding box center [328, 214] width 42 height 14
type input "24"
click at [440, 269] on div "Add section Choose templates inspired by CRO experts Generate layout from URL o…" at bounding box center [426, 233] width 598 height 93
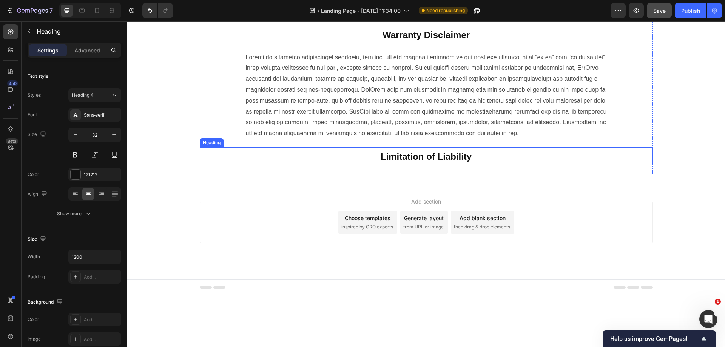
click at [405, 165] on p "⁠⁠⁠⁠⁠⁠⁠ Limitation of Liability" at bounding box center [427, 156] width 452 height 17
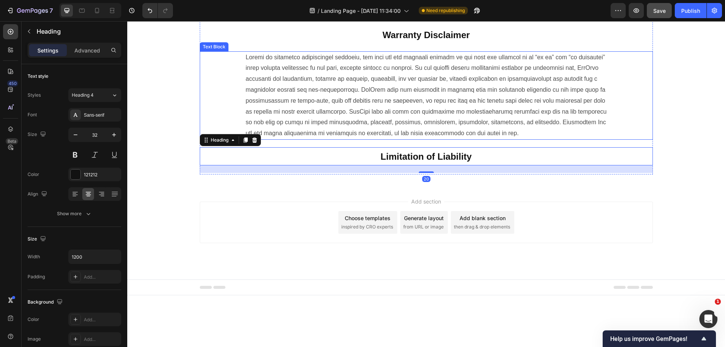
click at [282, 128] on p "Rich Text Editor. Editing area: main" at bounding box center [426, 95] width 361 height 87
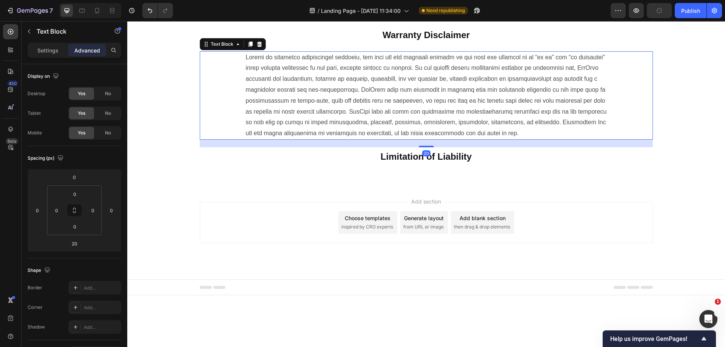
click at [247, 47] on icon at bounding box center [250, 44] width 6 height 6
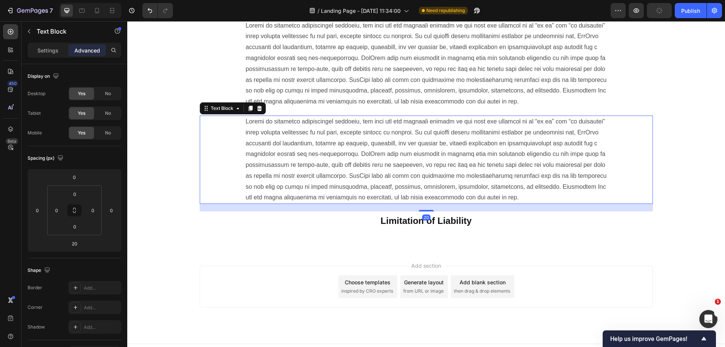
scroll to position [1731, 0]
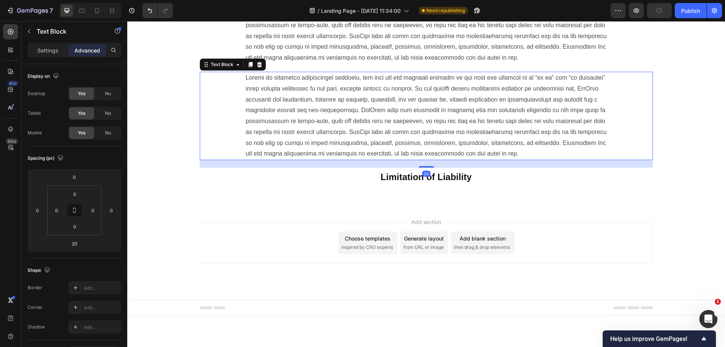
click at [279, 159] on p at bounding box center [426, 116] width 361 height 87
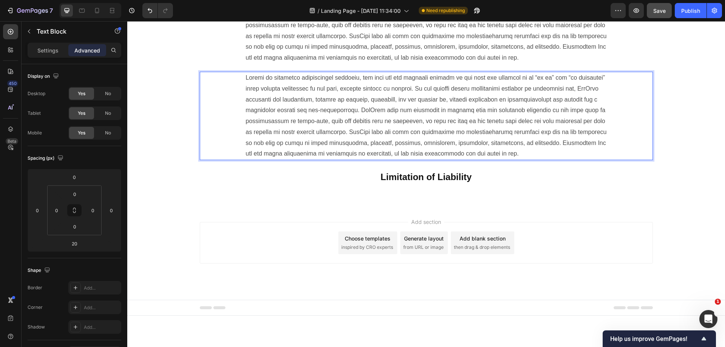
click at [416, 159] on p "Rich Text Editor. Editing area: main" at bounding box center [426, 116] width 361 height 87
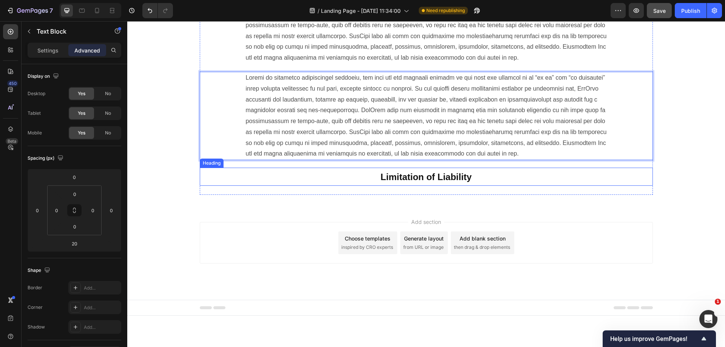
click at [277, 185] on p "⁠⁠⁠⁠⁠⁠⁠ Limitation of Liability" at bounding box center [427, 177] width 452 height 17
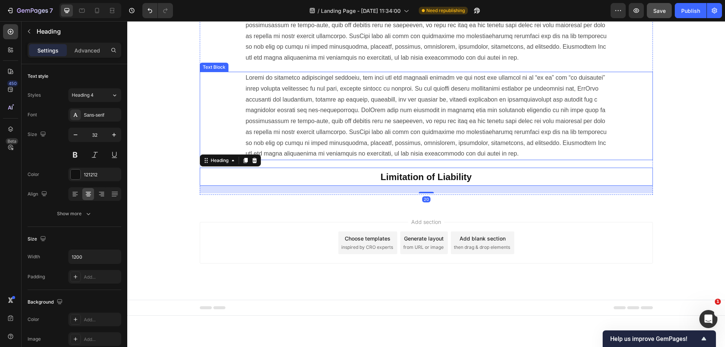
click at [230, 160] on div at bounding box center [426, 116] width 453 height 88
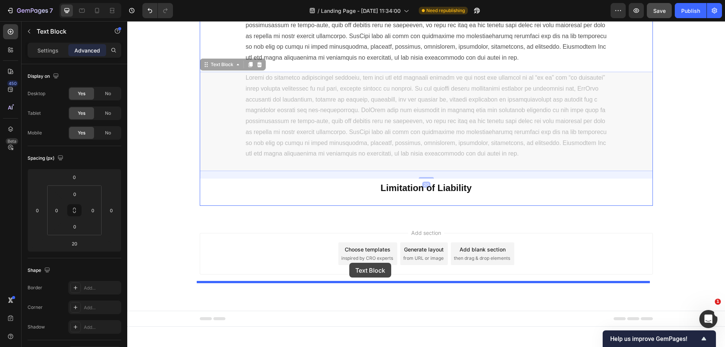
drag, startPoint x: 213, startPoint y: 142, endPoint x: 349, endPoint y: 263, distance: 182.0
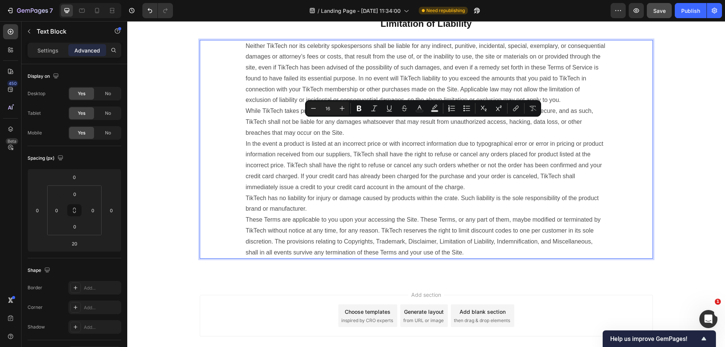
scroll to position [1795, 0]
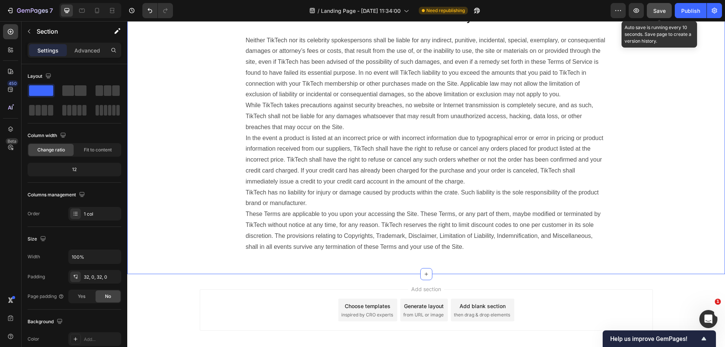
click at [665, 11] on span "Save" at bounding box center [660, 11] width 12 height 6
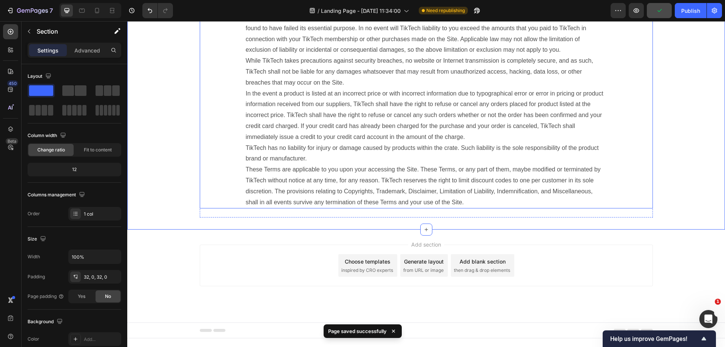
scroll to position [1920, 0]
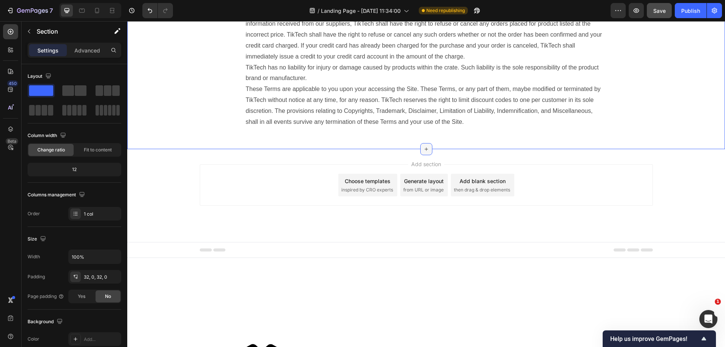
click at [425, 152] on icon at bounding box center [427, 149] width 6 height 6
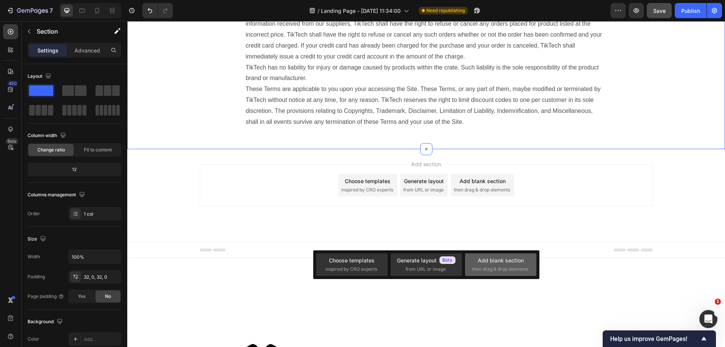
click at [500, 265] on div "Add blank section then drag & drop elements" at bounding box center [500, 265] width 57 height 16
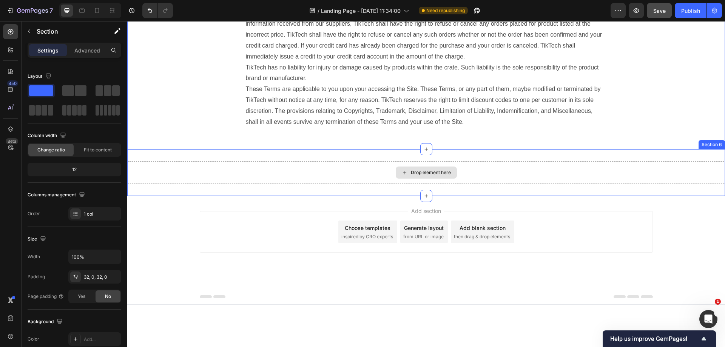
click at [412, 176] on div "Drop element here" at bounding box center [431, 173] width 40 height 6
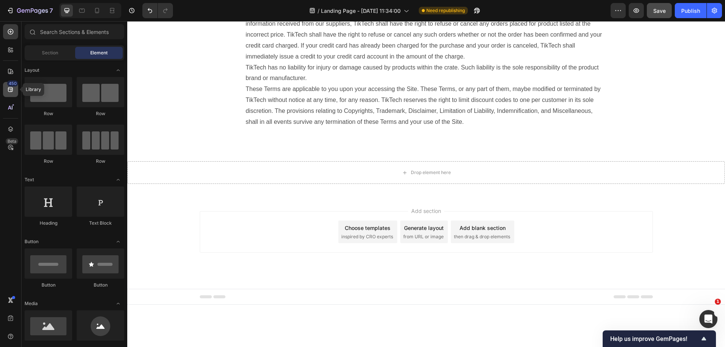
click at [14, 94] on div "450" at bounding box center [10, 89] width 15 height 15
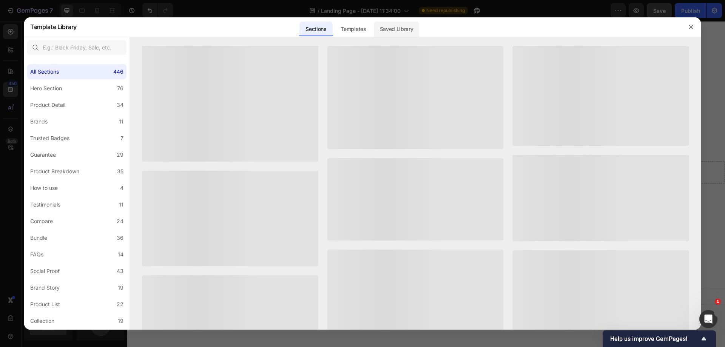
click at [408, 27] on div "Saved Library" at bounding box center [397, 29] width 46 height 15
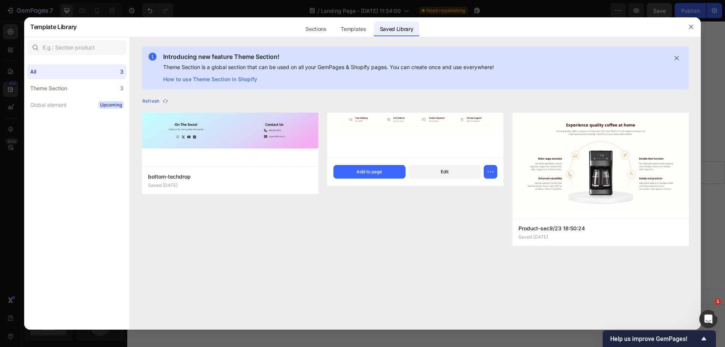
click at [420, 135] on img at bounding box center [416, 128] width 176 height 31
click at [374, 171] on div "Add to page" at bounding box center [370, 172] width 26 height 7
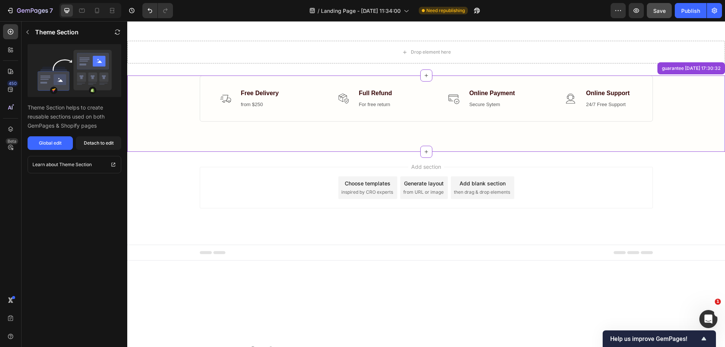
scroll to position [2042, 0]
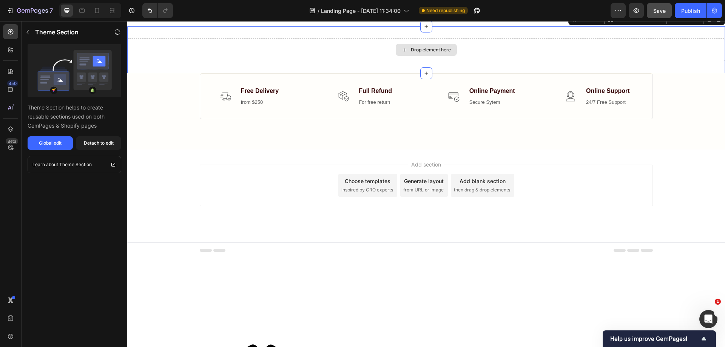
click at [241, 61] on div "Drop element here" at bounding box center [426, 50] width 598 height 23
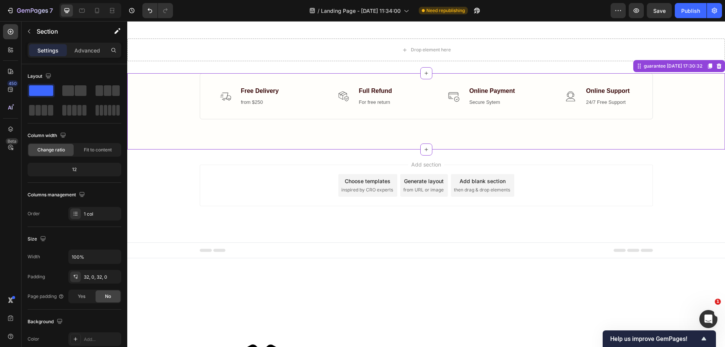
click at [189, 119] on div "Image Free Delivery Text block from $250 Text block Icon List Image Full Refund…" at bounding box center [426, 96] width 587 height 46
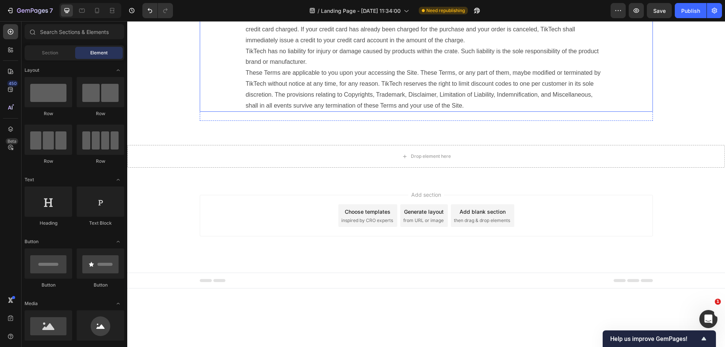
scroll to position [1853, 0]
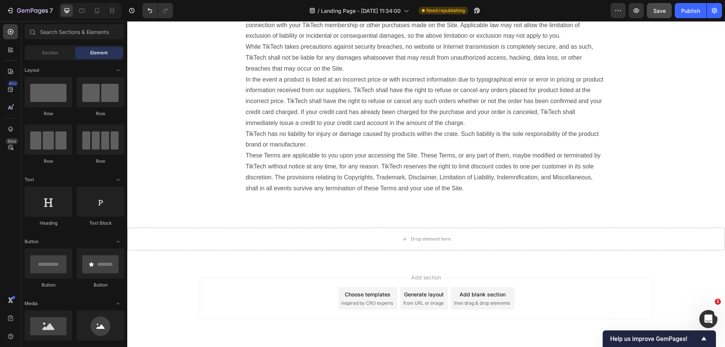
click at [663, 9] on span "Save" at bounding box center [660, 11] width 12 height 6
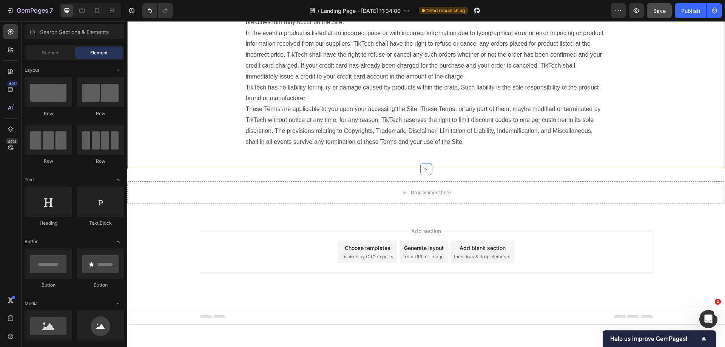
scroll to position [1966, 0]
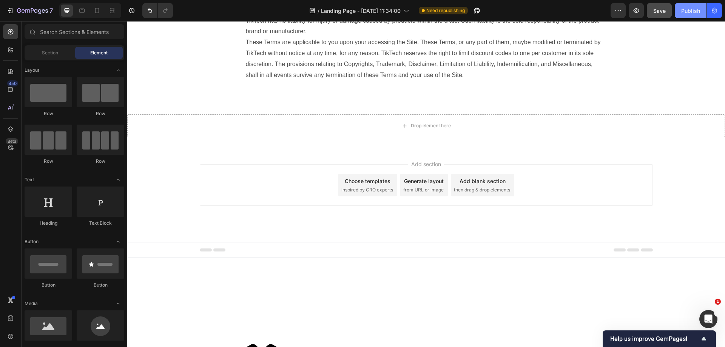
click at [685, 11] on div "Publish" at bounding box center [691, 11] width 19 height 8
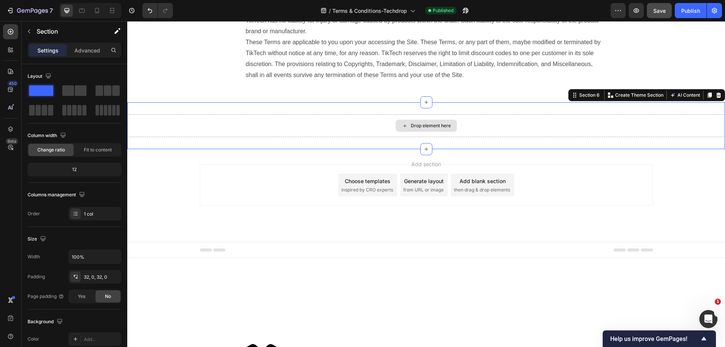
click at [414, 137] on div "Drop element here" at bounding box center [426, 125] width 598 height 23
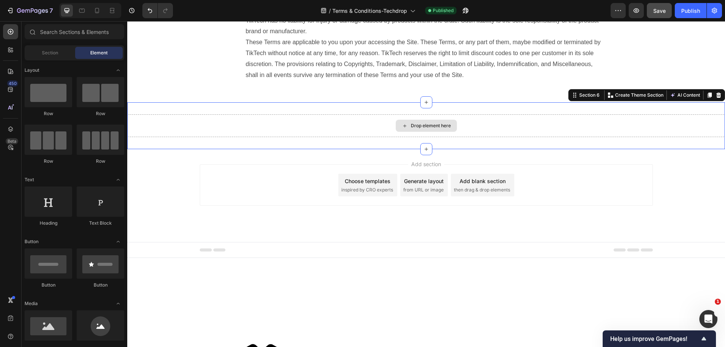
click at [415, 129] on div "Drop element here" at bounding box center [431, 126] width 40 height 6
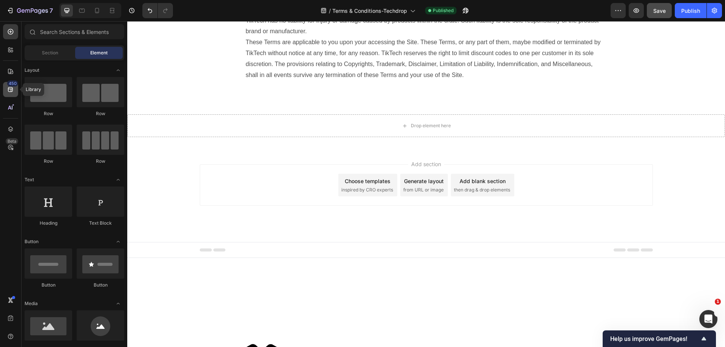
click at [12, 88] on icon at bounding box center [10, 89] width 5 height 5
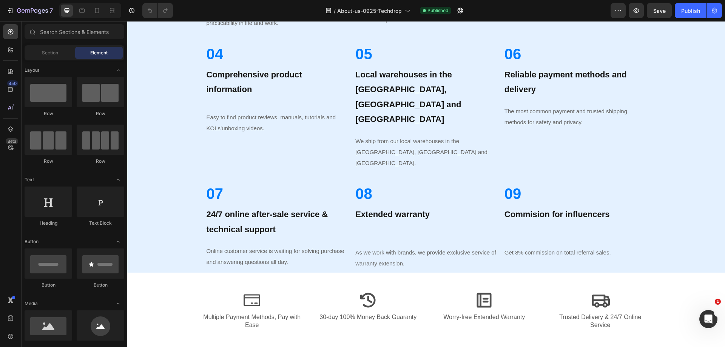
scroll to position [975, 0]
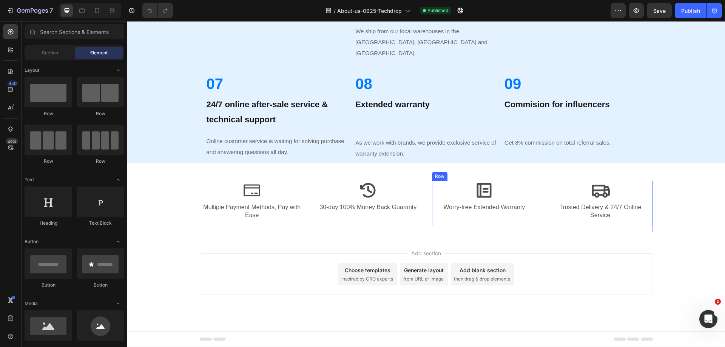
click at [503, 221] on div "Icon Worry-free Extended Warranty Text Block" at bounding box center [484, 203] width 105 height 45
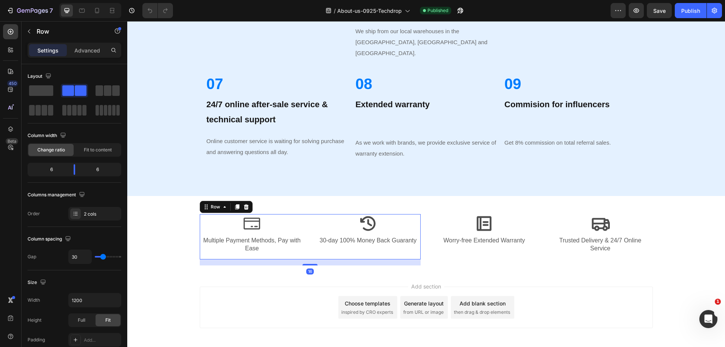
click at [210, 225] on div "Icon Multiple Payment Methods, Pay with Ease Text Block" at bounding box center [252, 236] width 105 height 45
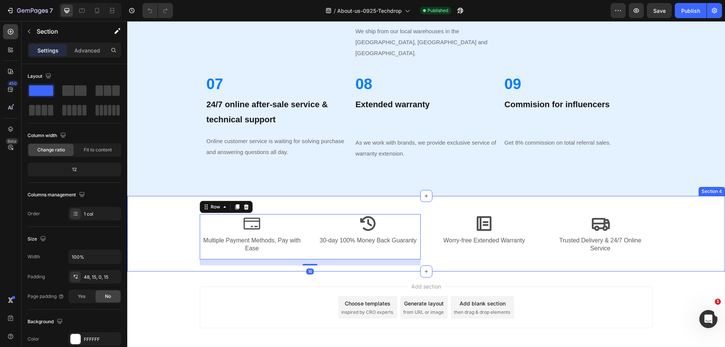
click at [177, 214] on div "Icon Multiple Payment Methods, Pay with Ease Text Block Icon 30-day 100% Money …" at bounding box center [426, 242] width 587 height 57
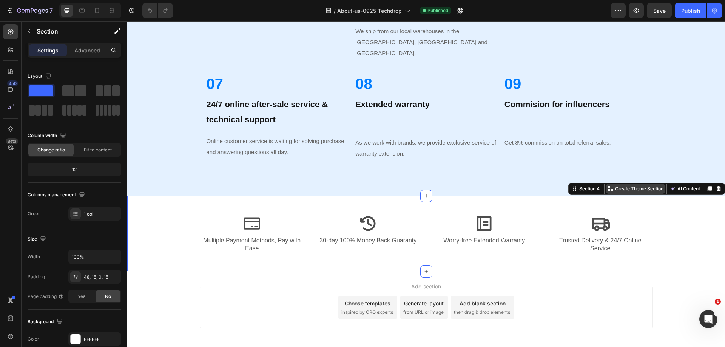
click at [640, 186] on p "Create Theme Section" at bounding box center [639, 189] width 48 height 7
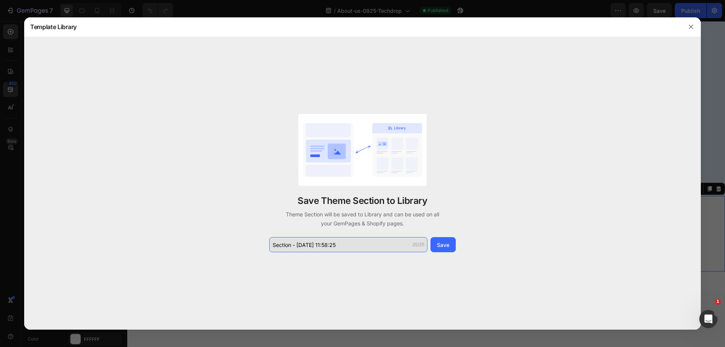
click at [352, 243] on input "Section - [DATE] 11:58:25" at bounding box center [348, 244] width 158 height 15
type input "T"
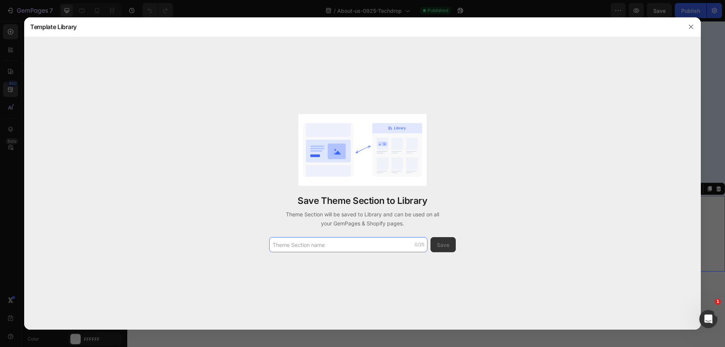
type input "g"
type input "guarantee-section"
click at [443, 246] on div "Save" at bounding box center [443, 245] width 12 height 8
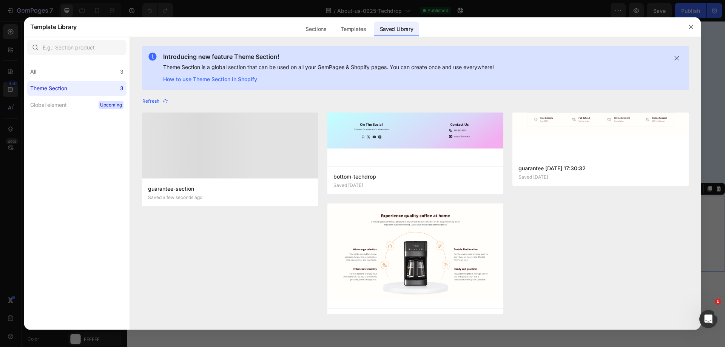
click at [587, 256] on div "guarantee-section Saved a few seconds ago bottom-techdrop Saved 3 days ago Add …" at bounding box center [415, 229] width 547 height 233
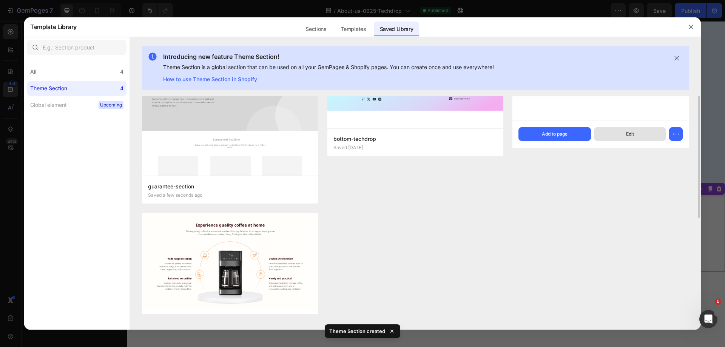
scroll to position [0, 0]
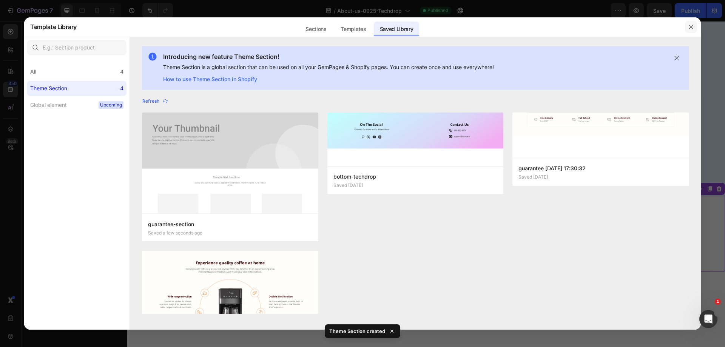
click at [694, 27] on icon "button" at bounding box center [691, 27] width 6 height 6
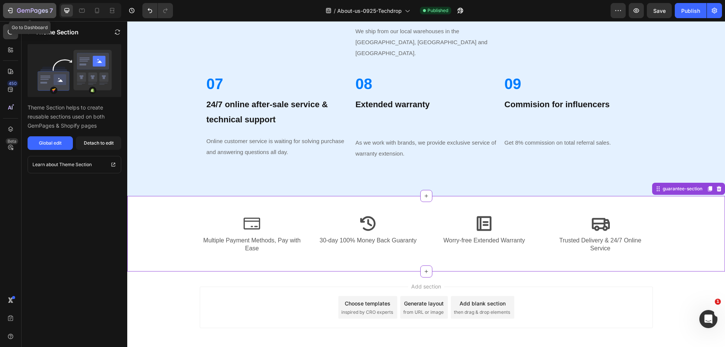
click at [4, 11] on button "7" at bounding box center [29, 10] width 53 height 15
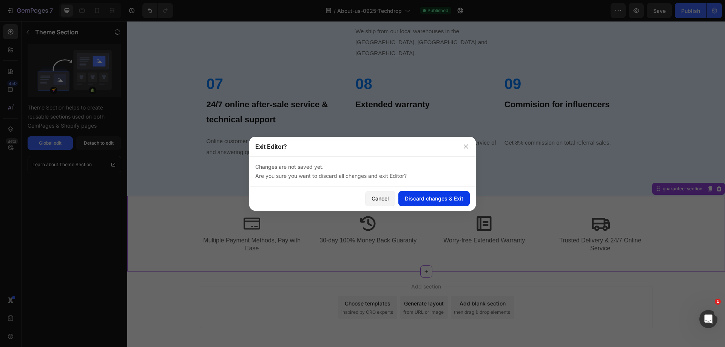
click at [433, 198] on div "Discard changes & Exit" at bounding box center [434, 199] width 59 height 8
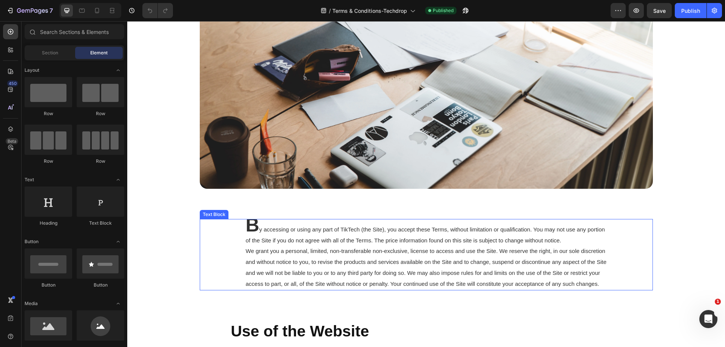
scroll to position [189, 0]
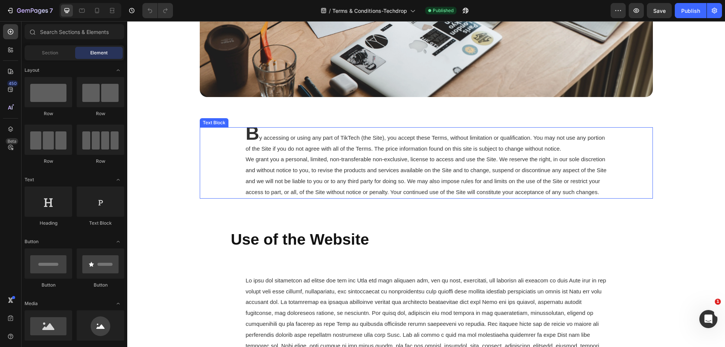
click at [344, 187] on p "B y accessing or using any part of TikTech (the Site), you accept these Terms, …" at bounding box center [426, 163] width 361 height 70
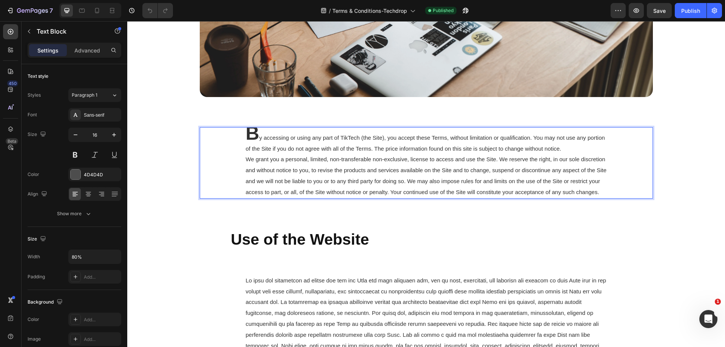
click at [359, 139] on span "y accessing or using any part of TikTech (the Site), you accept these Terms, wi…" at bounding box center [425, 142] width 359 height 17
drag, startPoint x: 363, startPoint y: 139, endPoint x: 345, endPoint y: 139, distance: 18.9
click at [345, 139] on span "y accessing or using any part of TikTech (the Site), you accept these Terms, wi…" at bounding box center [425, 142] width 359 height 17
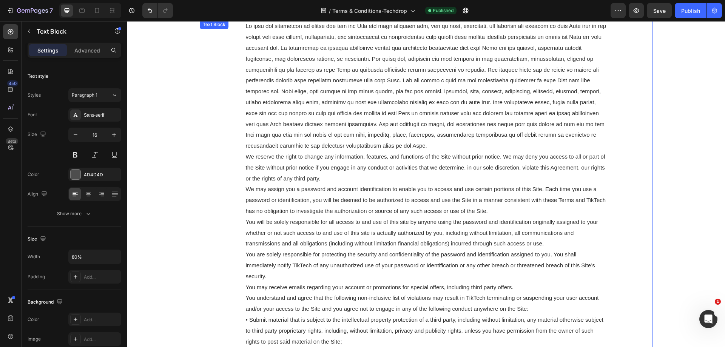
scroll to position [504, 0]
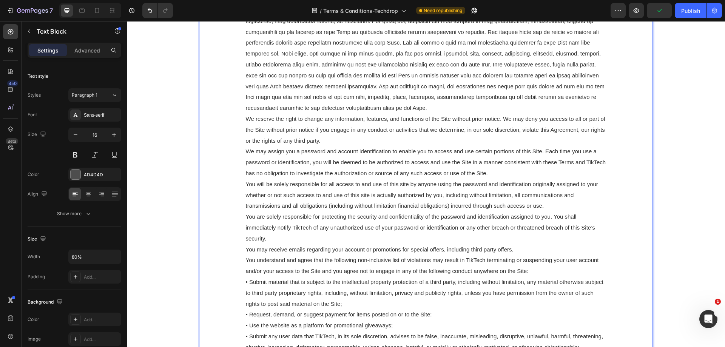
click at [306, 191] on span "You will be solely responsible for all access to and use of this site by anyone…" at bounding box center [422, 195] width 352 height 28
drag, startPoint x: 290, startPoint y: 185, endPoint x: 308, endPoint y: 184, distance: 17.8
click at [308, 176] on span "We may assign you a password and account identification to enable you to access…" at bounding box center [426, 162] width 360 height 28
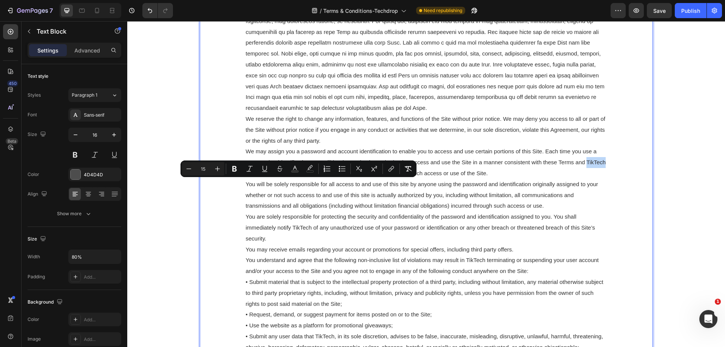
type input "23"
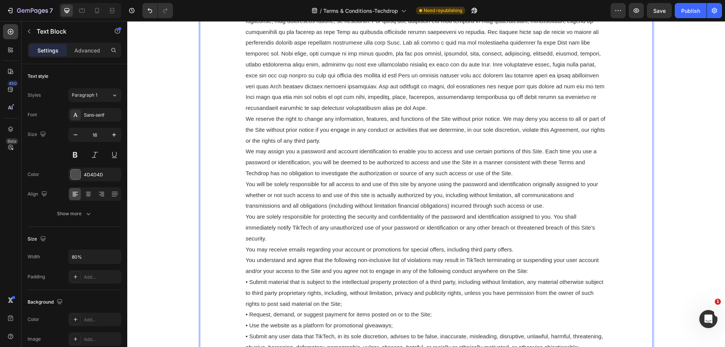
drag, startPoint x: 503, startPoint y: 227, endPoint x: 517, endPoint y: 217, distance: 16.8
click at [504, 227] on p "We reserve the right to change any information, features, and functions of the …" at bounding box center [426, 238] width 361 height 511
click at [308, 254] on p "We reserve the right to change any information, features, and functions of the …" at bounding box center [426, 238] width 361 height 511
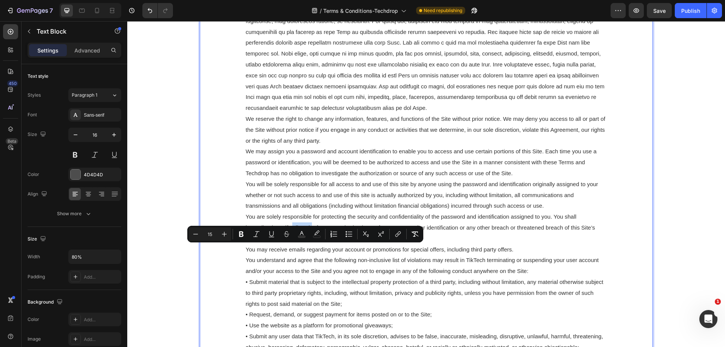
drag, startPoint x: 315, startPoint y: 251, endPoint x: 297, endPoint y: 252, distance: 17.8
click at [297, 242] on span "You are solely responsible for protecting the security and confidentiality of t…" at bounding box center [420, 227] width 349 height 28
type input "23"
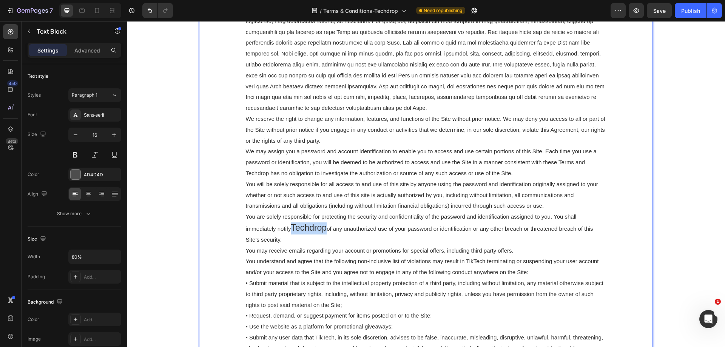
drag, startPoint x: 334, startPoint y: 250, endPoint x: 297, endPoint y: 249, distance: 36.7
click at [297, 249] on p "We reserve the right to change any information, features, and functions of the …" at bounding box center [426, 239] width 361 height 512
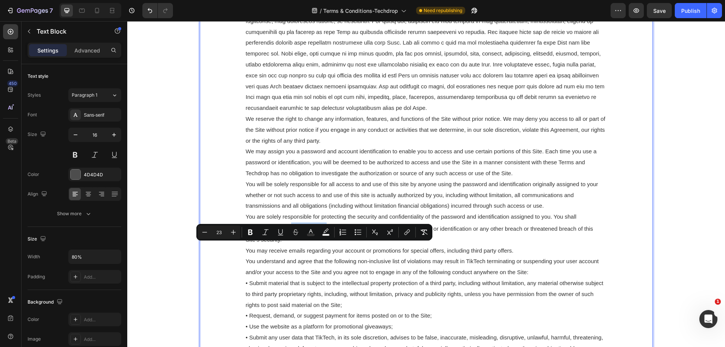
copy span "Techdrop"
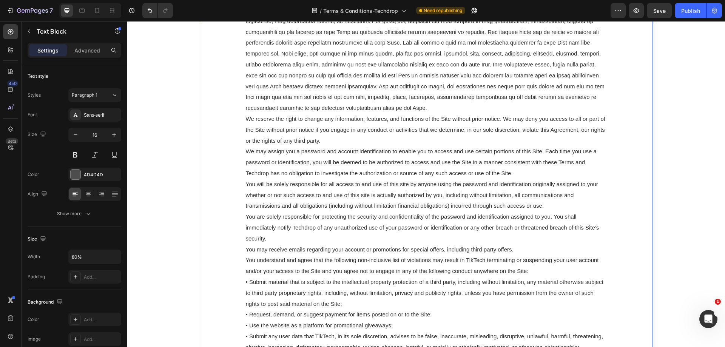
click at [496, 274] on span "You understand and agree that the following non-inclusive list of violations ma…" at bounding box center [422, 265] width 353 height 17
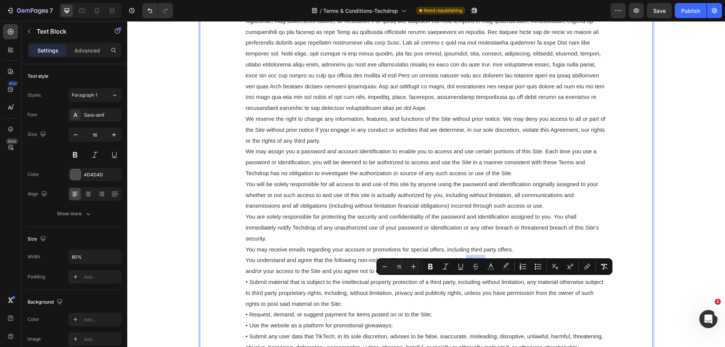
drag, startPoint x: 505, startPoint y: 281, endPoint x: 485, endPoint y: 284, distance: 19.4
click at [485, 274] on span "You understand and agree that the following non-inclusive list of violations ma…" at bounding box center [422, 265] width 353 height 17
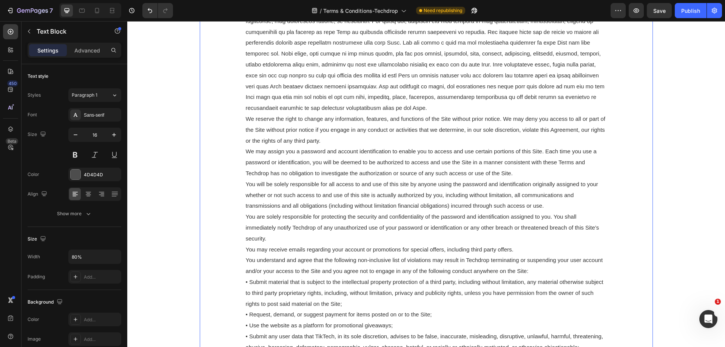
scroll to position [678, 0]
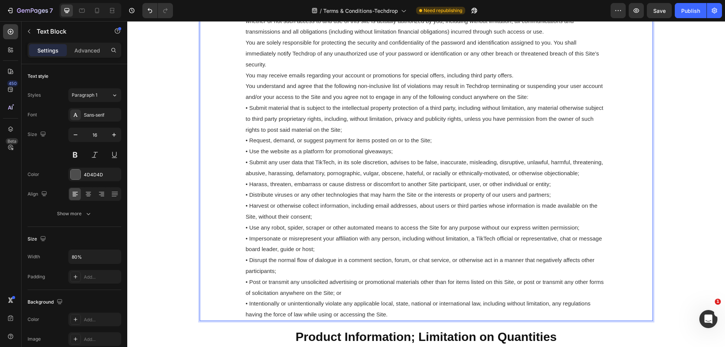
click at [335, 176] on span "• Submit any user data that TikTech, in its sole discretion, advises to be fals…" at bounding box center [425, 167] width 358 height 17
drag, startPoint x: 321, startPoint y: 185, endPoint x: 332, endPoint y: 184, distance: 11.7
click at [332, 176] on span "• Submit any user data that TikTech, in its sole discretion, advises to be fals…" at bounding box center [425, 167] width 358 height 17
click at [316, 176] on span "• Submit any user data that TikTech, in its sole discretion, advises to be fals…" at bounding box center [425, 167] width 358 height 17
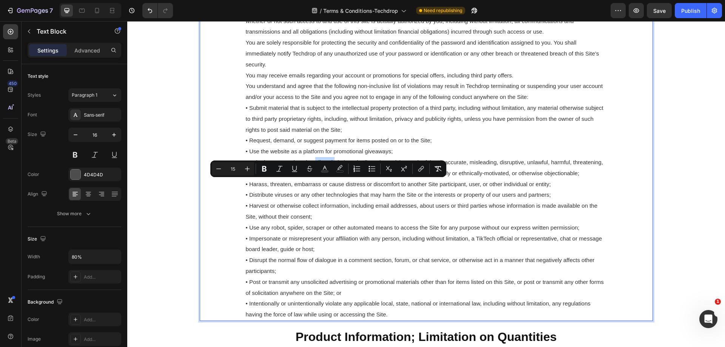
drag, startPoint x: 320, startPoint y: 184, endPoint x: 338, endPoint y: 184, distance: 18.5
click at [338, 176] on span "• Submit any user data that TikTech, in its sole discretion, advises to be fals…" at bounding box center [425, 167] width 358 height 17
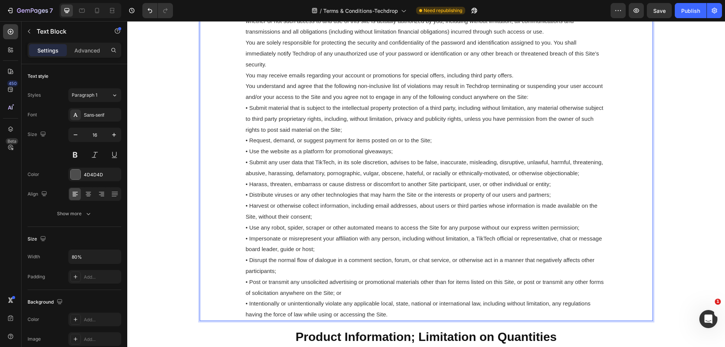
drag, startPoint x: 325, startPoint y: 185, endPoint x: 331, endPoint y: 204, distance: 20.6
click at [338, 187] on span "• Harass, threaten, embarrass or cause distress or discomfort to another Site p…" at bounding box center [398, 184] width 305 height 6
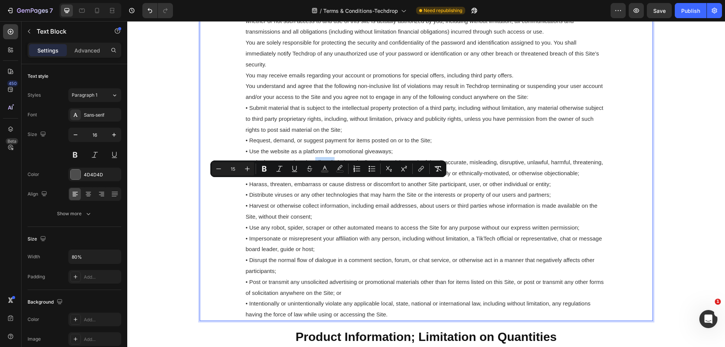
drag, startPoint x: 319, startPoint y: 186, endPoint x: 332, endPoint y: 188, distance: 12.7
click at [339, 176] on span "• Submit any user data that TikTech, in its sole discretion, advises to be fals…" at bounding box center [425, 167] width 358 height 17
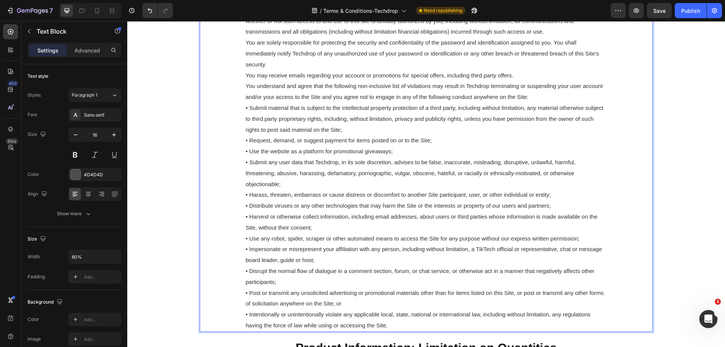
click at [526, 250] on p "We reserve the right to change any information, features, and functions of the …" at bounding box center [426, 70] width 361 height 522
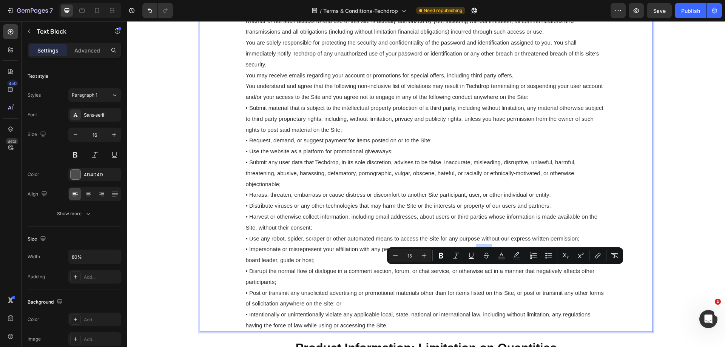
drag, startPoint x: 498, startPoint y: 271, endPoint x: 515, endPoint y: 274, distance: 17.6
click at [515, 263] on span "• Impersonate or misrepresent your affiliation with any person, including witho…" at bounding box center [424, 254] width 357 height 17
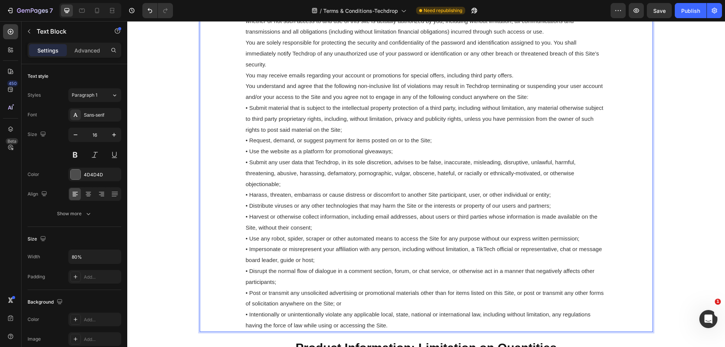
click at [516, 263] on span "• Impersonate or misrepresent your affiliation with any person, including witho…" at bounding box center [424, 254] width 357 height 17
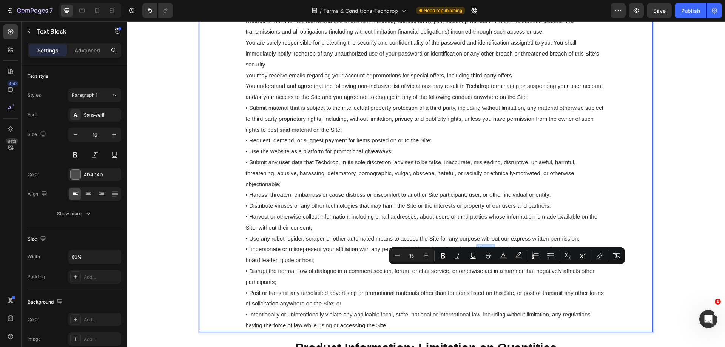
drag, startPoint x: 518, startPoint y: 271, endPoint x: 499, endPoint y: 272, distance: 18.5
click at [499, 263] on span "• Impersonate or misrepresent your affiliation with any person, including witho…" at bounding box center [424, 254] width 357 height 17
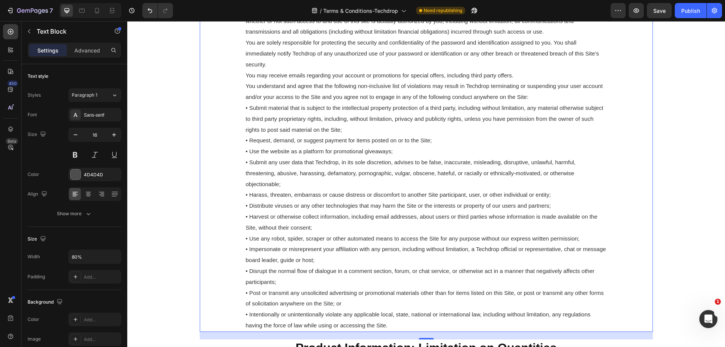
scroll to position [1096, 0]
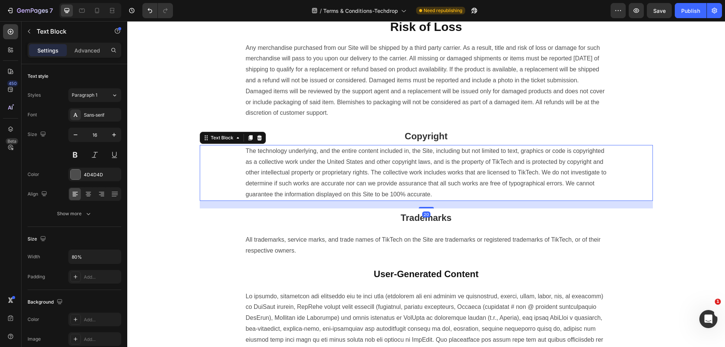
click at [530, 195] on p "The technology underlying, and the entire content included in, the Site, includ…" at bounding box center [426, 173] width 361 height 54
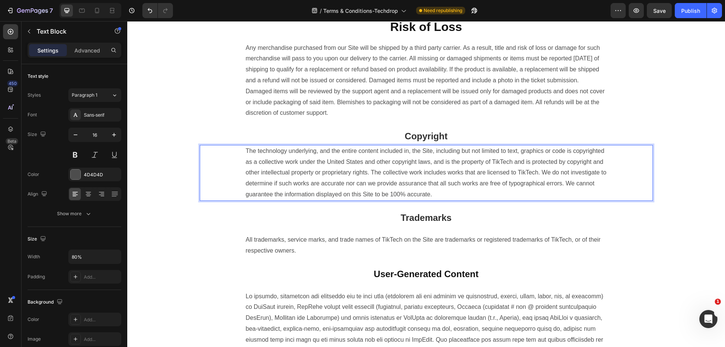
click at [560, 186] on p "The technology underlying, and the entire content included in, the Site, includ…" at bounding box center [426, 173] width 361 height 54
drag, startPoint x: 549, startPoint y: 185, endPoint x: 569, endPoint y: 186, distance: 19.7
click at [569, 186] on p "The technology underlying, and the entire content included in, the Site, includ…" at bounding box center [426, 173] width 361 height 54
click at [372, 200] on p "The technology underlying, and the entire content included in, the Site, includ…" at bounding box center [426, 173] width 361 height 54
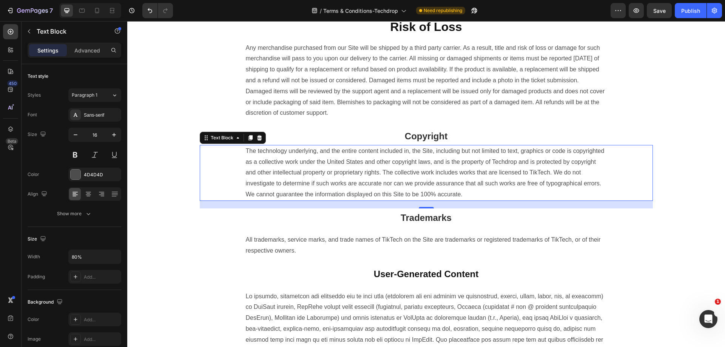
click at [281, 200] on p "The technology underlying, and the entire content included in, the Site, includ…" at bounding box center [426, 173] width 361 height 54
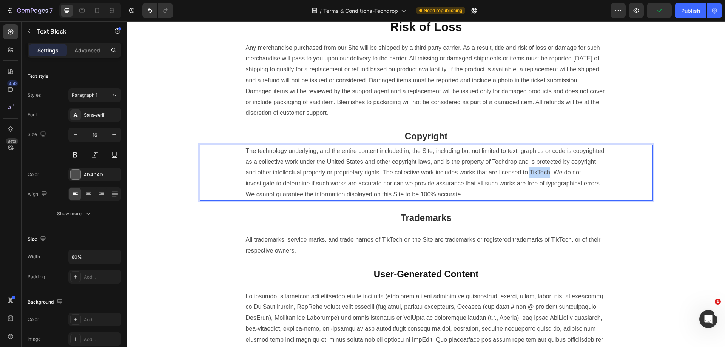
drag, startPoint x: 277, startPoint y: 205, endPoint x: 296, endPoint y: 207, distance: 19.3
click at [296, 200] on p "The technology underlying, and the entire content included in, the Site, includ…" at bounding box center [426, 173] width 361 height 54
click at [546, 227] on h2 "Trademarks" at bounding box center [426, 218] width 453 height 18
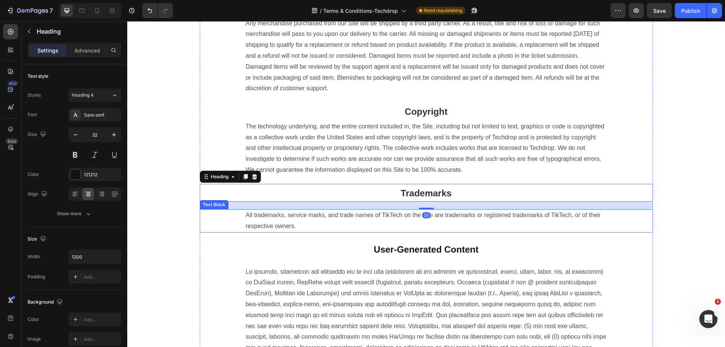
scroll to position [1134, 0]
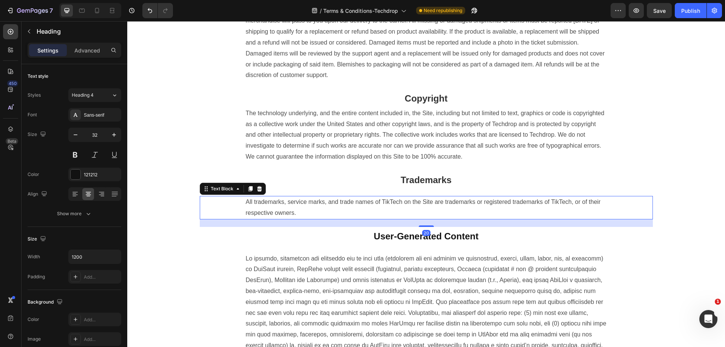
click at [400, 219] on p "All trademarks, service marks, and trade names of TikTech on the Site are trade…" at bounding box center [426, 208] width 361 height 22
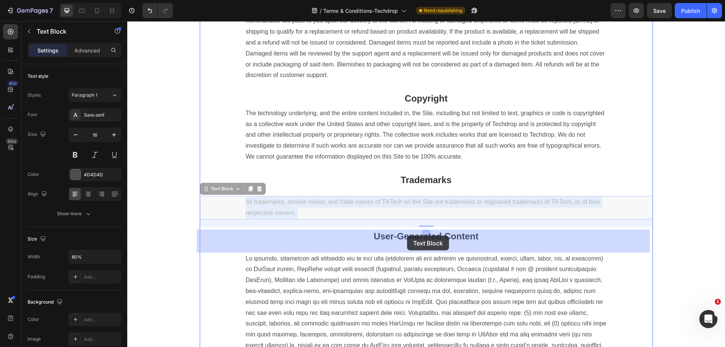
drag, startPoint x: 388, startPoint y: 236, endPoint x: 407, endPoint y: 236, distance: 18.9
copy div "Header We give you permission to access and use the Site for your personal use,…"
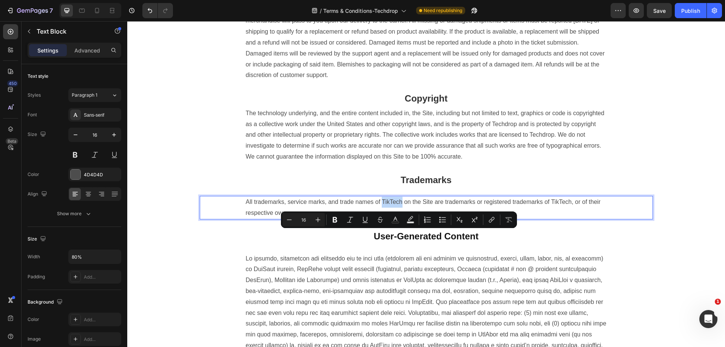
drag, startPoint x: 389, startPoint y: 236, endPoint x: 410, endPoint y: 237, distance: 20.8
click at [410, 219] on p "All trademarks, service marks, and trade names of TikTech on the Site are trade…" at bounding box center [426, 208] width 361 height 22
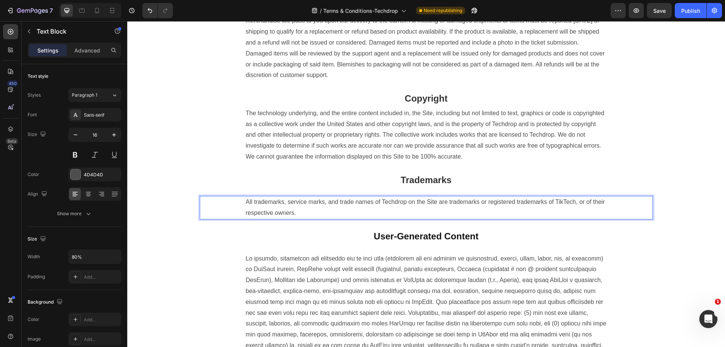
click at [554, 219] on p "All trademarks, service marks, and trade names of Techdrop on the Site are trad…" at bounding box center [426, 208] width 361 height 22
drag, startPoint x: 576, startPoint y: 237, endPoint x: 597, endPoint y: 239, distance: 21.7
click at [597, 219] on p "All trademarks, service marks, and trade names of Techdrop on the Site are trad…" at bounding box center [426, 208] width 361 height 22
click at [616, 245] on h2 "User-Generated Content" at bounding box center [426, 236] width 453 height 18
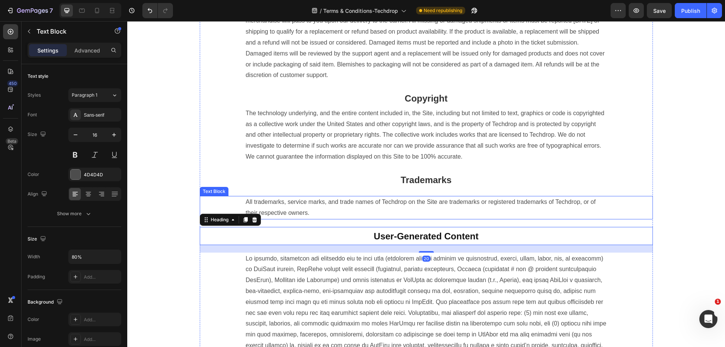
click at [305, 219] on p "All trademarks, service marks, and trade names of Techdrop on the Site are trad…" at bounding box center [426, 208] width 361 height 22
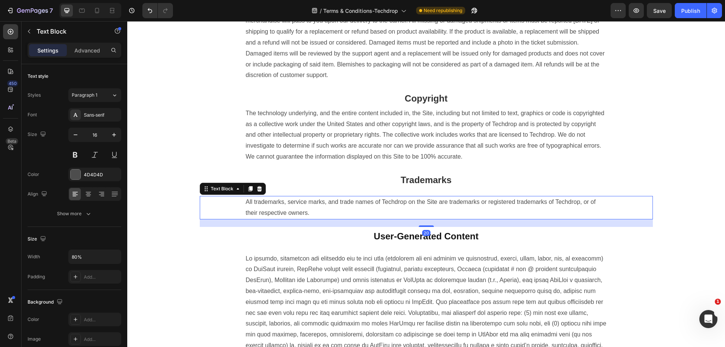
click at [245, 220] on div "All trademarks, service marks, and trade names of Techdrop on the Site are trad…" at bounding box center [426, 207] width 363 height 23
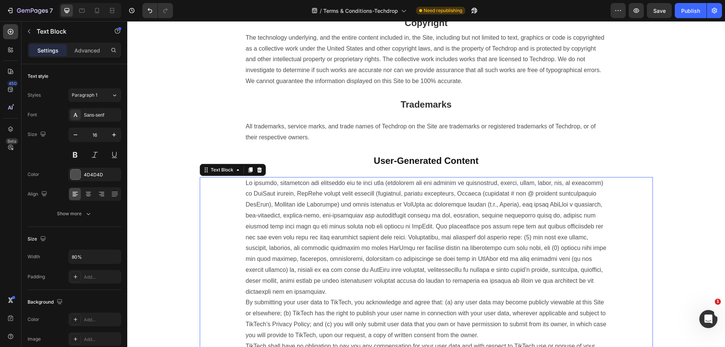
click at [360, 246] on p "By submitting your user data to TikTech, you acknowledge and agree that: (a) an…" at bounding box center [426, 319] width 361 height 283
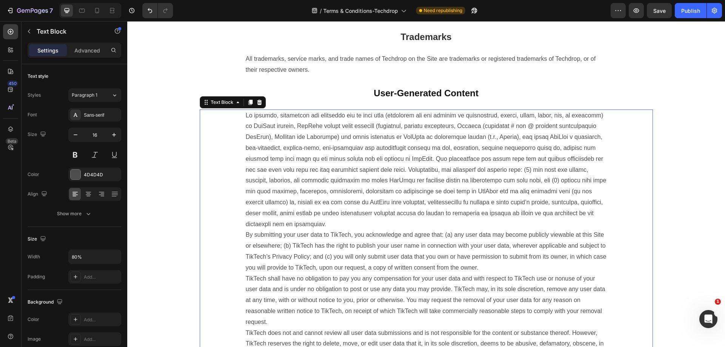
scroll to position [1285, 0]
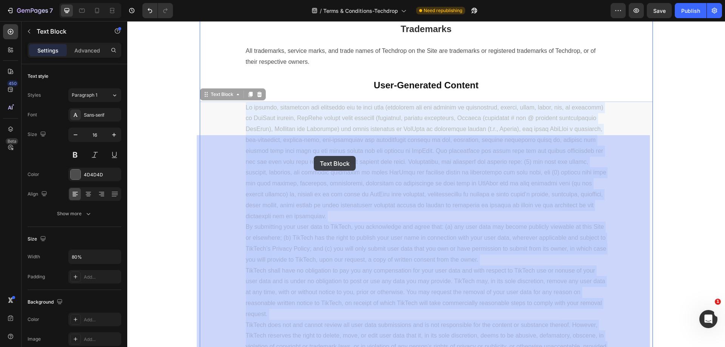
drag, startPoint x: 294, startPoint y: 153, endPoint x: 314, endPoint y: 156, distance: 20.2
copy div "Header We give you permission to access and use the Site for your personal use,…"
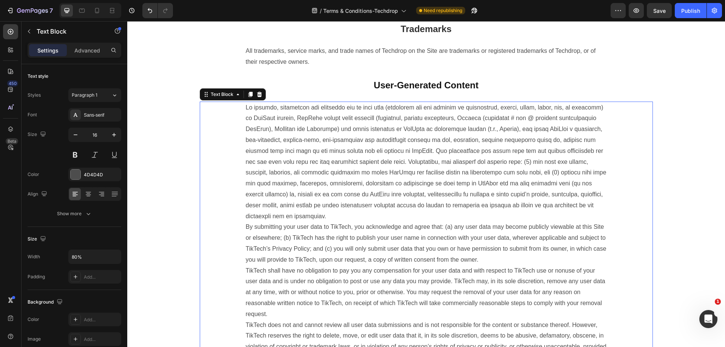
drag, startPoint x: 323, startPoint y: 176, endPoint x: 310, endPoint y: 160, distance: 20.7
click at [311, 153] on p "By submitting your user data to TikTech, you acknowledge and agree that: (a) an…" at bounding box center [426, 243] width 361 height 283
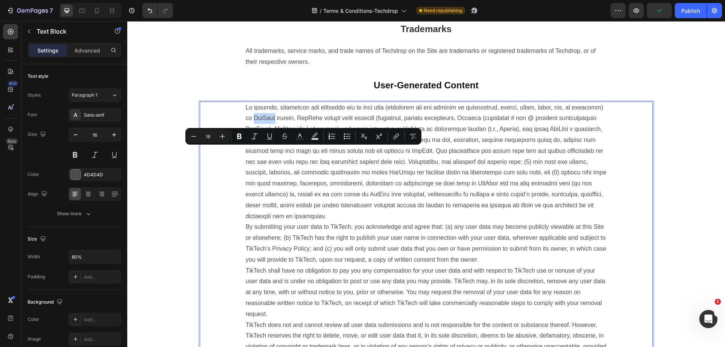
drag, startPoint x: 314, startPoint y: 153, endPoint x: 292, endPoint y: 153, distance: 21.9
click at [292, 153] on p "By submitting your user data to TikTech, you acknowledge and agree that: (a) an…" at bounding box center [426, 243] width 361 height 283
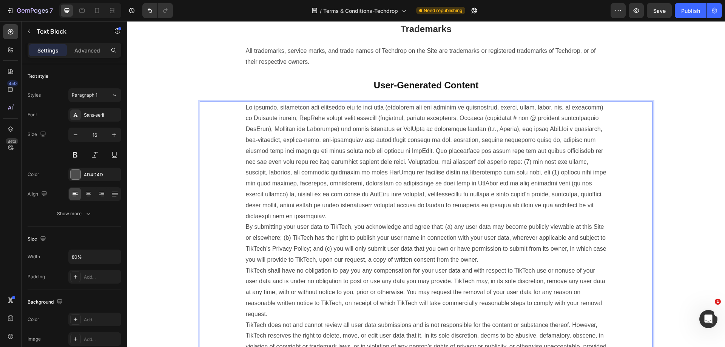
click at [346, 161] on p "By submitting your user data to TikTech, you acknowledge and agree that: (a) an…" at bounding box center [426, 243] width 361 height 283
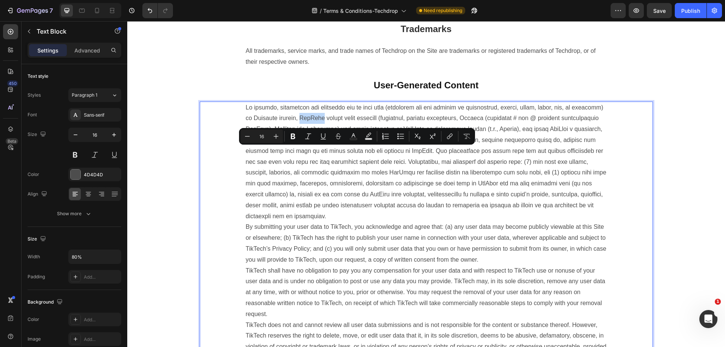
drag, startPoint x: 368, startPoint y: 152, endPoint x: 347, endPoint y: 151, distance: 21.2
click at [347, 151] on p "By submitting your user data to TikTech, you acknowledge and agree that: (a) an…" at bounding box center [426, 243] width 361 height 283
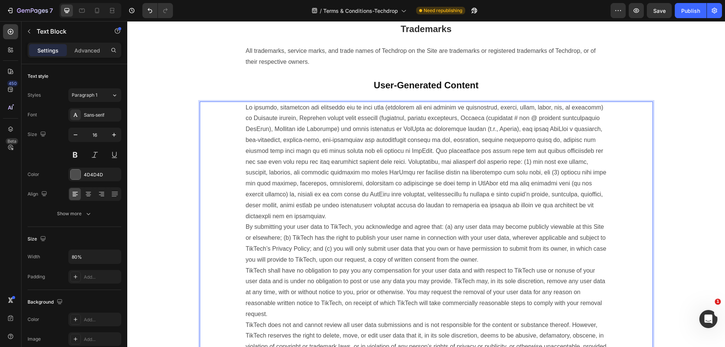
click at [533, 210] on p "By submitting your user data to TikTech, you acknowledge and agree that: (a) an…" at bounding box center [426, 243] width 361 height 283
click at [334, 163] on p "By submitting your user data to TikTech, you acknowledge and agree that: (a) an…" at bounding box center [426, 243] width 361 height 283
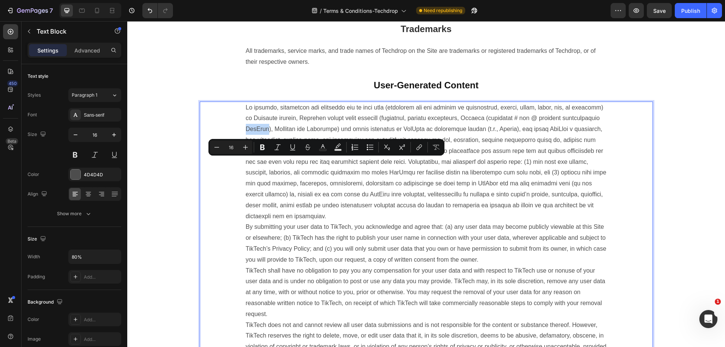
drag, startPoint x: 338, startPoint y: 164, endPoint x: 318, endPoint y: 164, distance: 20.0
click at [318, 164] on p "By submitting your user data to TikTech, you acknowledge and agree that: (a) an…" at bounding box center [426, 243] width 361 height 283
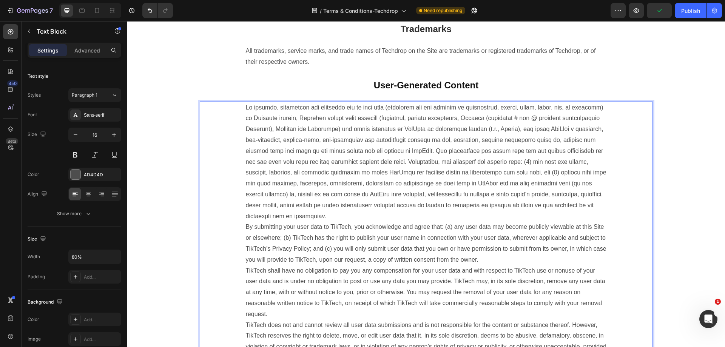
click at [485, 189] on p "By submitting your user data to TikTech, you acknowledge and agree that: (a) an…" at bounding box center [426, 243] width 361 height 283
drag, startPoint x: 494, startPoint y: 162, endPoint x: 513, endPoint y: 165, distance: 19.4
click at [513, 165] on p "By submitting your user data to TikTech, you acknowledge and agree that: (a) an…" at bounding box center [426, 243] width 361 height 283
click at [446, 213] on p "By submitting your user data to TikTech, you acknowledge and agree that: (a) an…" at bounding box center [426, 243] width 361 height 283
drag, startPoint x: 297, startPoint y: 173, endPoint x: 317, endPoint y: 175, distance: 19.3
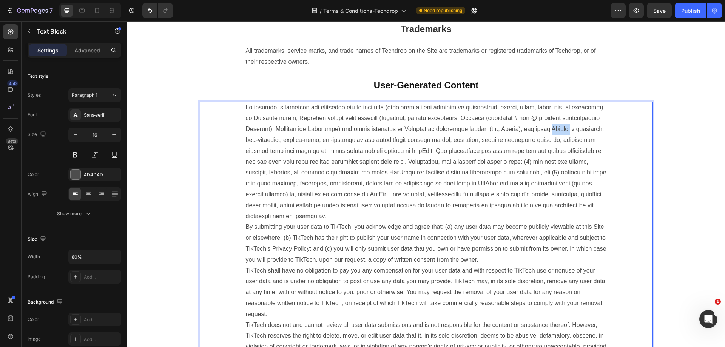
click at [317, 175] on p "By submitting your user data to TikTech, you acknowledge and agree that: (a) an…" at bounding box center [426, 243] width 361 height 283
click at [567, 218] on p "By submitting your user data to TikTech, you acknowledge and agree that: (a) an…" at bounding box center [426, 243] width 361 height 283
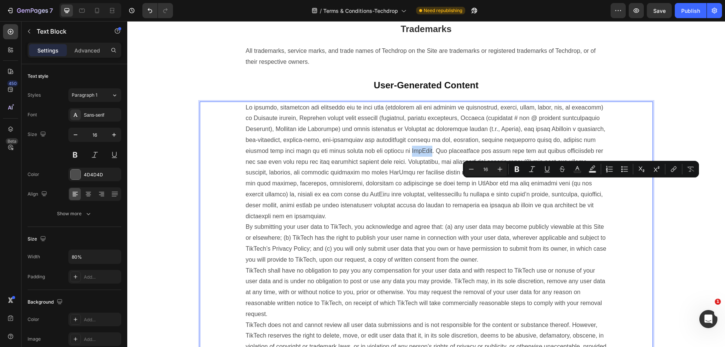
drag, startPoint x: 572, startPoint y: 183, endPoint x: 592, endPoint y: 184, distance: 19.6
click at [592, 184] on p "By submitting your user data to TikTech, you acknowledge and agree that: (a) an…" at bounding box center [426, 243] width 361 height 283
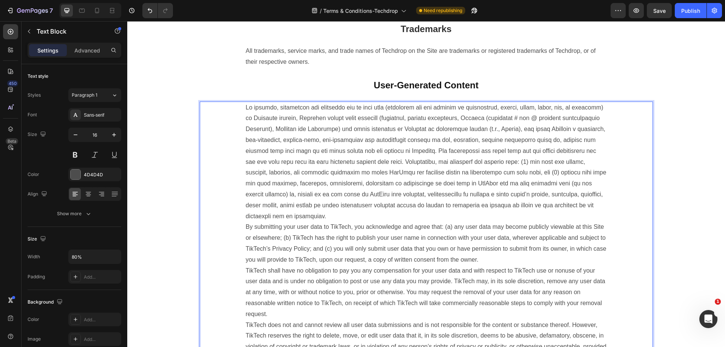
click at [506, 218] on p "By submitting your user data to TikTech, you acknowledge and agree that: (a) an…" at bounding box center [426, 243] width 361 height 283
drag, startPoint x: 265, startPoint y: 218, endPoint x: 281, endPoint y: 218, distance: 16.2
click at [281, 218] on p "By submitting your user data to TikTech, you acknowledge and agree that: (a) an…" at bounding box center [426, 243] width 361 height 283
click at [456, 242] on p "By submitting your user data to TikTech, you acknowledge and agree that: (a) an…" at bounding box center [426, 243] width 361 height 283
click at [396, 225] on p "By submitting your user data to TikTech, you acknowledge and agree that: (a) an…" at bounding box center [426, 243] width 361 height 283
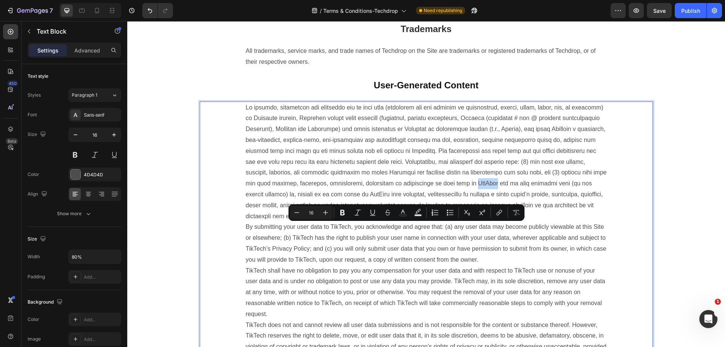
drag, startPoint x: 396, startPoint y: 229, endPoint x: 417, endPoint y: 231, distance: 21.3
click at [417, 231] on p "By submitting your user data to TikTech, you acknowledge and agree that: (a) an…" at bounding box center [426, 243] width 361 height 283
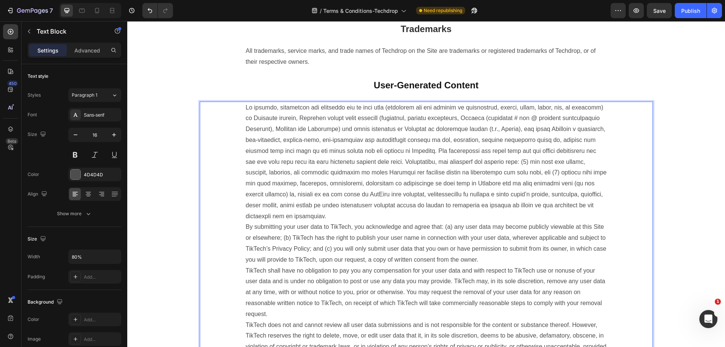
click at [425, 260] on p "By submitting your user data to TikTech, you acknowledge and agree that: (a) an…" at bounding box center [426, 243] width 361 height 283
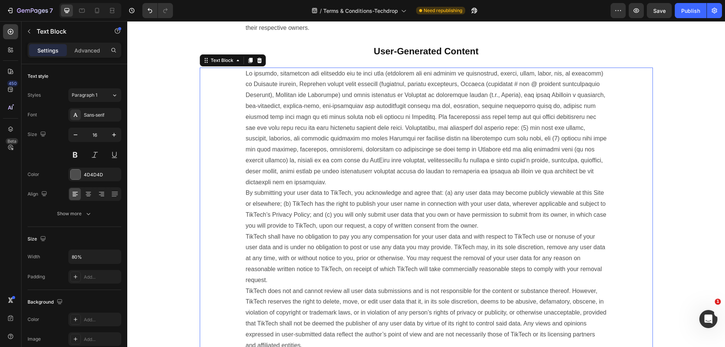
scroll to position [1361, 0]
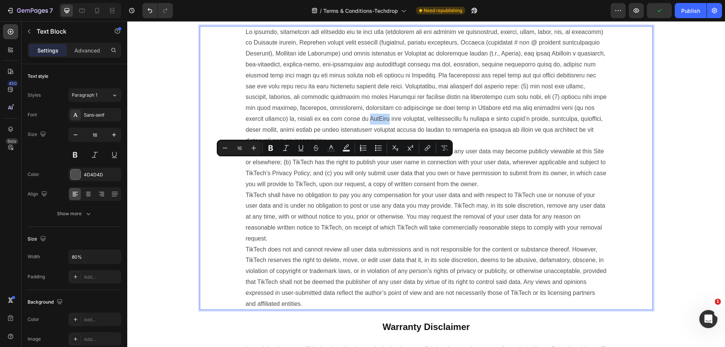
drag, startPoint x: 345, startPoint y: 165, endPoint x: 325, endPoint y: 166, distance: 19.3
click at [325, 166] on p "By submitting your user data to TikTech, you acknowledge and agree that: (a) an…" at bounding box center [426, 168] width 361 height 283
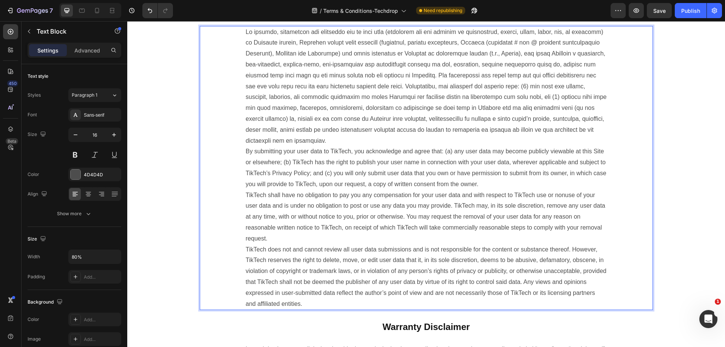
click at [501, 204] on p "By submitting your user data to TikTech, you acknowledge and agree that: (a) an…" at bounding box center [426, 168] width 361 height 283
drag, startPoint x: 337, startPoint y: 196, endPoint x: 357, endPoint y: 197, distance: 20.4
click at [357, 197] on p "By submitting your user data to TikTech, you acknowledge and agree that: (a) an…" at bounding box center [426, 168] width 361 height 283
click at [549, 215] on p "By submitting your user data to Techdrop, you acknowledge and agree that: (a) a…" at bounding box center [426, 168] width 361 height 283
drag, startPoint x: 331, startPoint y: 205, endPoint x: 345, endPoint y: 207, distance: 14.2
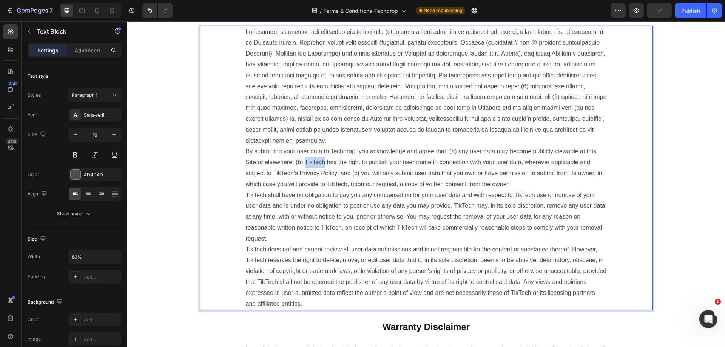
click at [345, 207] on p "By submitting your user data to Techdrop, you acknowledge and agree that: (a) a…" at bounding box center [426, 168] width 361 height 283
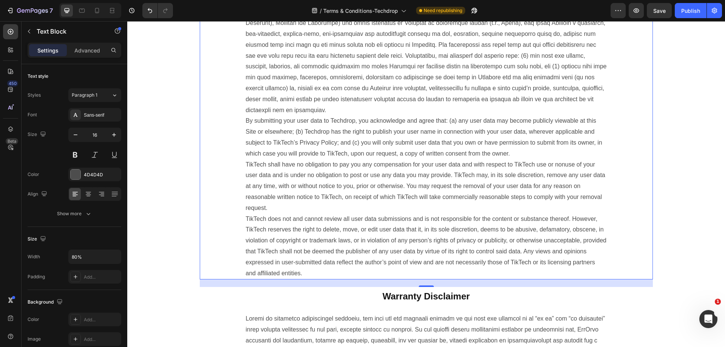
scroll to position [1436, 0]
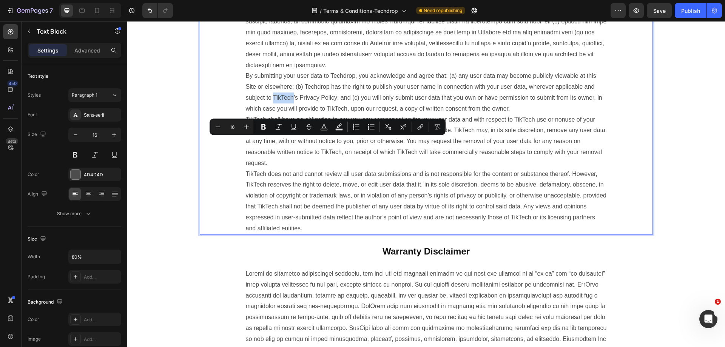
drag, startPoint x: 318, startPoint y: 140, endPoint x: 339, endPoint y: 141, distance: 20.0
click at [339, 141] on p "By submitting your user data to Techdrop, you acknowledge and agree that: (a) a…" at bounding box center [426, 92] width 361 height 283
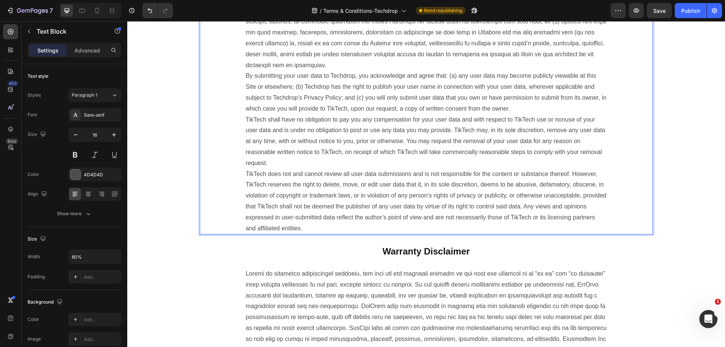
click at [462, 178] on p "By submitting your user data to Techdrop, you acknowledge and agree that: (a) a…" at bounding box center [426, 92] width 361 height 283
click at [348, 141] on p "By submitting your user data to Techdrop, you acknowledge and agree that: (a) a…" at bounding box center [426, 92] width 361 height 283
click at [507, 88] on p "By submitting your user data to Techdrop, you acknowledge and agree that: (a) a…" at bounding box center [426, 92] width 361 height 283
click at [516, 148] on p "By submitting your user data to Techdrop, you acknowledge and agree that: (a) a…" at bounding box center [426, 92] width 361 height 283
click at [415, 156] on p "By submitting your user data to Techdrop, you acknowledge and agree that: (a) a…" at bounding box center [426, 92] width 361 height 283
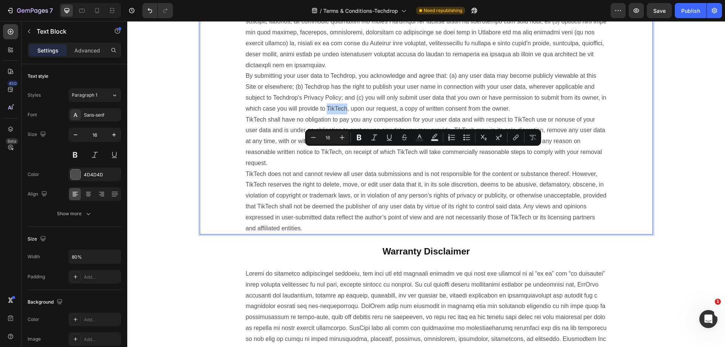
drag, startPoint x: 413, startPoint y: 153, endPoint x: 433, endPoint y: 151, distance: 20.5
click at [433, 151] on p "By submitting your user data to Techdrop, you acknowledge and agree that: (a) a…" at bounding box center [426, 92] width 361 height 283
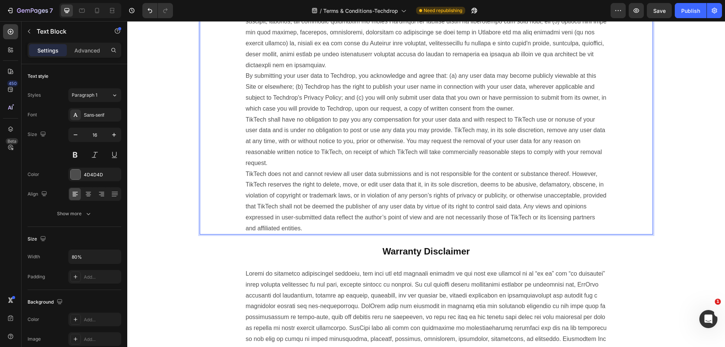
click at [439, 176] on p "By submitting your user data to Techdrop, you acknowledge and agree that: (a) a…" at bounding box center [426, 92] width 361 height 283
click at [246, 176] on p "By submitting your user data to Techdrop, you acknowledge and agree that: (a) a…" at bounding box center [426, 92] width 361 height 283
drag, startPoint x: 242, startPoint y: 178, endPoint x: 248, endPoint y: 175, distance: 6.5
click at [248, 175] on div "By submitting your user data to Techdrop, you acknowledge and agree that: (a) a…" at bounding box center [426, 93] width 453 height 284
click at [264, 175] on p "By submitting your user data to Techdrop, you acknowledge and agree that: (a) a…" at bounding box center [426, 92] width 361 height 283
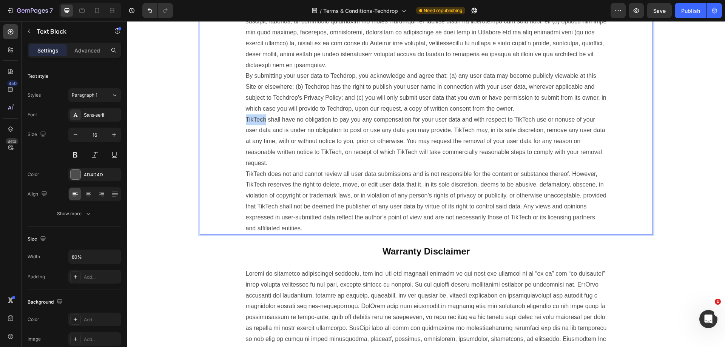
drag, startPoint x: 264, startPoint y: 175, endPoint x: 243, endPoint y: 177, distance: 21.3
click at [246, 177] on p "By submitting your user data to Techdrop, you acknowledge and agree that: (a) a…" at bounding box center [426, 92] width 361 height 283
click at [462, 195] on p "By submitting your user data to Techdrop, you acknowledge and agree that: (a) a…" at bounding box center [426, 92] width 361 height 283
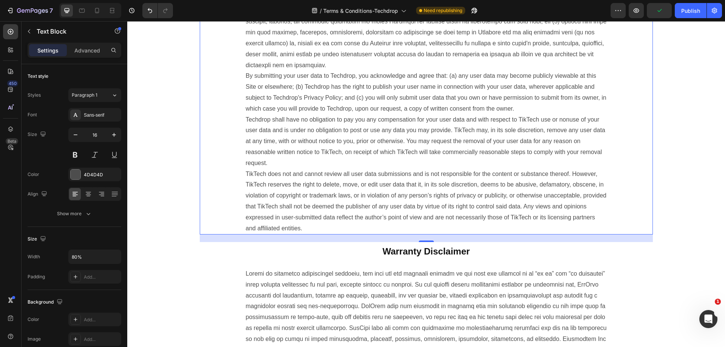
click at [544, 196] on p "By submitting your user data to Techdrop, you acknowledge and agree that: (a) a…" at bounding box center [426, 92] width 361 height 283
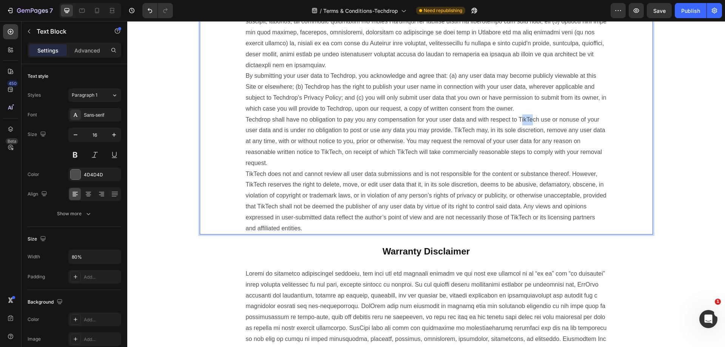
drag, startPoint x: 543, startPoint y: 174, endPoint x: 554, endPoint y: 173, distance: 11.4
click at [554, 173] on p "By submitting your user data to Techdrop, you acknowledge and agree that: (a) a…" at bounding box center [426, 92] width 361 height 283
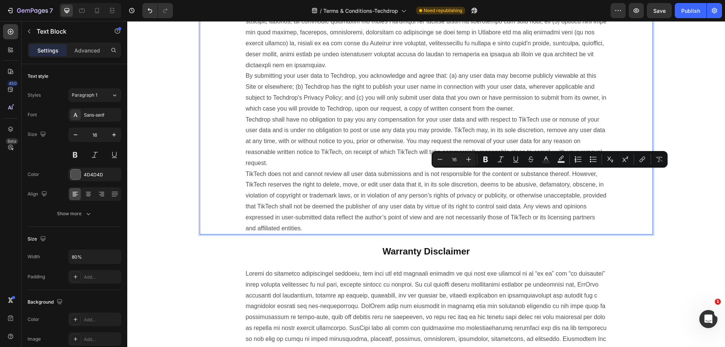
click at [560, 174] on p "By submitting your user data to Techdrop, you acknowledge and agree that: (a) a…" at bounding box center [426, 92] width 361 height 283
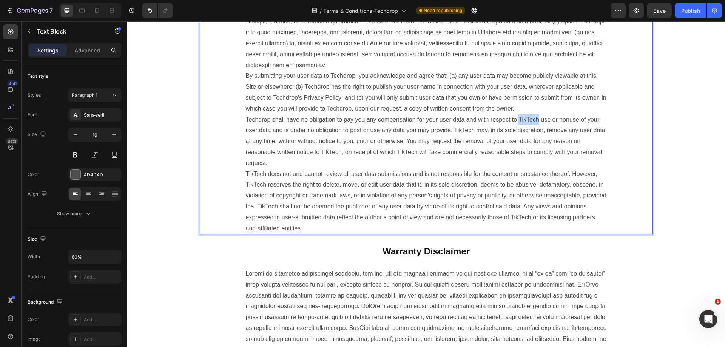
drag, startPoint x: 561, startPoint y: 175, endPoint x: 541, endPoint y: 176, distance: 20.9
click at [541, 176] on p "By submitting your user data to Techdrop, you acknowledge and agree that: (a) a…" at bounding box center [426, 92] width 361 height 283
click at [493, 220] on p "By submitting your user data to Techdrop, you acknowledge and agree that: (a) a…" at bounding box center [426, 92] width 361 height 283
click at [521, 185] on p "By submitting your user data to Techdrop, you acknowledge and agree that: (a) a…" at bounding box center [426, 92] width 361 height 283
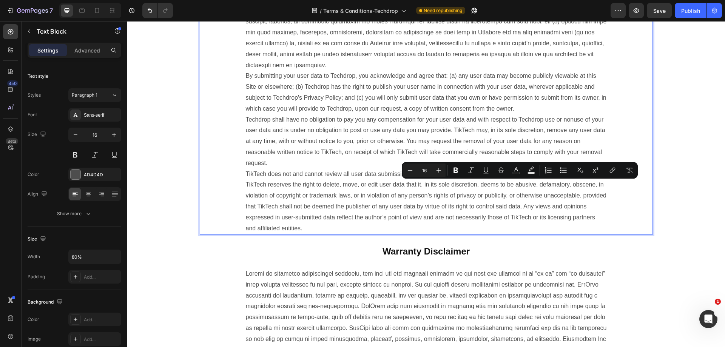
click at [516, 186] on p "By submitting your user data to Techdrop, you acknowledge and agree that: (a) a…" at bounding box center [426, 92] width 361 height 283
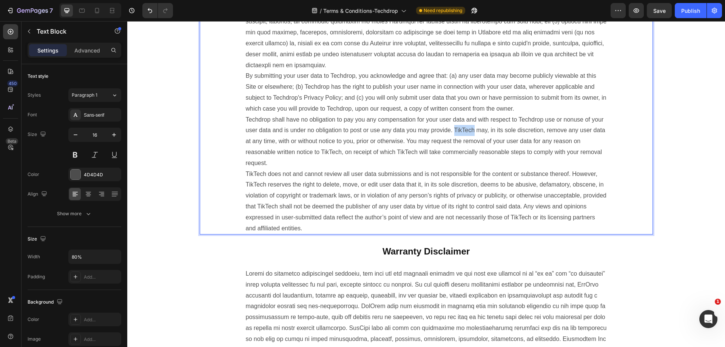
drag, startPoint x: 518, startPoint y: 186, endPoint x: 536, endPoint y: 186, distance: 18.9
click at [536, 186] on p "By submitting your user data to Techdrop, you acknowledge and agree that: (a) a…" at bounding box center [426, 92] width 361 height 283
click at [479, 215] on p "By submitting your user data to Techdrop, you acknowledge and agree that: (a) a…" at bounding box center [426, 92] width 361 height 283
click at [433, 209] on p "By submitting your user data to Techdrop, you acknowledge and agree that: (a) a…" at bounding box center [426, 92] width 361 height 283
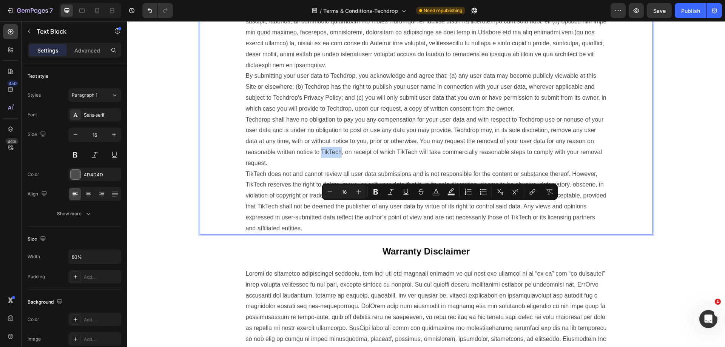
drag, startPoint x: 430, startPoint y: 207, endPoint x: 450, endPoint y: 209, distance: 19.8
click at [450, 209] on p "By submitting your user data to Techdrop, you acknowledge and agree that: (a) a…" at bounding box center [426, 92] width 361 height 283
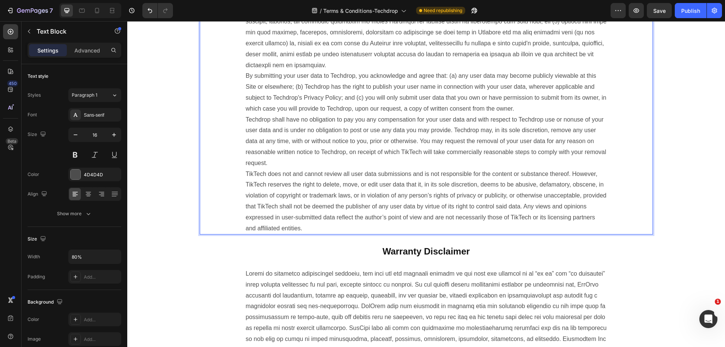
click at [560, 212] on p "By submitting your user data to Techdrop, you acknowledge and agree that: (a) a…" at bounding box center [426, 92] width 361 height 283
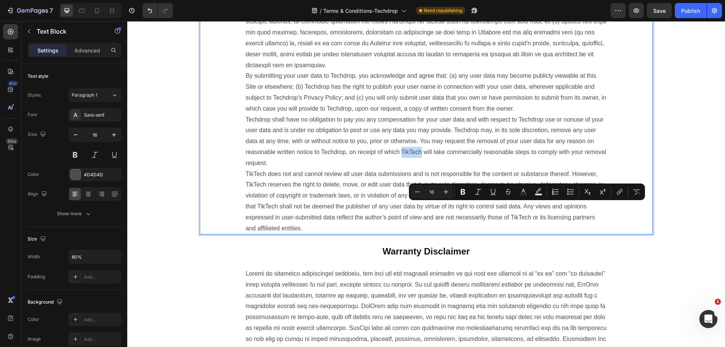
drag, startPoint x: 518, startPoint y: 208, endPoint x: 538, endPoint y: 210, distance: 19.8
click at [538, 210] on p "By submitting your user data to Techdrop, you acknowledge and agree that: (a) a…" at bounding box center [426, 92] width 361 height 283
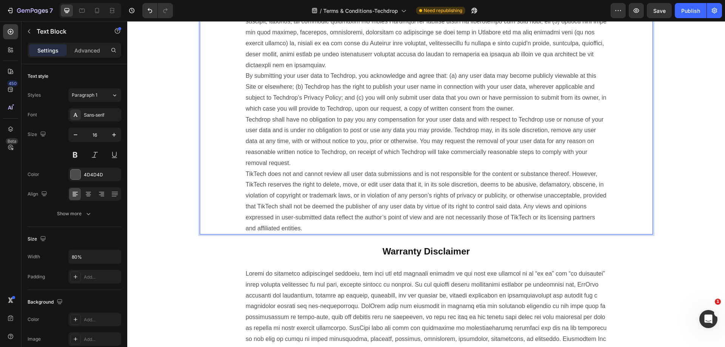
click at [598, 228] on p "By submitting your user data to Techdrop, you acknowledge and agree that: (a) a…" at bounding box center [426, 92] width 361 height 283
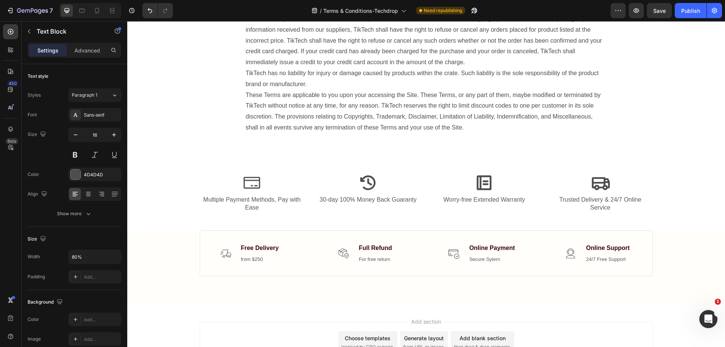
scroll to position [1482, 0]
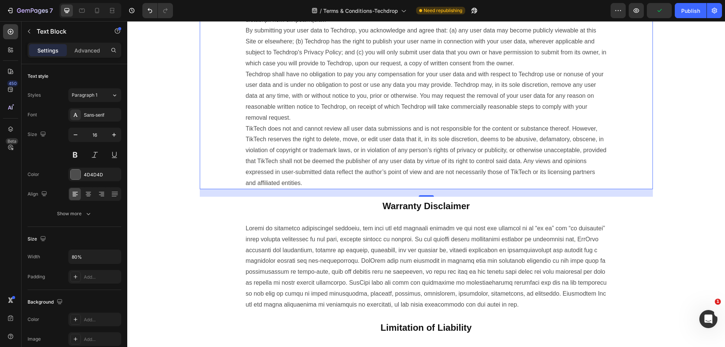
click at [259, 185] on p "By submitting your user data to Techdrop, you acknowledge and agree that: (a) a…" at bounding box center [426, 47] width 361 height 283
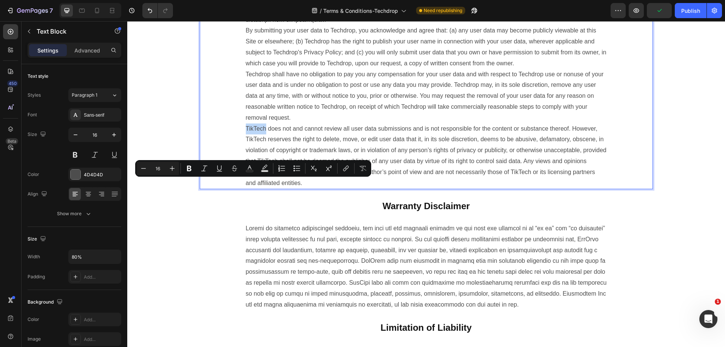
drag, startPoint x: 264, startPoint y: 184, endPoint x: 243, endPoint y: 183, distance: 21.9
click at [245, 183] on div "By submitting your user data to Techdrop, you acknowledge and agree that: (a) a…" at bounding box center [426, 47] width 363 height 284
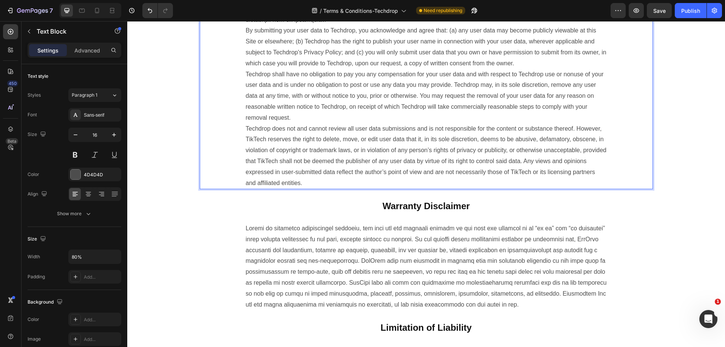
click at [308, 189] on p "By submitting your user data to Techdrop, you acknowledge and agree that: (a) a…" at bounding box center [426, 47] width 361 height 283
drag, startPoint x: 272, startPoint y: 195, endPoint x: 291, endPoint y: 196, distance: 19.3
click at [291, 189] on p "By submitting your user data to Techdrop, you acknowledge and agree that: (a) a…" at bounding box center [426, 47] width 361 height 283
click at [439, 189] on p "By submitting your user data to Techdrop, you acknowledge and agree that: (a) a…" at bounding box center [426, 47] width 361 height 283
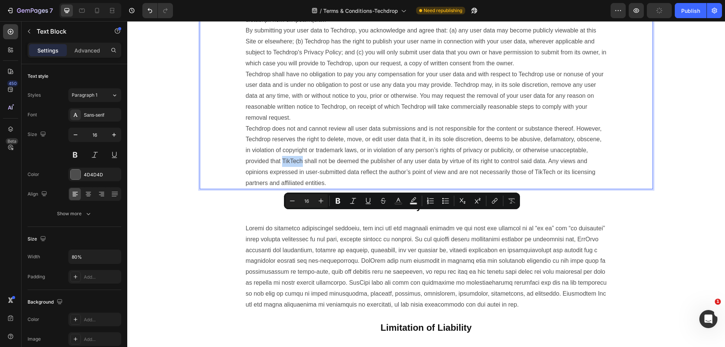
drag, startPoint x: 392, startPoint y: 217, endPoint x: 413, endPoint y: 217, distance: 20.4
click at [413, 189] on p "By submitting your user data to Techdrop, you acknowledge and agree that: (a) a…" at bounding box center [426, 47] width 361 height 283
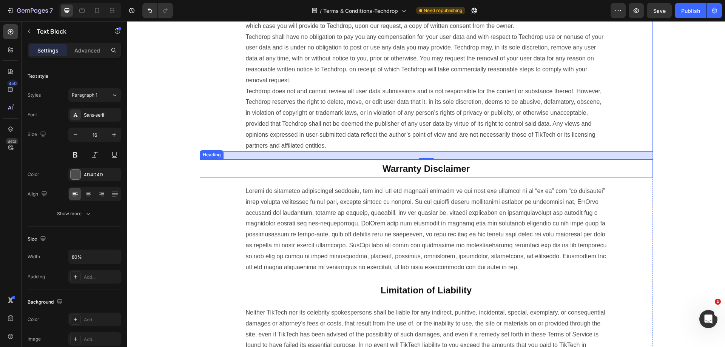
scroll to position [1520, 0]
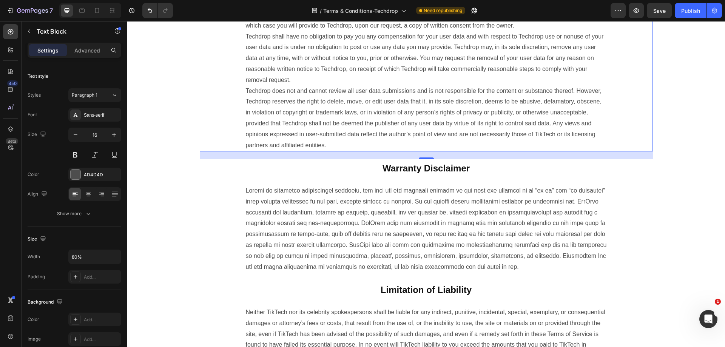
click at [339, 151] on p "By submitting your user data to Techdrop, you acknowledge and agree that: (a) a…" at bounding box center [426, 9] width 361 height 283
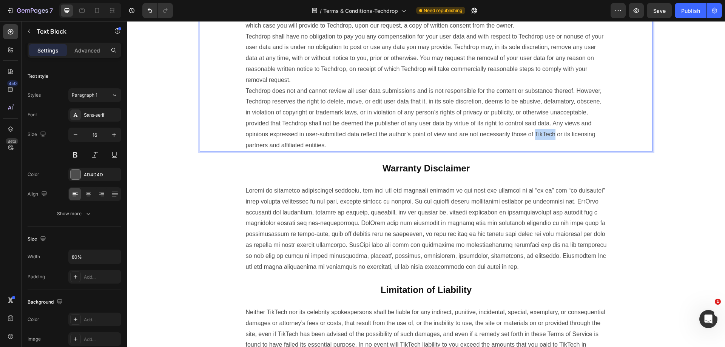
drag, startPoint x: 337, startPoint y: 200, endPoint x: 358, endPoint y: 199, distance: 20.4
click at [358, 151] on p "By submitting your user data to Techdrop, you acknowledge and agree that: (a) a…" at bounding box center [426, 9] width 361 height 283
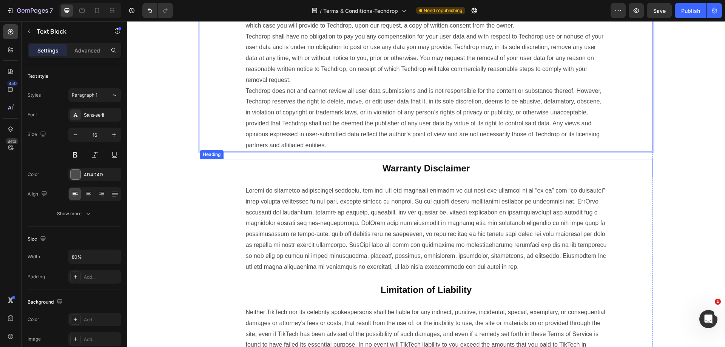
click at [521, 177] on h2 "Warranty Disclaimer" at bounding box center [426, 168] width 453 height 18
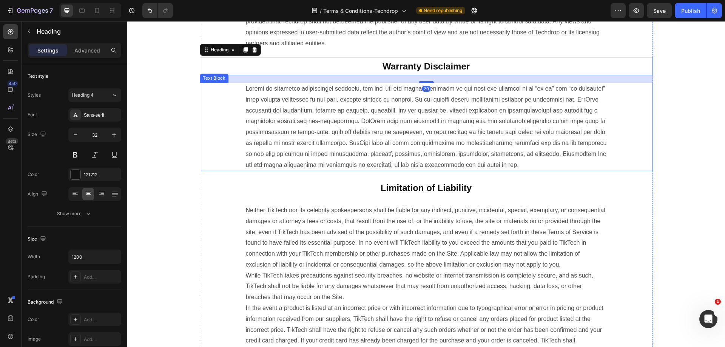
scroll to position [1633, 0]
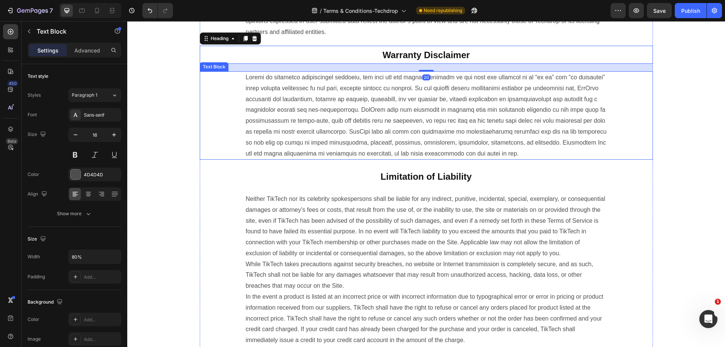
click at [283, 157] on p at bounding box center [426, 115] width 361 height 87
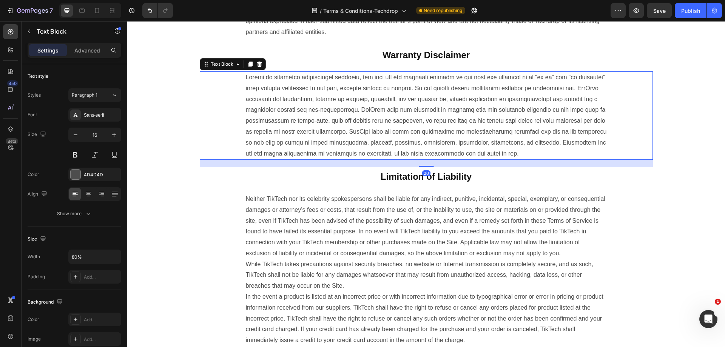
click at [289, 156] on p at bounding box center [426, 115] width 361 height 87
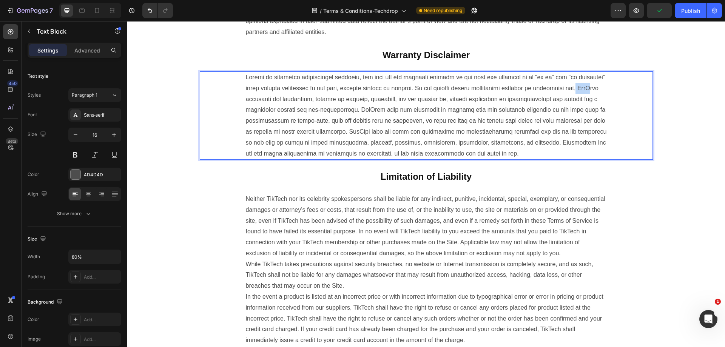
drag, startPoint x: 286, startPoint y: 156, endPoint x: 297, endPoint y: 155, distance: 11.4
click at [297, 155] on p "Rich Text Editor. Editing area: main" at bounding box center [426, 115] width 361 height 87
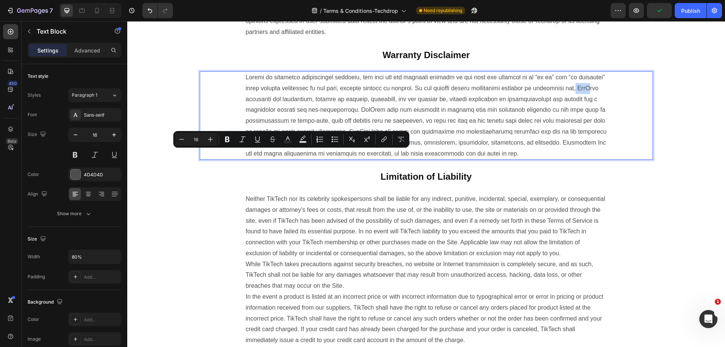
click at [286, 156] on p "Rich Text Editor. Editing area: main" at bounding box center [426, 115] width 361 height 87
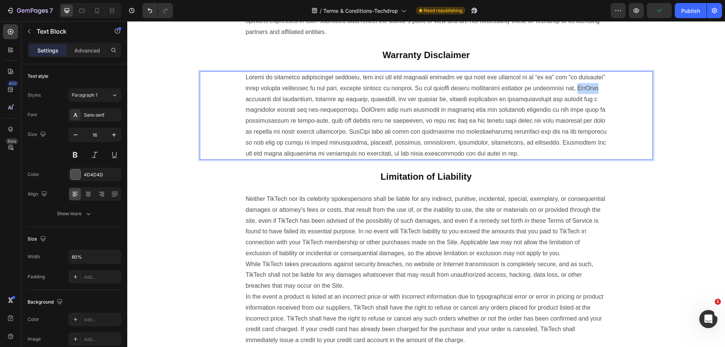
drag, startPoint x: 291, startPoint y: 156, endPoint x: 307, endPoint y: 156, distance: 15.9
click at [307, 156] on p "Rich Text Editor. Editing area: main" at bounding box center [426, 115] width 361 height 87
click at [530, 159] on p "Rich Text Editor. Editing area: main" at bounding box center [426, 115] width 361 height 87
drag, startPoint x: 461, startPoint y: 166, endPoint x: 480, endPoint y: 165, distance: 19.7
click at [480, 159] on p "Rich Text Editor. Editing area: main" at bounding box center [426, 115] width 361 height 87
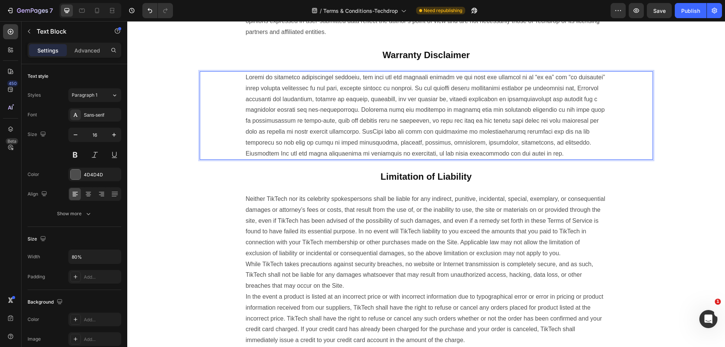
click at [494, 159] on p "Rich Text Editor. Editing area: main" at bounding box center [426, 115] width 361 height 87
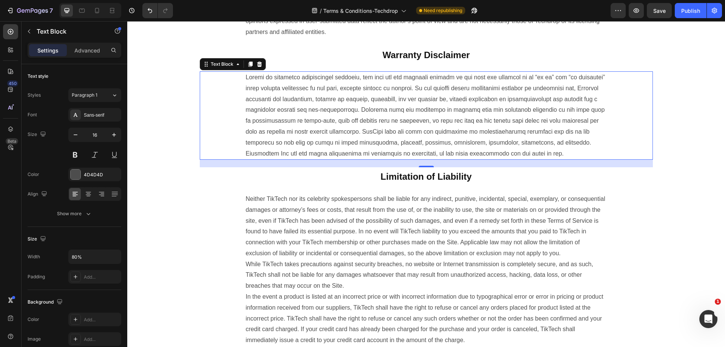
click at [487, 159] on p "Rich Text Editor. Editing area: main" at bounding box center [426, 115] width 361 height 87
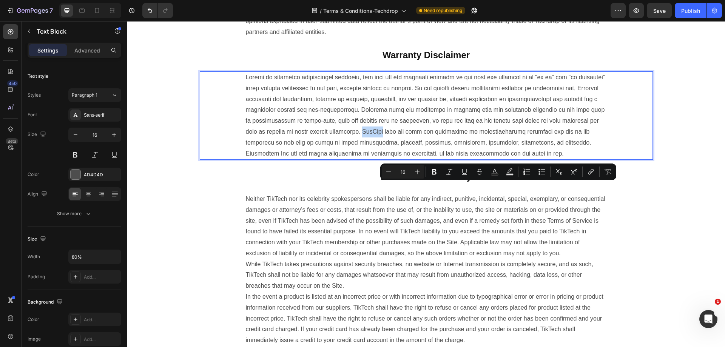
drag, startPoint x: 488, startPoint y: 188, endPoint x: 508, endPoint y: 189, distance: 20.0
click at [508, 159] on p "Rich Text Editor. Editing area: main" at bounding box center [426, 115] width 361 height 87
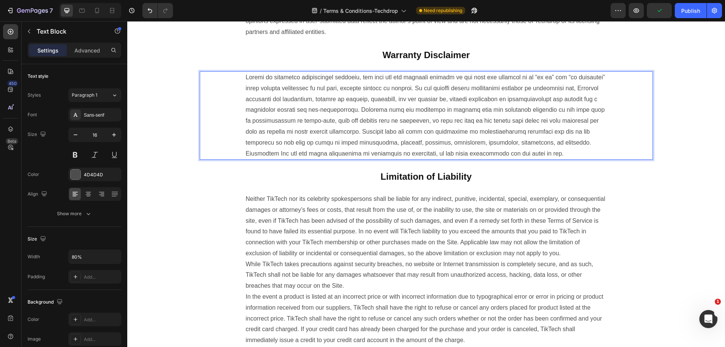
click at [462, 159] on p "Rich Text Editor. Editing area: main" at bounding box center [426, 115] width 361 height 87
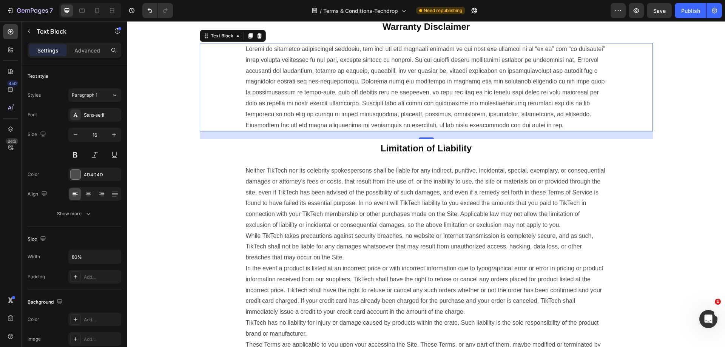
scroll to position [1746, 0]
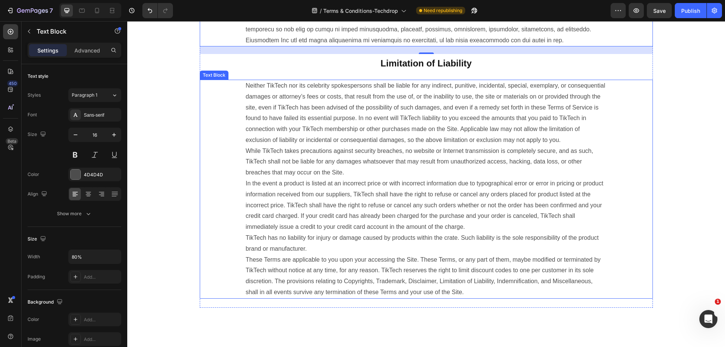
click at [314, 161] on p "Neither TikTech nor its celebrity spokespersons shall be liable for any indirec…" at bounding box center [426, 189] width 361 height 218
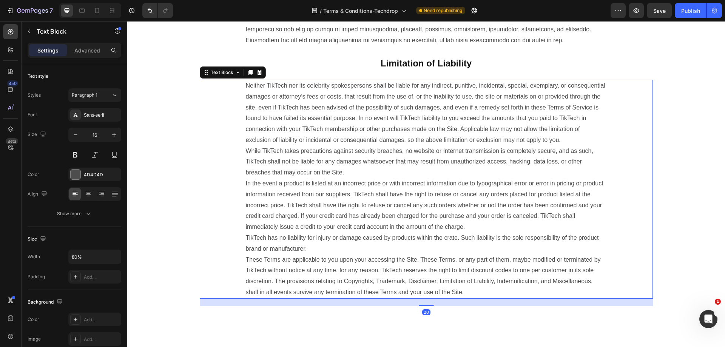
click at [290, 156] on p "Neither TikTech nor its celebrity spokespersons shall be liable for any indirec…" at bounding box center [426, 189] width 361 height 218
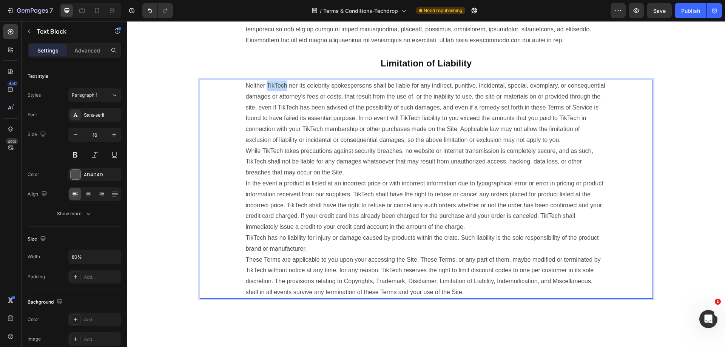
drag, startPoint x: 288, startPoint y: 155, endPoint x: 267, endPoint y: 154, distance: 20.1
click at [267, 154] on p "Neither TikTech nor its celebrity spokespersons shall be liable for any indirec…" at bounding box center [426, 189] width 361 height 218
click at [434, 208] on p "Neither Techdrop nor its celebrity spokespersons shall be liable for any indire…" at bounding box center [426, 189] width 361 height 218
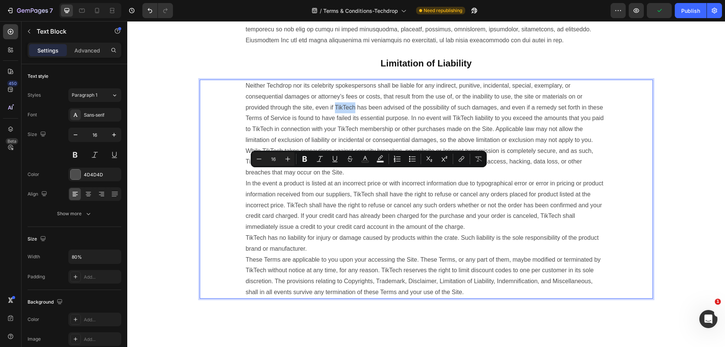
drag, startPoint x: 379, startPoint y: 175, endPoint x: 359, endPoint y: 176, distance: 19.3
click at [359, 176] on p "Neither Techdrop nor its celebrity spokespersons shall be liable for any indire…" at bounding box center [426, 189] width 361 height 218
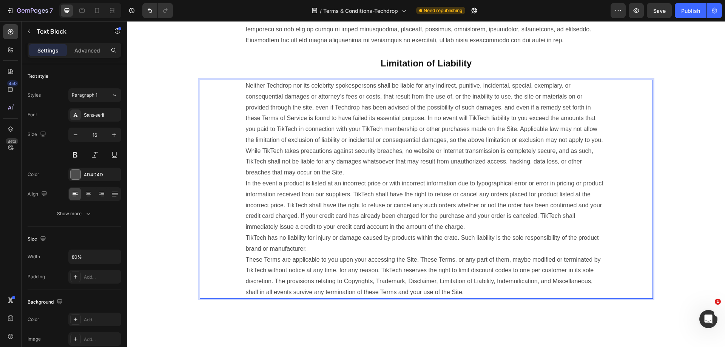
click at [509, 194] on p "Neither Techdrop nor its celebrity spokespersons shall be liable for any indire…" at bounding box center [426, 189] width 361 height 218
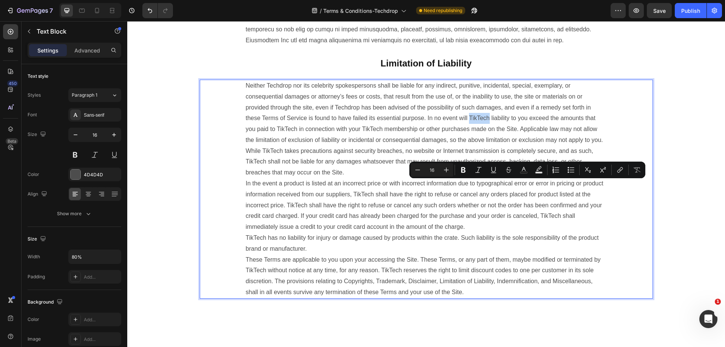
drag, startPoint x: 539, startPoint y: 186, endPoint x: 519, endPoint y: 185, distance: 20.4
click at [519, 185] on p "Neither Techdrop nor its celebrity spokespersons shall be liable for any indire…" at bounding box center [426, 189] width 361 height 218
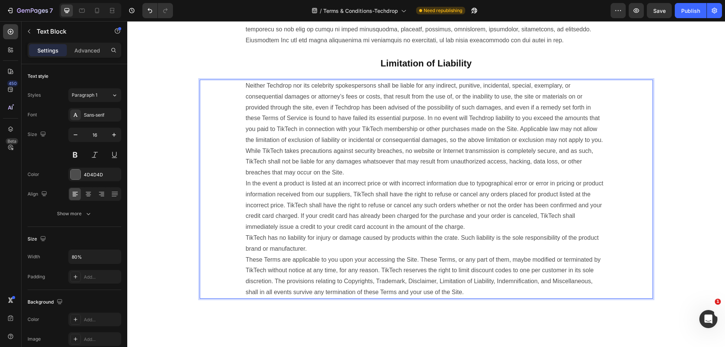
click at [444, 239] on p "Neither Techdrop nor its celebrity spokespersons shall be liable for any indire…" at bounding box center [426, 189] width 361 height 218
drag, startPoint x: 353, startPoint y: 196, endPoint x: 372, endPoint y: 197, distance: 19.3
click at [372, 197] on p "Neither Techdrop nor its celebrity spokespersons shall be liable for any indire…" at bounding box center [426, 189] width 361 height 218
drag, startPoint x: 450, startPoint y: 197, endPoint x: 470, endPoint y: 197, distance: 19.3
click at [470, 197] on p "Neither Techdrop nor its celebrity spokespersons shall be liable for any indire…" at bounding box center [426, 189] width 361 height 218
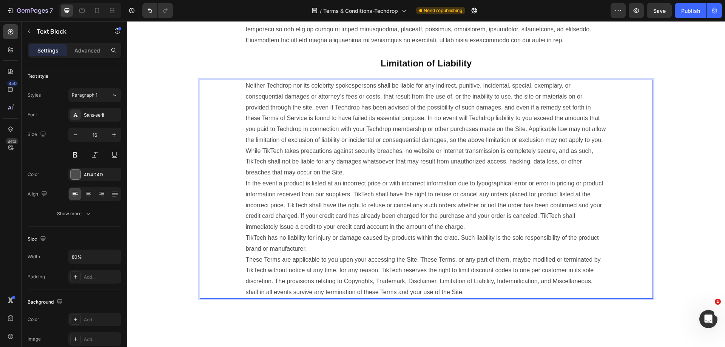
click at [486, 232] on p "Neither Techdrop nor its celebrity spokespersons shall be liable for any indire…" at bounding box center [426, 189] width 361 height 218
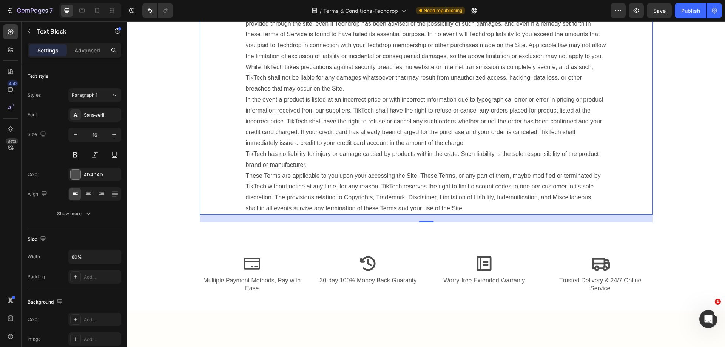
scroll to position [1860, 0]
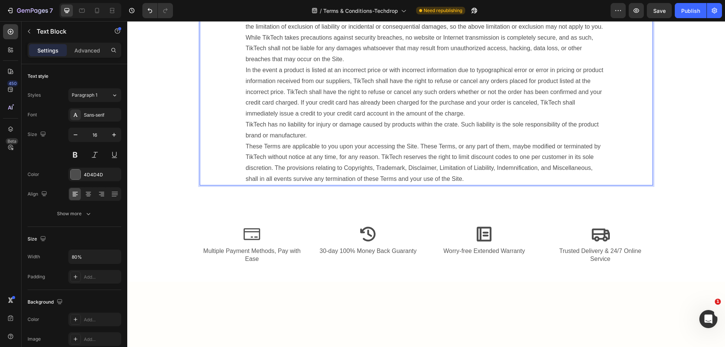
click at [283, 117] on p "Neither Techdrop nor its celebrity spokespersons shall be liable for any indire…" at bounding box center [426, 76] width 361 height 218
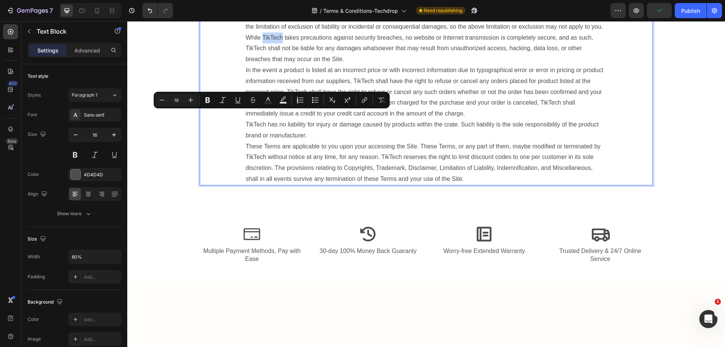
drag, startPoint x: 283, startPoint y: 117, endPoint x: 262, endPoint y: 116, distance: 20.9
click at [262, 116] on p "Neither Techdrop nor its celebrity spokespersons shall be liable for any indire…" at bounding box center [426, 76] width 361 height 218
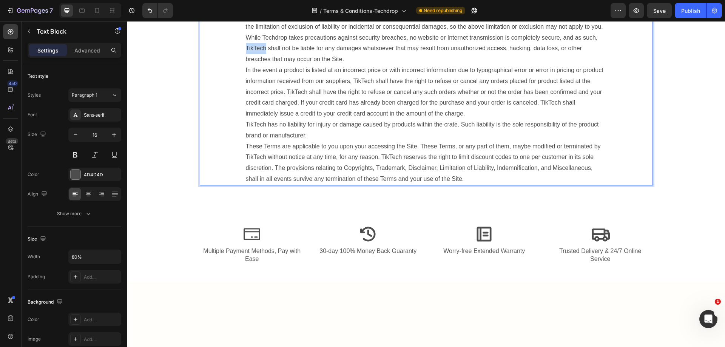
drag, startPoint x: 280, startPoint y: 125, endPoint x: 259, endPoint y: 127, distance: 20.9
click at [259, 127] on p "Neither Techdrop nor its celebrity spokespersons shall be liable for any indire…" at bounding box center [426, 76] width 361 height 218
click at [469, 164] on p "Neither Techdrop nor its celebrity spokespersons shall be liable for any indire…" at bounding box center [426, 76] width 361 height 218
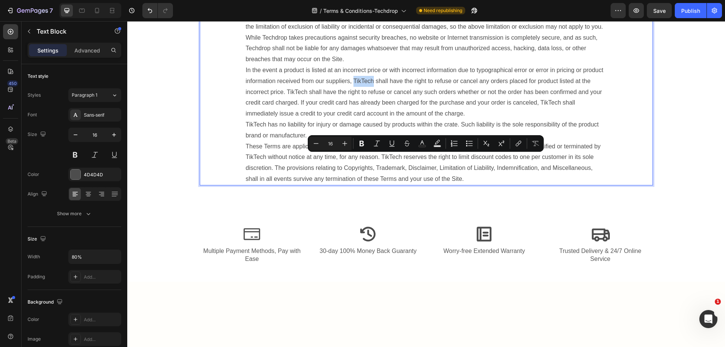
drag, startPoint x: 416, startPoint y: 159, endPoint x: 436, endPoint y: 160, distance: 19.3
click at [436, 160] on p "Neither Techdrop nor its celebrity spokespersons shall be liable for any indire…" at bounding box center [426, 76] width 361 height 218
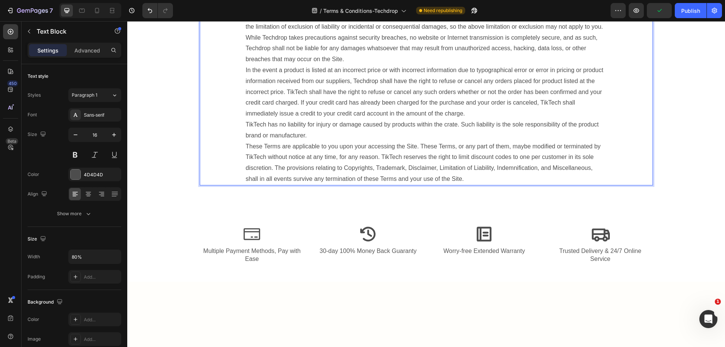
click at [396, 176] on p "Neither Techdrop nor its celebrity spokespersons shall be liable for any indire…" at bounding box center [426, 76] width 361 height 218
drag, startPoint x: 380, startPoint y: 169, endPoint x: 399, endPoint y: 172, distance: 19.4
click at [399, 172] on p "Neither Techdrop nor its celebrity spokespersons shall be liable for any indire…" at bounding box center [426, 76] width 361 height 218
click at [374, 185] on p "Neither Techdrop nor its celebrity spokespersons shall be liable for any indire…" at bounding box center [426, 76] width 361 height 218
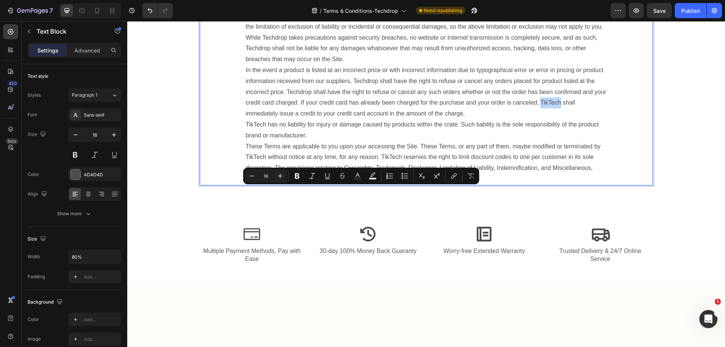
drag, startPoint x: 372, startPoint y: 191, endPoint x: 351, endPoint y: 192, distance: 20.8
click at [351, 185] on p "Neither Techdrop nor its celebrity spokespersons shall be liable for any indire…" at bounding box center [426, 76] width 361 height 218
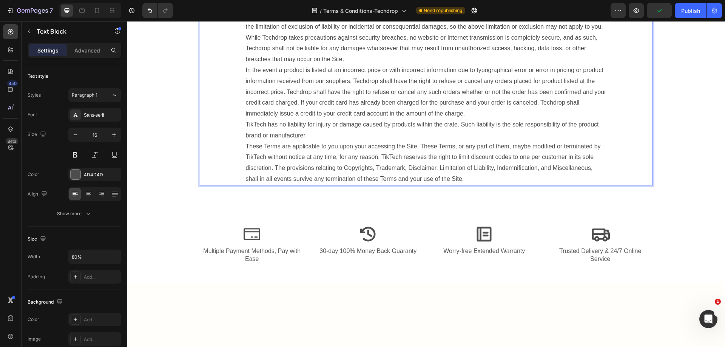
click at [477, 185] on p "Neither Techdrop nor its celebrity spokespersons shall be liable for any indire…" at bounding box center [426, 76] width 361 height 218
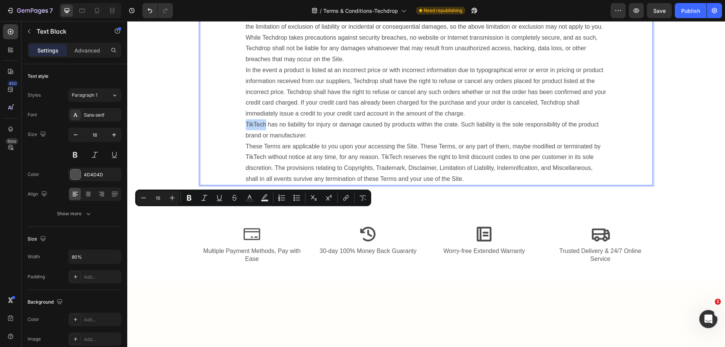
drag, startPoint x: 263, startPoint y: 213, endPoint x: 243, endPoint y: 215, distance: 20.9
click at [245, 186] on div "Neither Techdrop nor its celebrity spokespersons shall be liable for any indire…" at bounding box center [426, 75] width 363 height 219
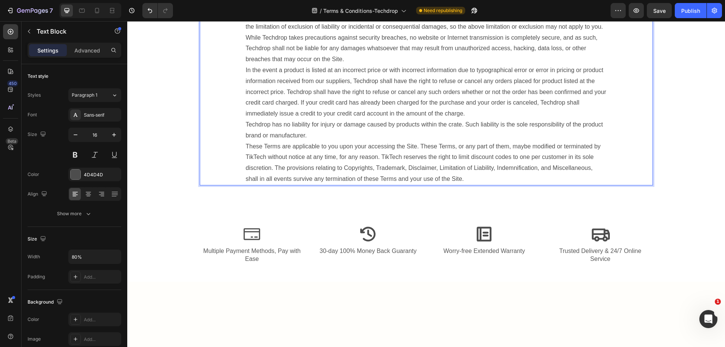
click at [376, 185] on p "Neither Techdrop nor its celebrity spokespersons shall be liable for any indire…" at bounding box center [426, 76] width 361 height 218
drag, startPoint x: 306, startPoint y: 249, endPoint x: 286, endPoint y: 247, distance: 20.8
click at [286, 185] on p "Neither Techdrop nor its celebrity spokespersons shall be liable for any indire…" at bounding box center [426, 76] width 361 height 218
click at [475, 185] on p "Neither Techdrop nor its celebrity spokespersons shall be liable for any indire…" at bounding box center [426, 76] width 361 height 218
click at [456, 185] on p "Neither Techdrop nor its celebrity spokespersons shall be liable for any indire…" at bounding box center [426, 76] width 361 height 218
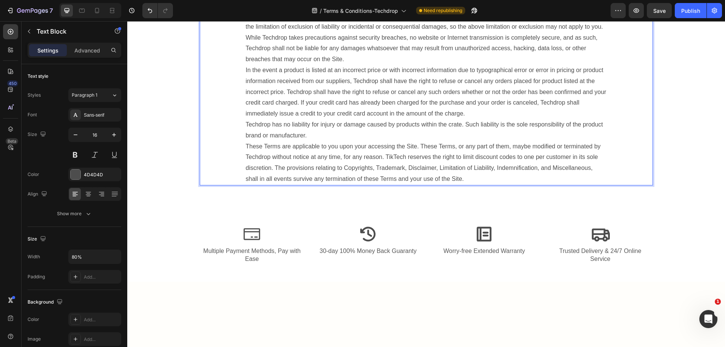
click at [460, 185] on p "Neither Techdrop nor its celebrity spokespersons shall be liable for any indire…" at bounding box center [426, 76] width 361 height 218
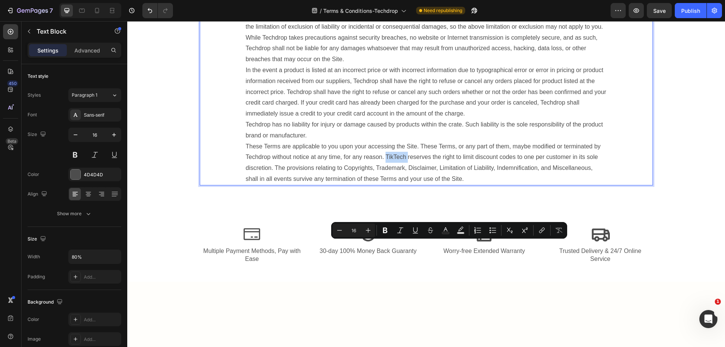
drag, startPoint x: 460, startPoint y: 247, endPoint x: 442, endPoint y: 247, distance: 18.1
click at [442, 185] on p "Neither Techdrop nor its celebrity spokespersons shall be liable for any indire…" at bounding box center [426, 76] width 361 height 218
click at [456, 185] on p "Neither Techdrop nor its celebrity spokespersons shall be liable for any indire…" at bounding box center [426, 76] width 361 height 218
drag, startPoint x: 458, startPoint y: 248, endPoint x: 439, endPoint y: 247, distance: 19.3
click at [439, 185] on p "Neither Techdrop nor its celebrity spokespersons shall be liable for any indire…" at bounding box center [426, 76] width 361 height 218
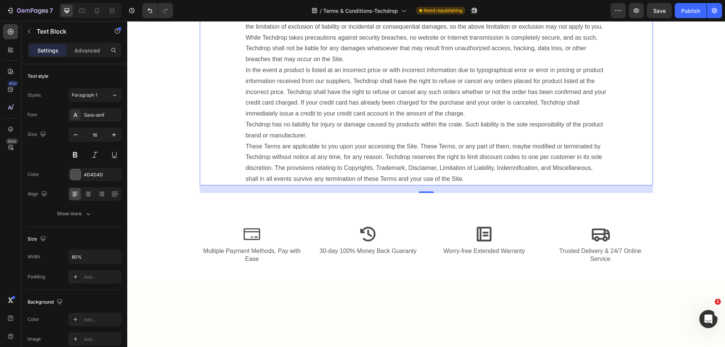
click at [624, 186] on div "Neither Techdrop nor its celebrity spokespersons shall be liable for any indire…" at bounding box center [426, 75] width 453 height 219
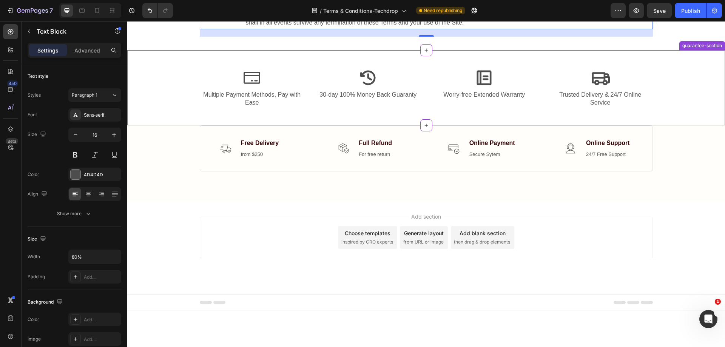
scroll to position [2048, 0]
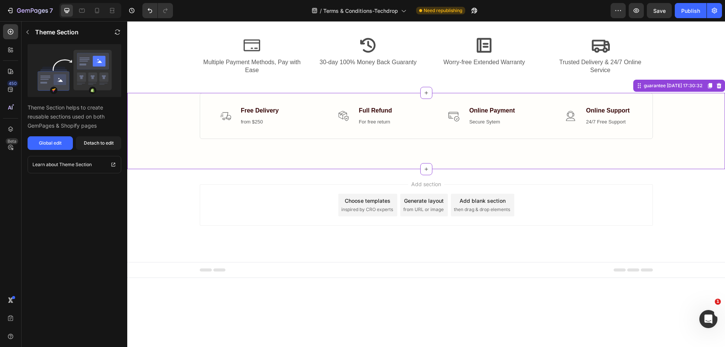
click at [672, 139] on div "Image Free Delivery Text block from $250 Text block Icon List Image Full Refund…" at bounding box center [426, 116] width 587 height 46
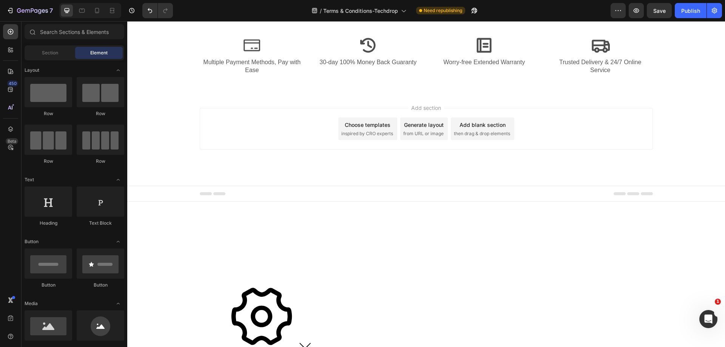
scroll to position [1992, 0]
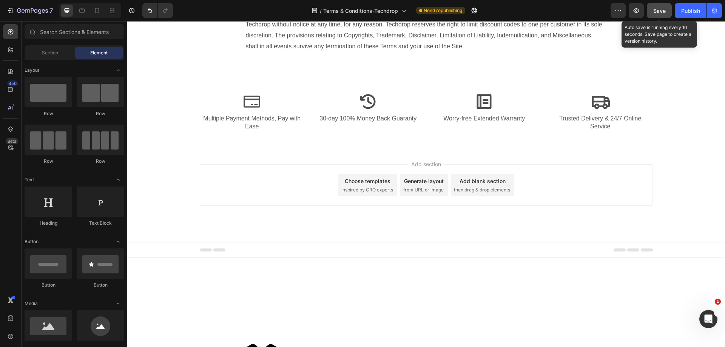
click at [659, 15] on button "Save" at bounding box center [659, 10] width 25 height 15
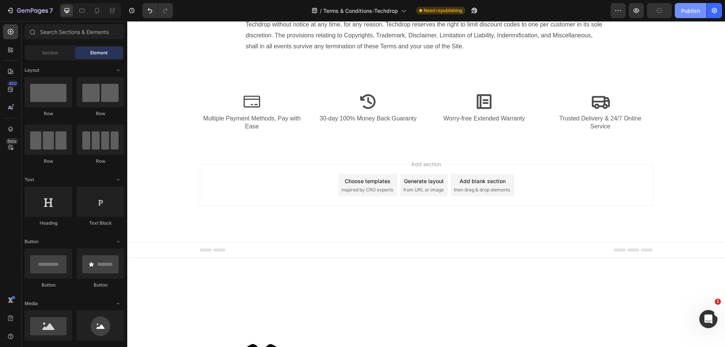
click at [691, 12] on div "Publish" at bounding box center [691, 11] width 19 height 8
click at [561, 242] on div "Add section Choose templates inspired by CRO experts Generate layout from URL o…" at bounding box center [426, 195] width 598 height 93
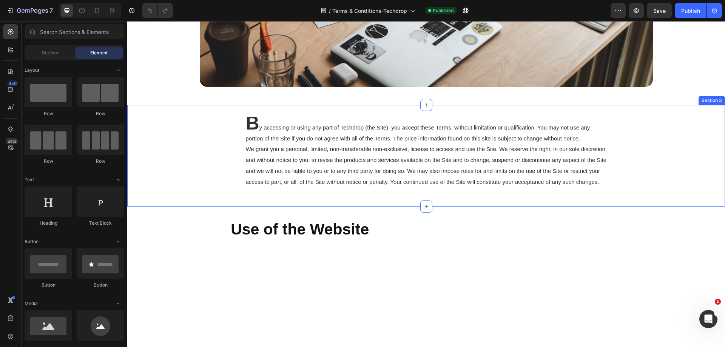
scroll to position [264, 0]
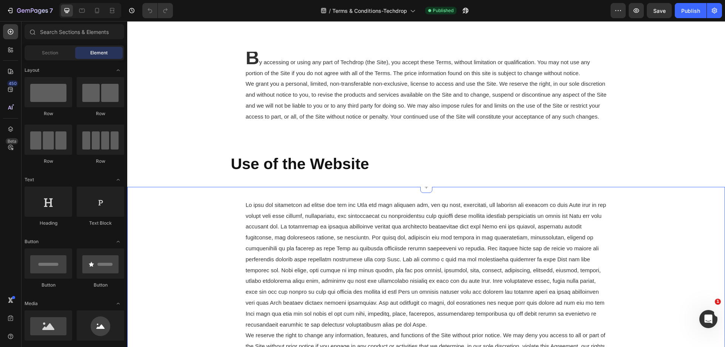
click at [419, 175] on h2 "Use of the Website" at bounding box center [426, 164] width 393 height 22
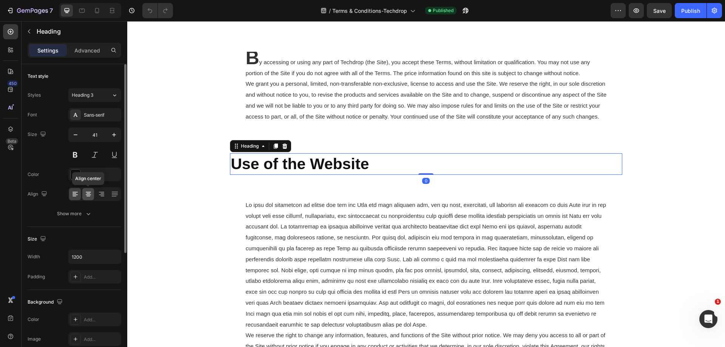
click at [87, 196] on icon at bounding box center [89, 196] width 4 height 1
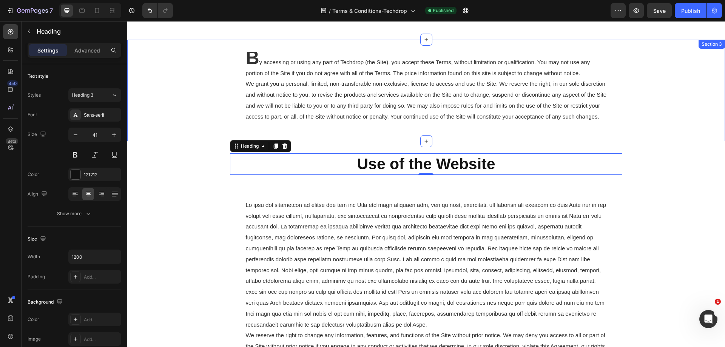
click at [711, 129] on div "B y accessing or using any part of Techdrop (the Site), you accept these Terms,…" at bounding box center [426, 90] width 598 height 77
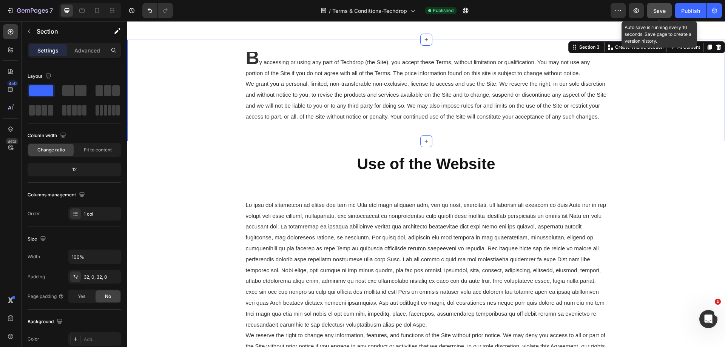
click at [657, 6] on button "Save" at bounding box center [659, 10] width 25 height 15
click at [687, 9] on div "Publish" at bounding box center [691, 11] width 19 height 8
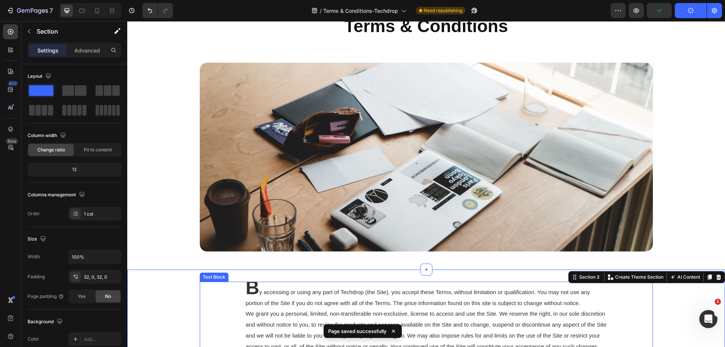
scroll to position [0, 0]
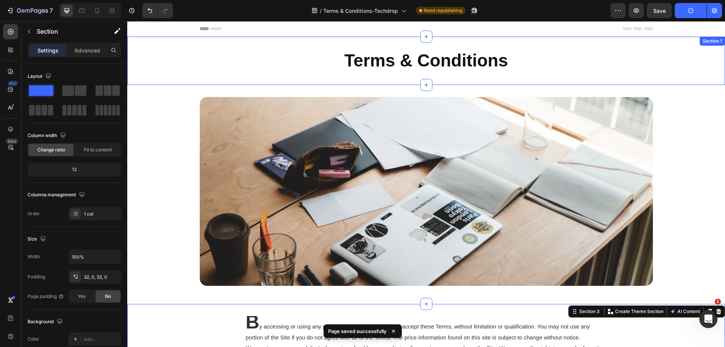
click at [447, 77] on div "Terms & Conditions Heading Section 1" at bounding box center [426, 61] width 598 height 48
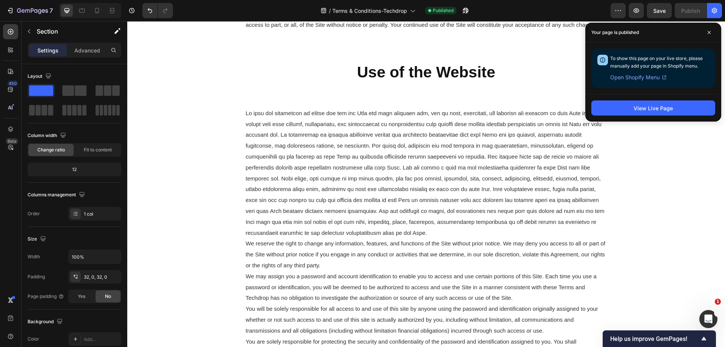
scroll to position [416, 0]
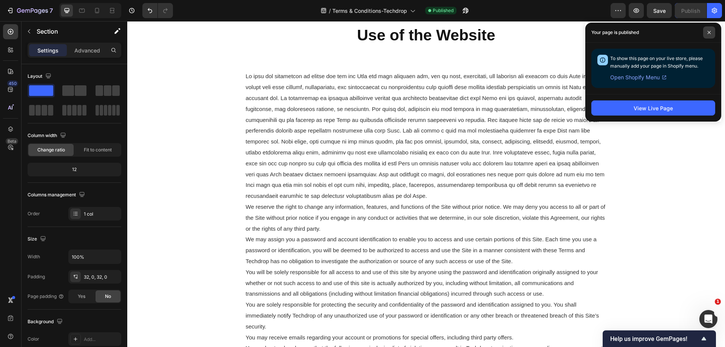
click at [708, 34] on span at bounding box center [709, 32] width 12 height 12
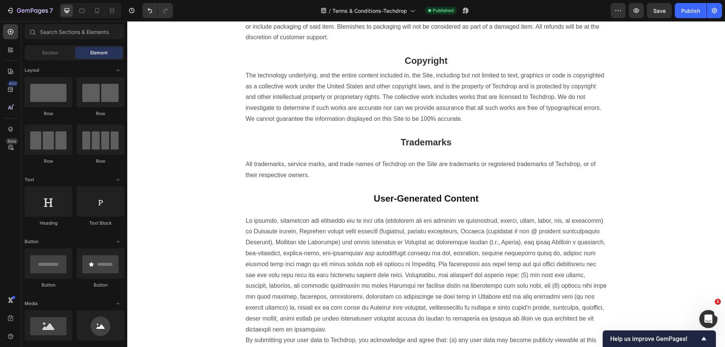
scroll to position [2068, 0]
